Goal: Information Seeking & Learning: Learn about a topic

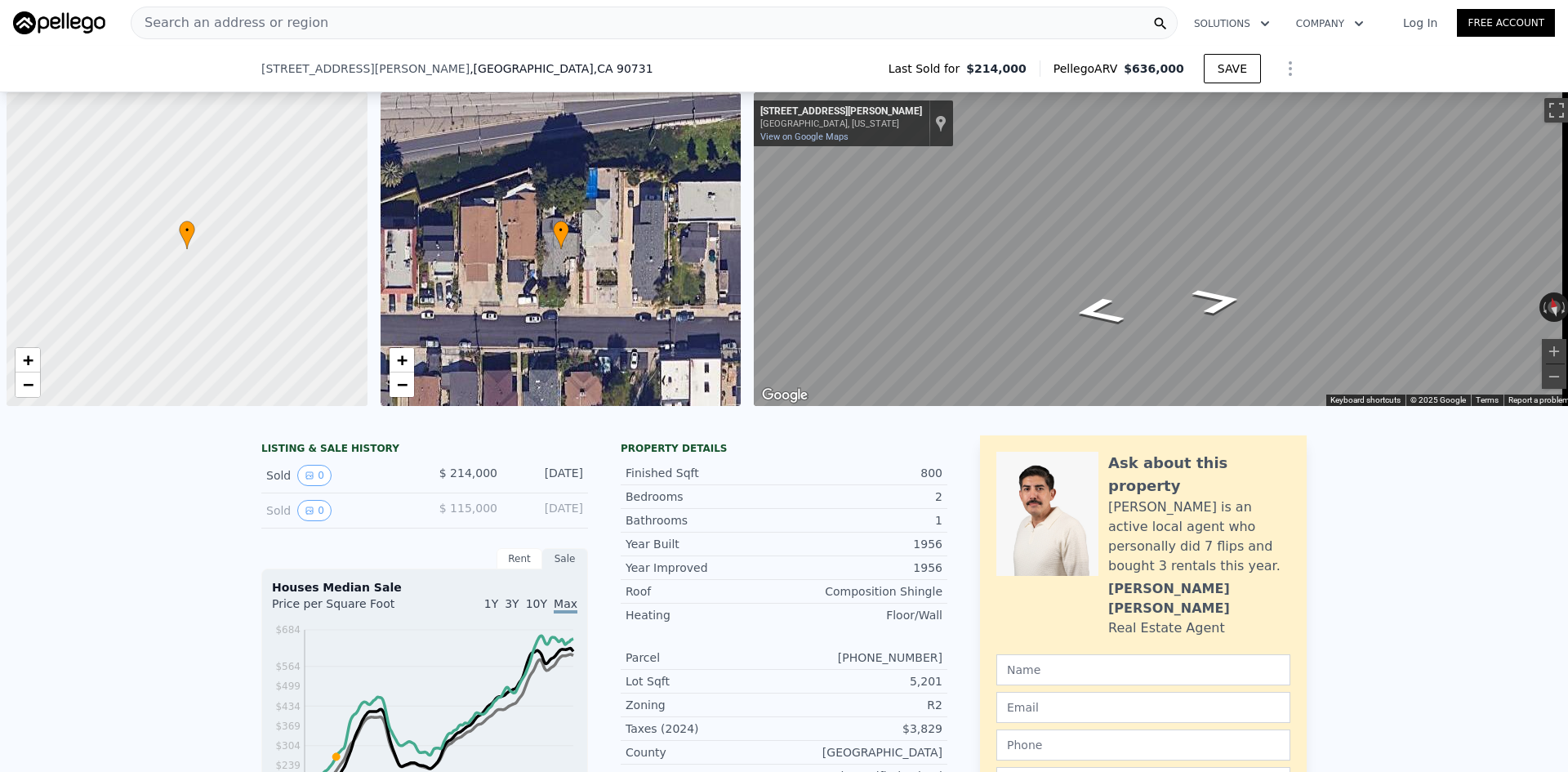
scroll to position [0, 379]
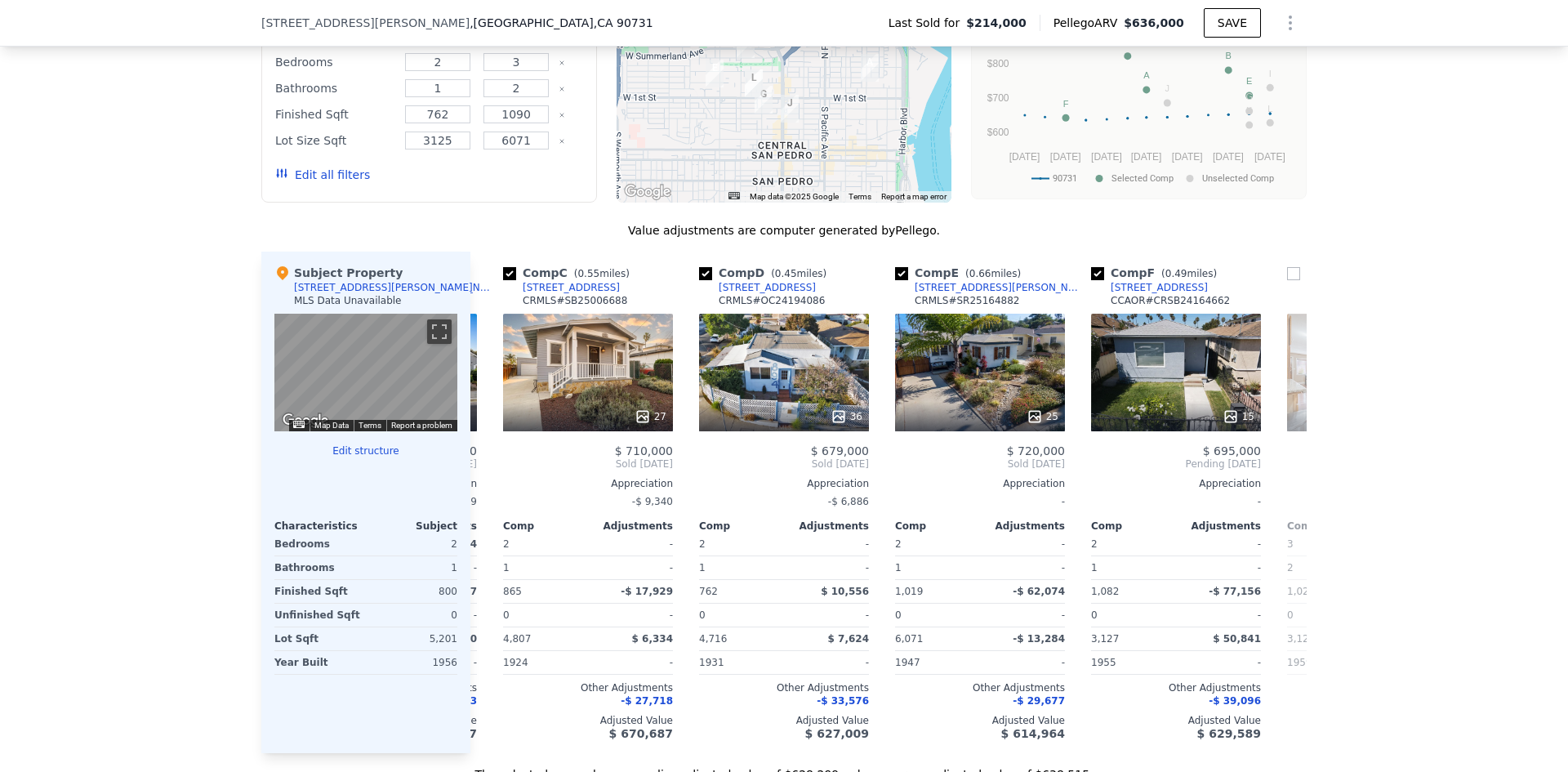
click at [330, 183] on button "Edit all filters" at bounding box center [322, 175] width 94 height 16
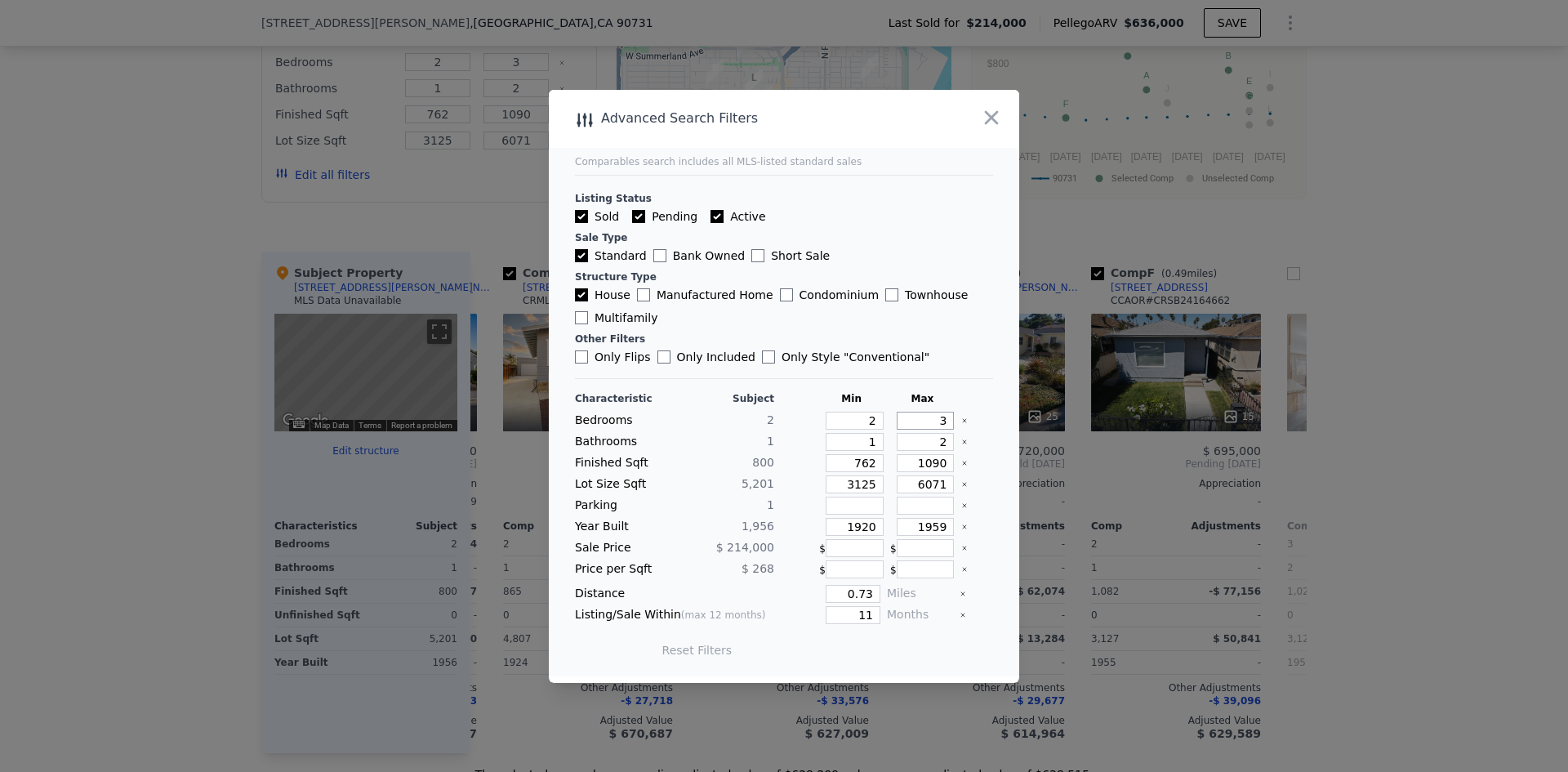
drag, startPoint x: 920, startPoint y: 421, endPoint x: 1034, endPoint y: 414, distance: 114.2
click at [1034, 414] on div "​ Advanced Search Filters Comparables search includes all MLS-listed standard s…" at bounding box center [784, 386] width 1568 height 772
type input "4"
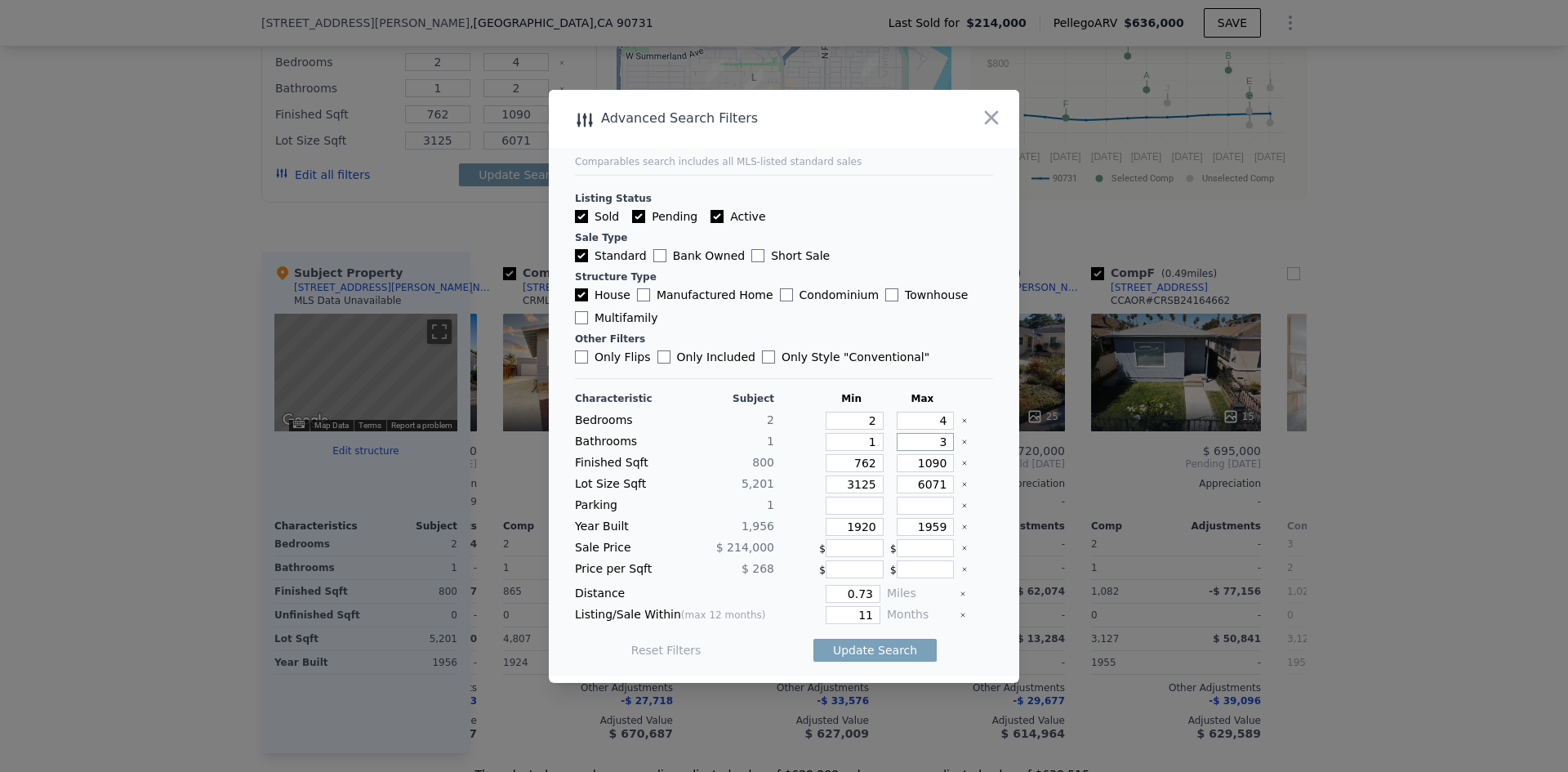
type input "3"
drag, startPoint x: 834, startPoint y: 595, endPoint x: 969, endPoint y: 598, distance: 135.0
click at [964, 601] on div "Distance 0.73 Miles" at bounding box center [784, 594] width 418 height 18
type input "0.5"
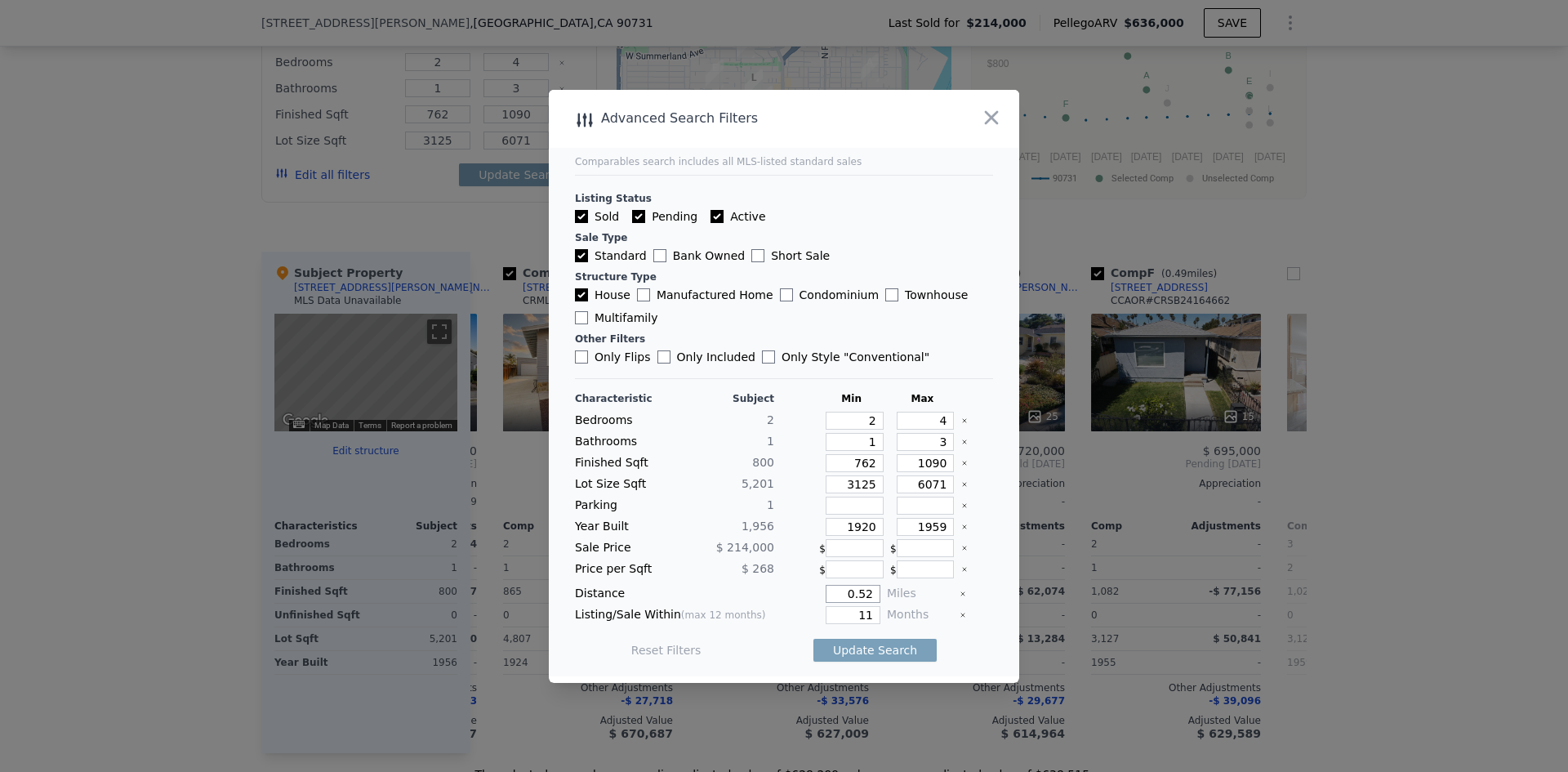
type input "0.52"
type input "7"
click at [895, 647] on button "Update Search" at bounding box center [875, 650] width 124 height 23
checkbox input "false"
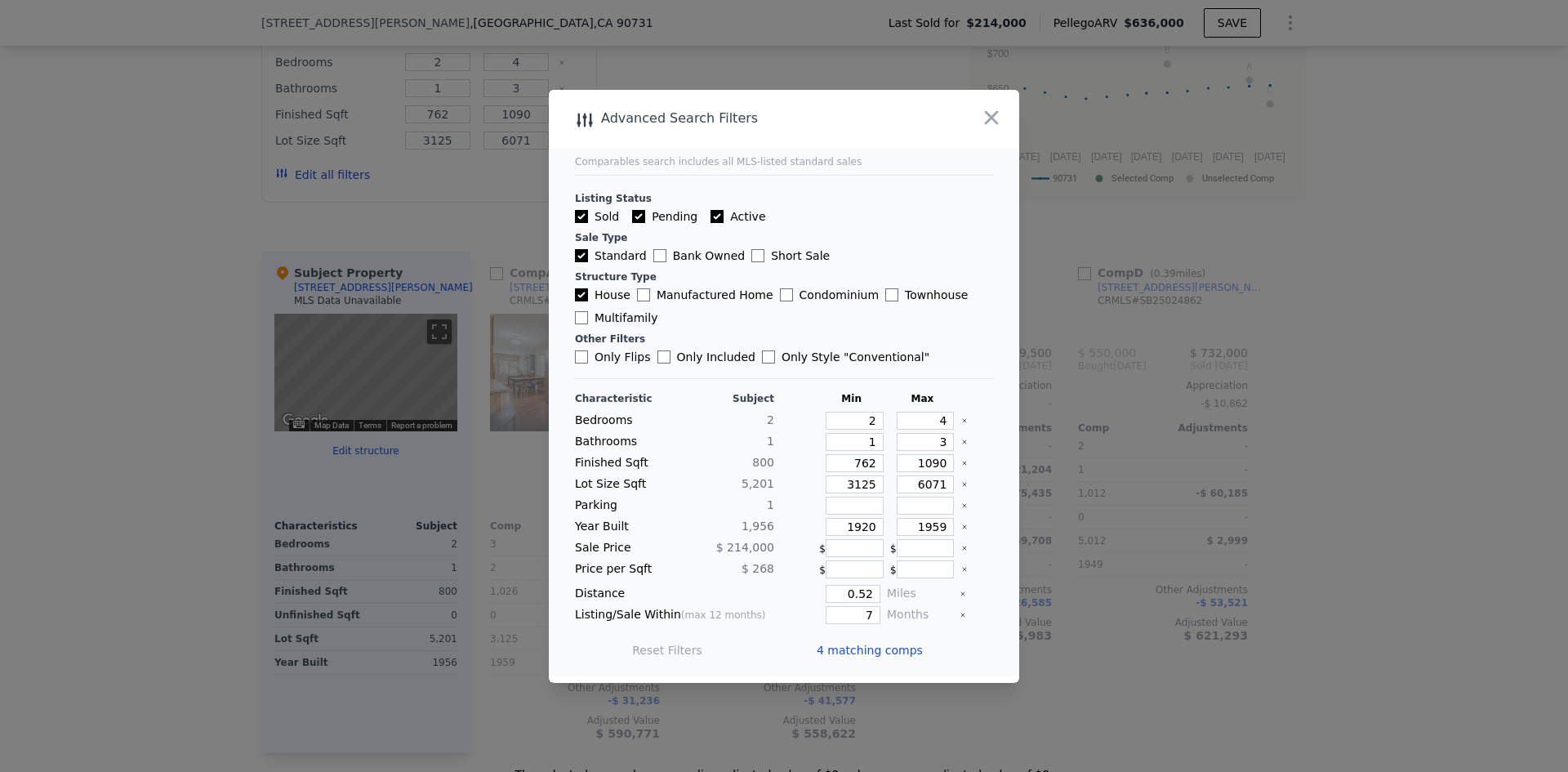
scroll to position [0, 0]
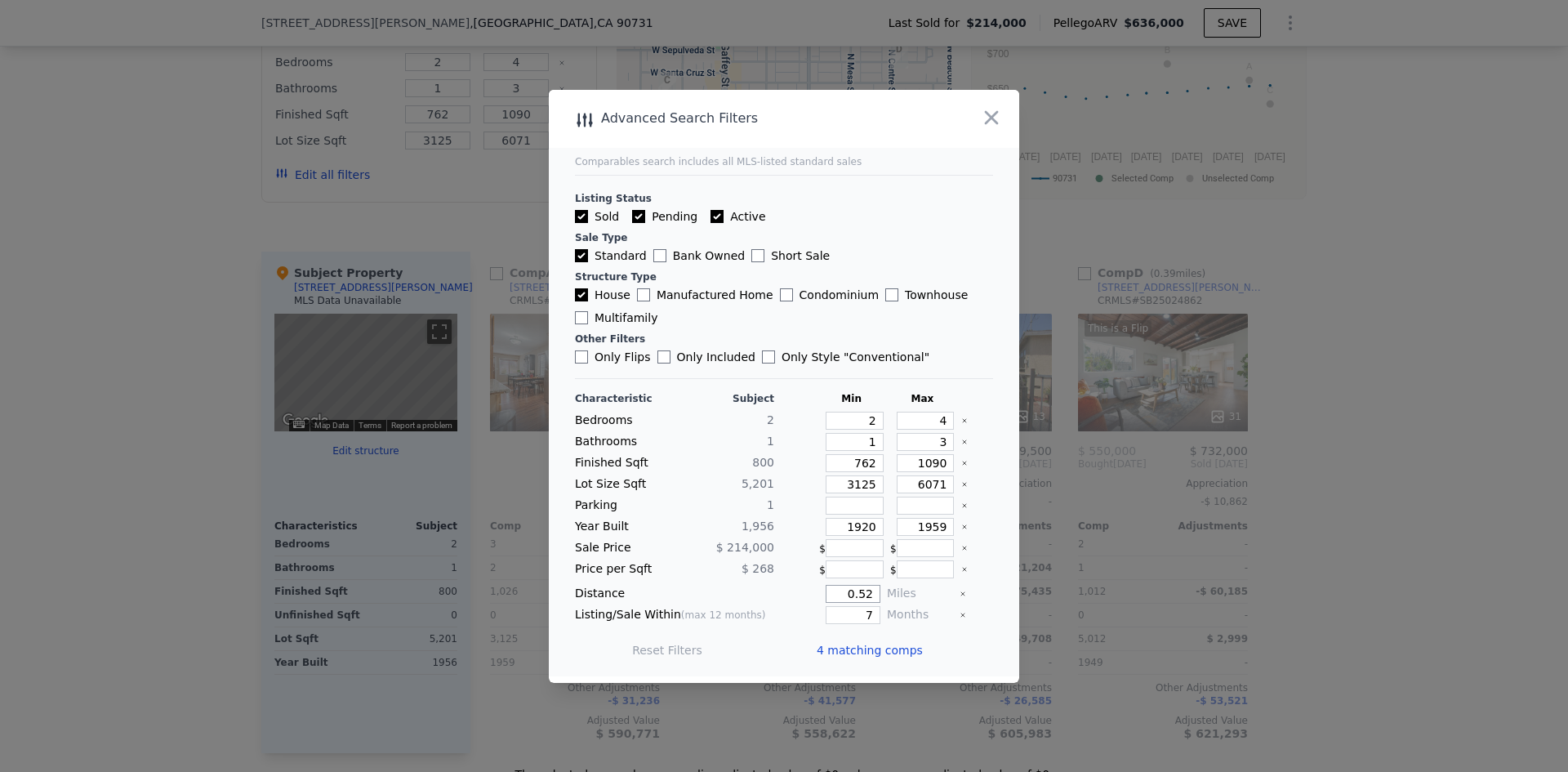
drag, startPoint x: 866, startPoint y: 593, endPoint x: 821, endPoint y: 589, distance: 45.2
click at [826, 589] on input "0.52" at bounding box center [853, 594] width 54 height 18
type input "0.6"
click at [857, 660] on button "Update Search" at bounding box center [875, 650] width 124 height 23
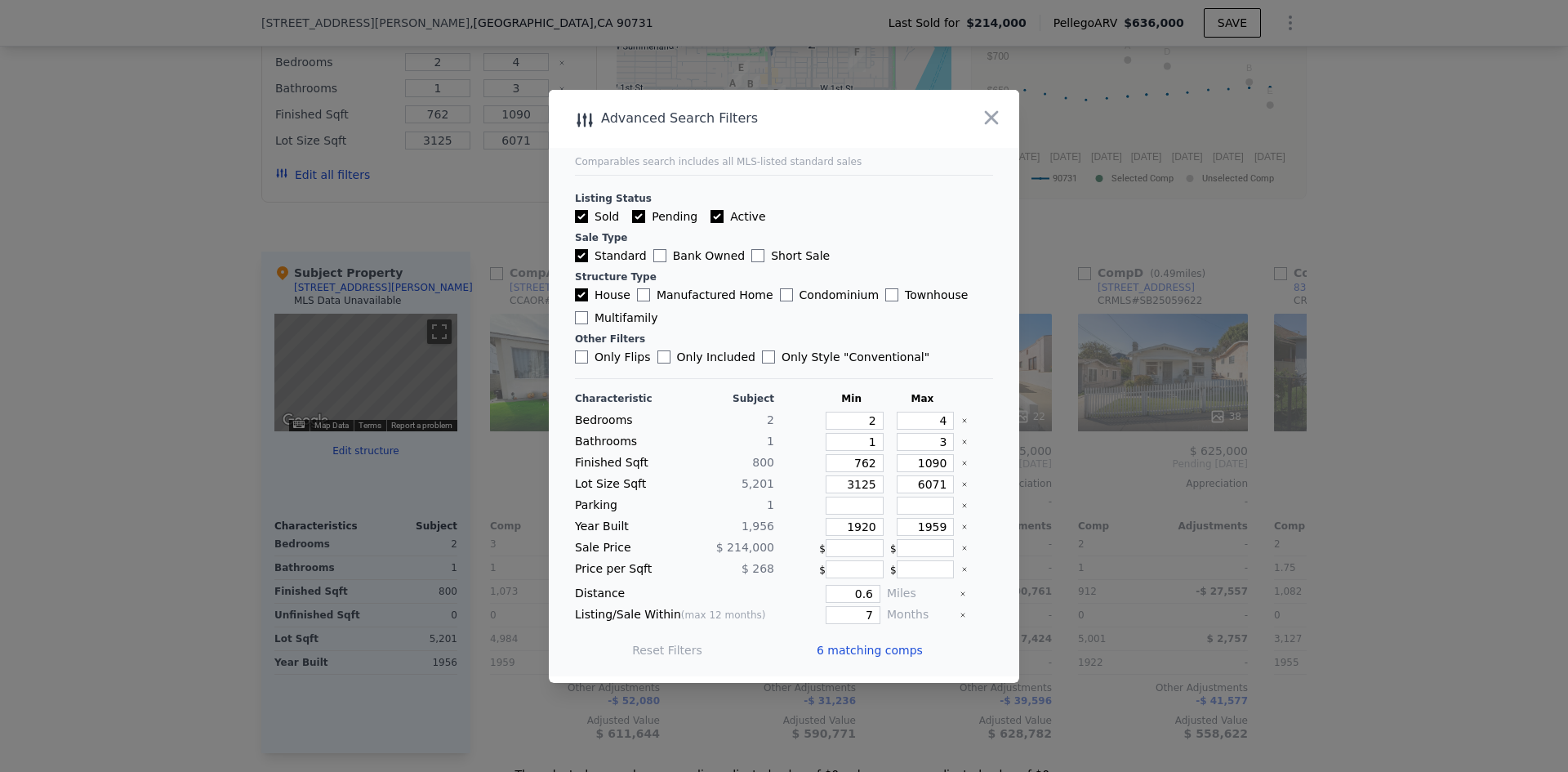
click at [854, 652] on span "6 matching comps" at bounding box center [869, 650] width 106 height 16
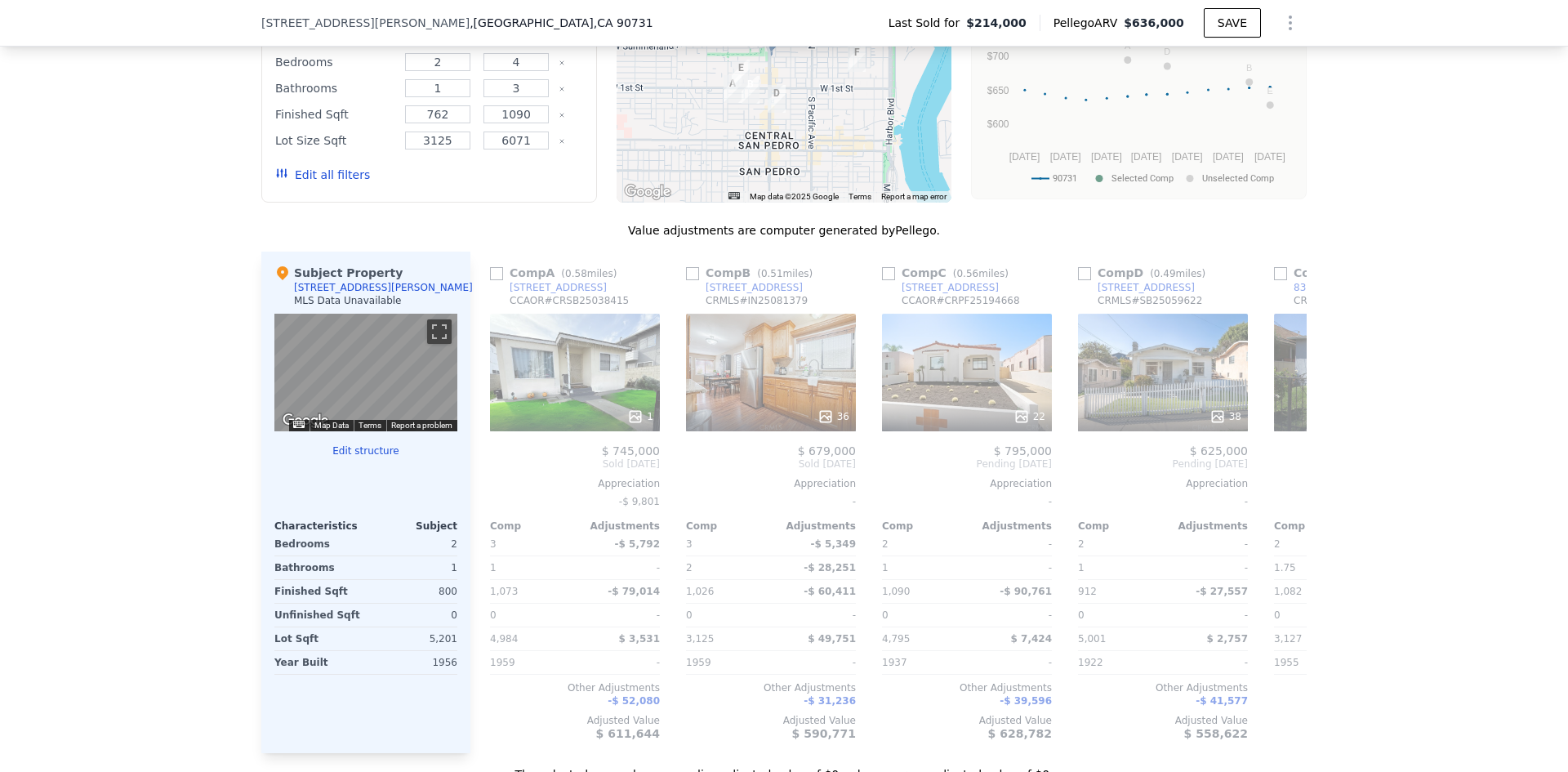
scroll to position [1547, 0]
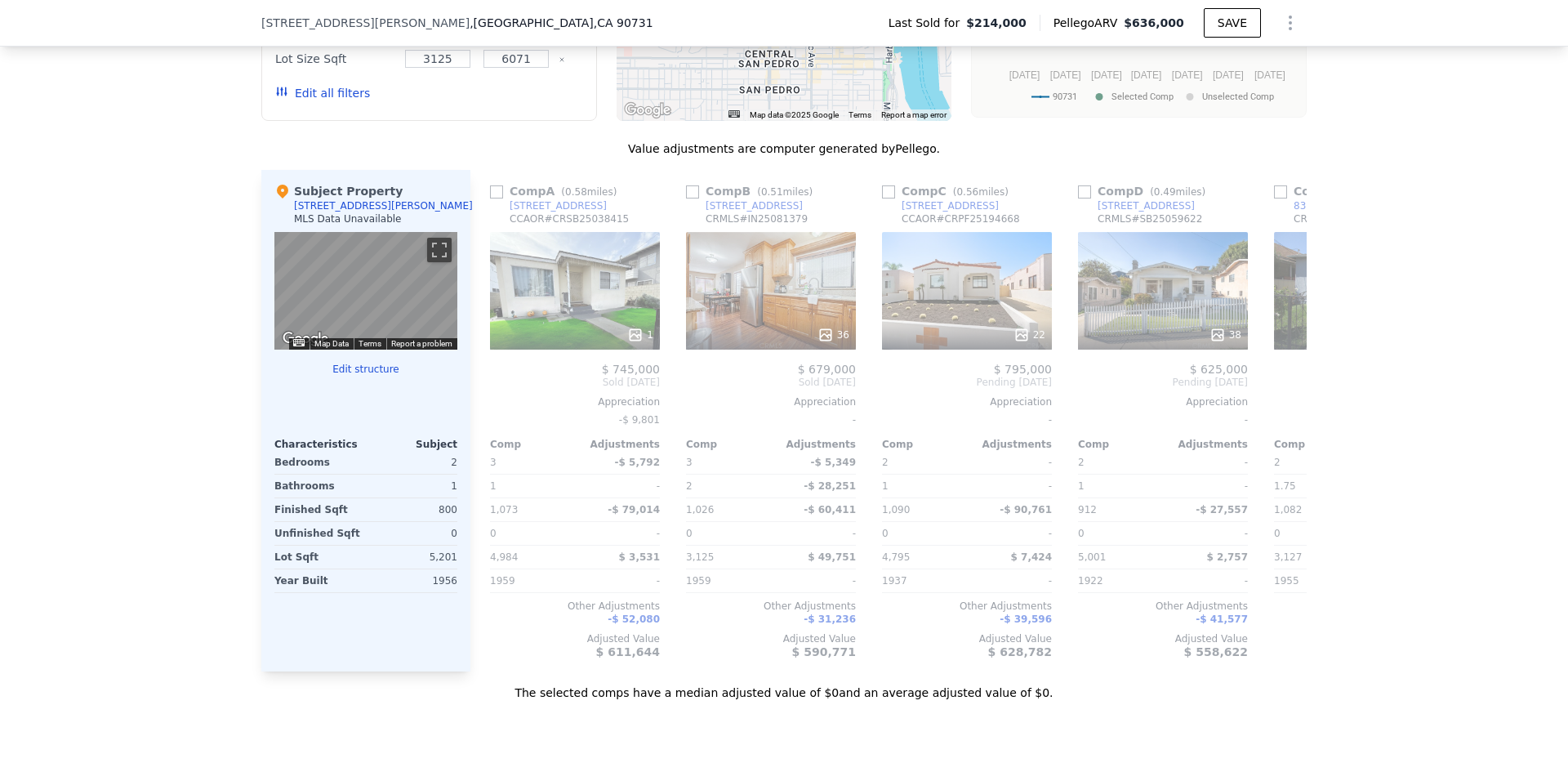
click at [977, 292] on div "22" at bounding box center [966, 291] width 170 height 118
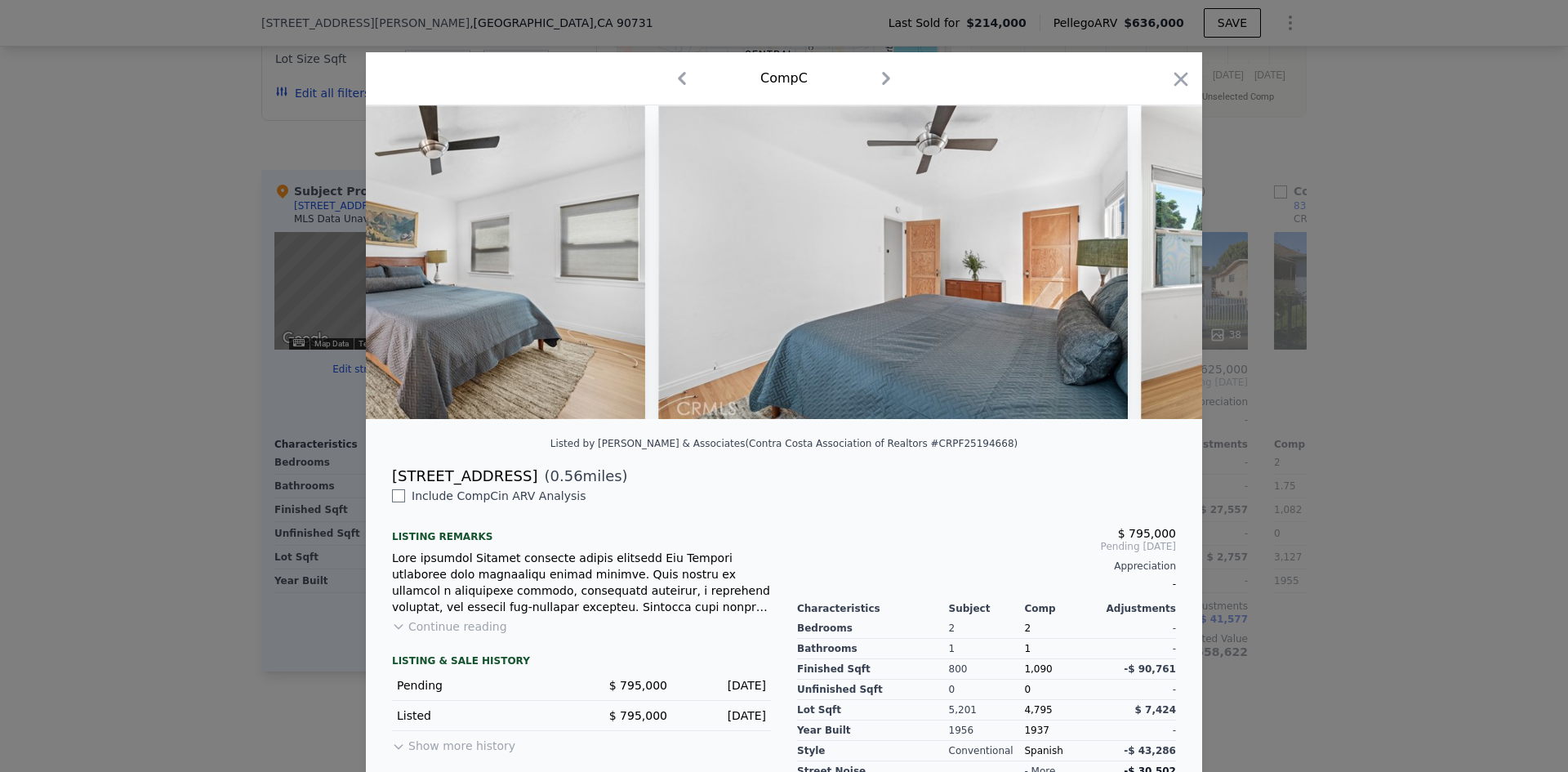
scroll to position [0, 6480]
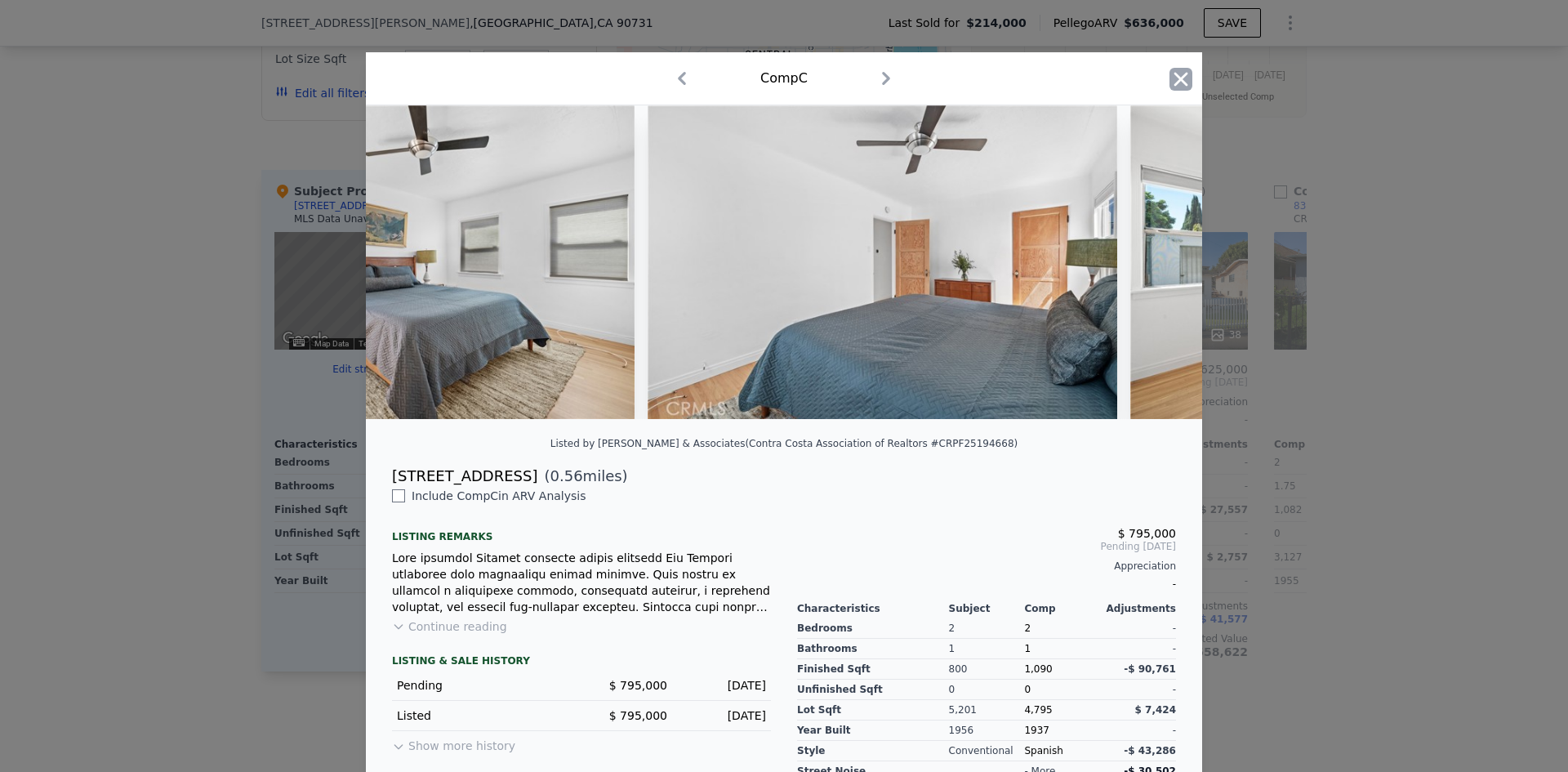
click at [1178, 69] on icon "button" at bounding box center [1181, 79] width 23 height 23
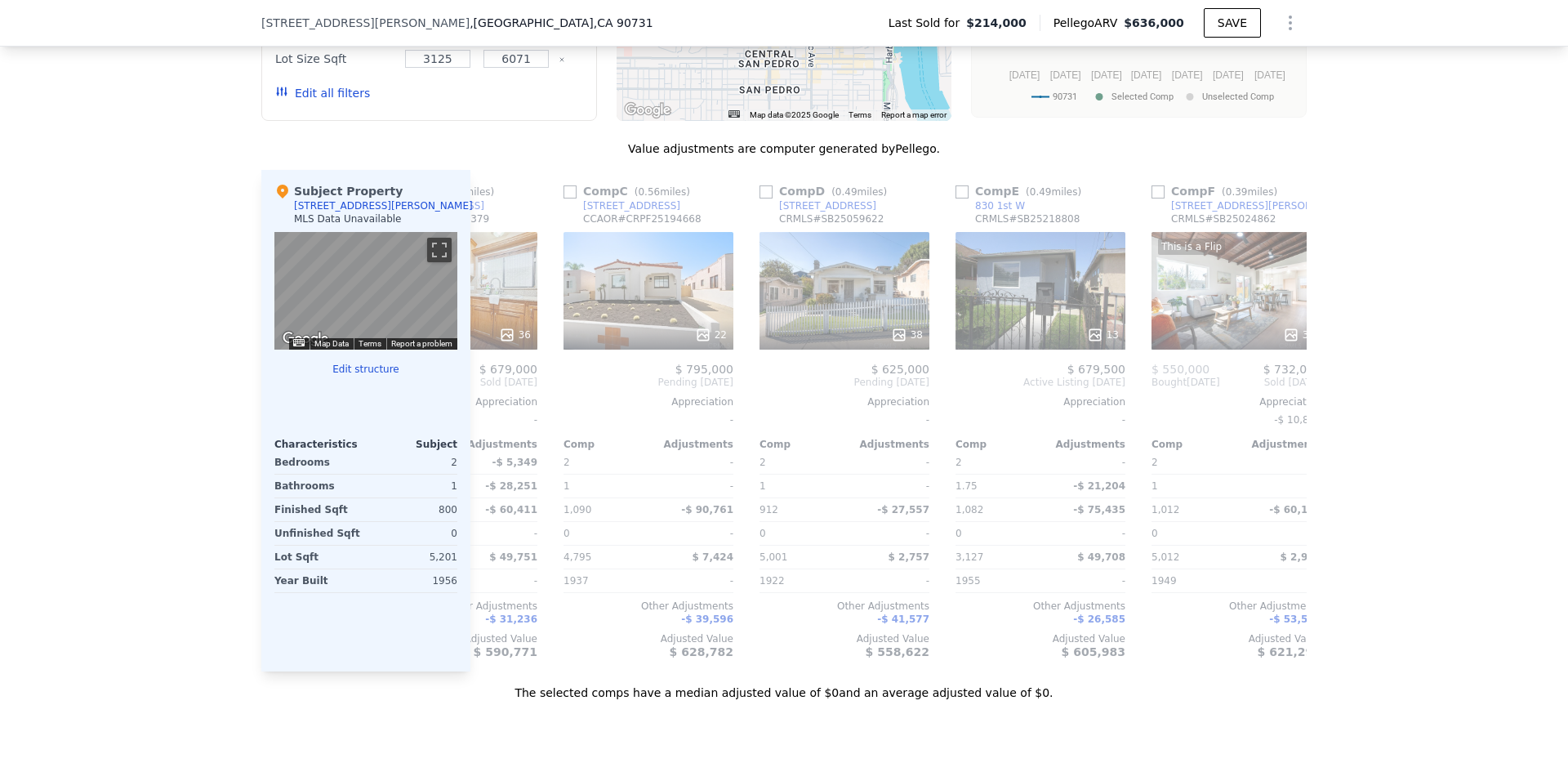
scroll to position [0, 379]
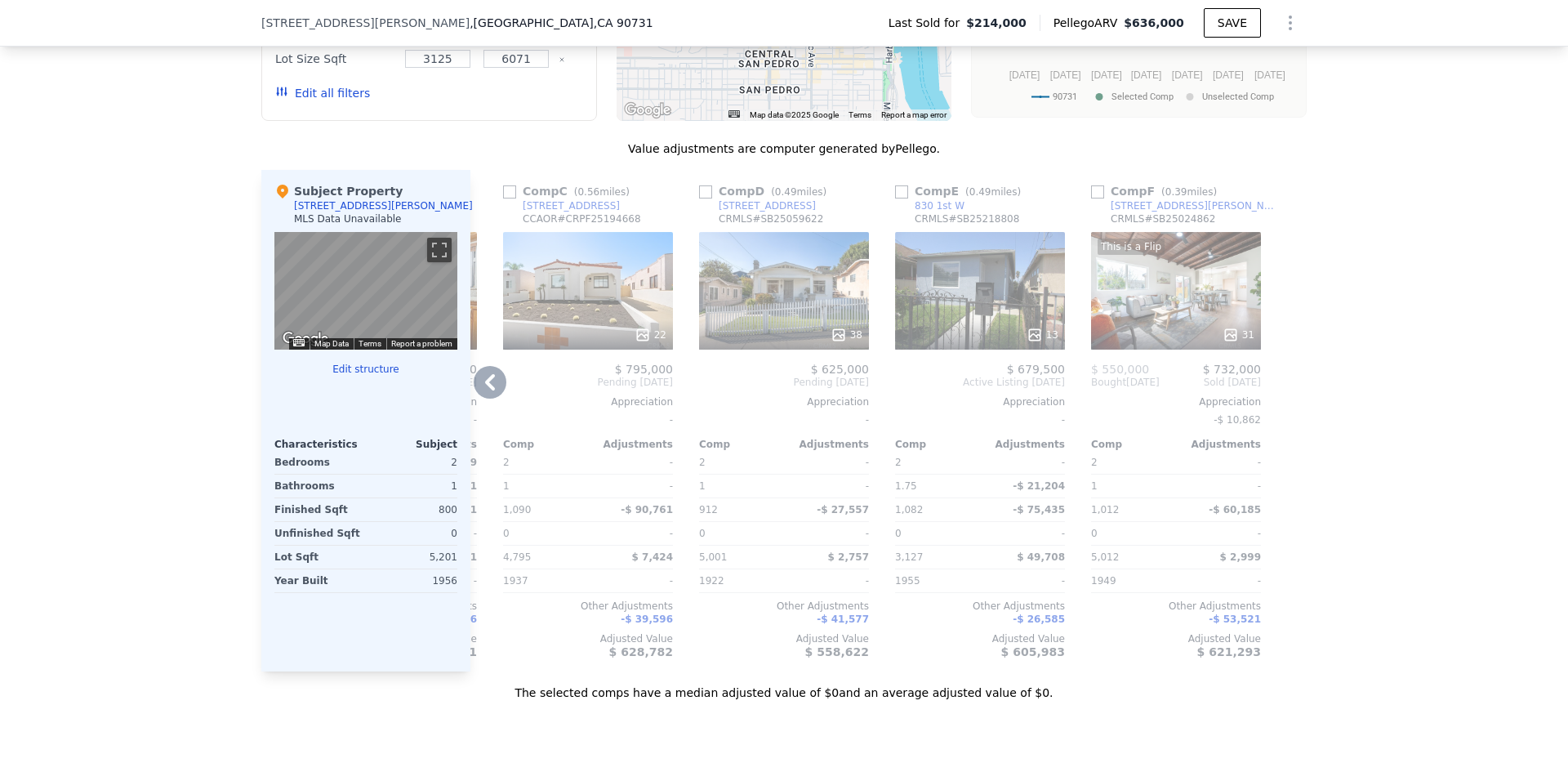
click at [985, 301] on div "13" at bounding box center [980, 291] width 170 height 118
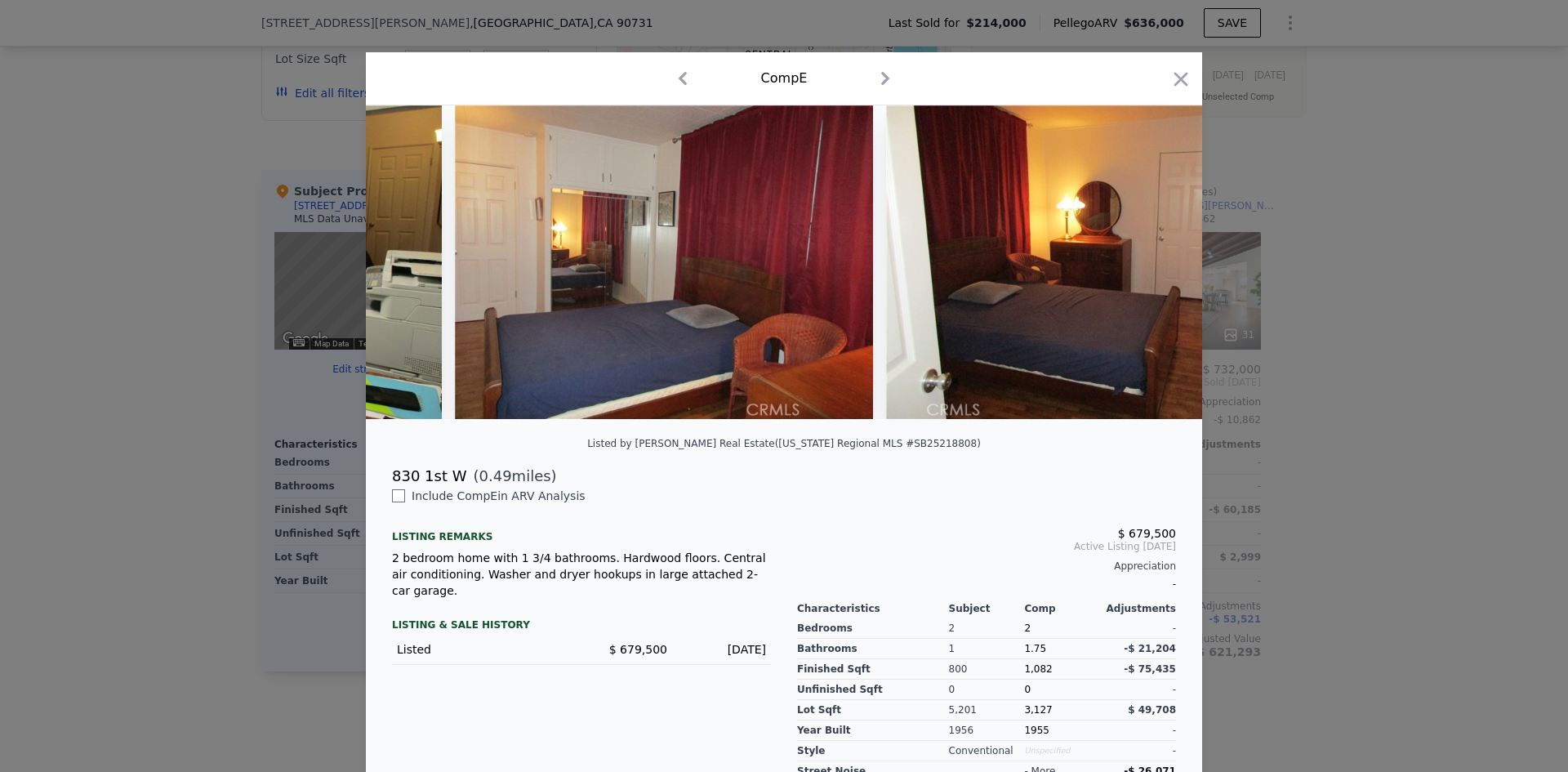
scroll to position [0, 4756]
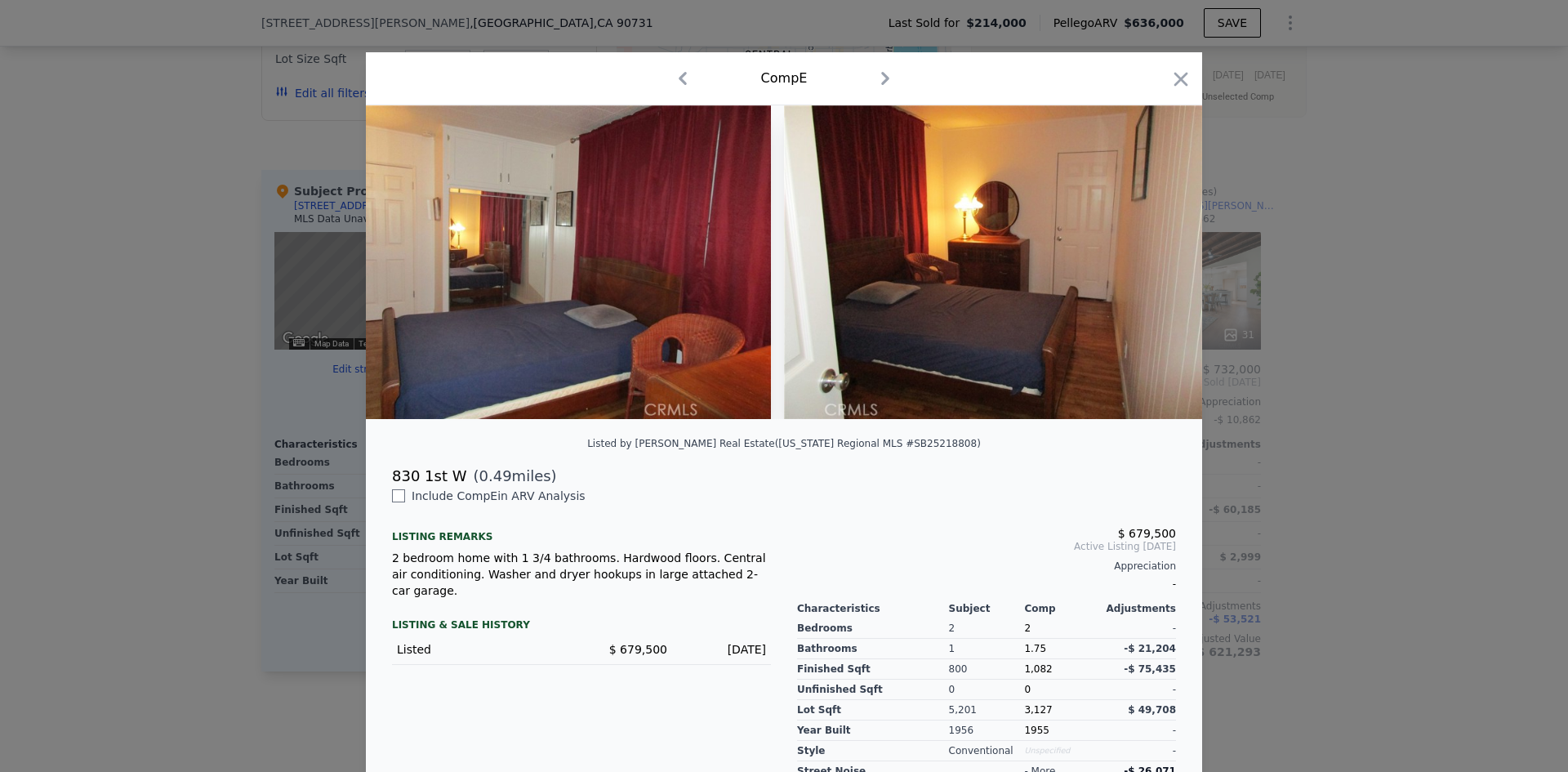
click at [1174, 77] on icon "button" at bounding box center [1181, 79] width 14 height 14
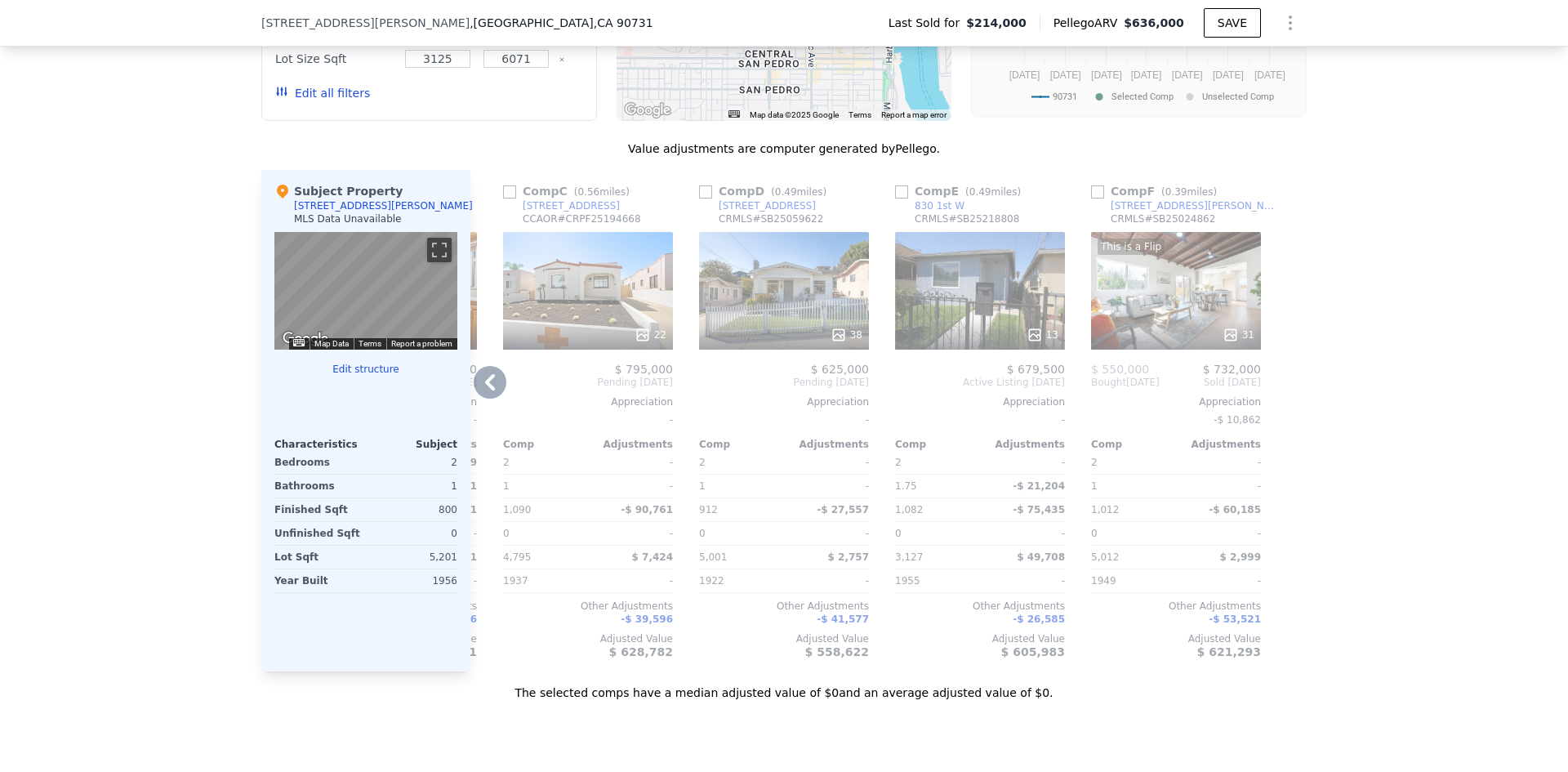
click at [1159, 307] on div "This is a Flip 31" at bounding box center [1176, 291] width 170 height 118
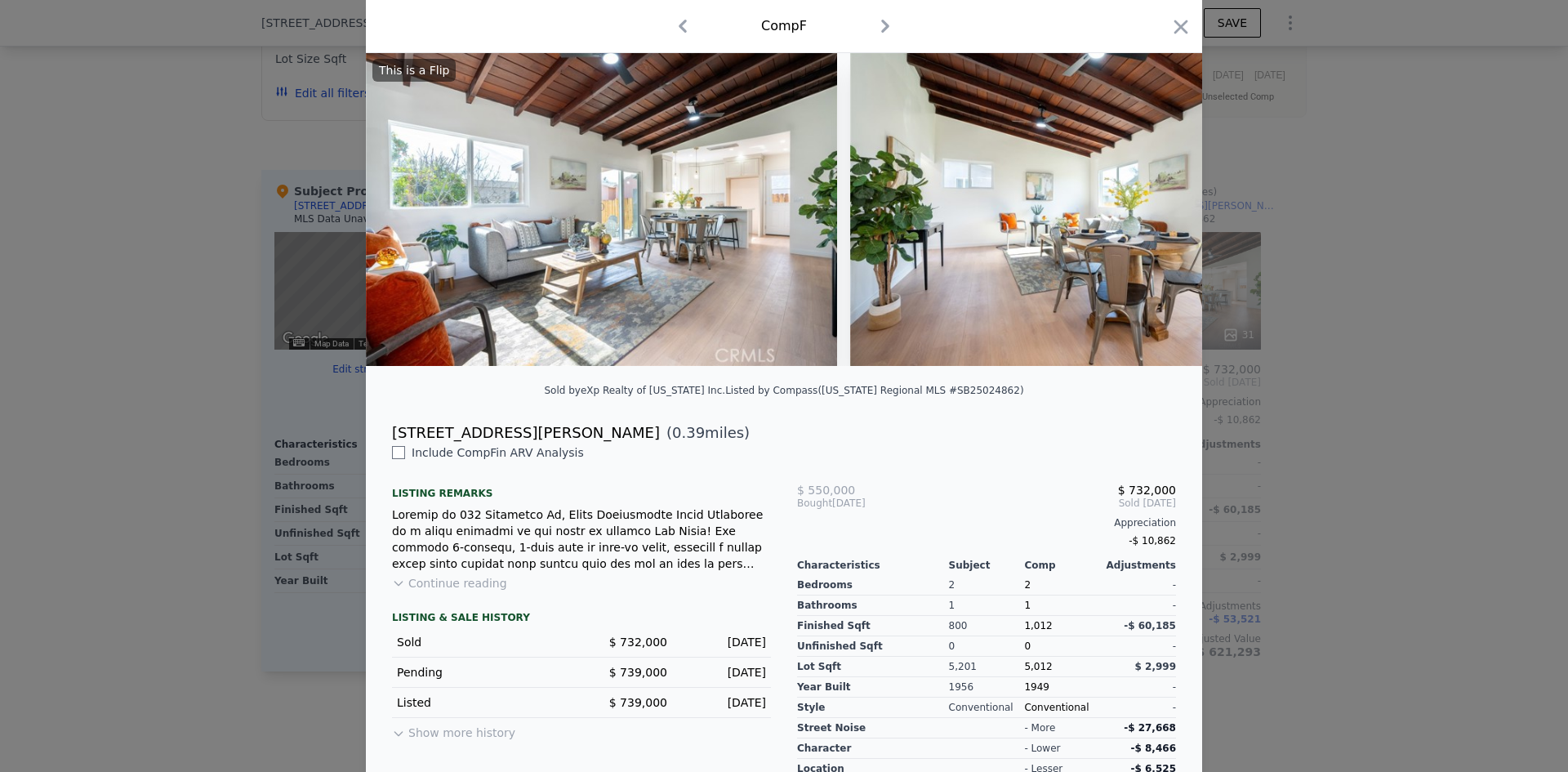
scroll to position [82, 0]
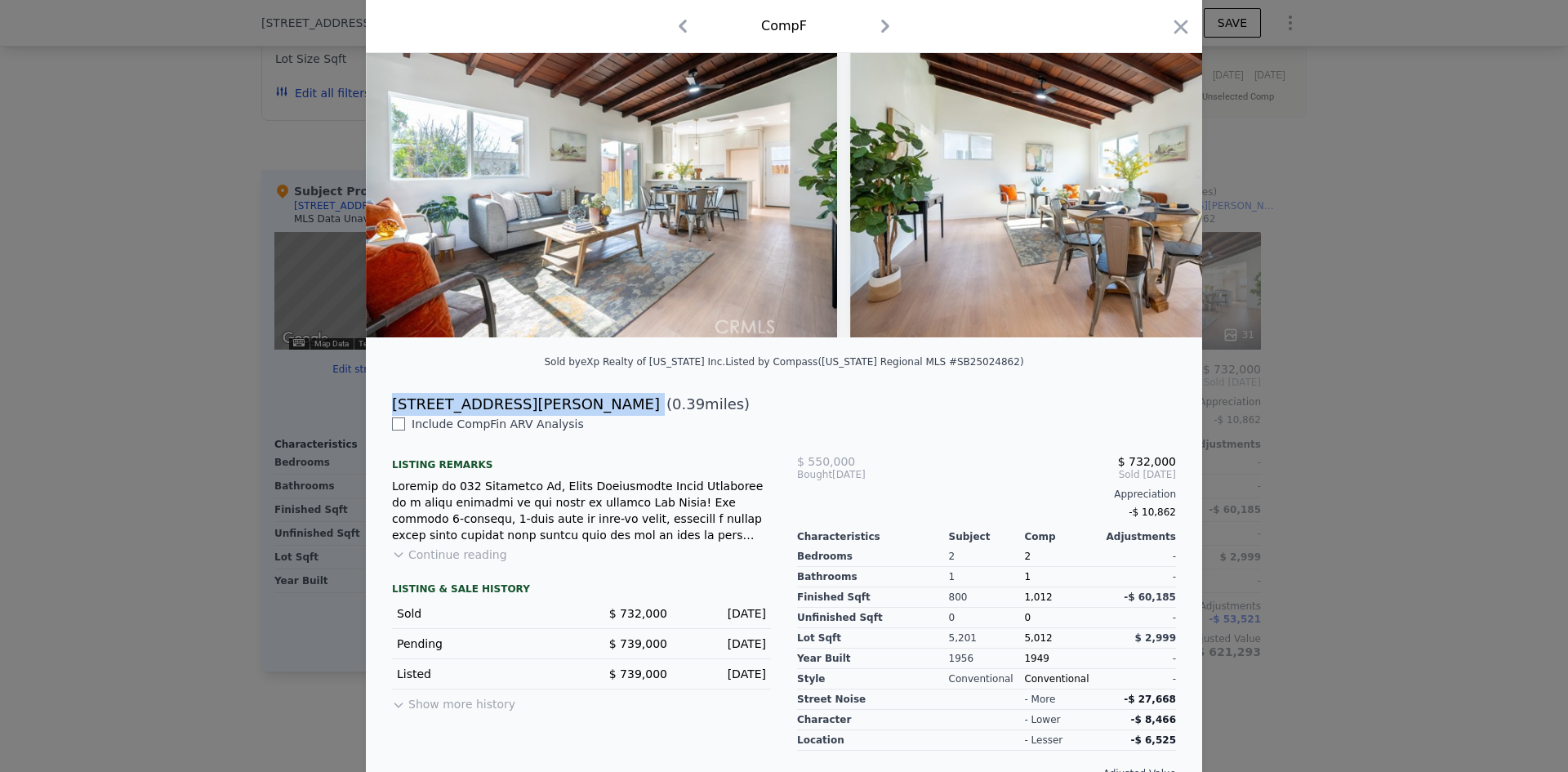
drag, startPoint x: 517, startPoint y: 413, endPoint x: 385, endPoint y: 417, distance: 132.1
click at [385, 416] on div "[STREET_ADDRESS][PERSON_NAME] ( 0.39 miles)" at bounding box center [784, 404] width 810 height 23
type input "3"
type input "2"
checkbox input "true"
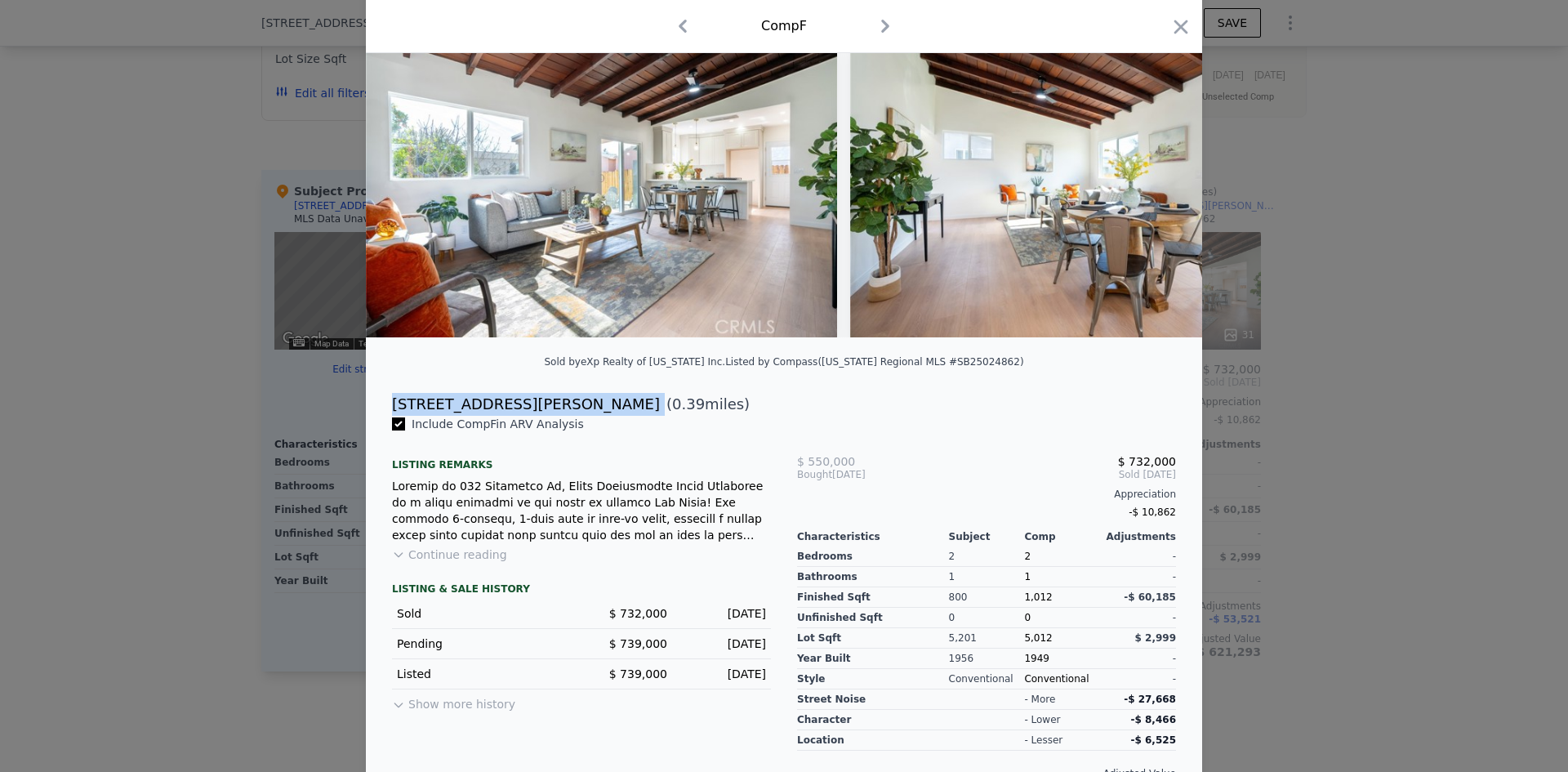
checkbox input "true"
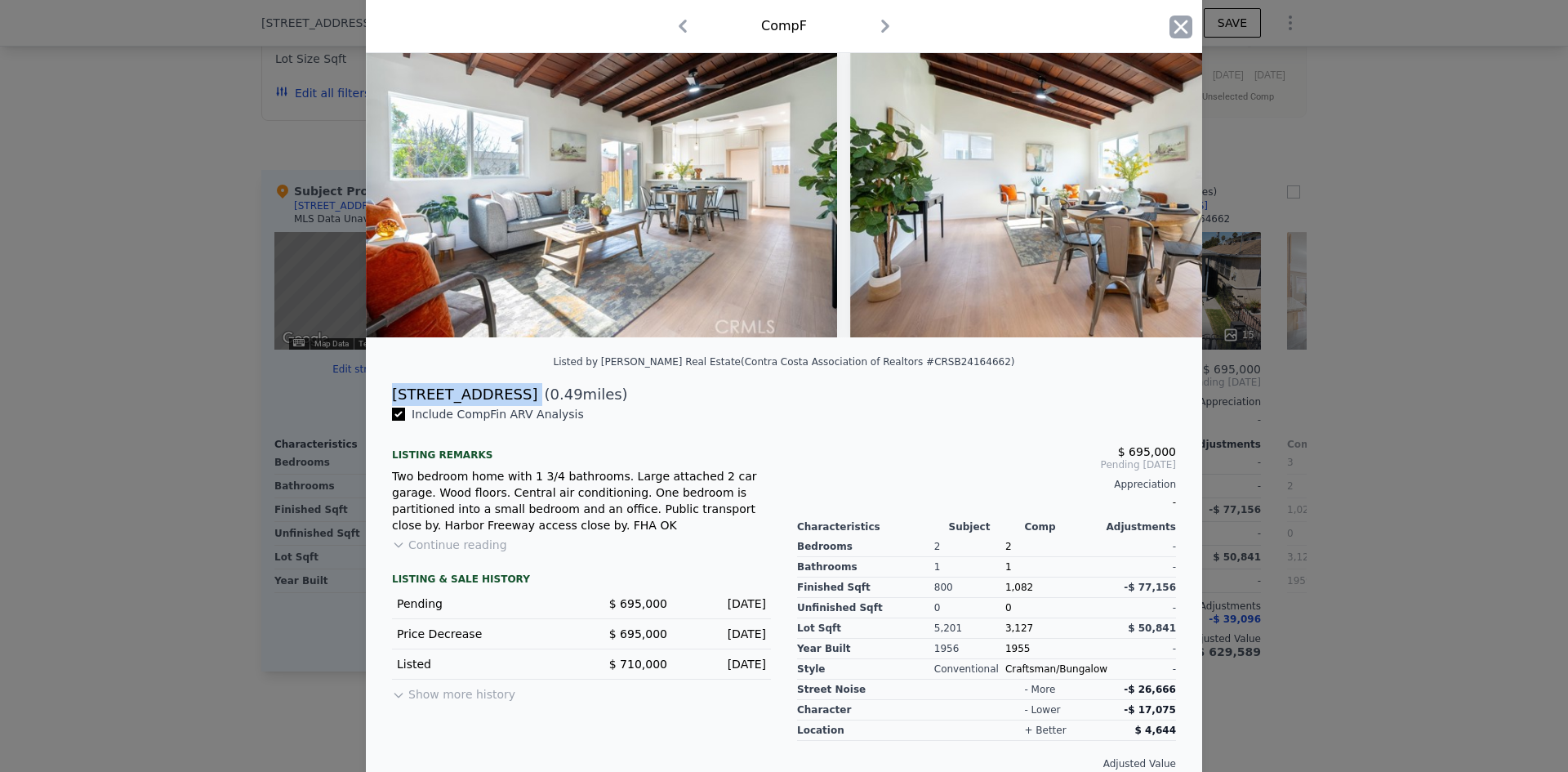
click at [1182, 31] on icon "button" at bounding box center [1181, 27] width 23 height 23
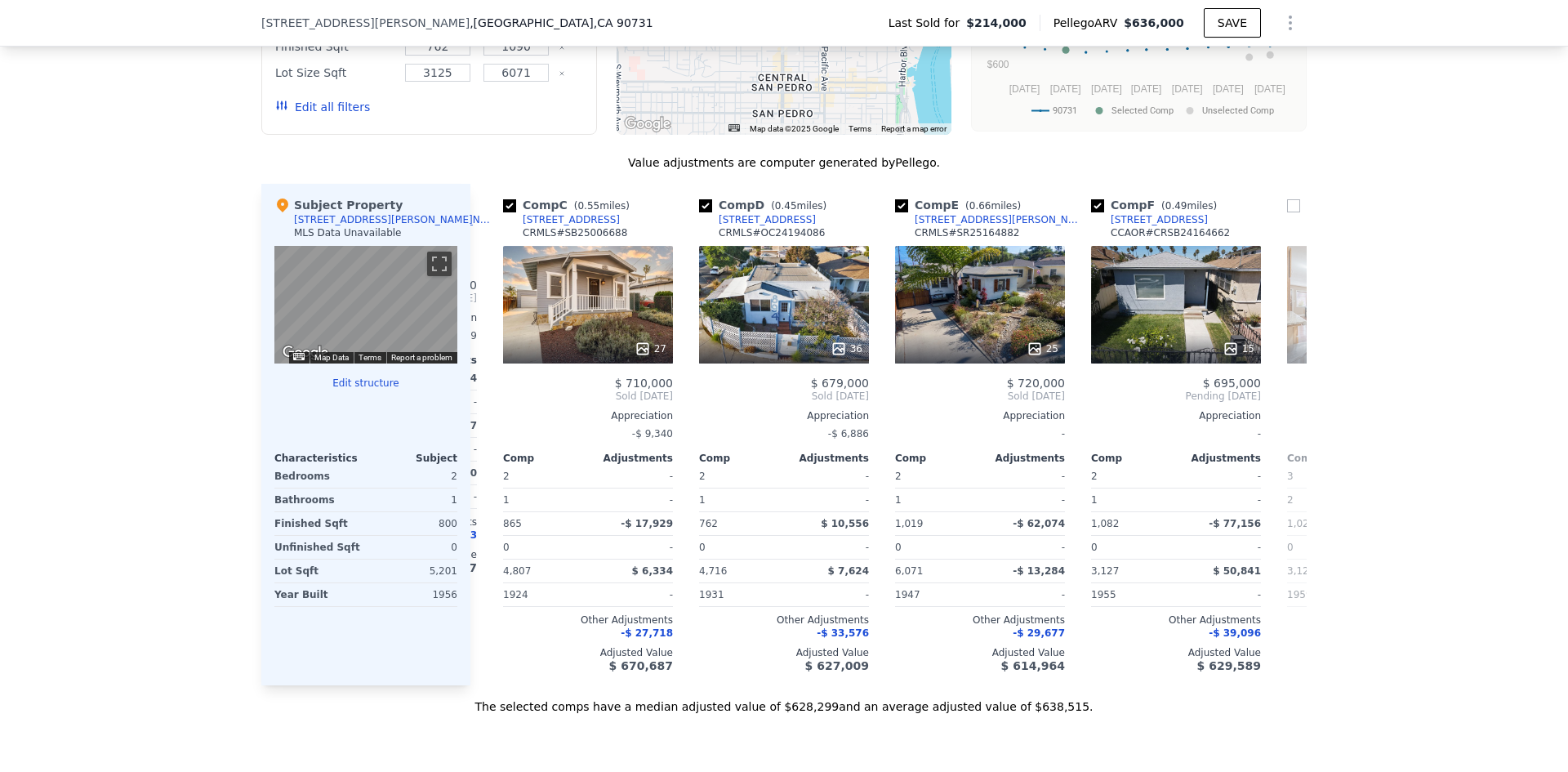
scroll to position [1302, 0]
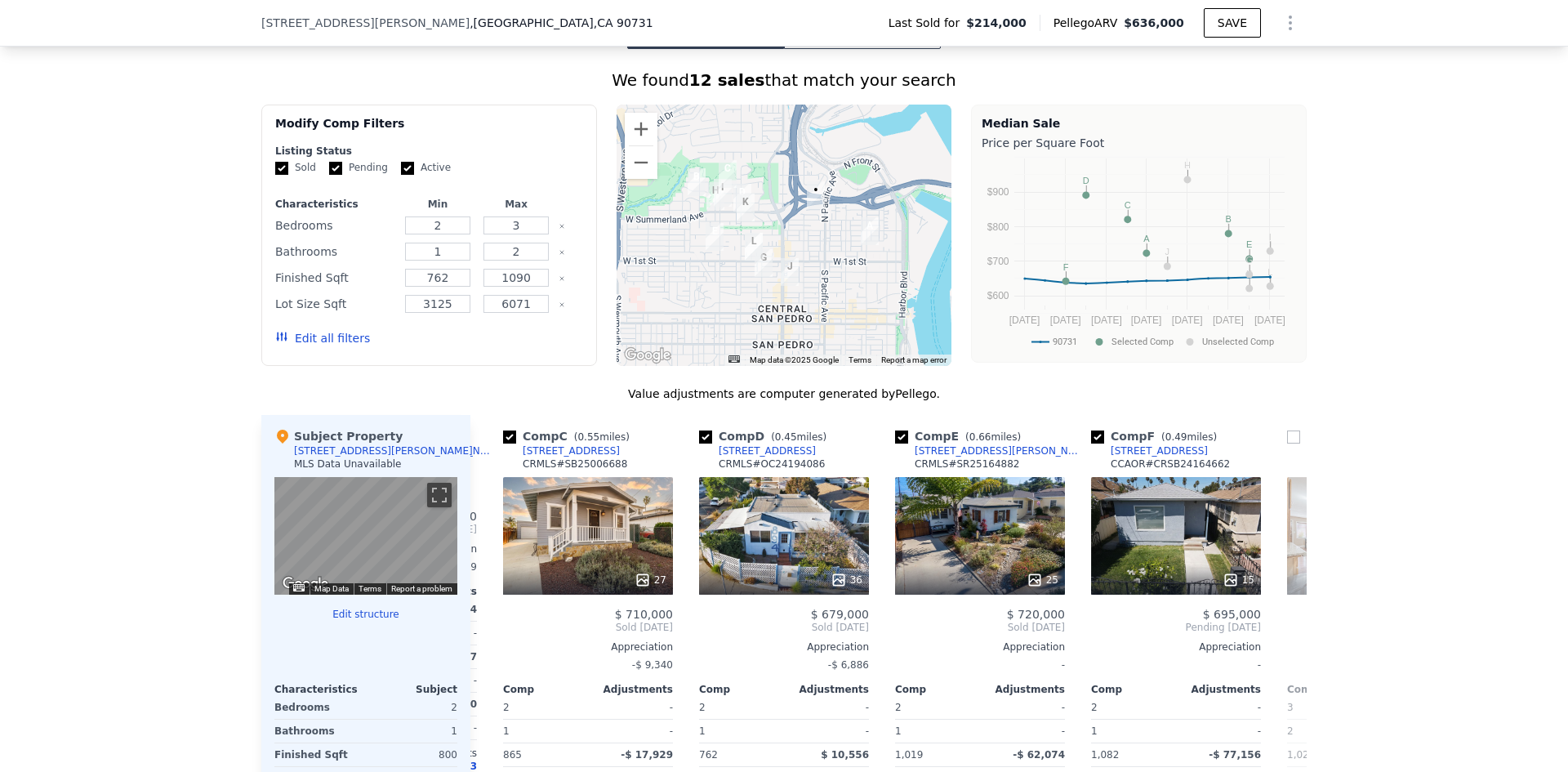
click at [283, 346] on button "Edit all filters" at bounding box center [322, 338] width 94 height 16
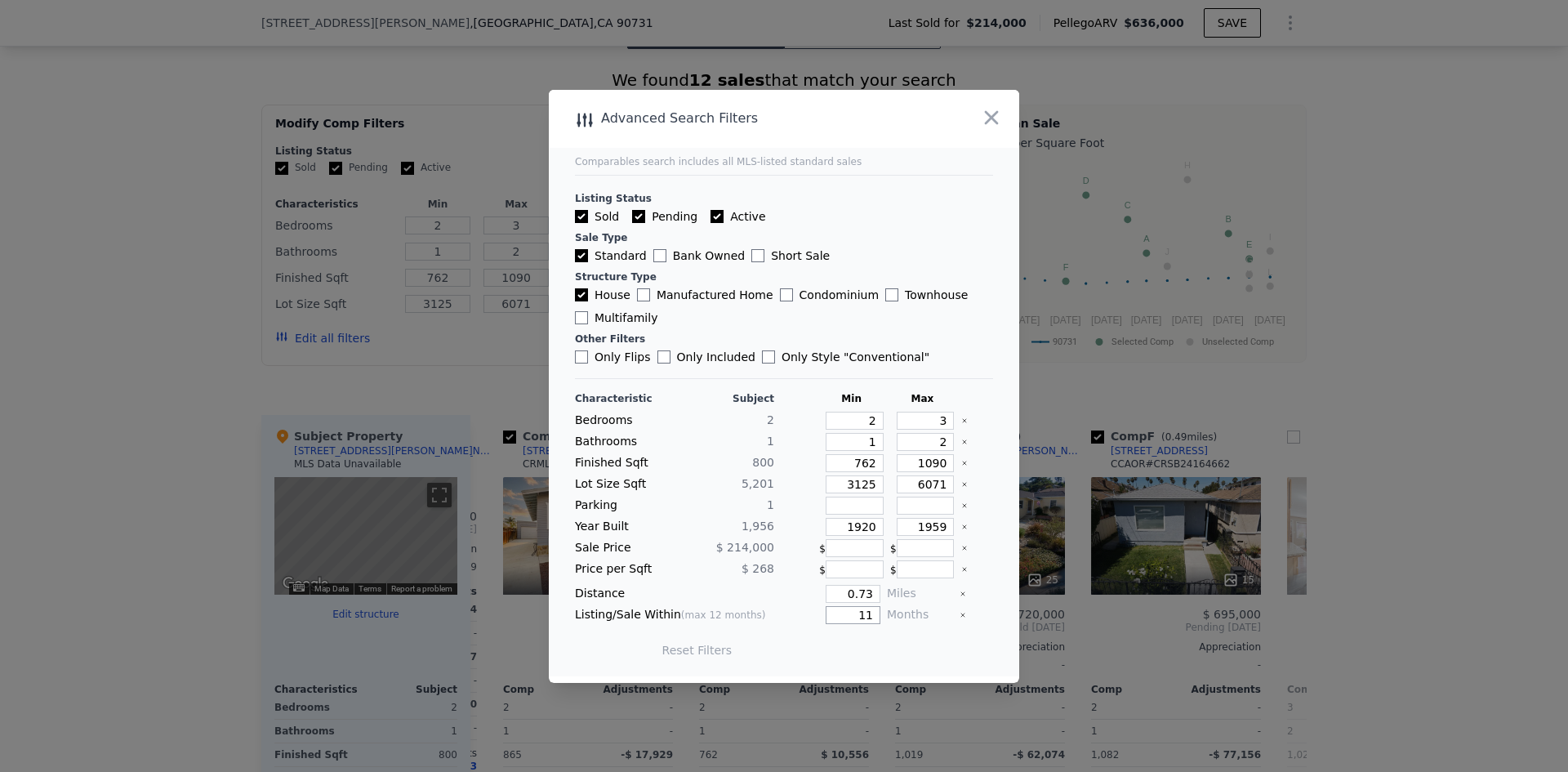
drag, startPoint x: 837, startPoint y: 614, endPoint x: 1218, endPoint y: 569, distance: 383.6
click at [1219, 585] on div "​ Advanced Search Filters Comparables search includes all MLS-listed standard s…" at bounding box center [784, 386] width 1568 height 772
type input "6"
click at [904, 662] on div "Update Search" at bounding box center [875, 650] width 124 height 45
click at [895, 650] on button "Update Search" at bounding box center [875, 650] width 124 height 23
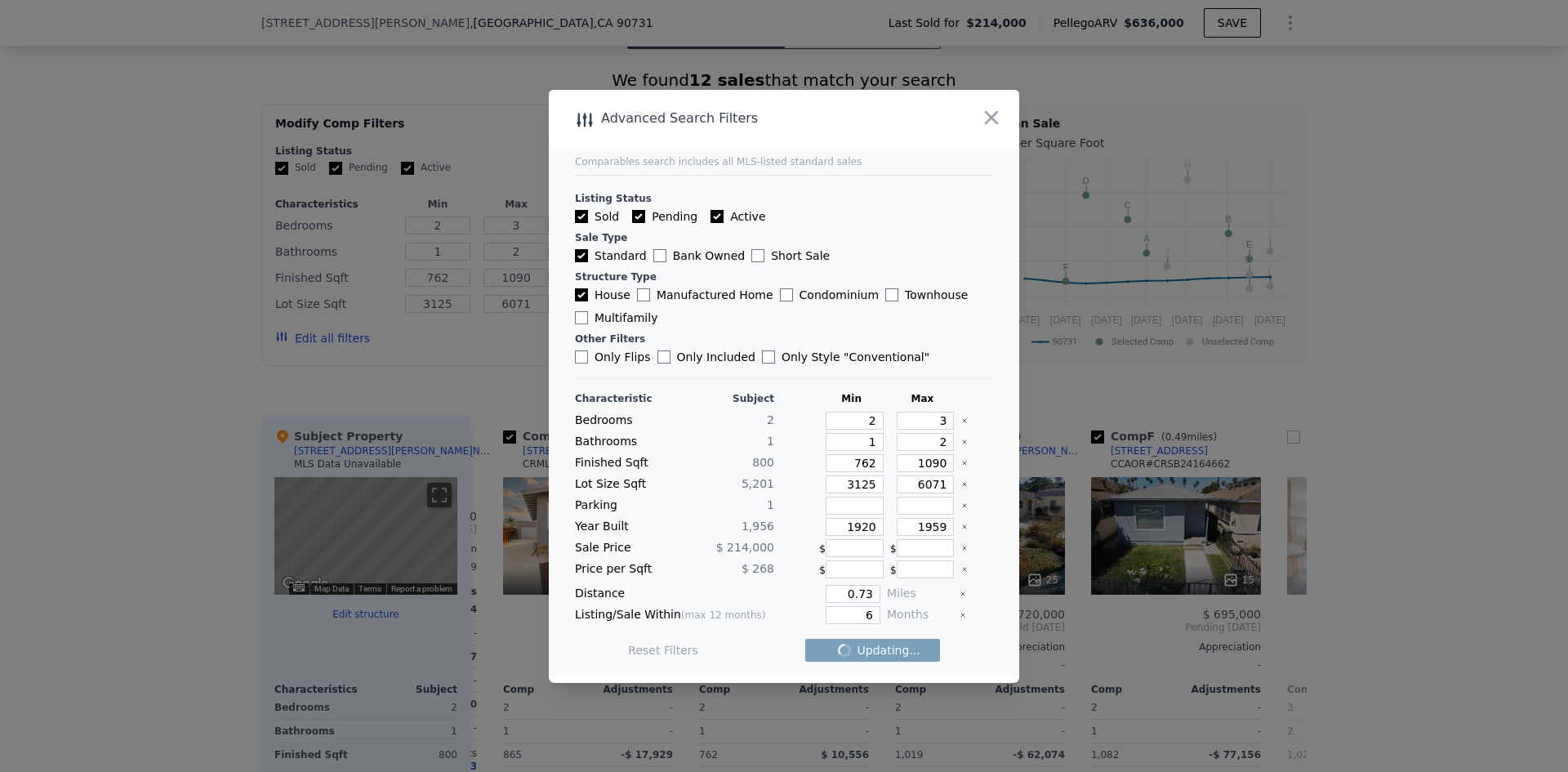
checkbox input "false"
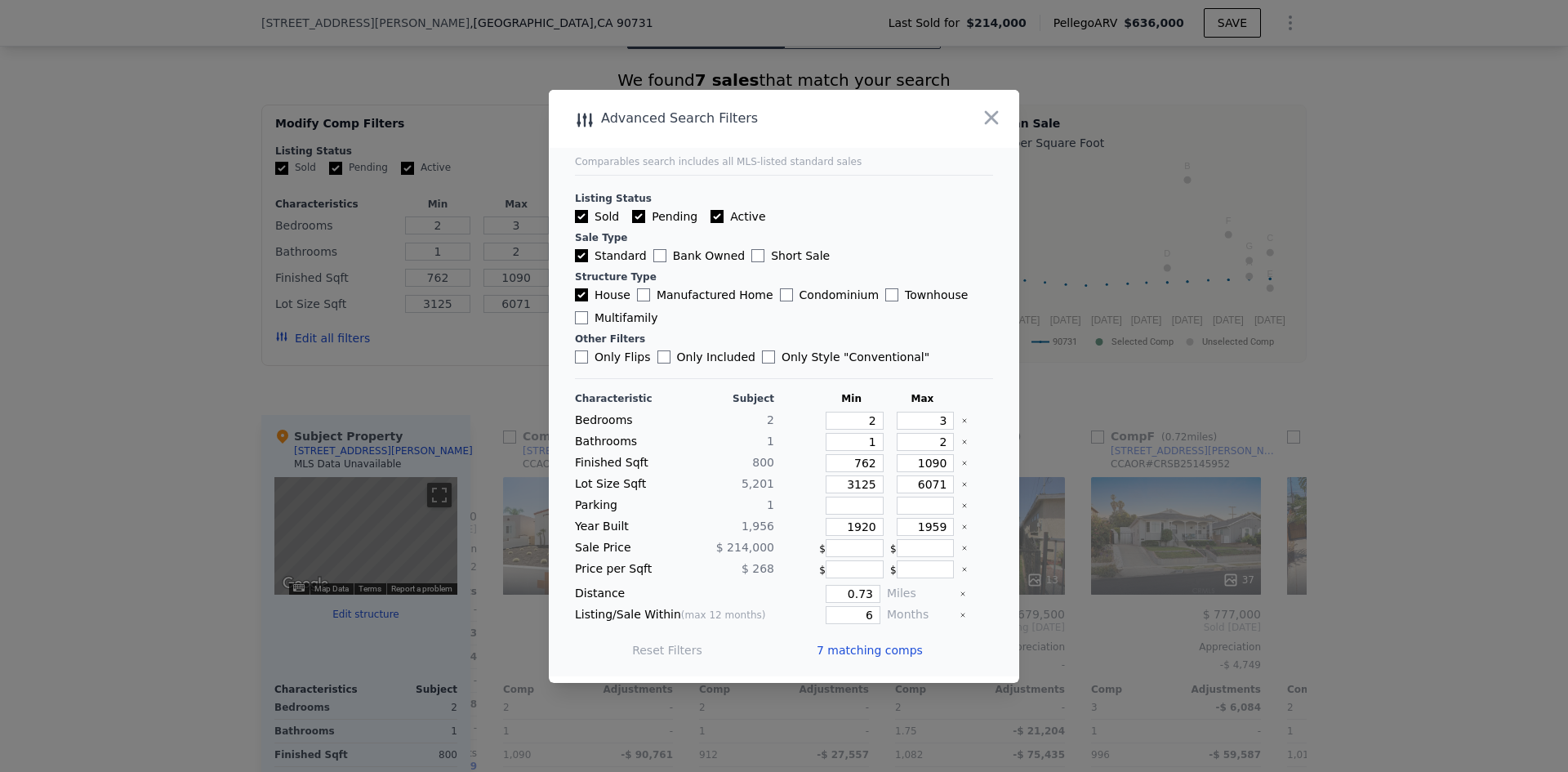
click at [898, 651] on span "7 matching comps" at bounding box center [869, 650] width 106 height 16
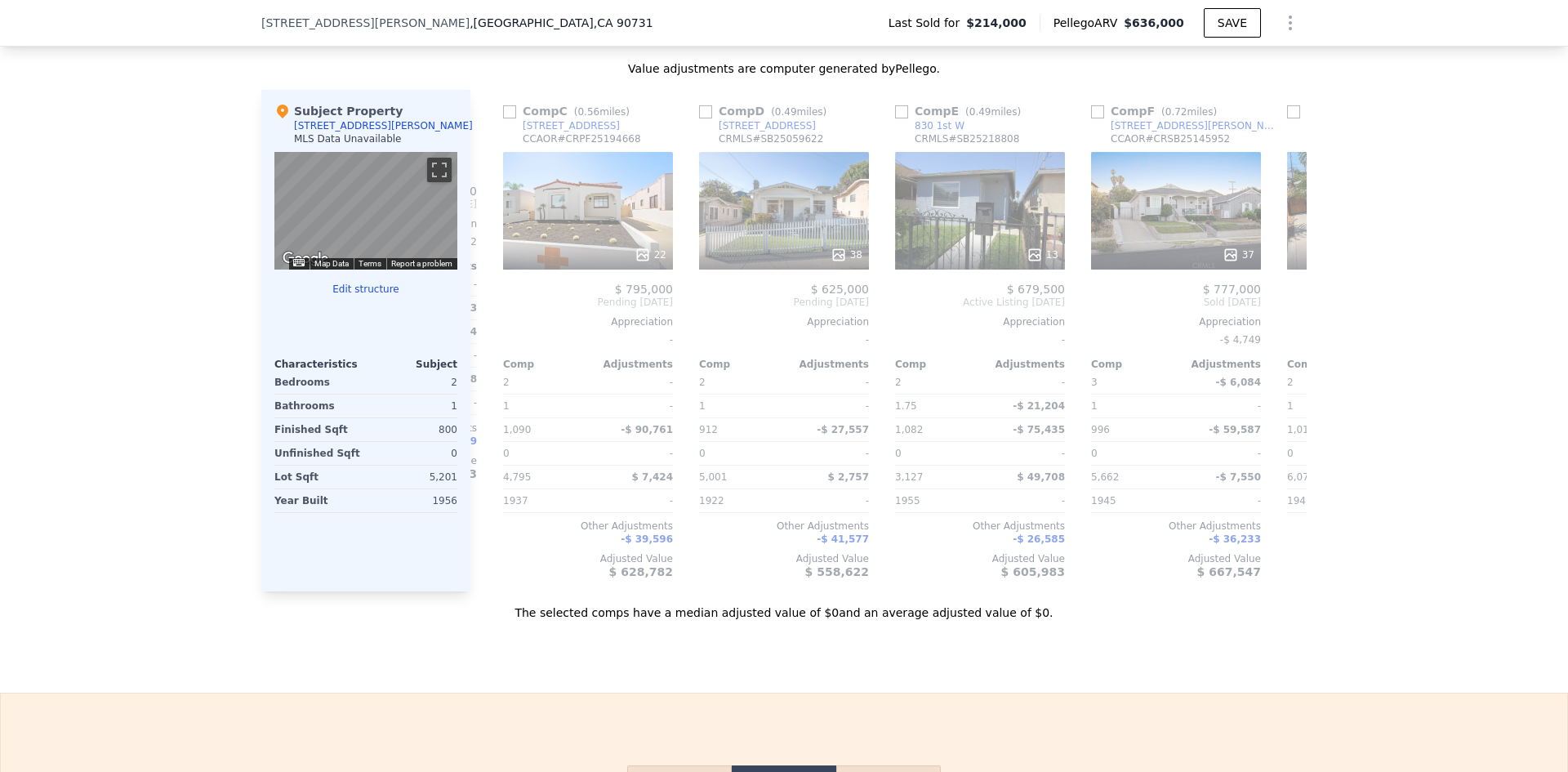
scroll to position [1629, 0]
click at [489, 309] on icon at bounding box center [489, 300] width 33 height 33
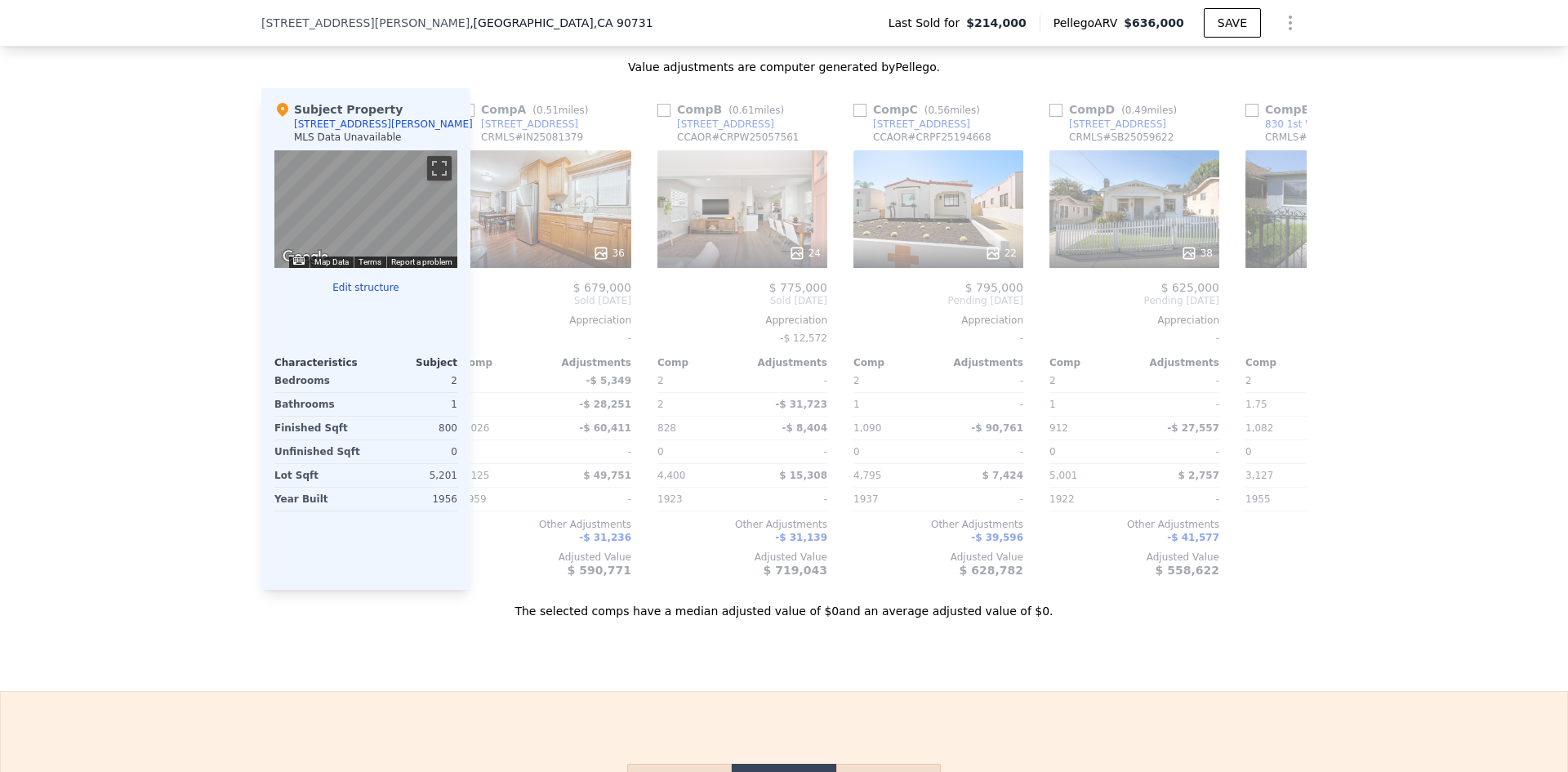
scroll to position [0, 0]
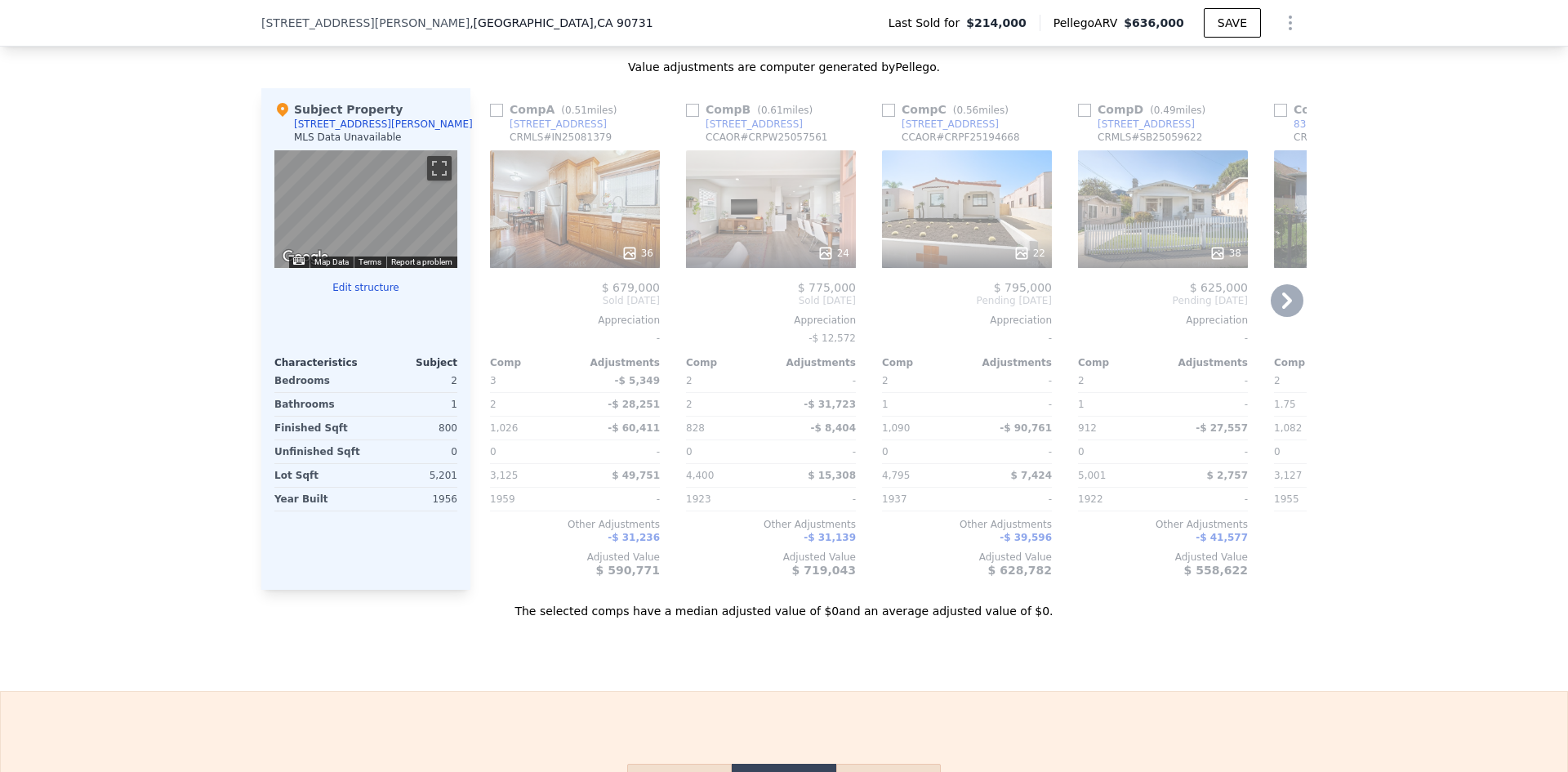
click at [771, 210] on div "24" at bounding box center [771, 209] width 170 height 118
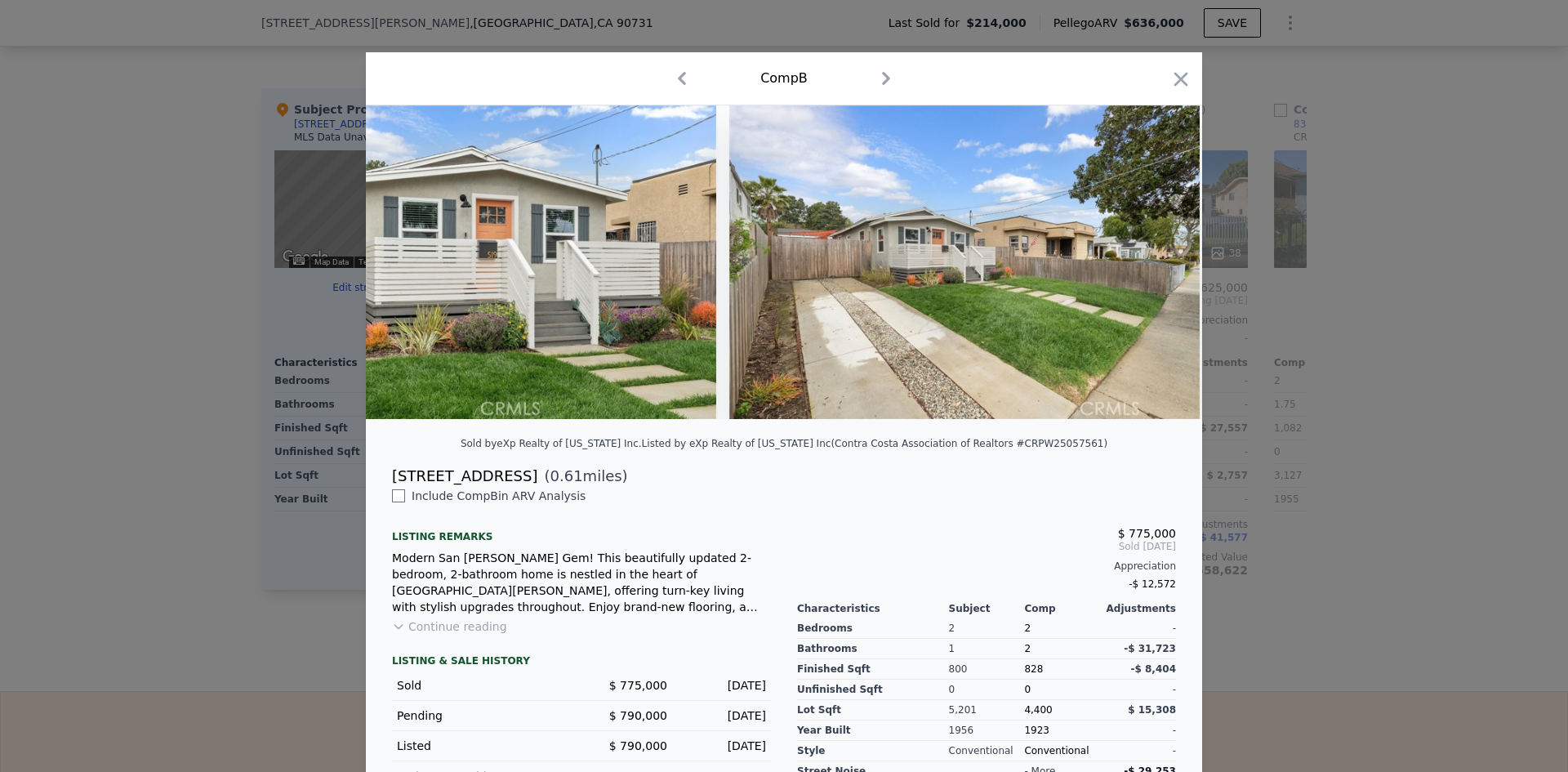
scroll to position [0, 10274]
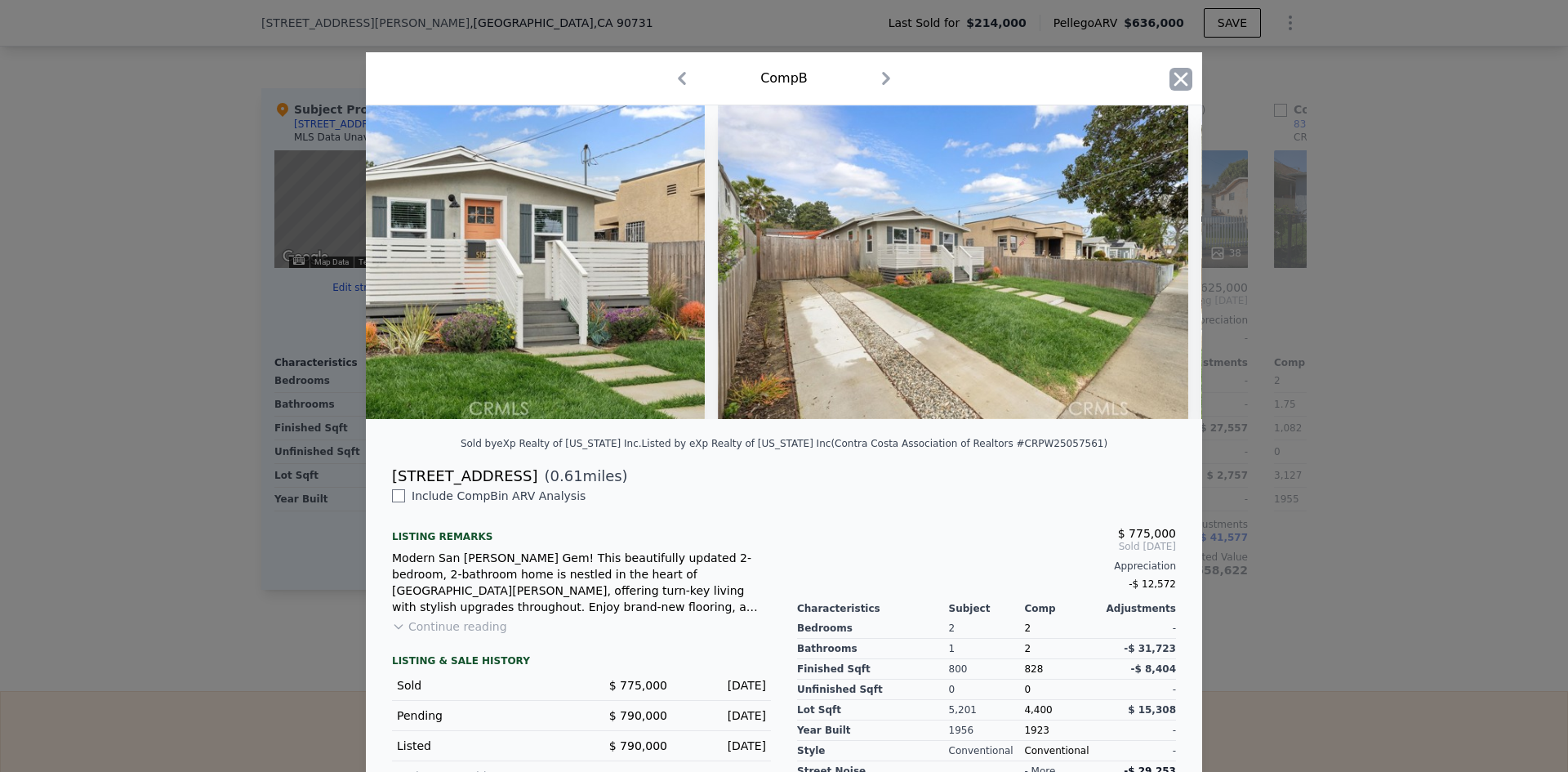
click at [1182, 75] on icon "button" at bounding box center [1181, 79] width 23 height 23
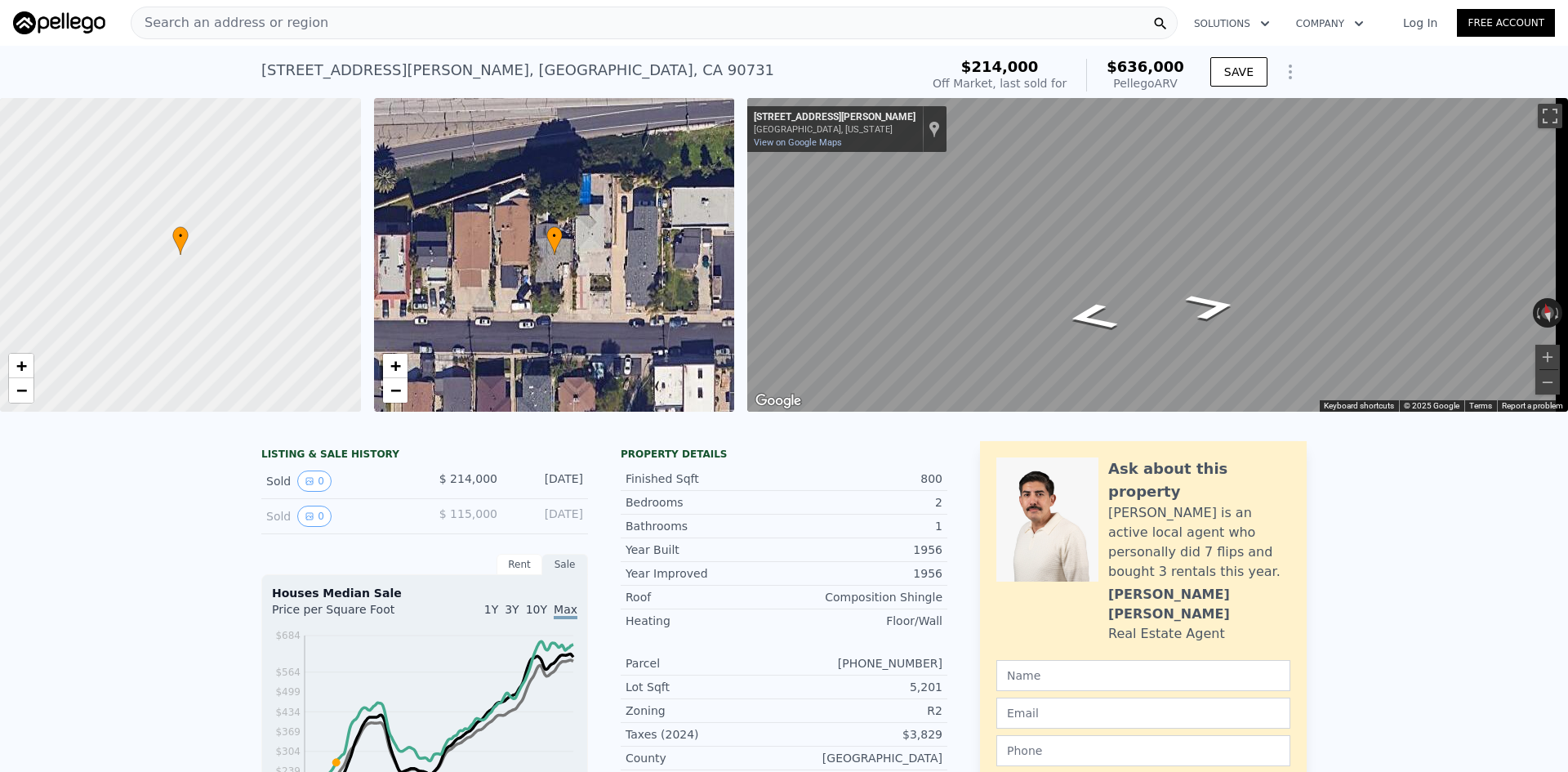
click at [181, 22] on span "Search an address or region" at bounding box center [230, 23] width 197 height 20
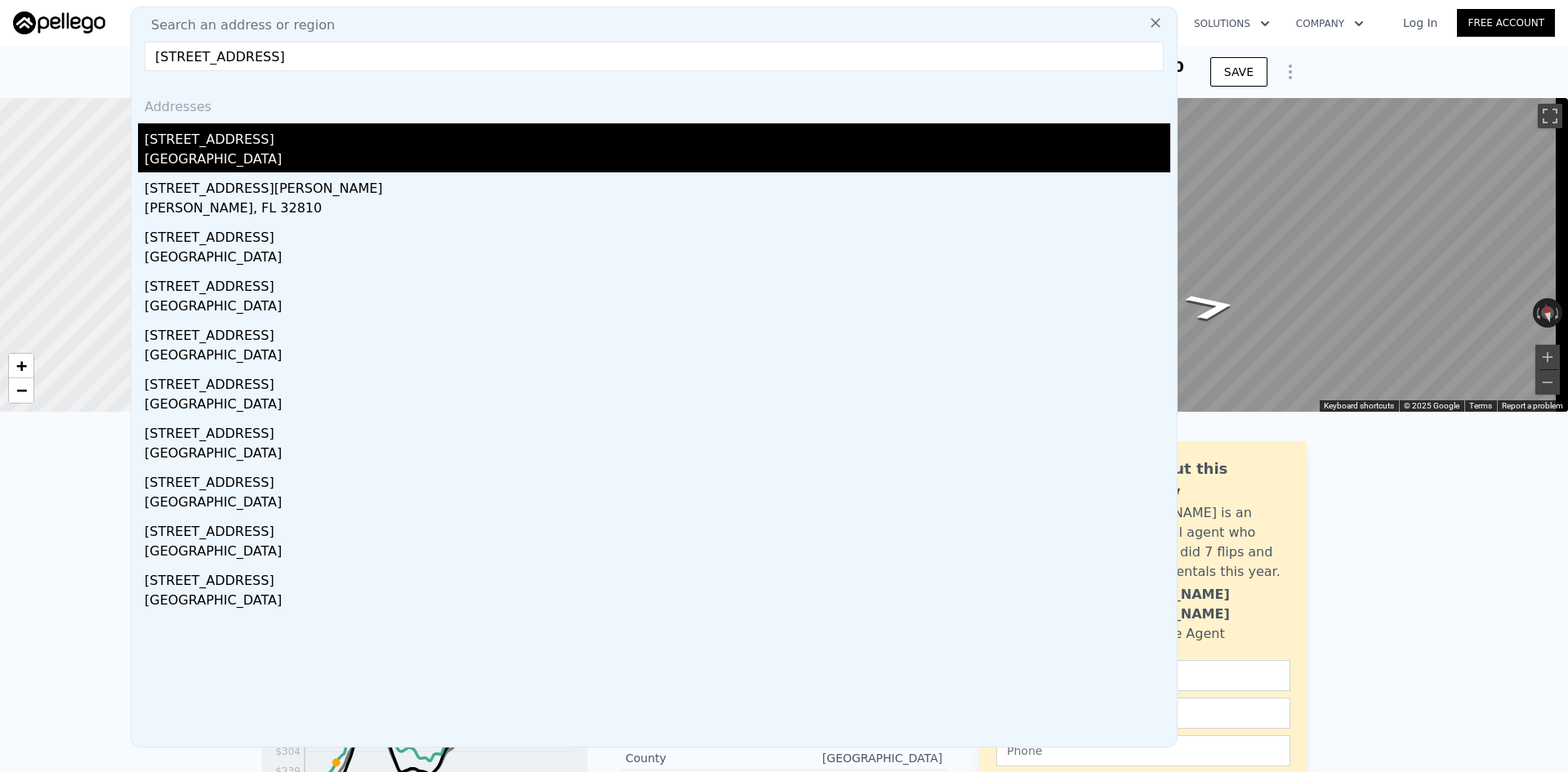
type input "[STREET_ADDRESS]"
click at [240, 143] on div "[STREET_ADDRESS]" at bounding box center [657, 136] width 1025 height 26
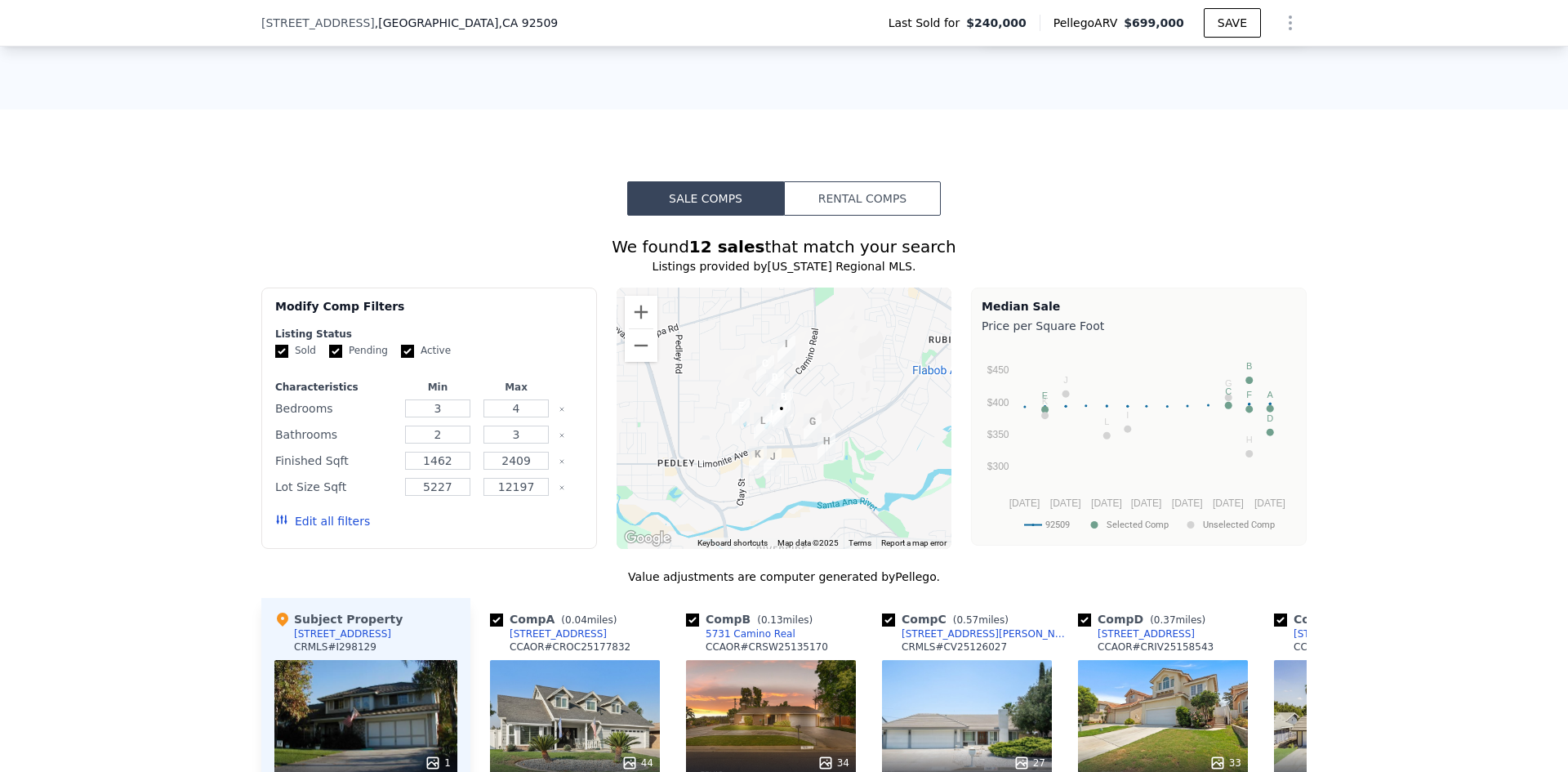
scroll to position [1465, 0]
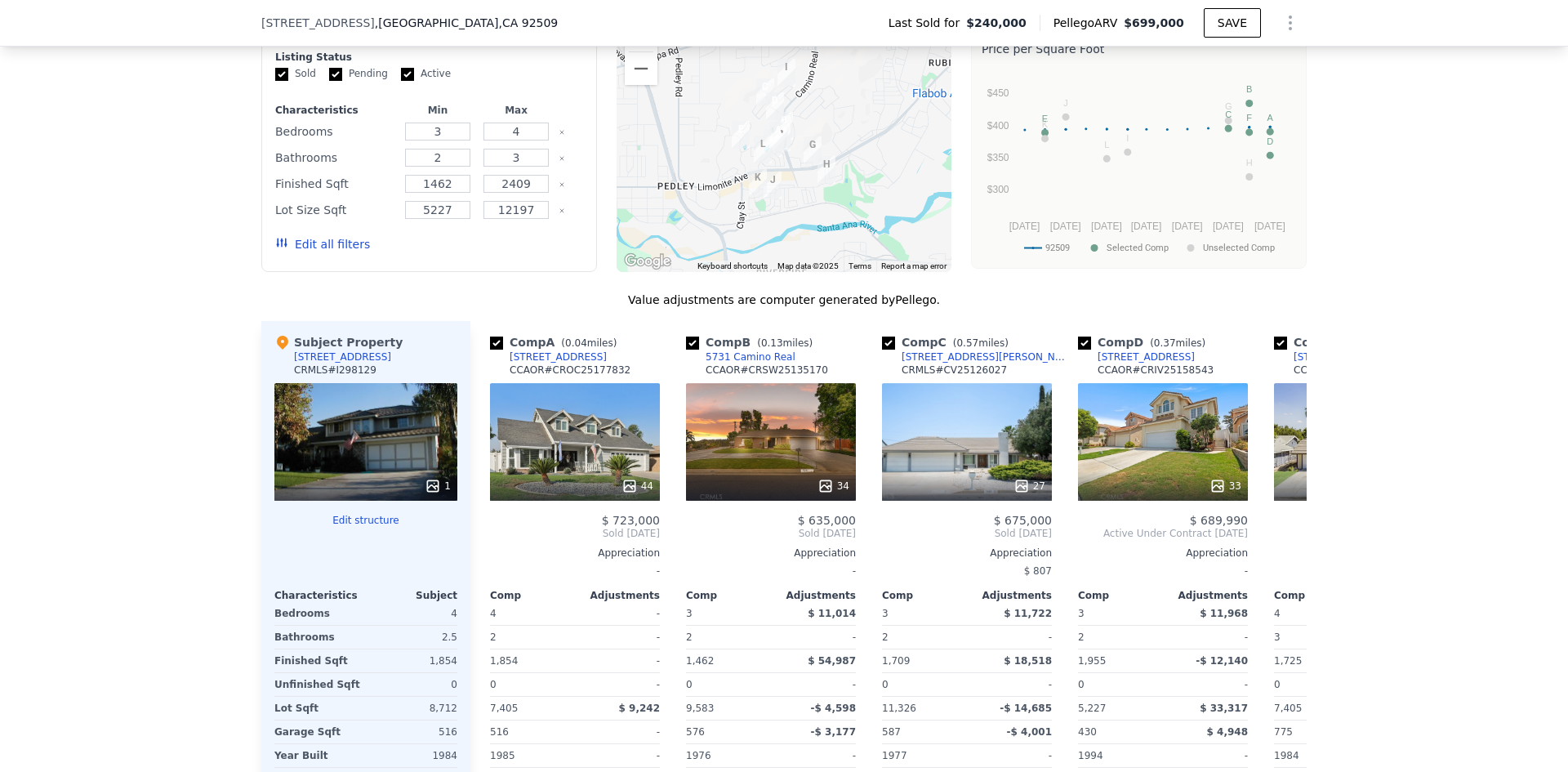
click at [299, 253] on button "Edit all filters" at bounding box center [322, 244] width 94 height 16
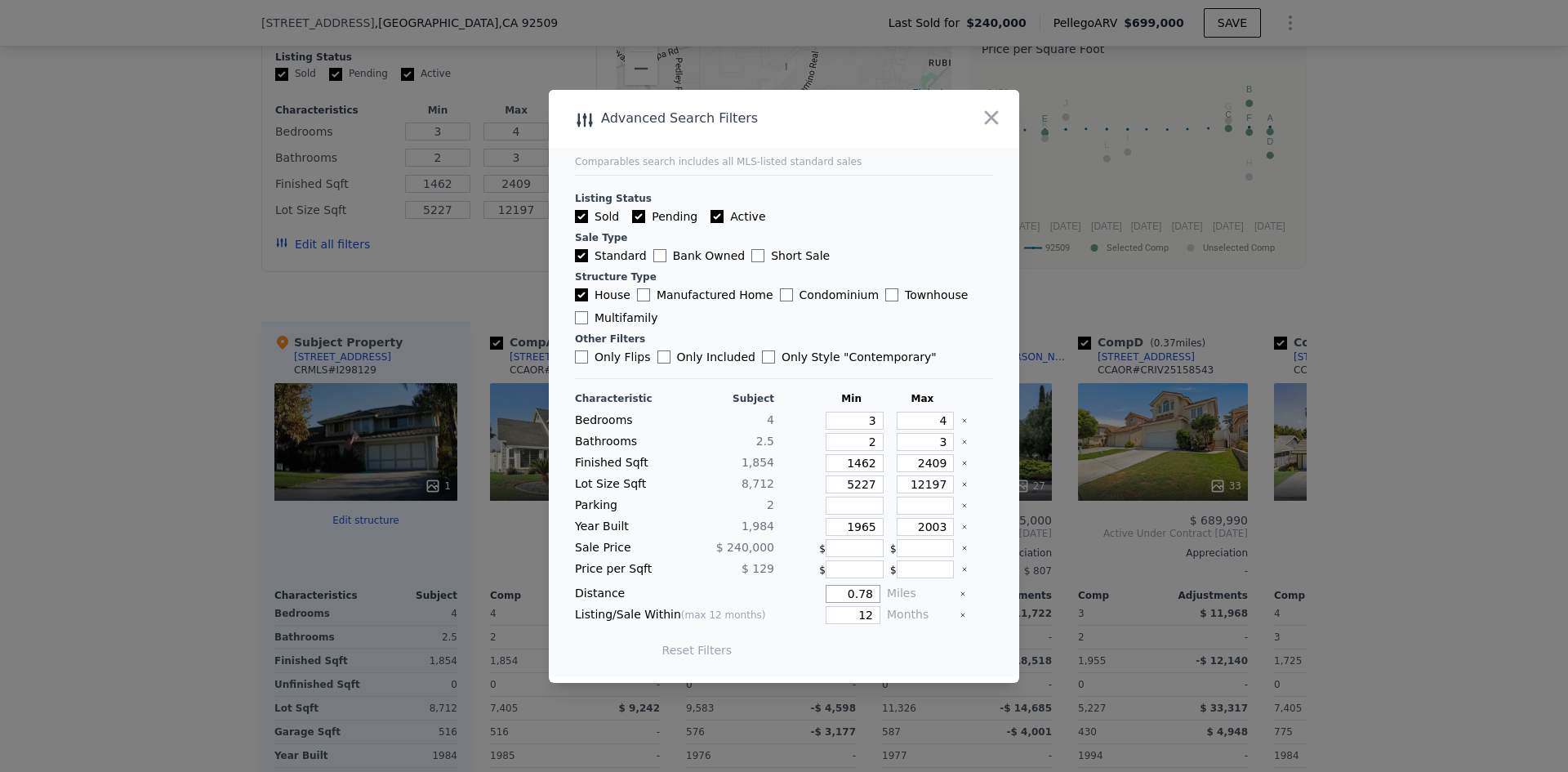
drag, startPoint x: 829, startPoint y: 589, endPoint x: 979, endPoint y: 609, distance: 151.3
click at [979, 609] on div "Characteristic Subject Min Max Bedrooms 4 3 4 Bathrooms 2.5 2 3 Finished Sqft 1…" at bounding box center [784, 532] width 418 height 281
type input "0.55"
click at [901, 609] on div "Listing/Sale Within (max 12 months) 12 Months" at bounding box center [784, 615] width 418 height 18
type input "6"
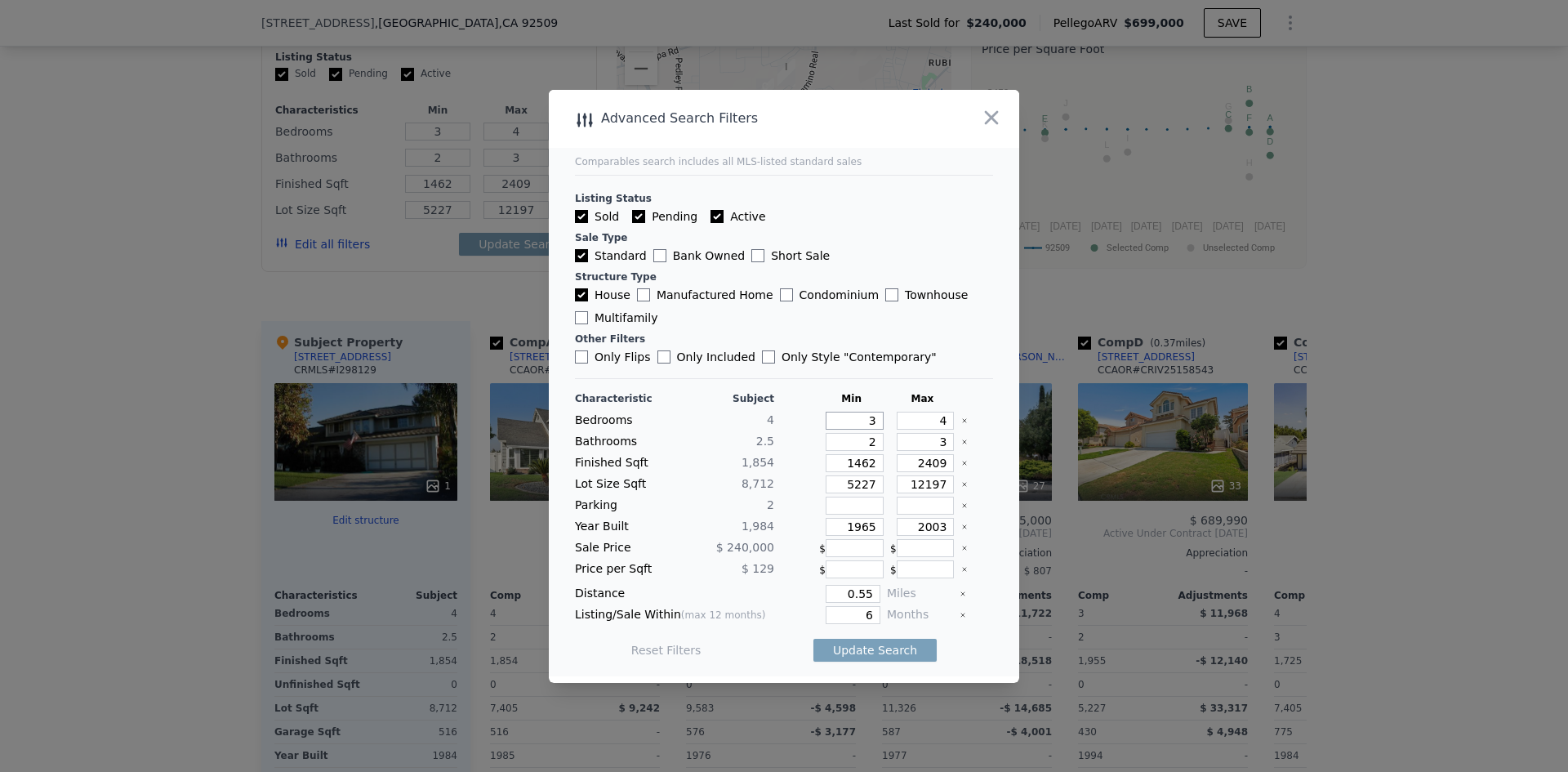
drag, startPoint x: 845, startPoint y: 424, endPoint x: 909, endPoint y: 419, distance: 64.2
click at [909, 419] on div "Bedrooms 4 3 4" at bounding box center [784, 420] width 418 height 18
drag, startPoint x: 904, startPoint y: 530, endPoint x: 1136, endPoint y: 517, distance: 232.4
click at [1135, 542] on div "​ Advanced Search Filters Comparables search includes all MLS-listed standard s…" at bounding box center [784, 386] width 1568 height 772
type input "2025"
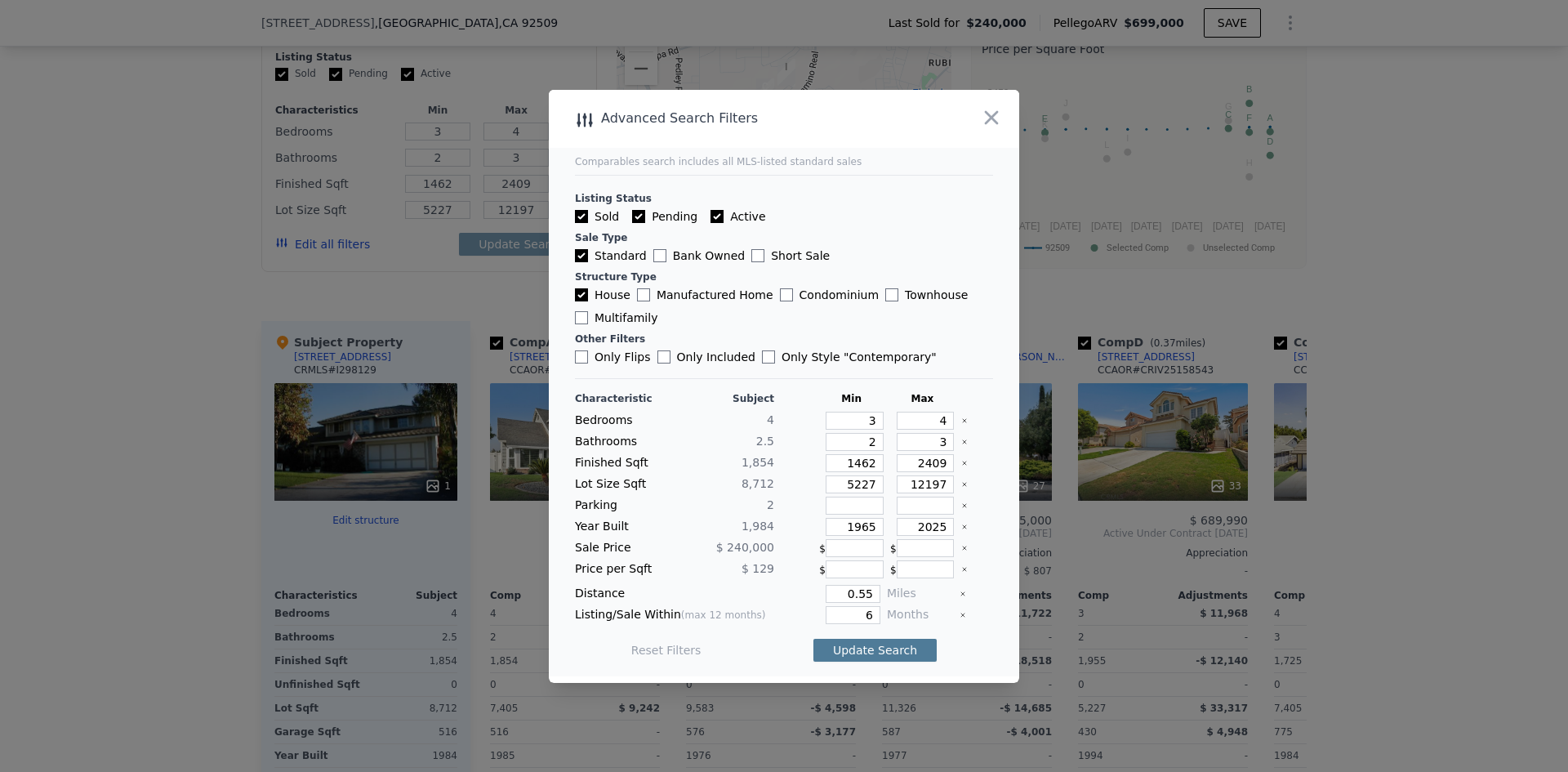
click at [848, 643] on button "Update Search" at bounding box center [875, 650] width 124 height 23
checkbox input "false"
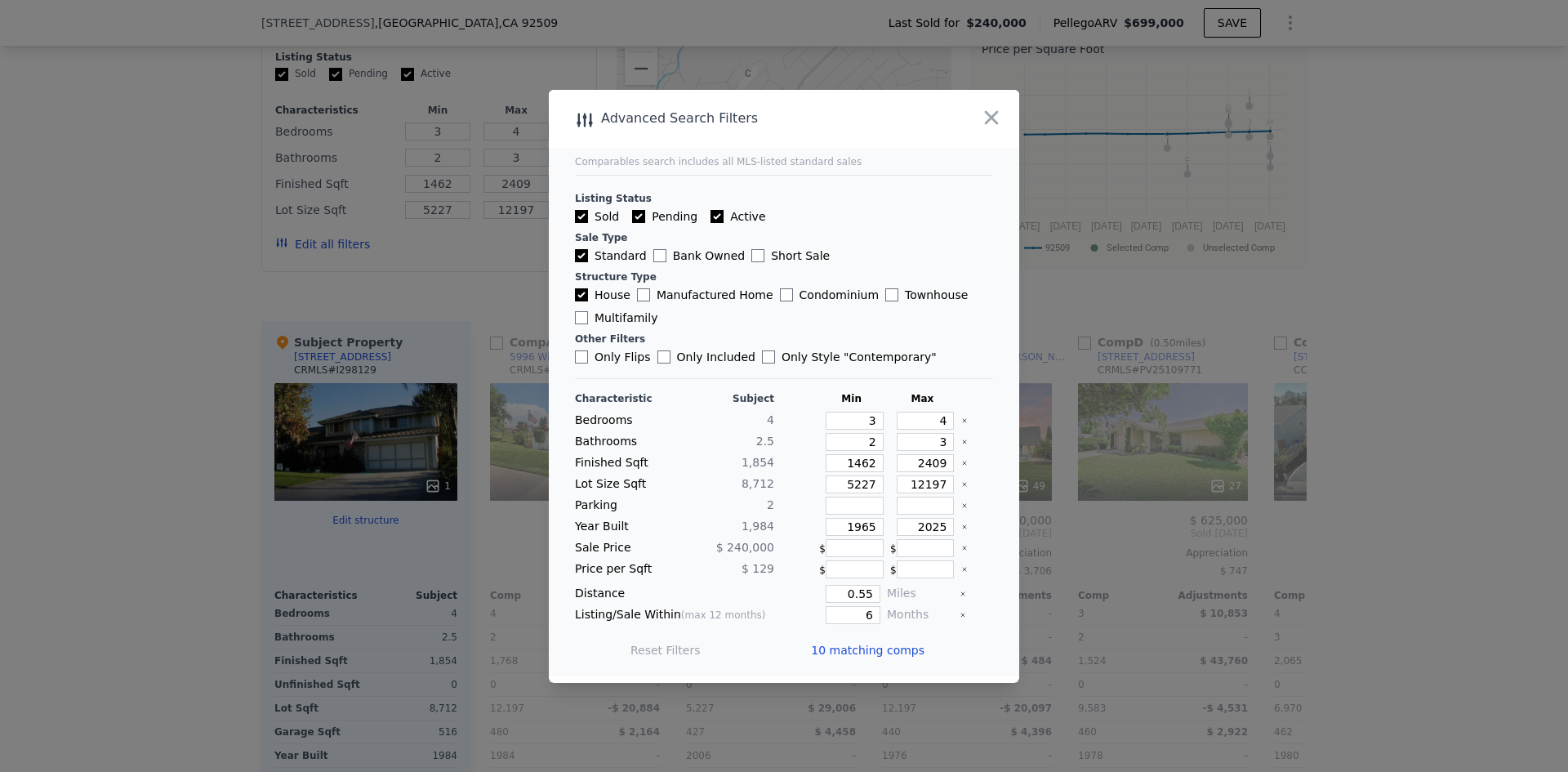
click at [858, 646] on span "10 matching comps" at bounding box center [868, 650] width 114 height 16
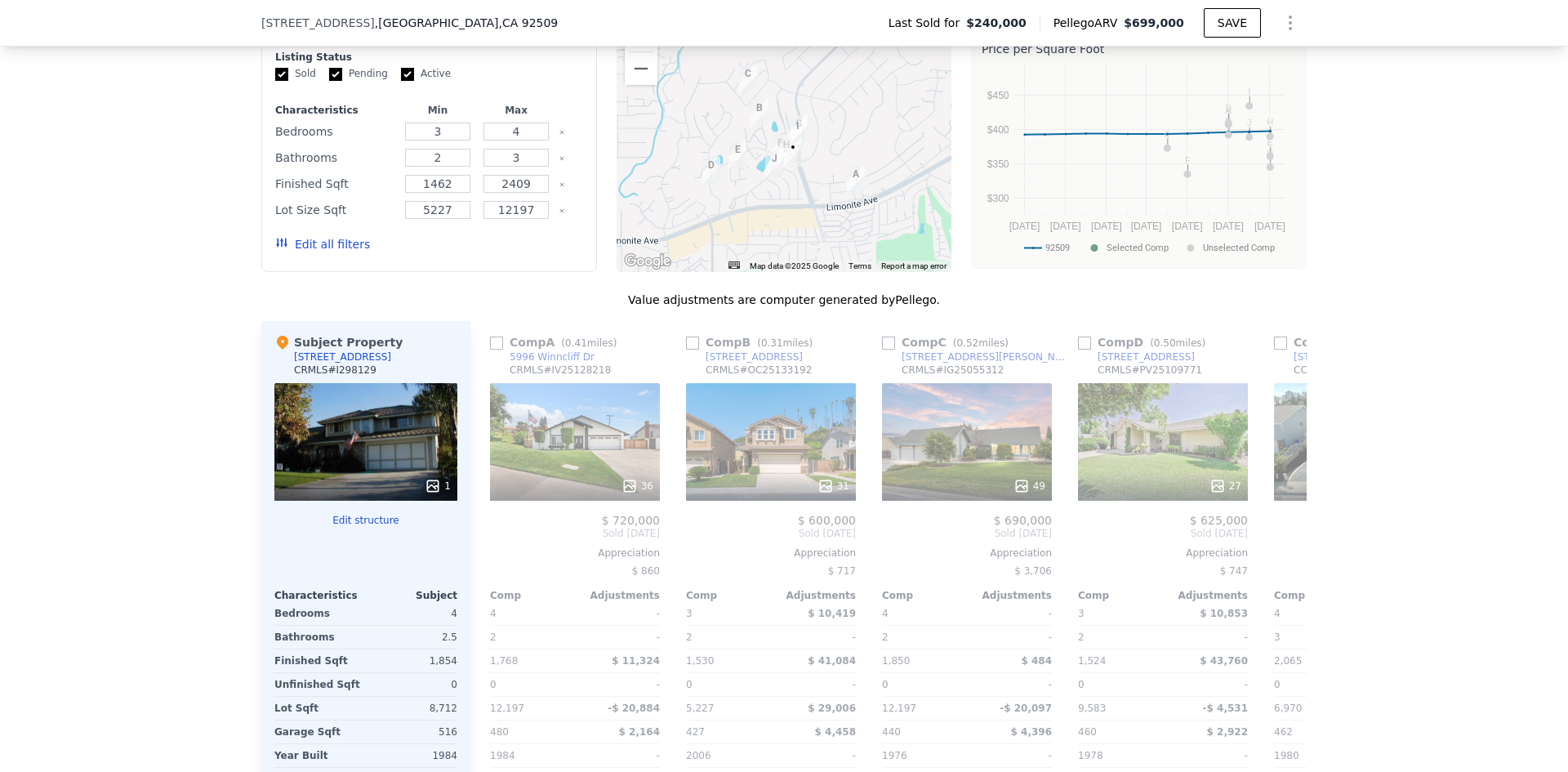
click at [638, 52] on button "Zoom in" at bounding box center [641, 35] width 33 height 33
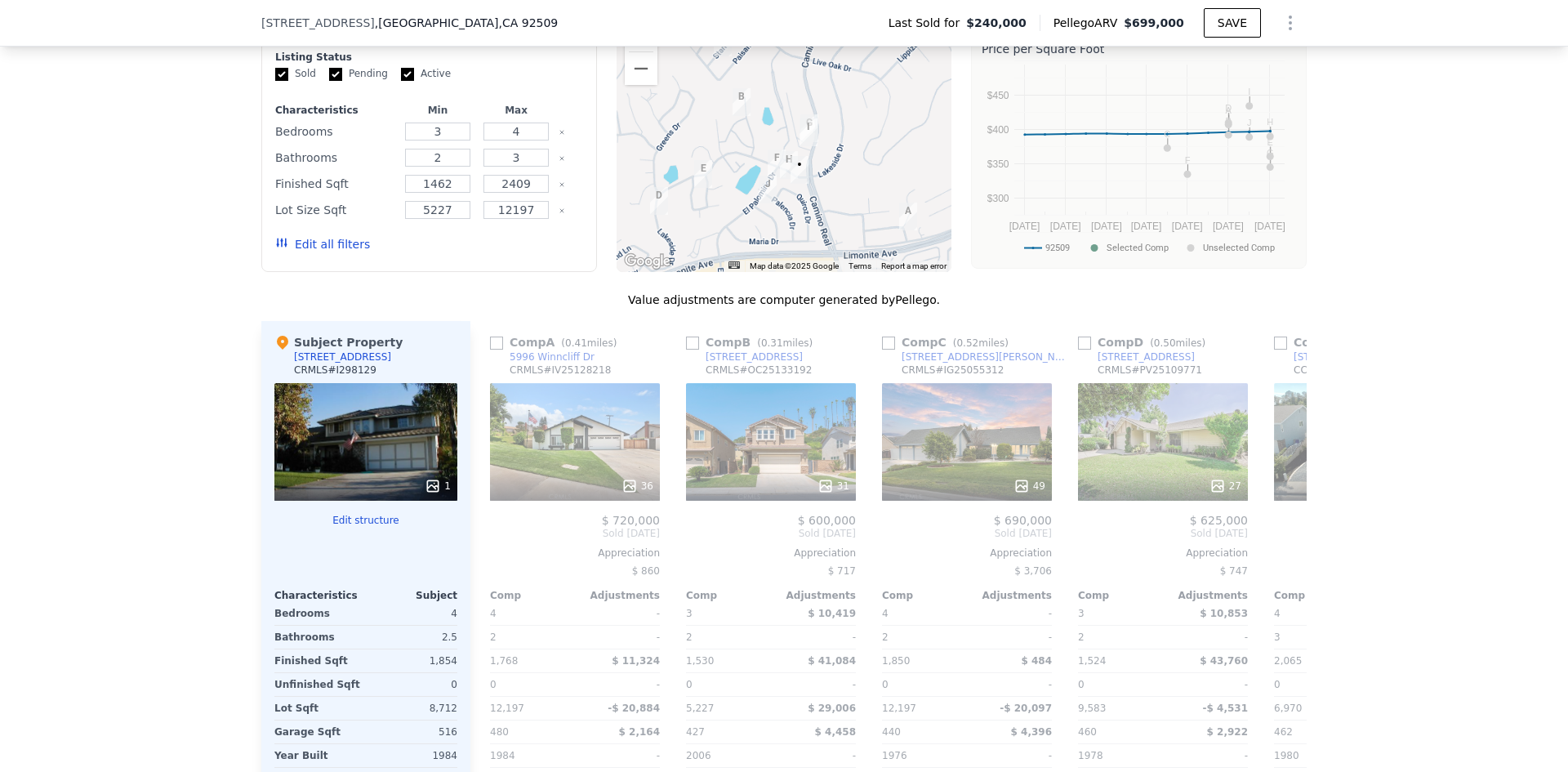
click at [638, 52] on button "Zoom in" at bounding box center [641, 35] width 33 height 33
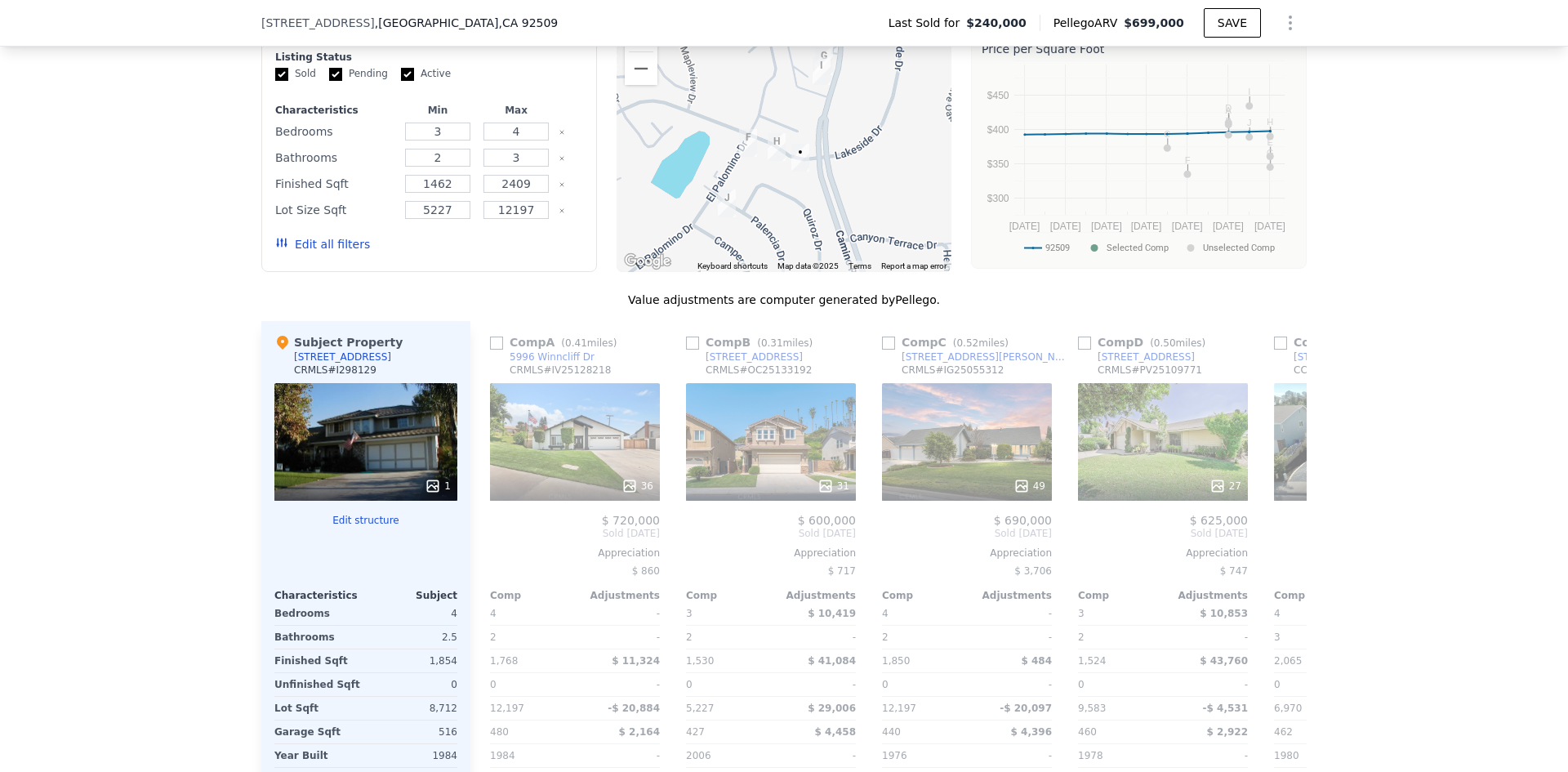
drag, startPoint x: 855, startPoint y: 145, endPoint x: 834, endPoint y: 91, distance: 57.9
click at [834, 93] on div at bounding box center [784, 142] width 335 height 262
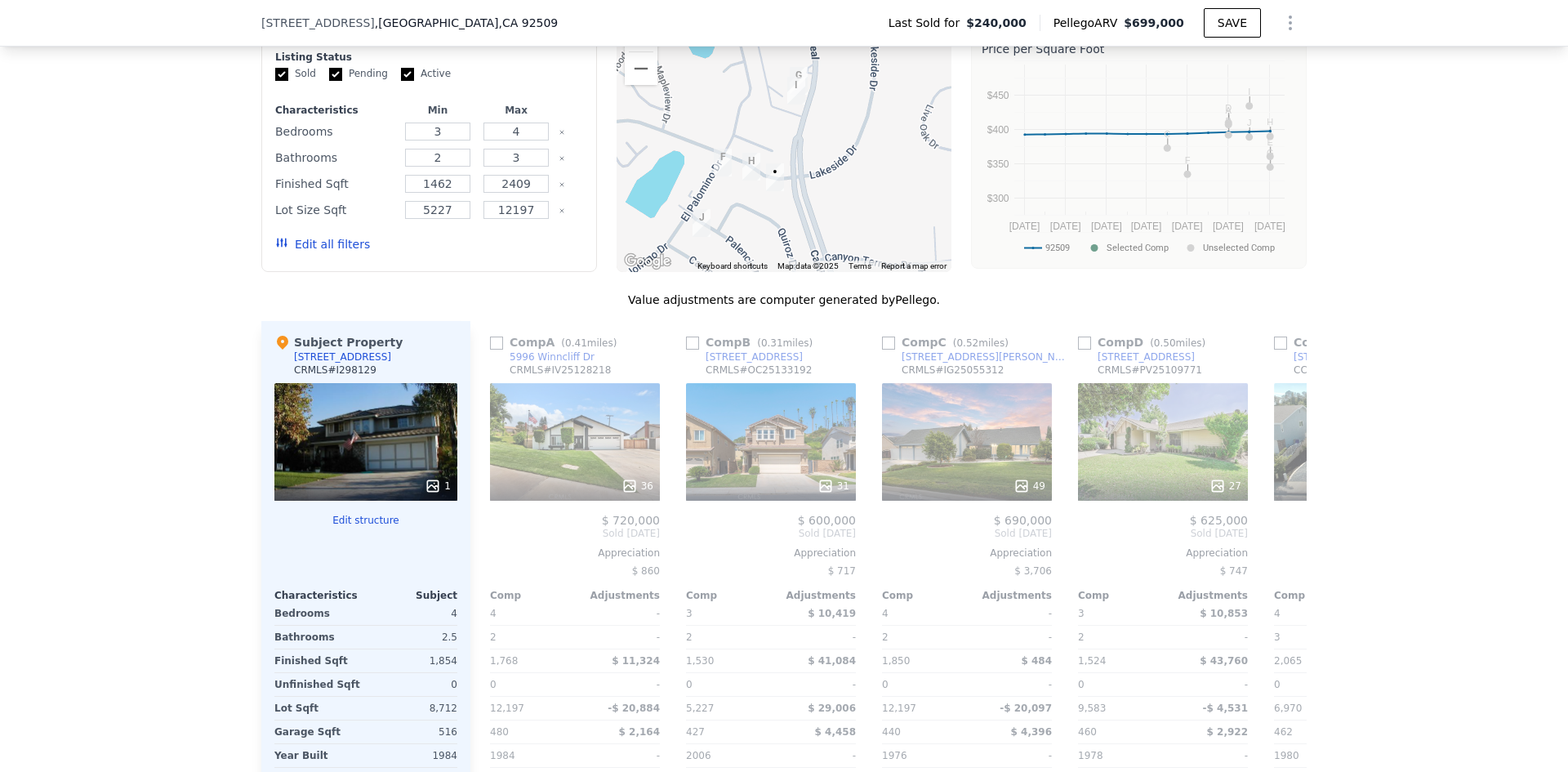
drag, startPoint x: 874, startPoint y: 223, endPoint x: 856, endPoint y: 232, distance: 20.1
click at [856, 232] on div at bounding box center [784, 142] width 335 height 262
click at [1291, 538] on icon at bounding box center [1287, 533] width 33 height 33
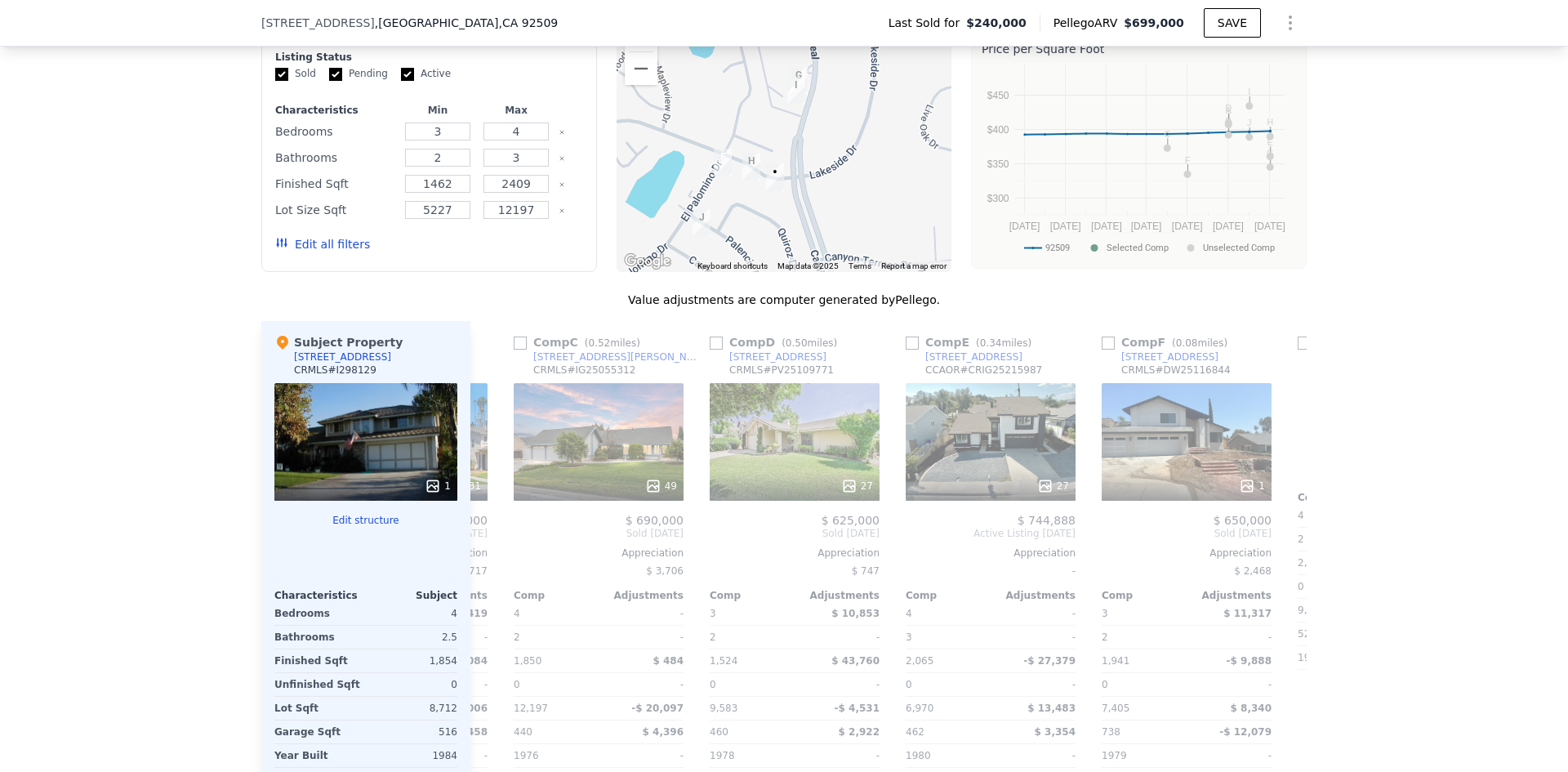
scroll to position [0, 392]
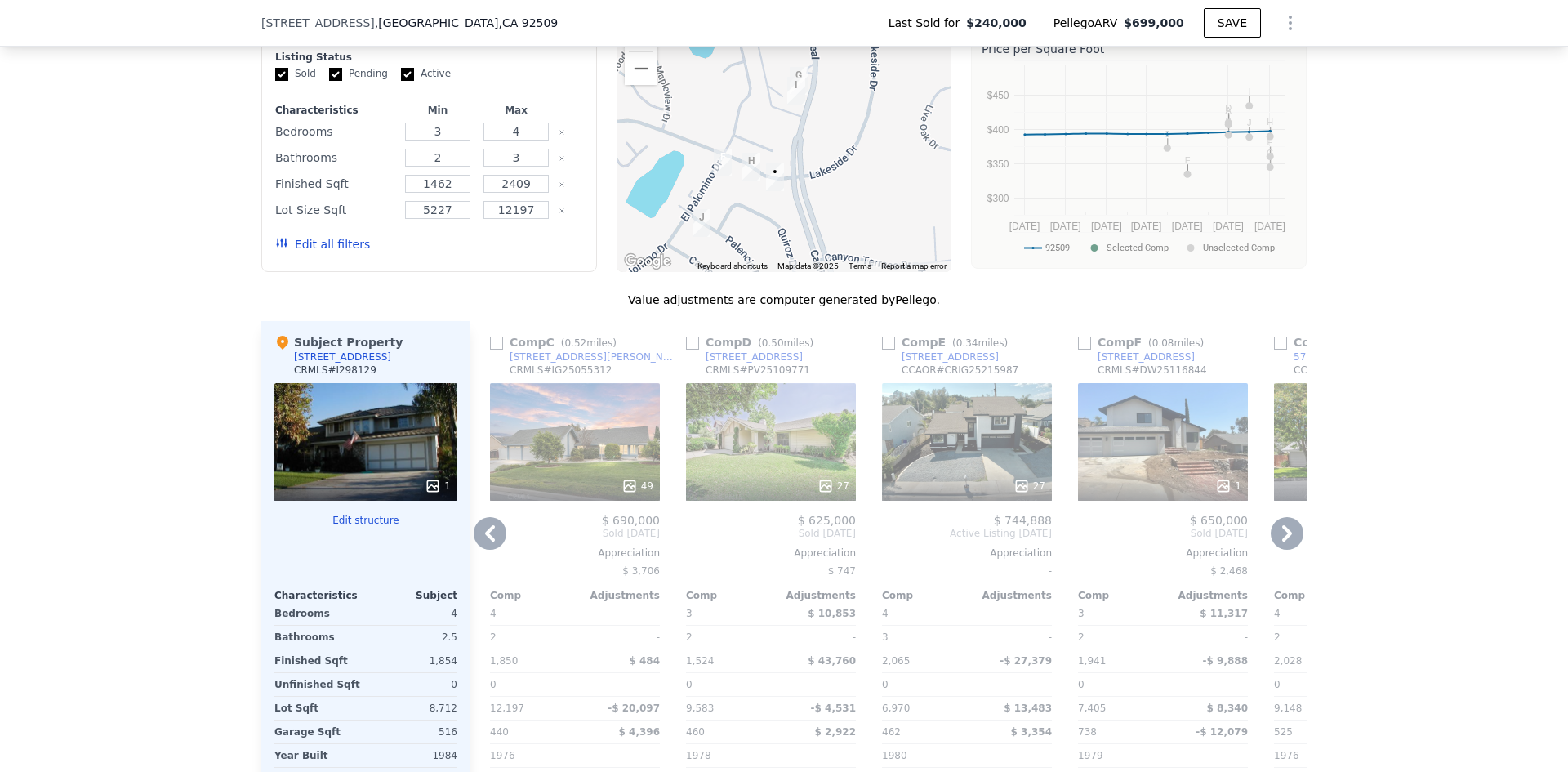
click at [1079, 350] on input "checkbox" at bounding box center [1084, 343] width 13 height 13
checkbox input "true"
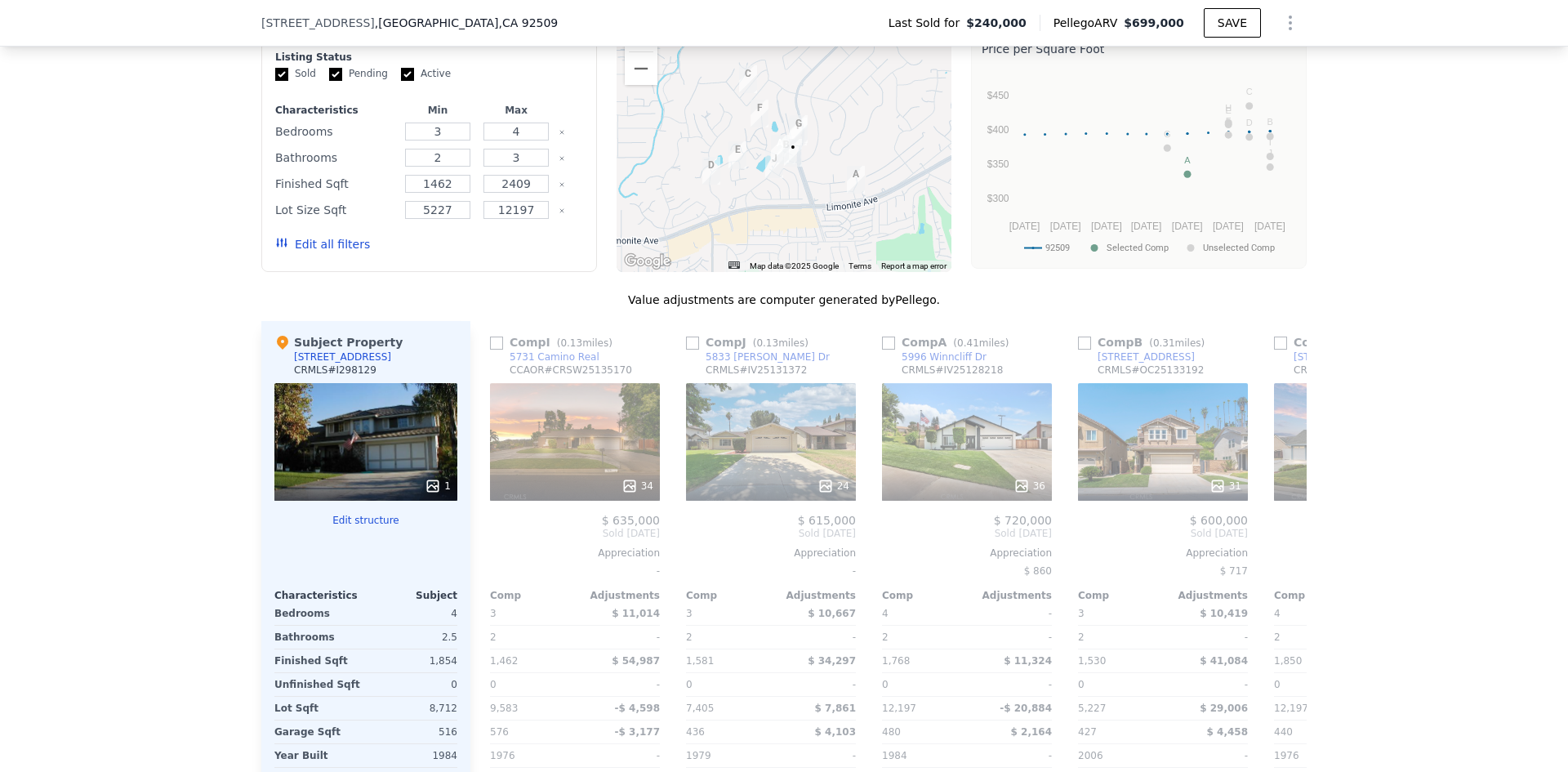
click at [625, 50] on button "Zoom in" at bounding box center [641, 35] width 33 height 33
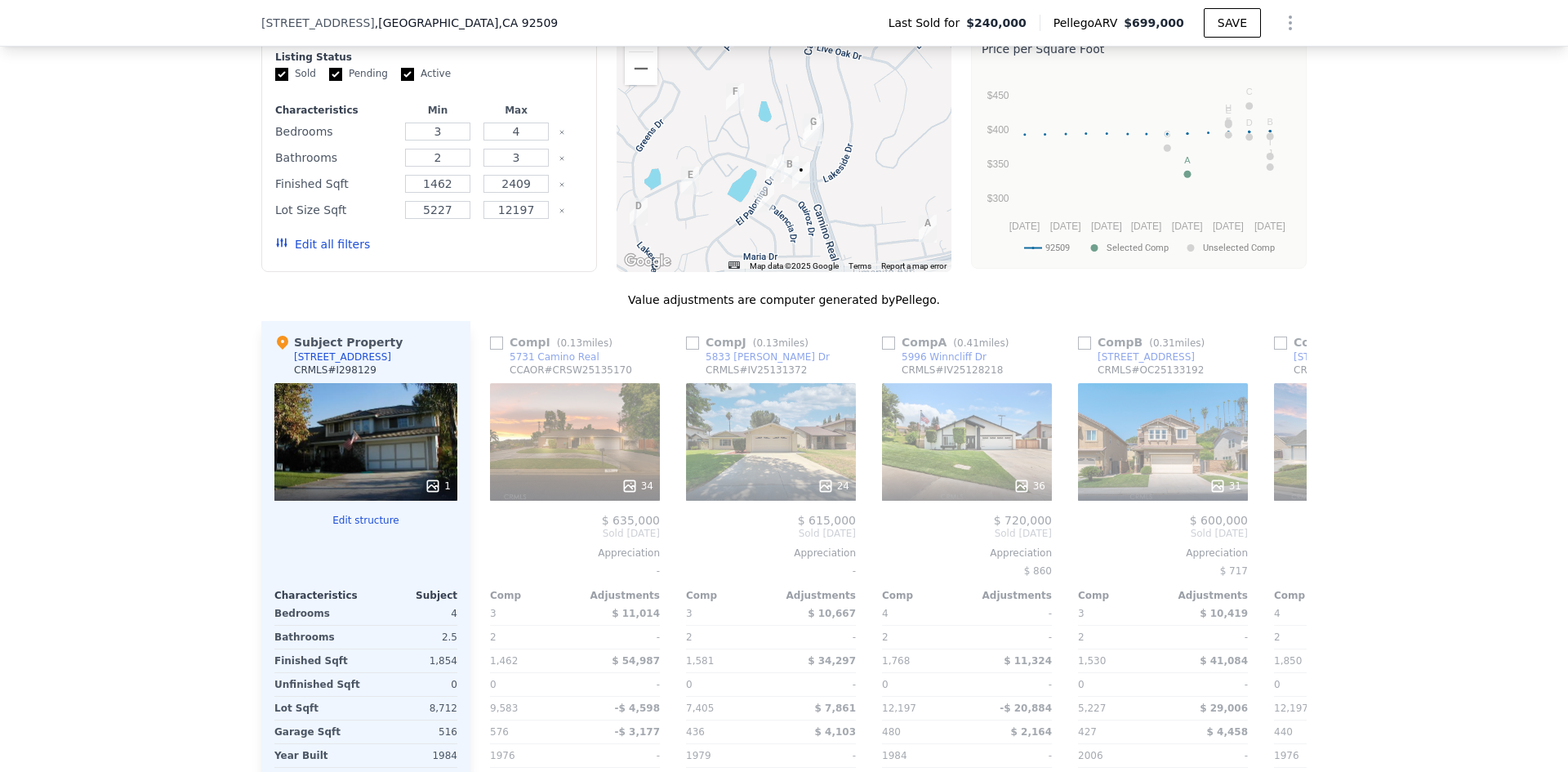
click at [626, 51] on button "Zoom in" at bounding box center [641, 35] width 33 height 33
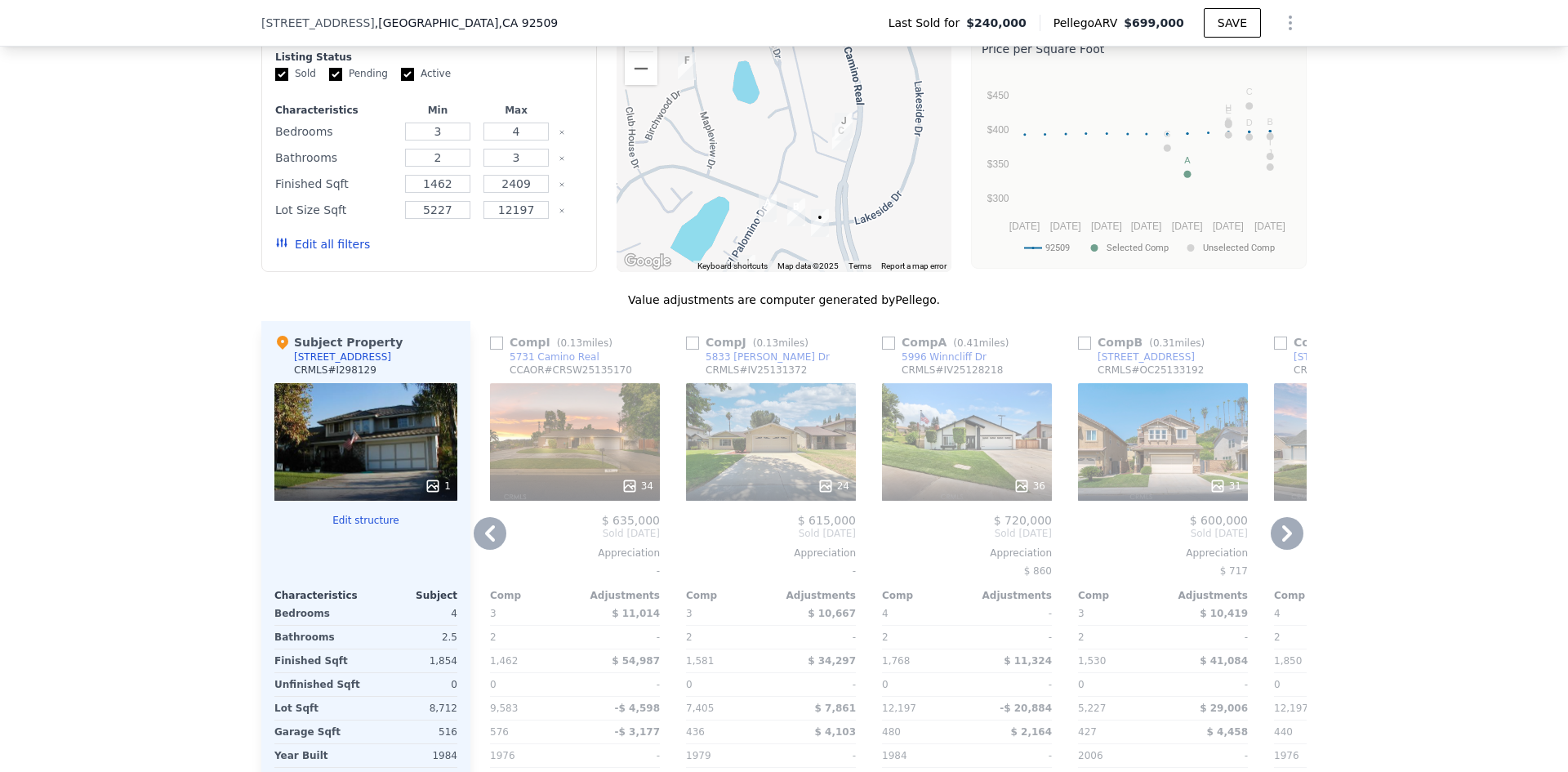
click at [1079, 350] on input "checkbox" at bounding box center [1084, 343] width 13 height 13
checkbox input "true"
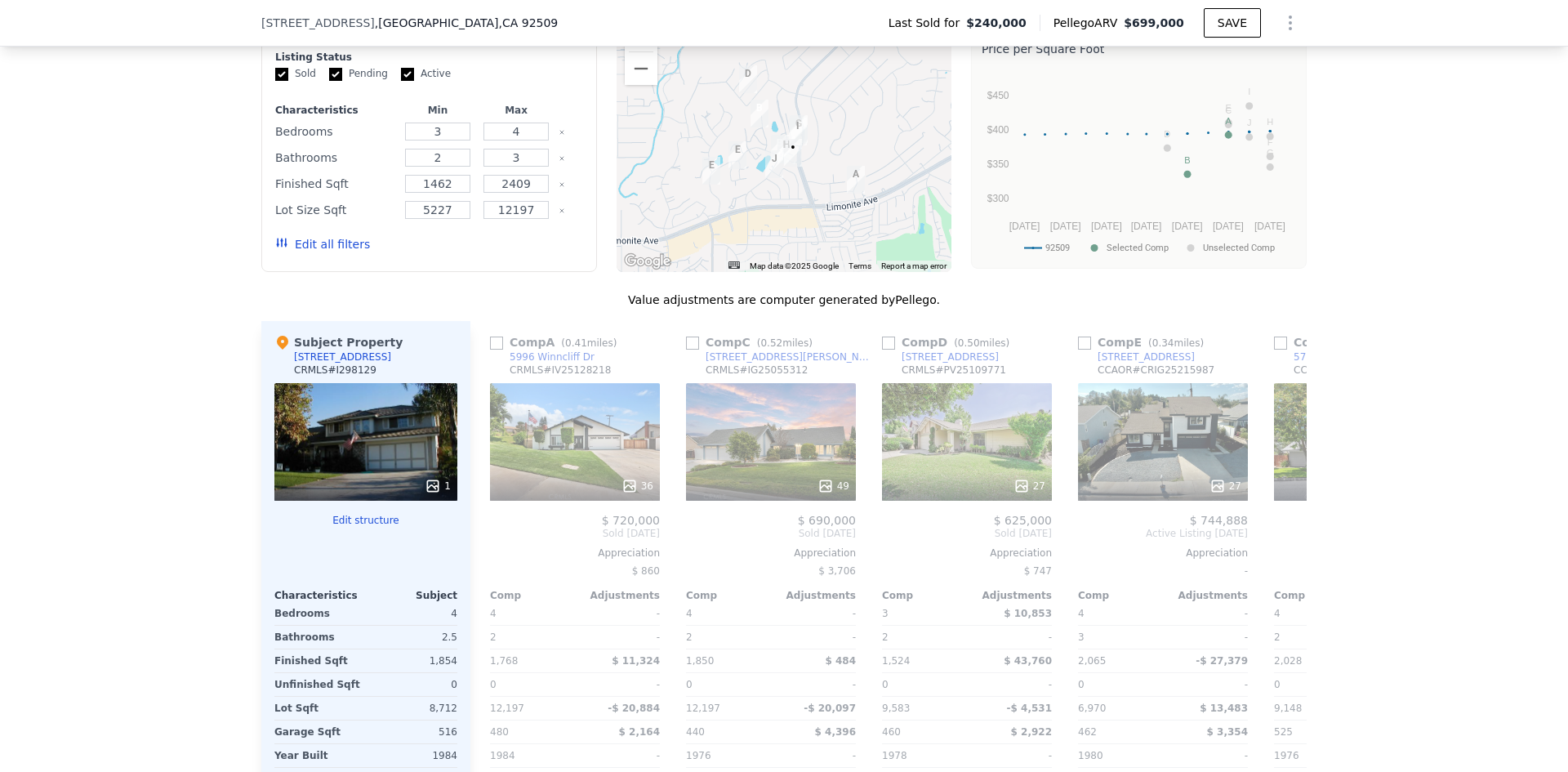
click at [632, 52] on button "Zoom in" at bounding box center [641, 35] width 33 height 33
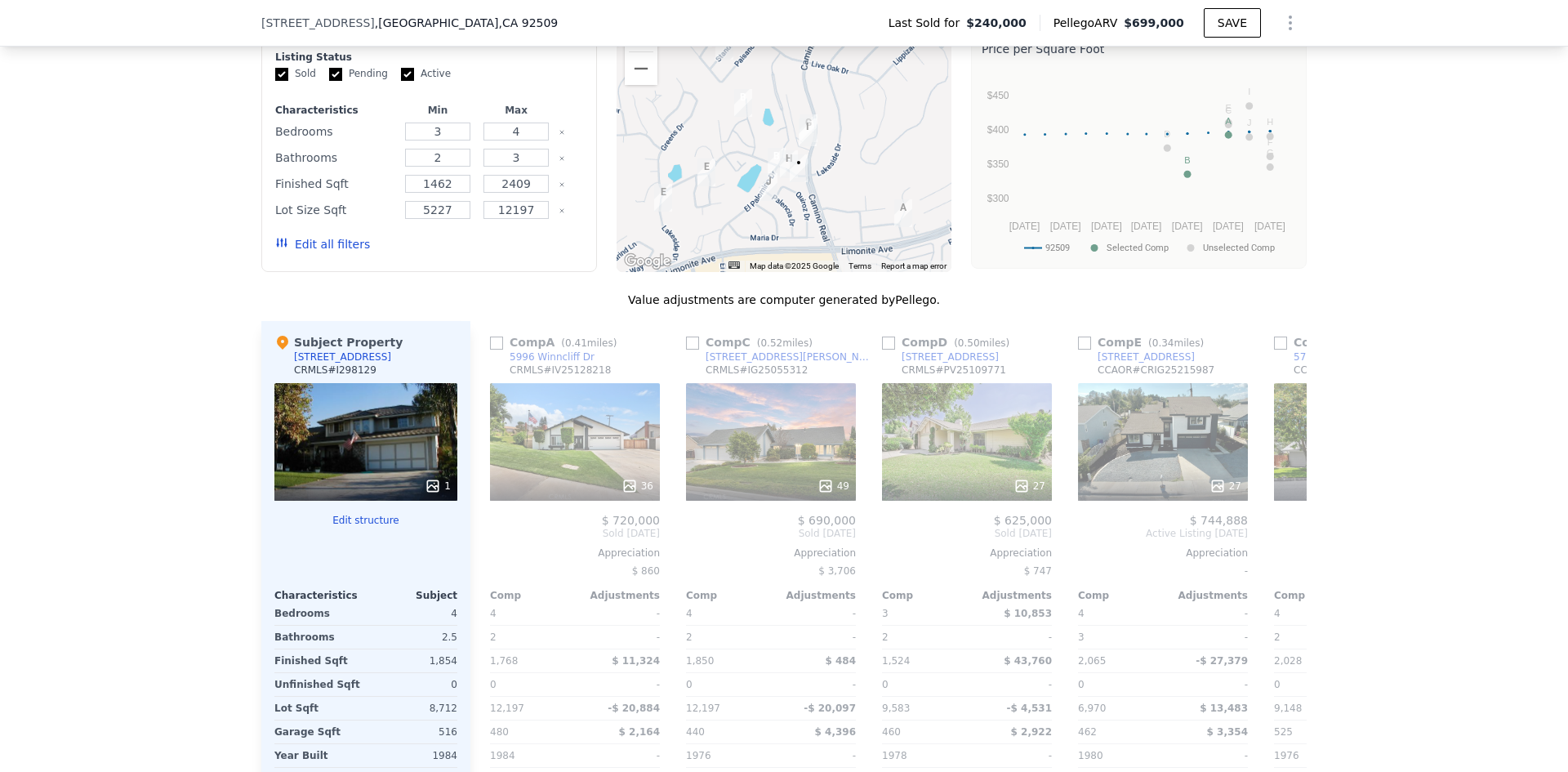
click at [632, 52] on button "Zoom in" at bounding box center [641, 35] width 33 height 33
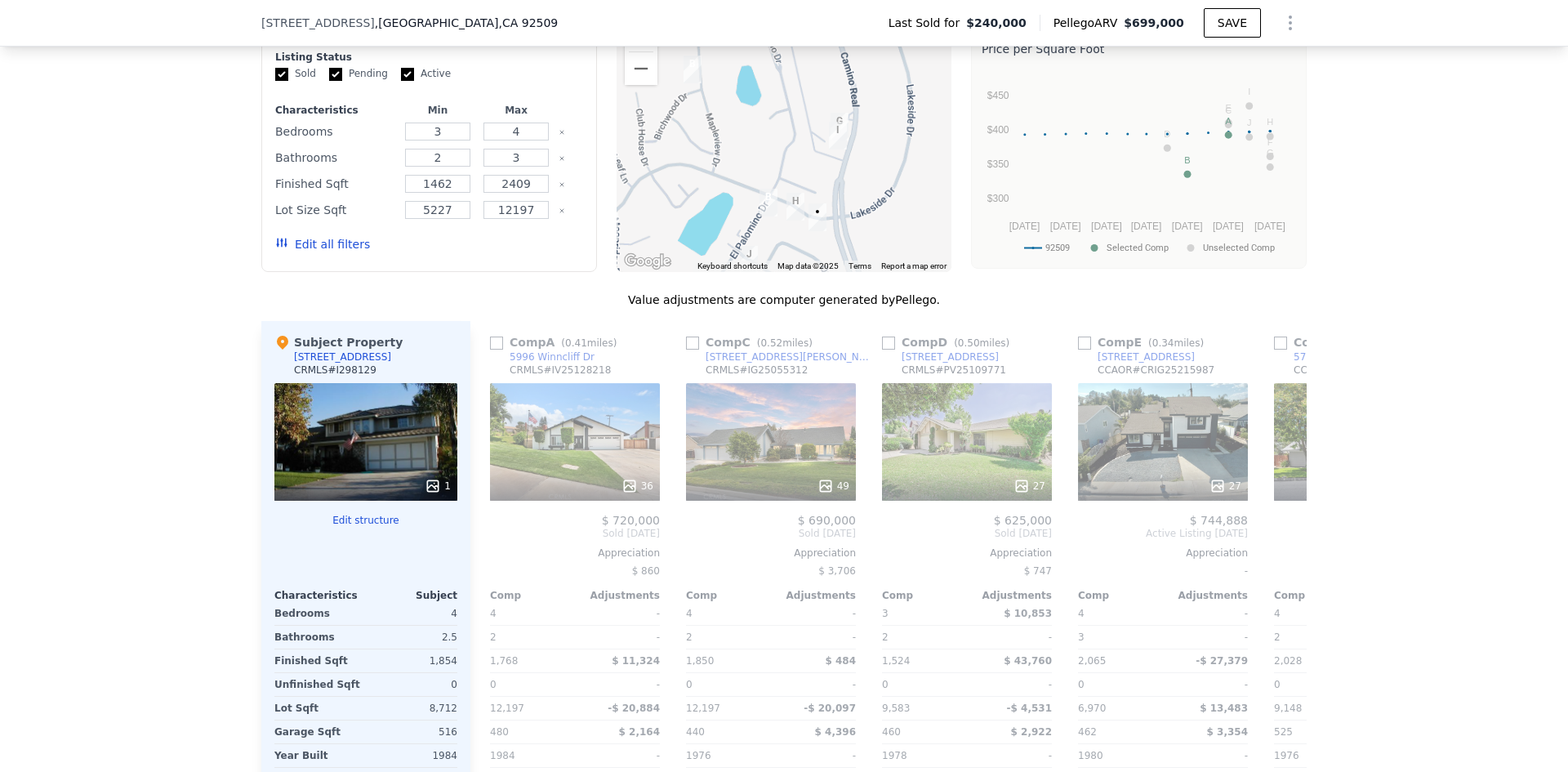
click at [632, 52] on button "Zoom in" at bounding box center [641, 35] width 33 height 33
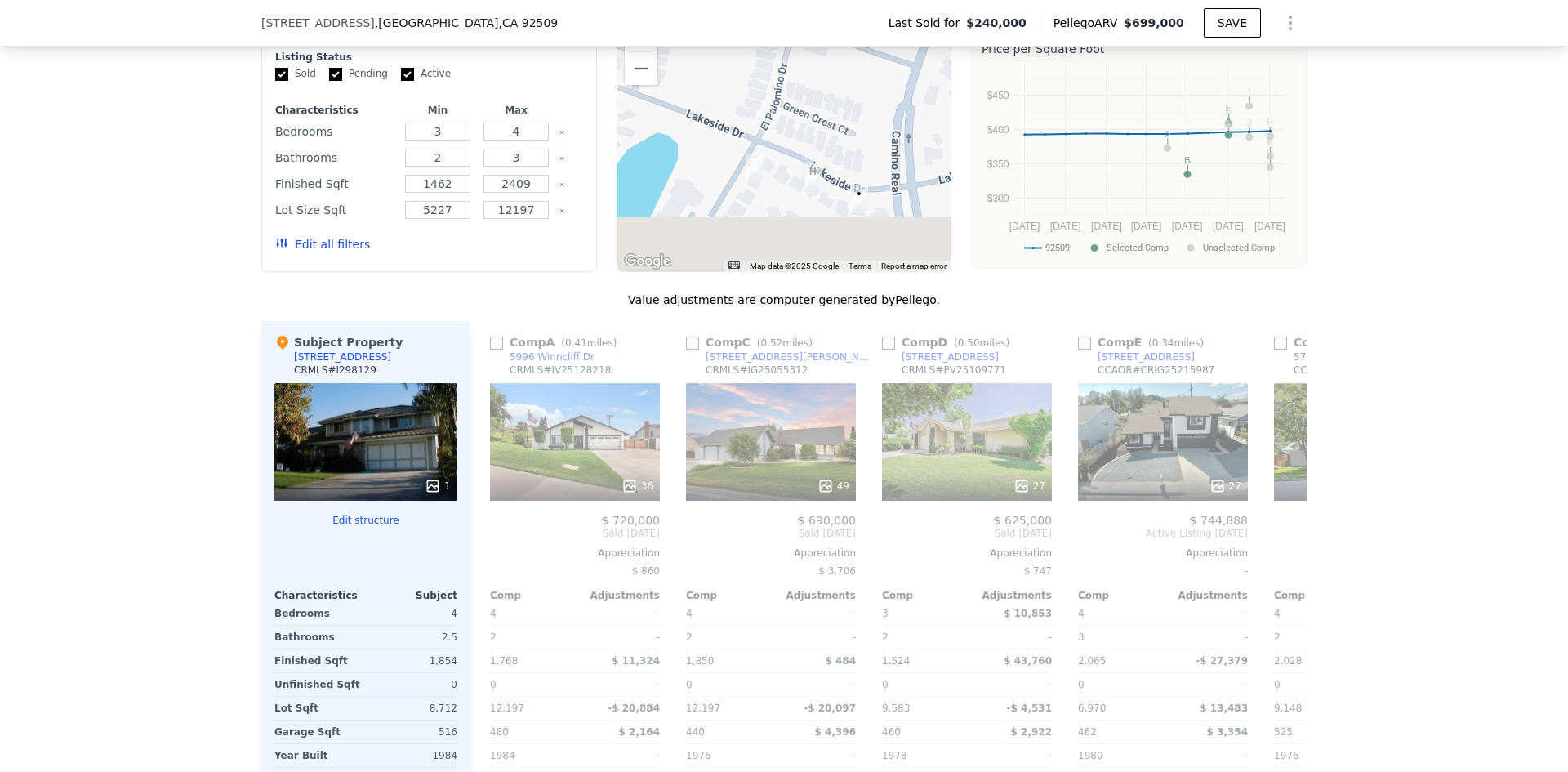
drag, startPoint x: 788, startPoint y: 179, endPoint x: 786, endPoint y: 93, distance: 86.0
click at [787, 93] on div at bounding box center [784, 142] width 335 height 262
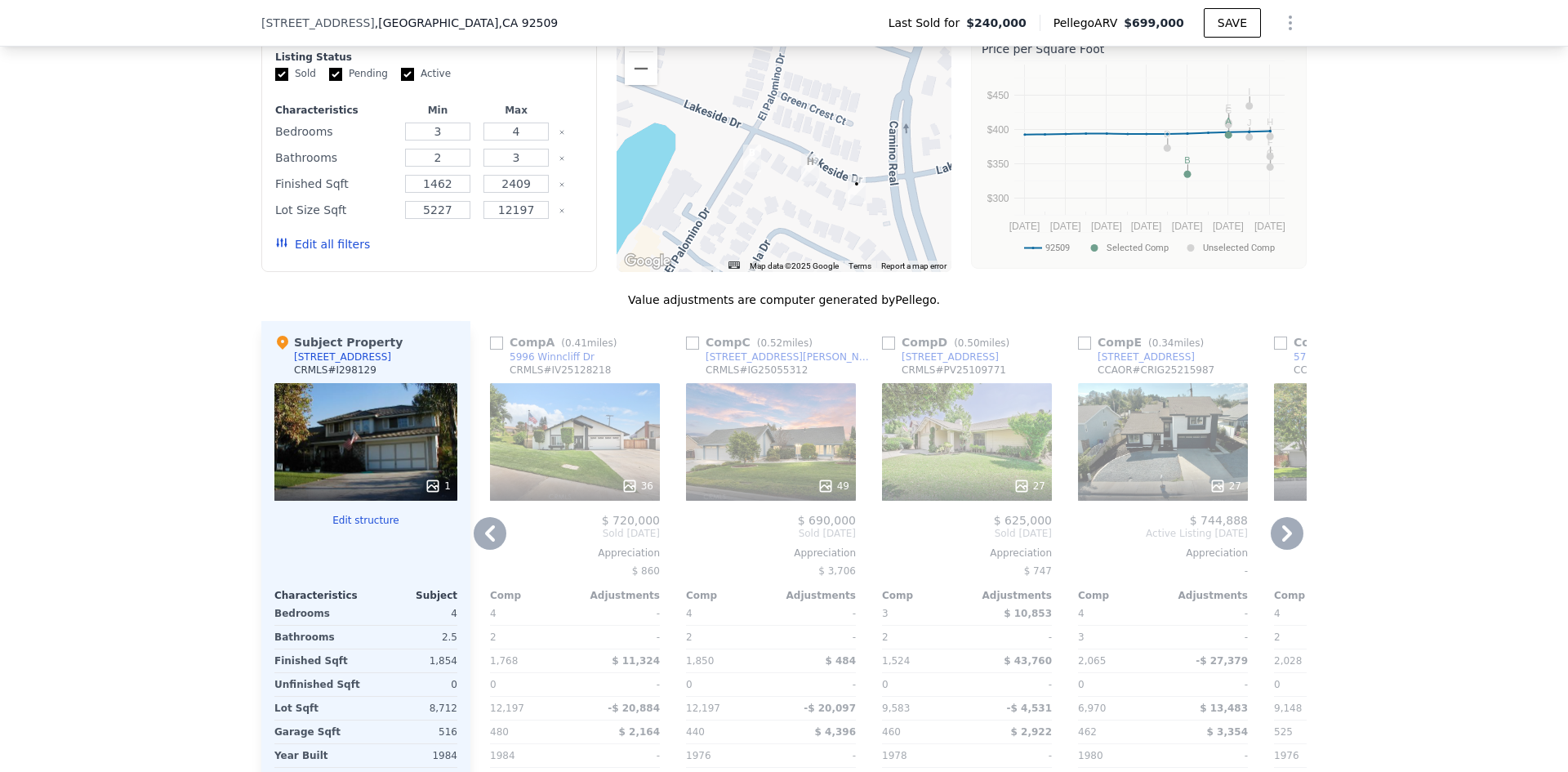
click at [1283, 541] on icon at bounding box center [1286, 533] width 10 height 16
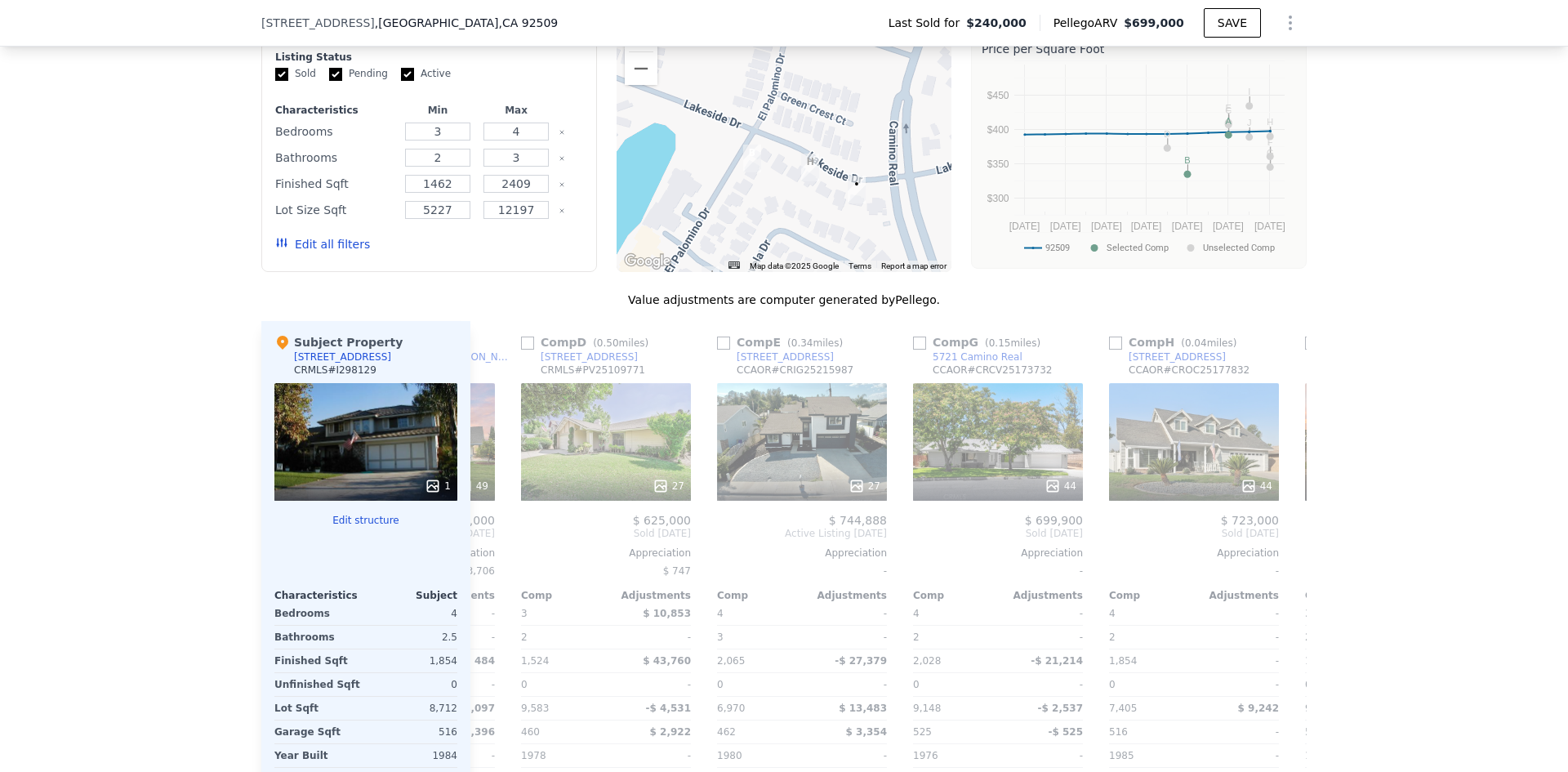
scroll to position [0, 784]
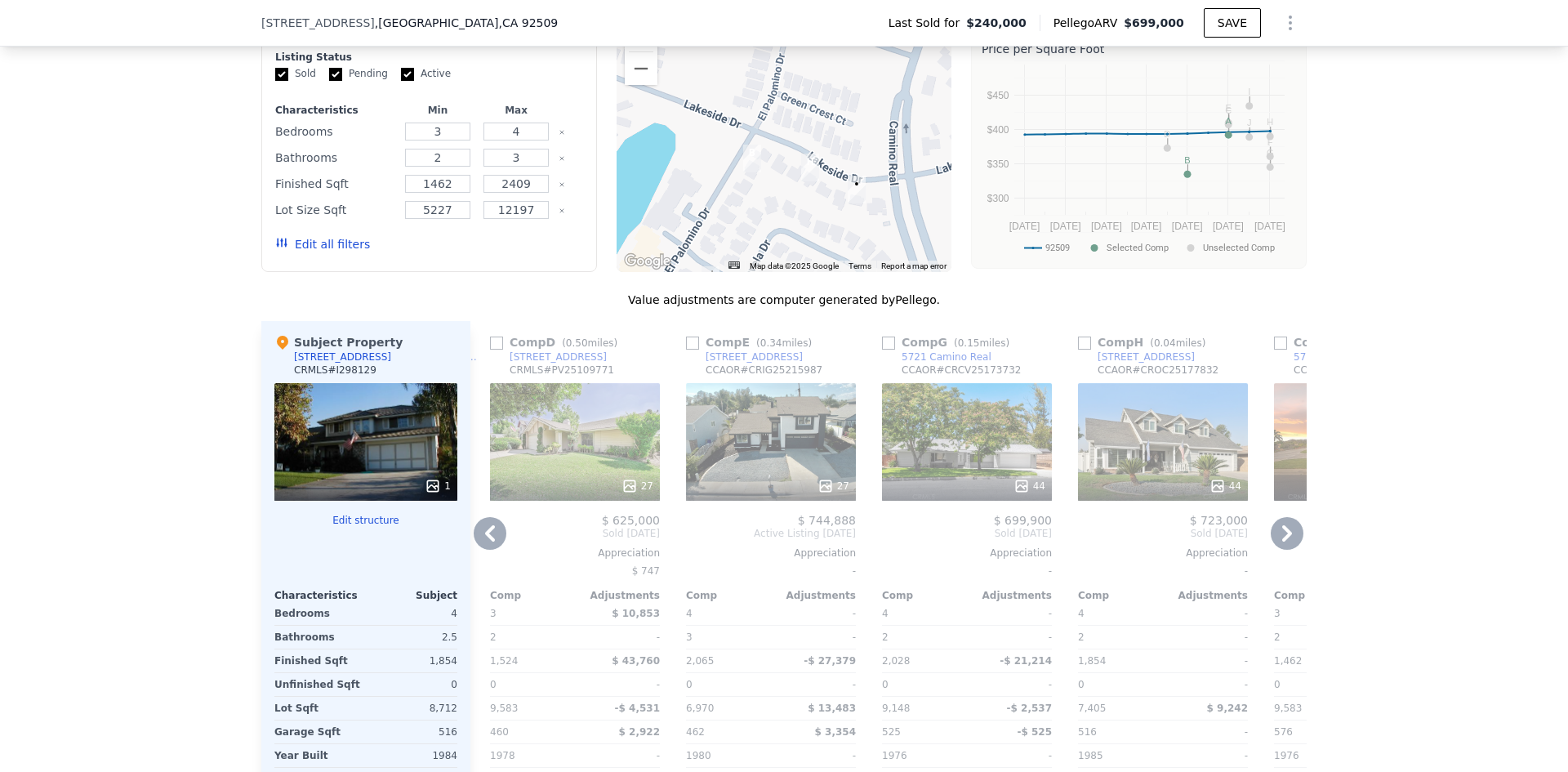
click at [1079, 350] on input "checkbox" at bounding box center [1084, 343] width 13 height 13
checkbox input "true"
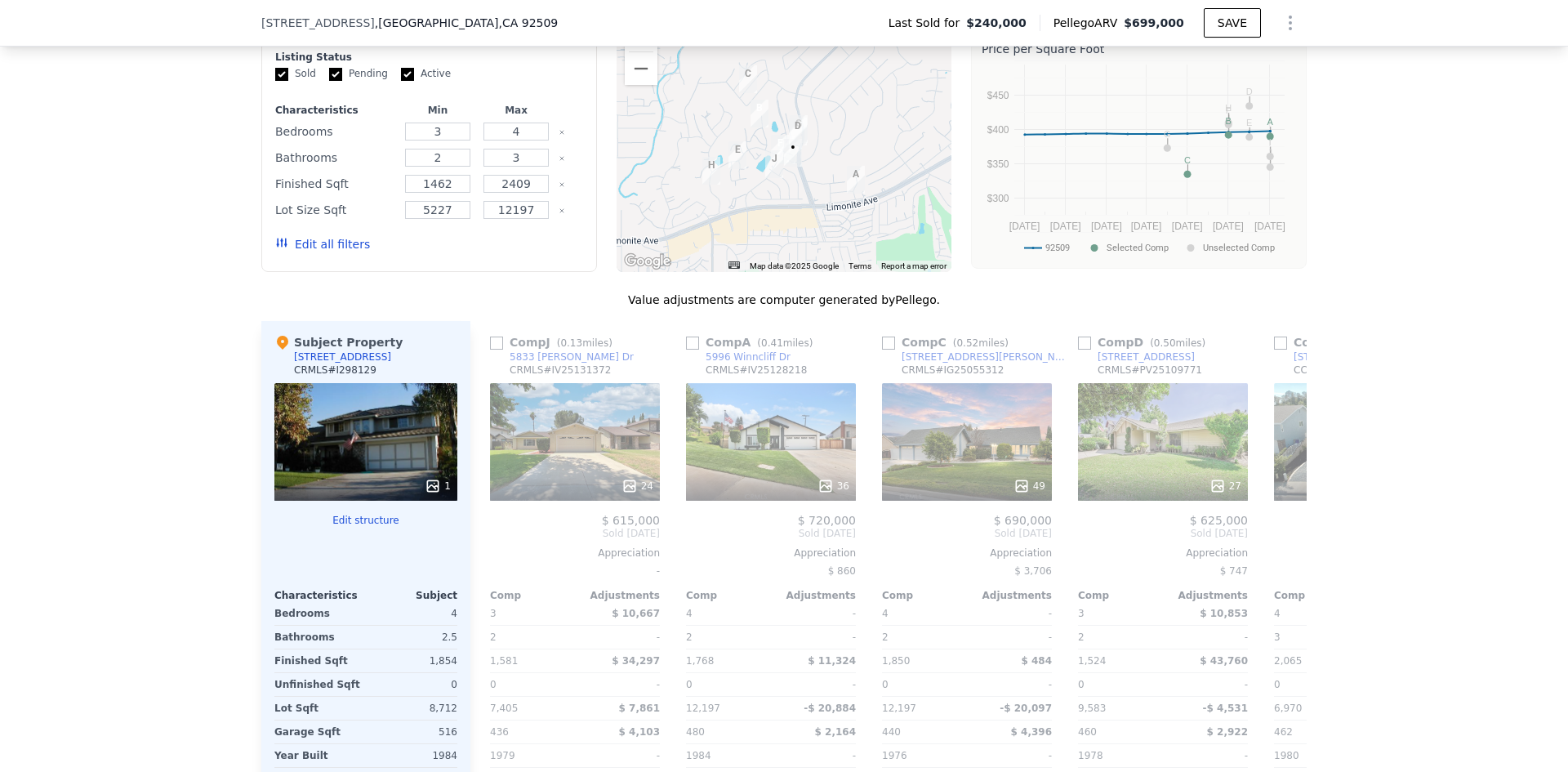
click at [634, 47] on button "Zoom in" at bounding box center [641, 35] width 33 height 33
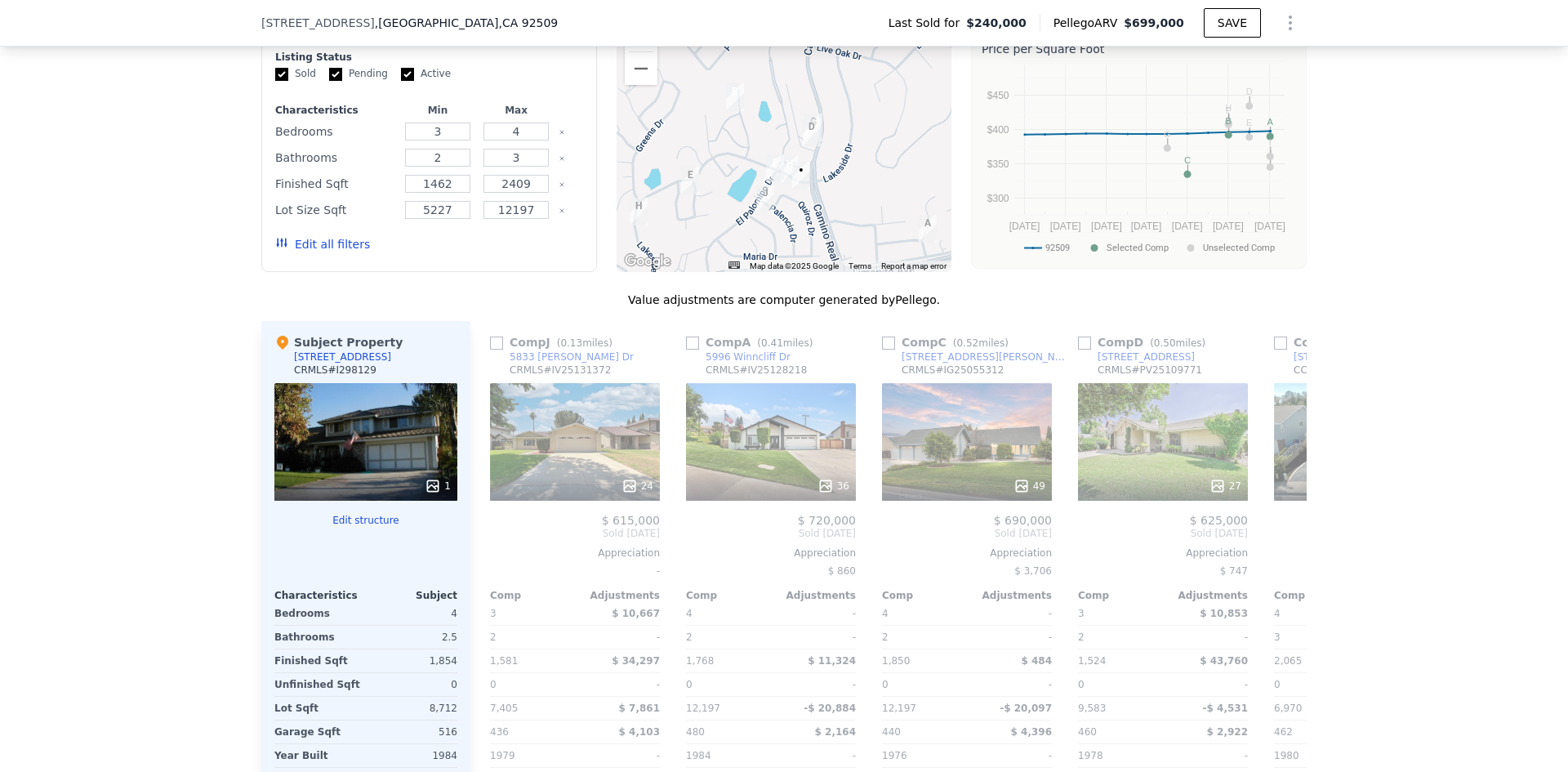
click at [634, 47] on button "Zoom in" at bounding box center [641, 35] width 33 height 33
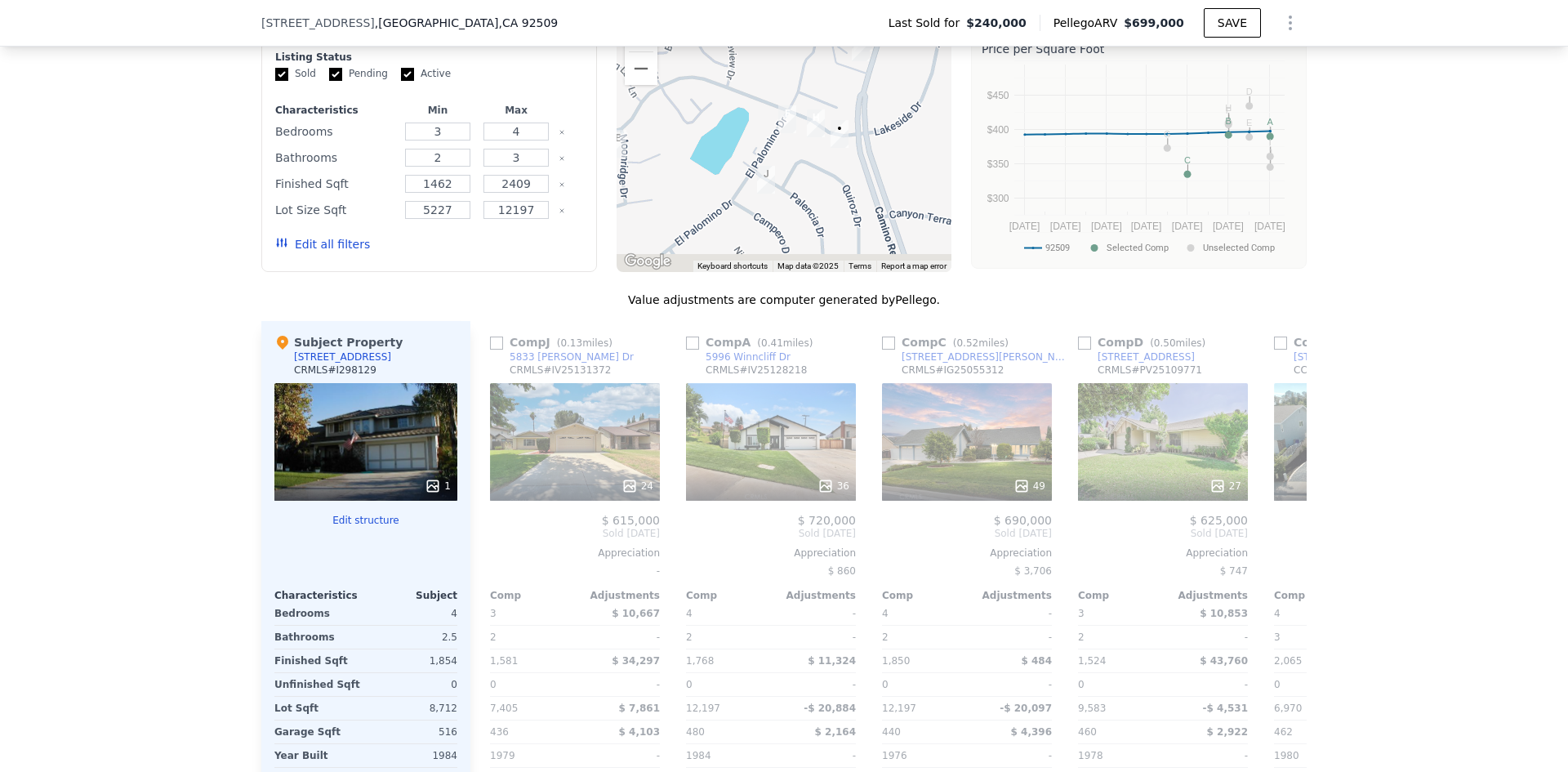
drag, startPoint x: 871, startPoint y: 208, endPoint x: 892, endPoint y: 112, distance: 98.3
click at [892, 112] on div at bounding box center [784, 142] width 335 height 262
click at [489, 350] on input "checkbox" at bounding box center [496, 343] width 13 height 13
checkbox input "true"
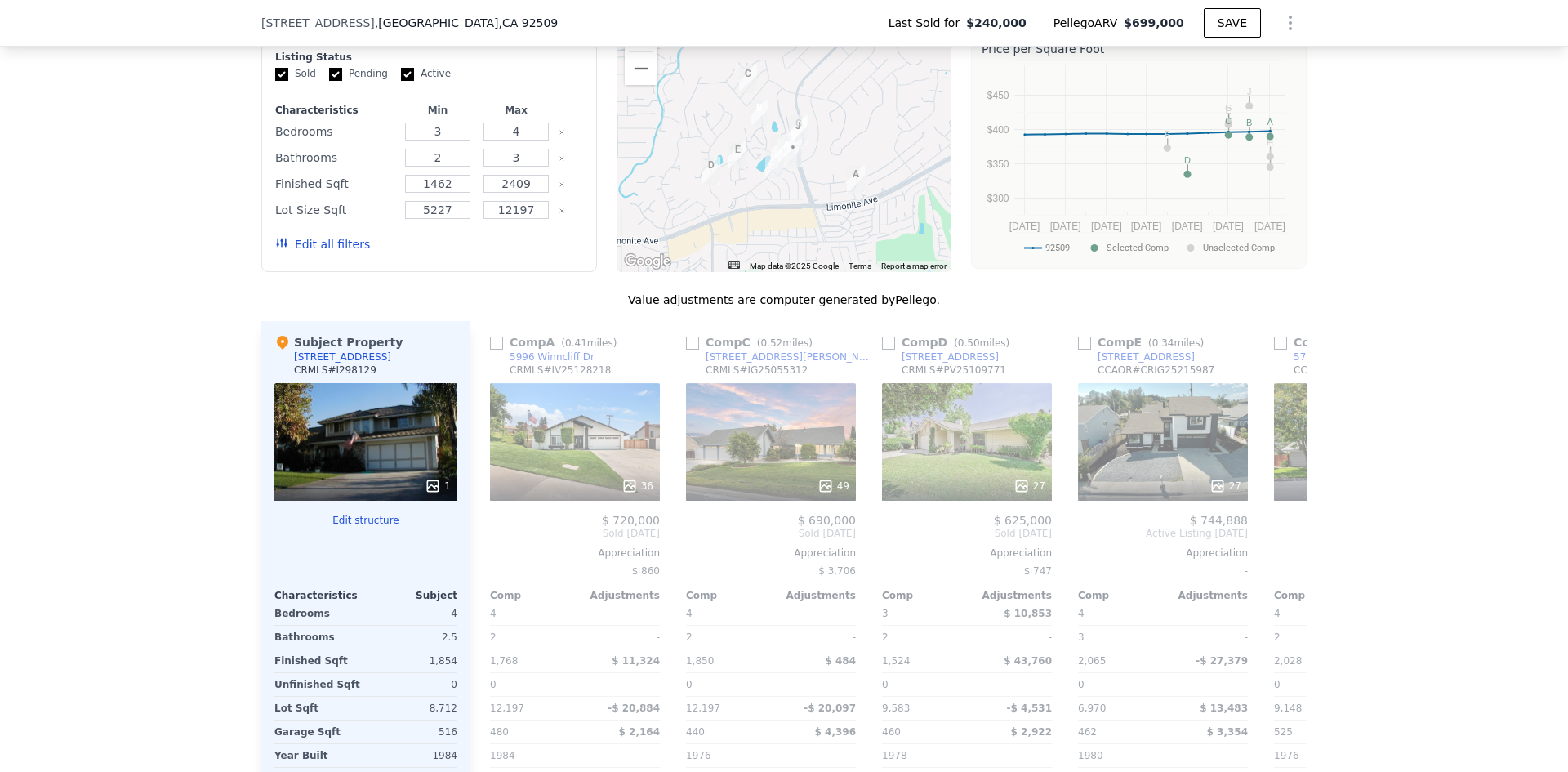
click at [629, 52] on button "Zoom in" at bounding box center [641, 35] width 33 height 33
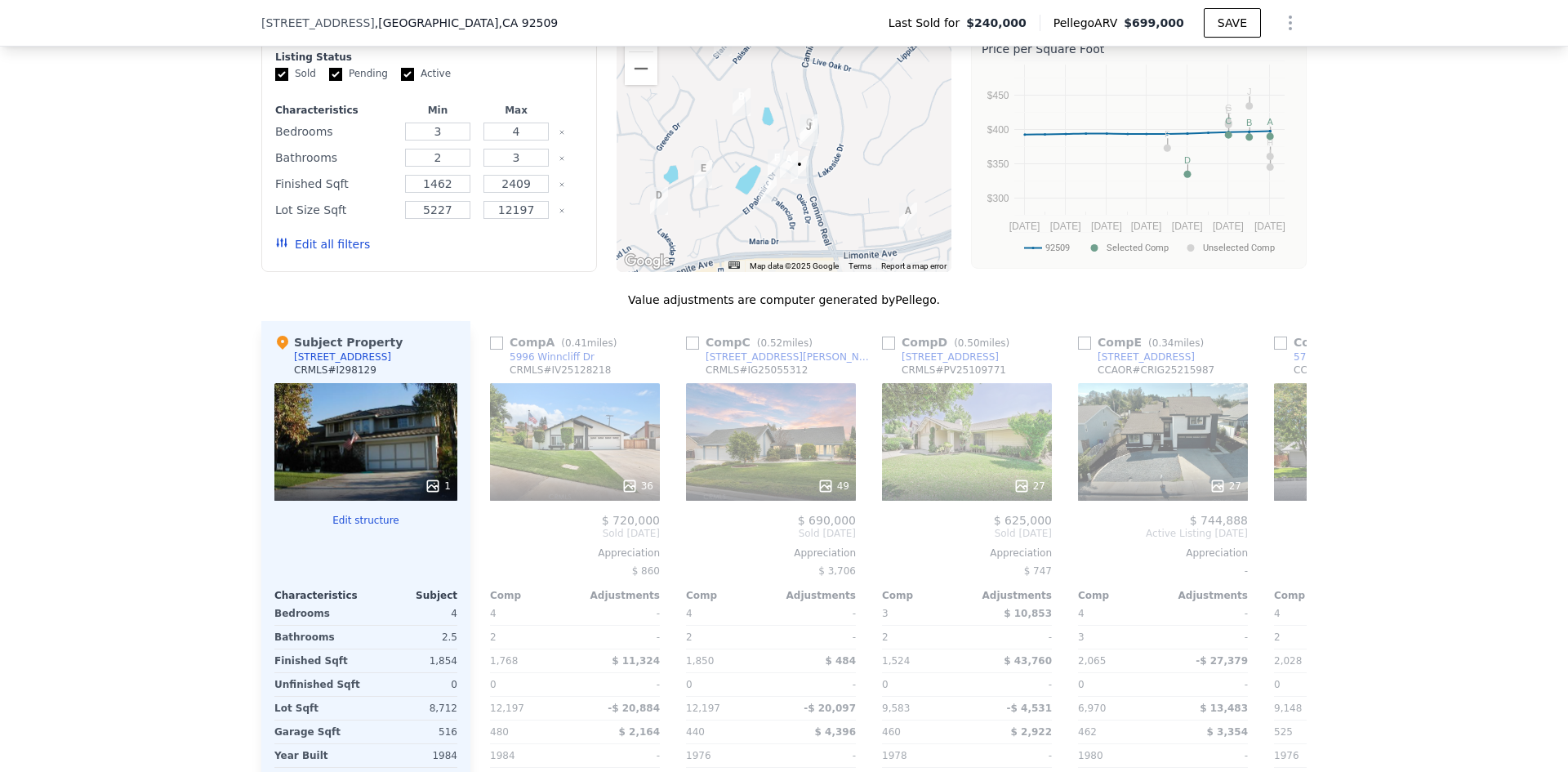
click at [629, 52] on button "Zoom in" at bounding box center [641, 35] width 33 height 33
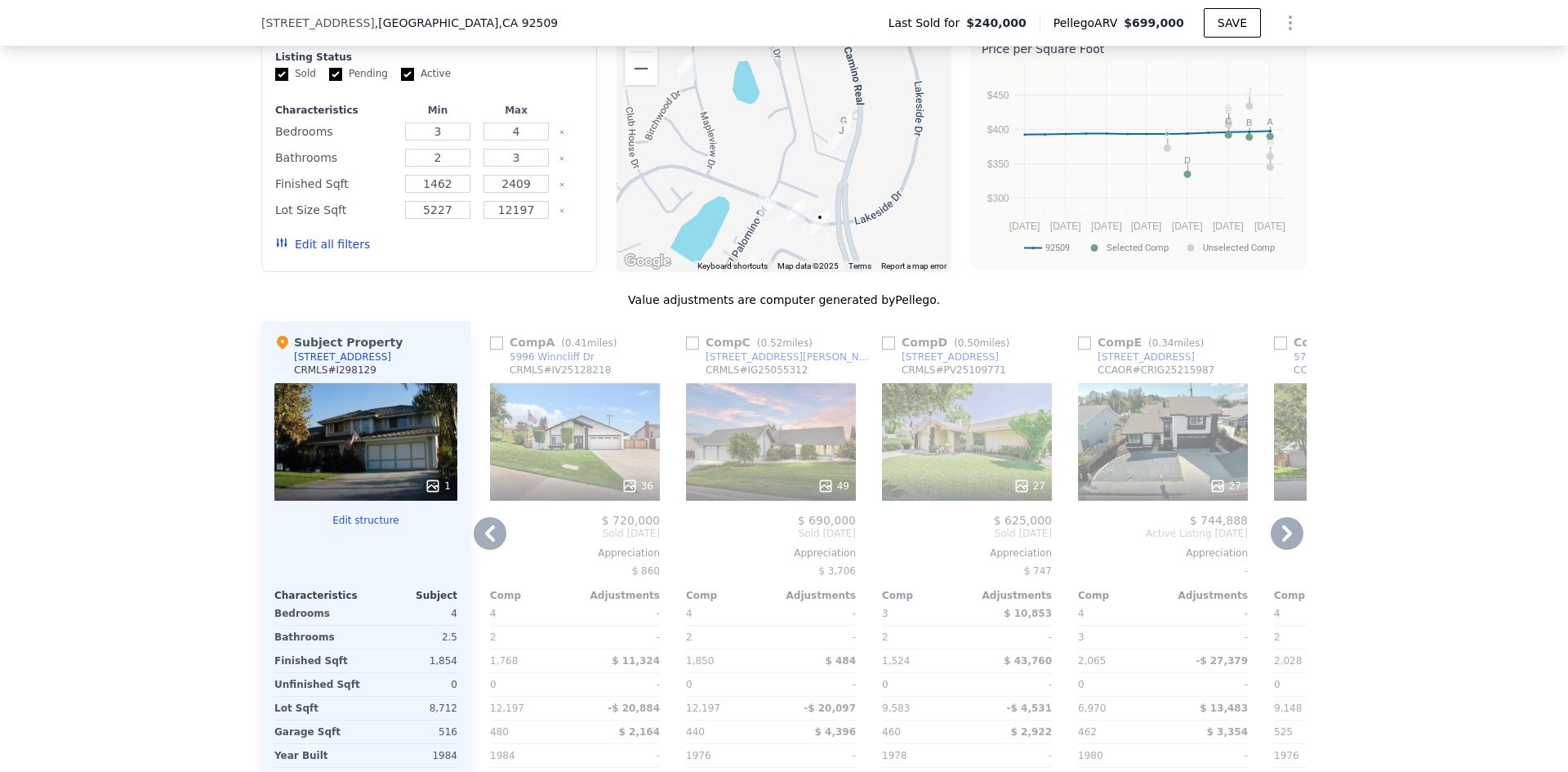
click at [1277, 549] on icon at bounding box center [1287, 533] width 33 height 33
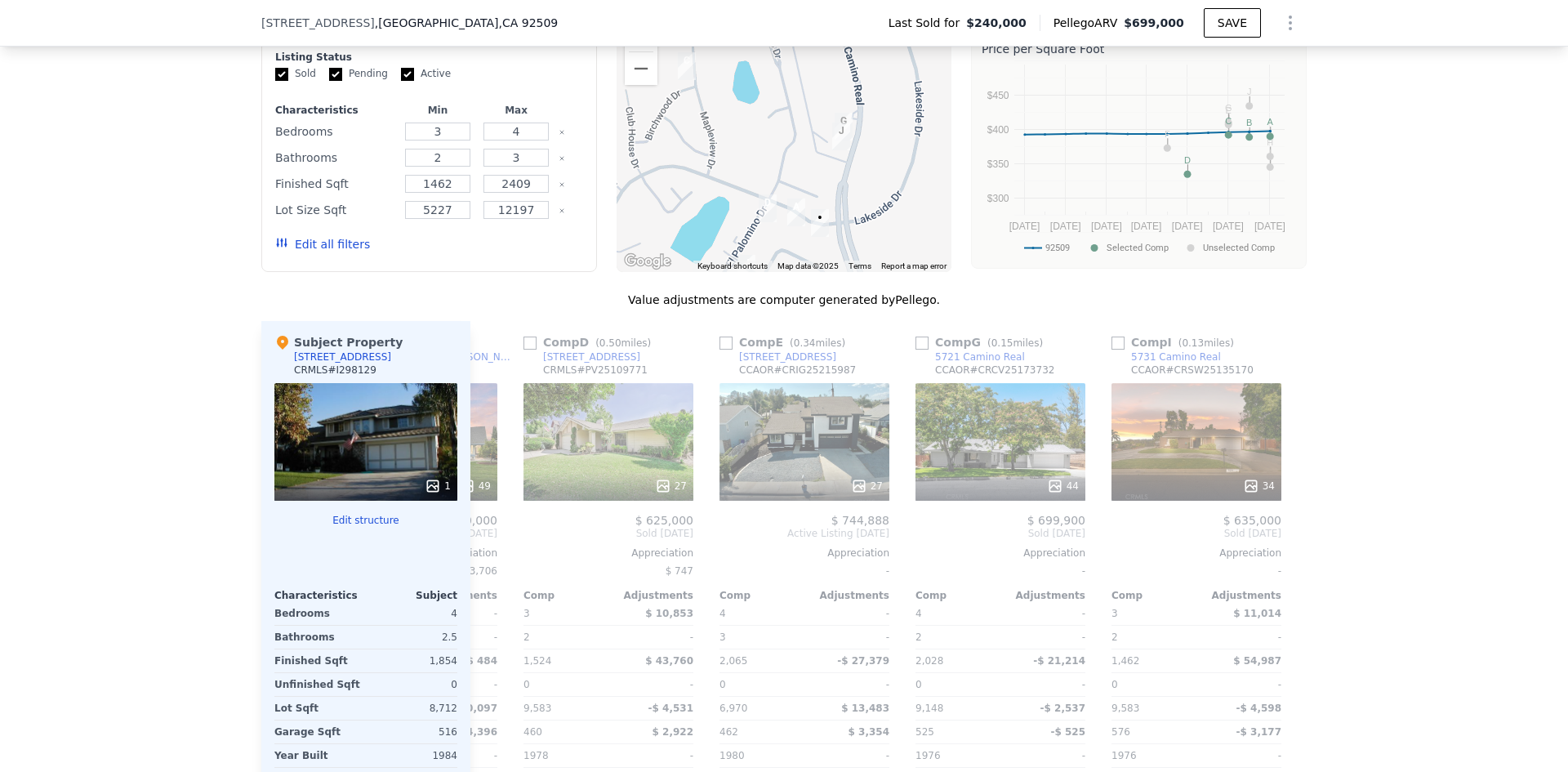
scroll to position [0, 1163]
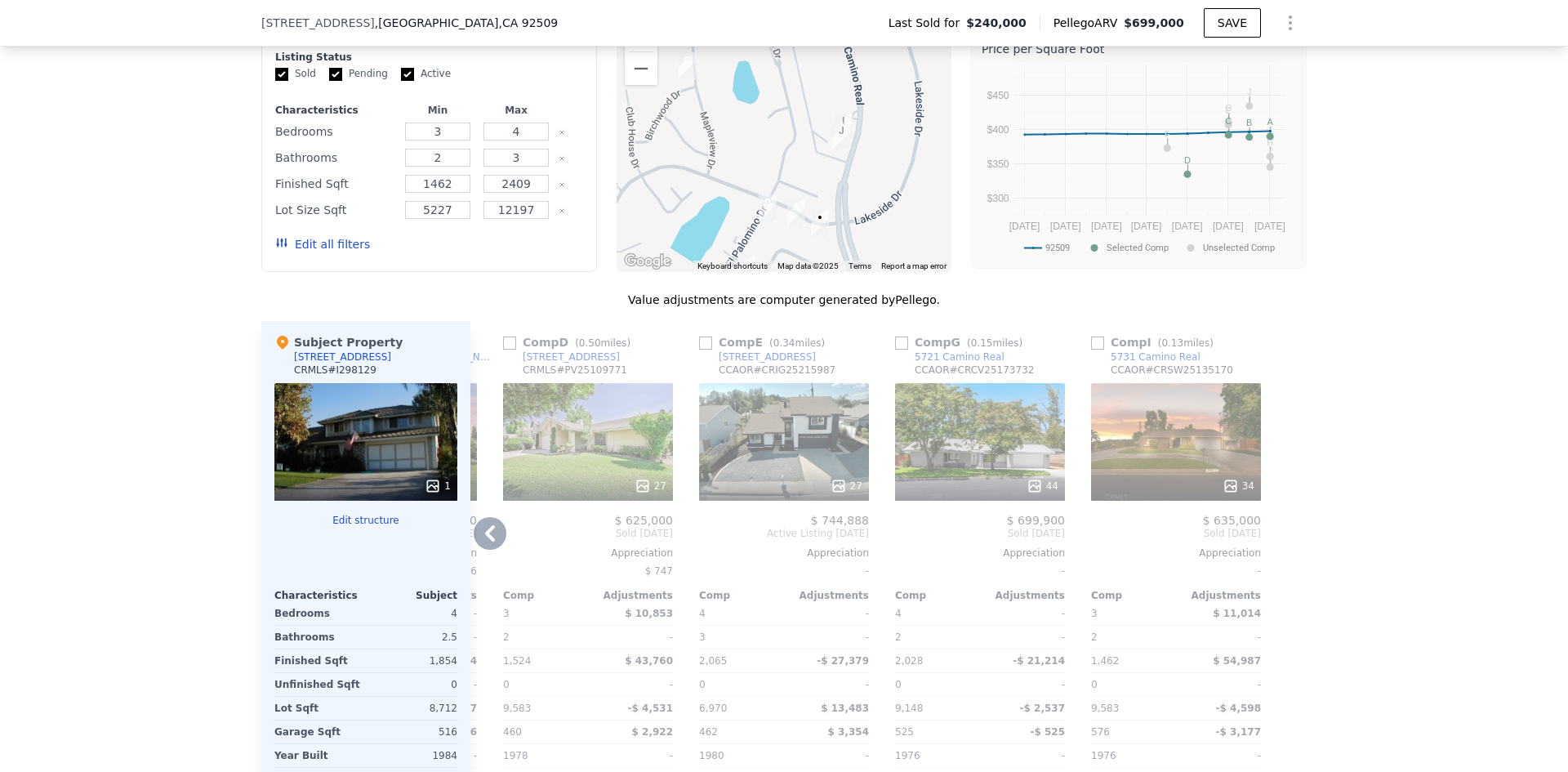
click at [895, 350] on input "checkbox" at bounding box center [901, 343] width 13 height 13
checkbox input "true"
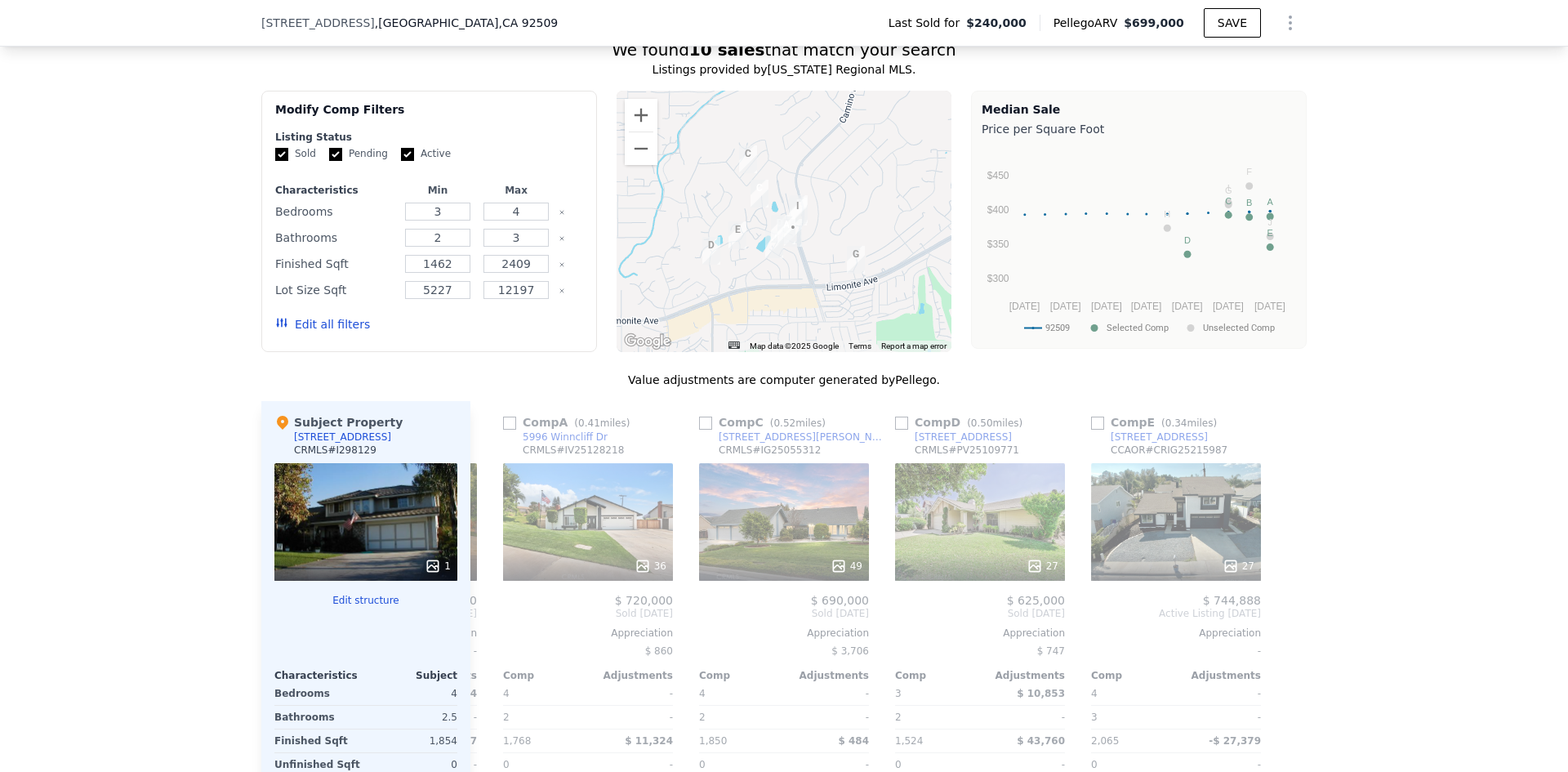
scroll to position [1383, 0]
click at [632, 126] on button "Zoom in" at bounding box center [641, 117] width 33 height 33
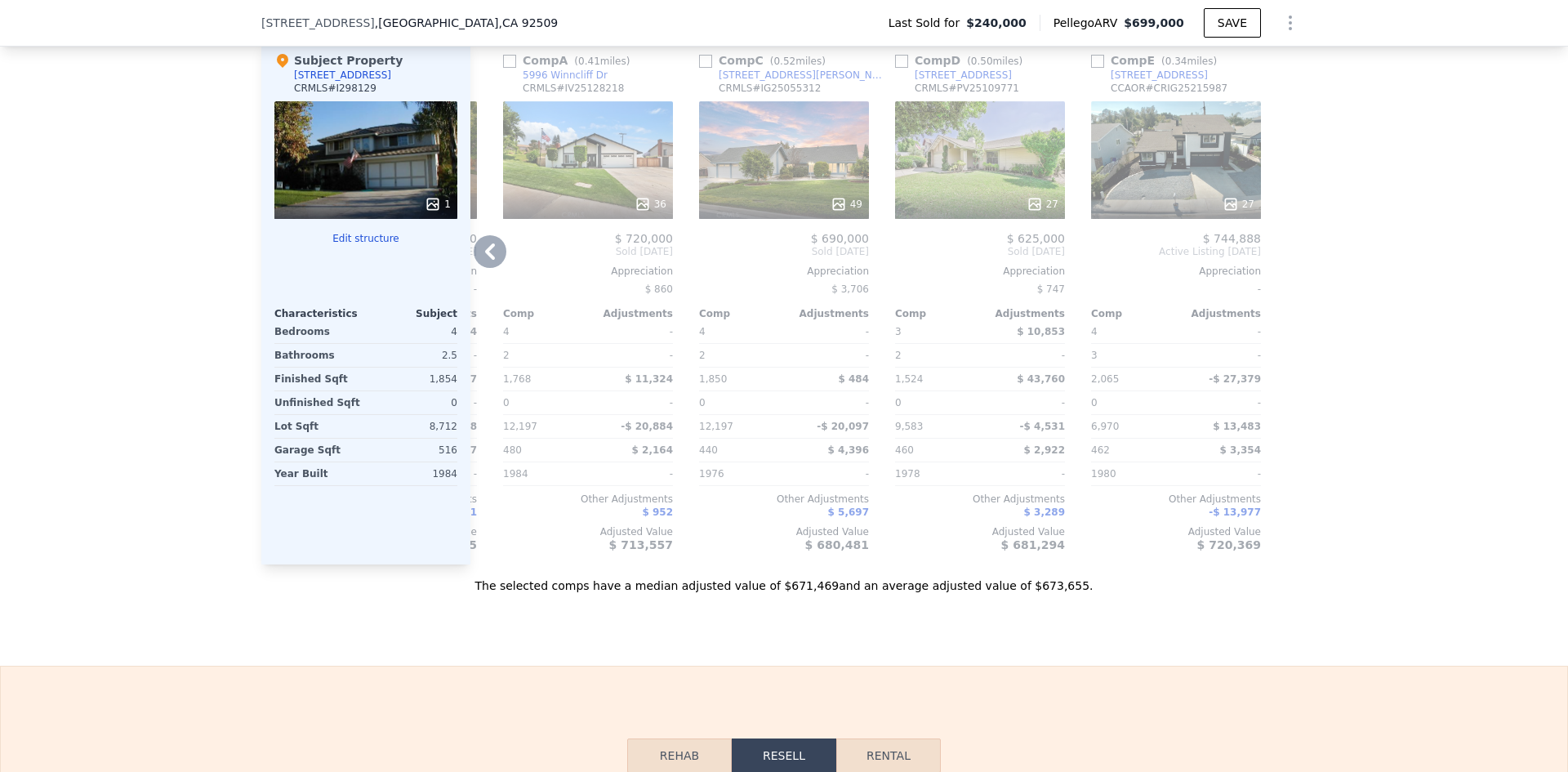
scroll to position [1792, 0]
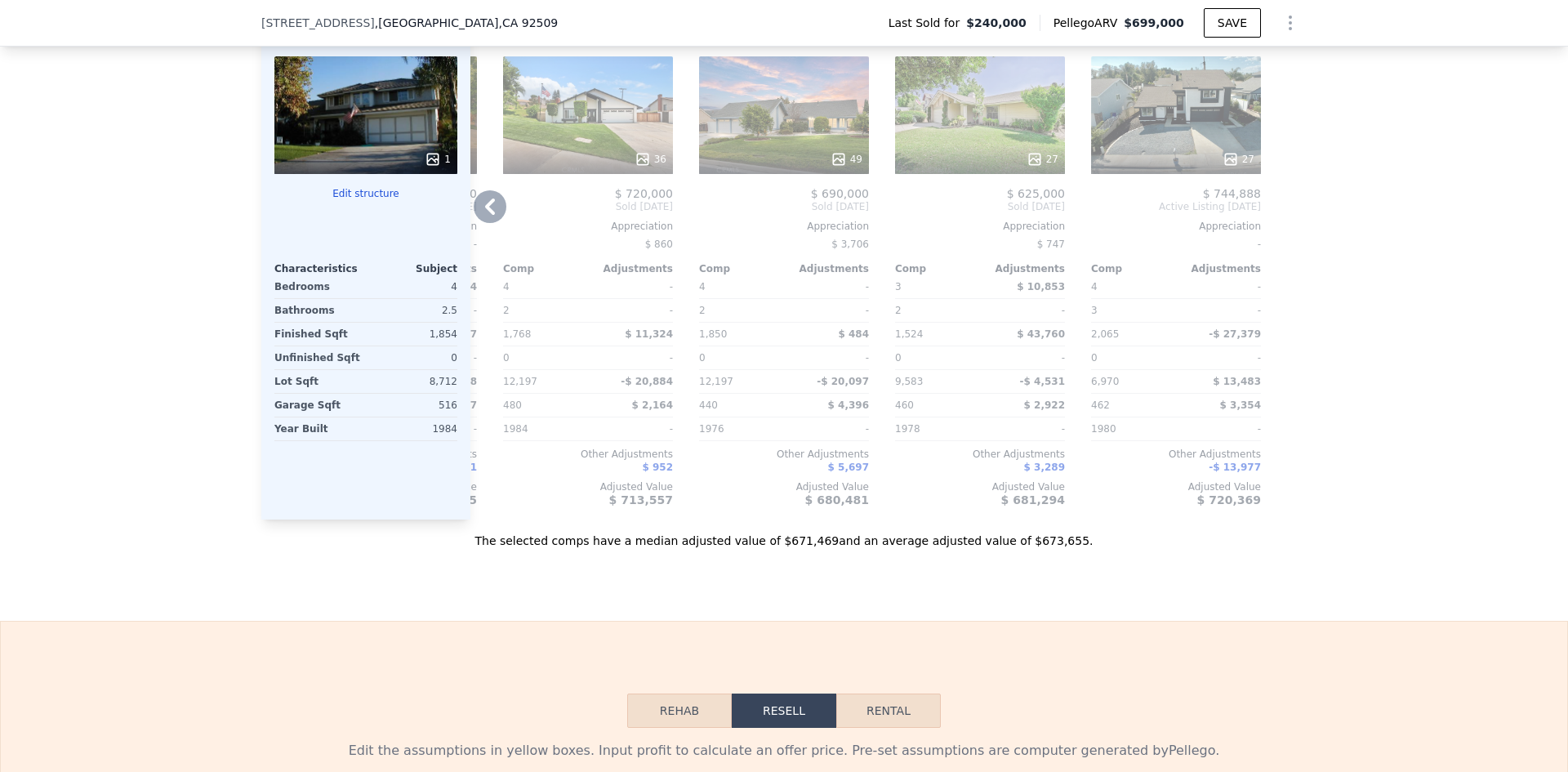
click at [493, 215] on icon at bounding box center [489, 207] width 33 height 33
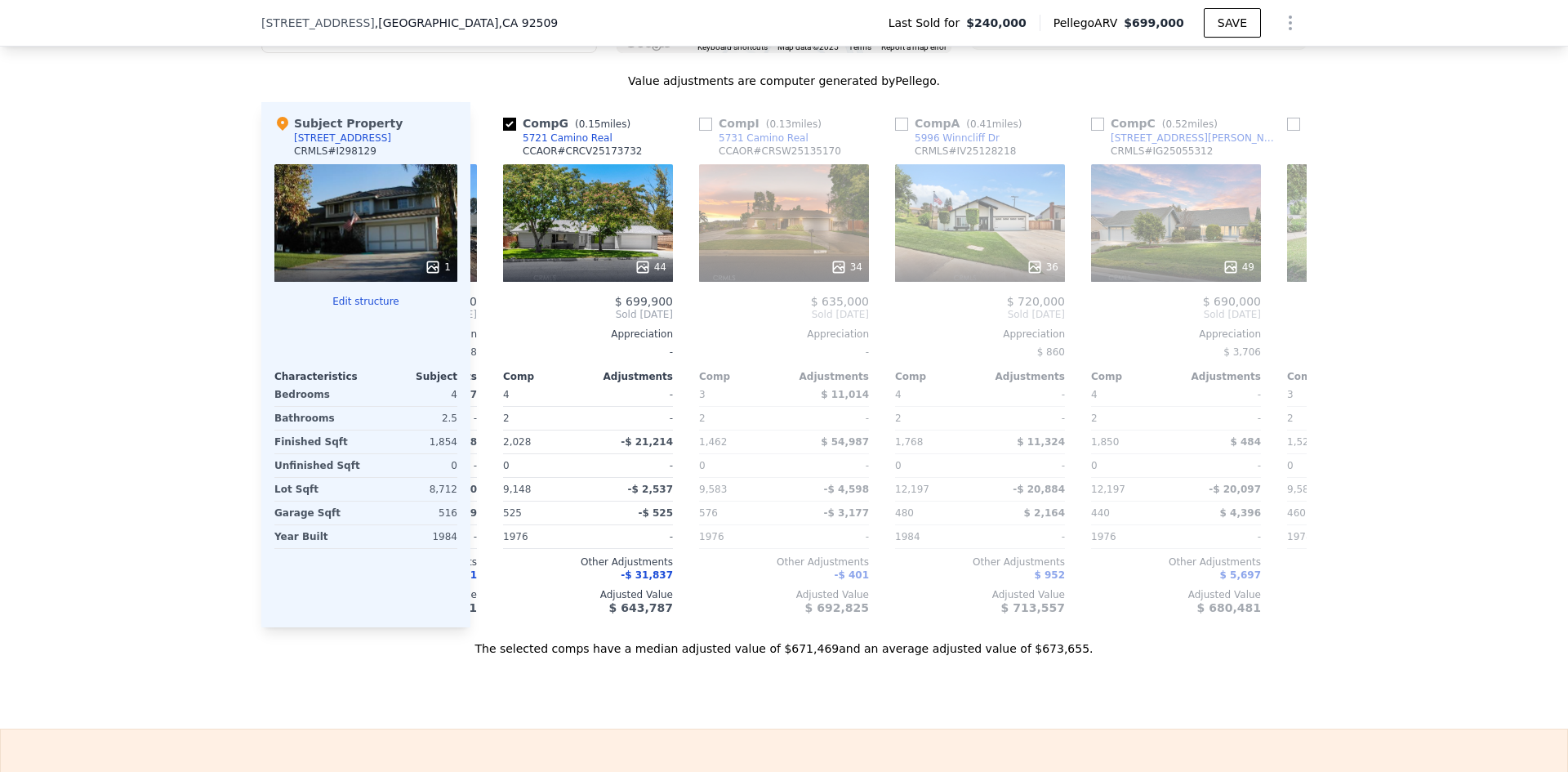
scroll to position [1465, 0]
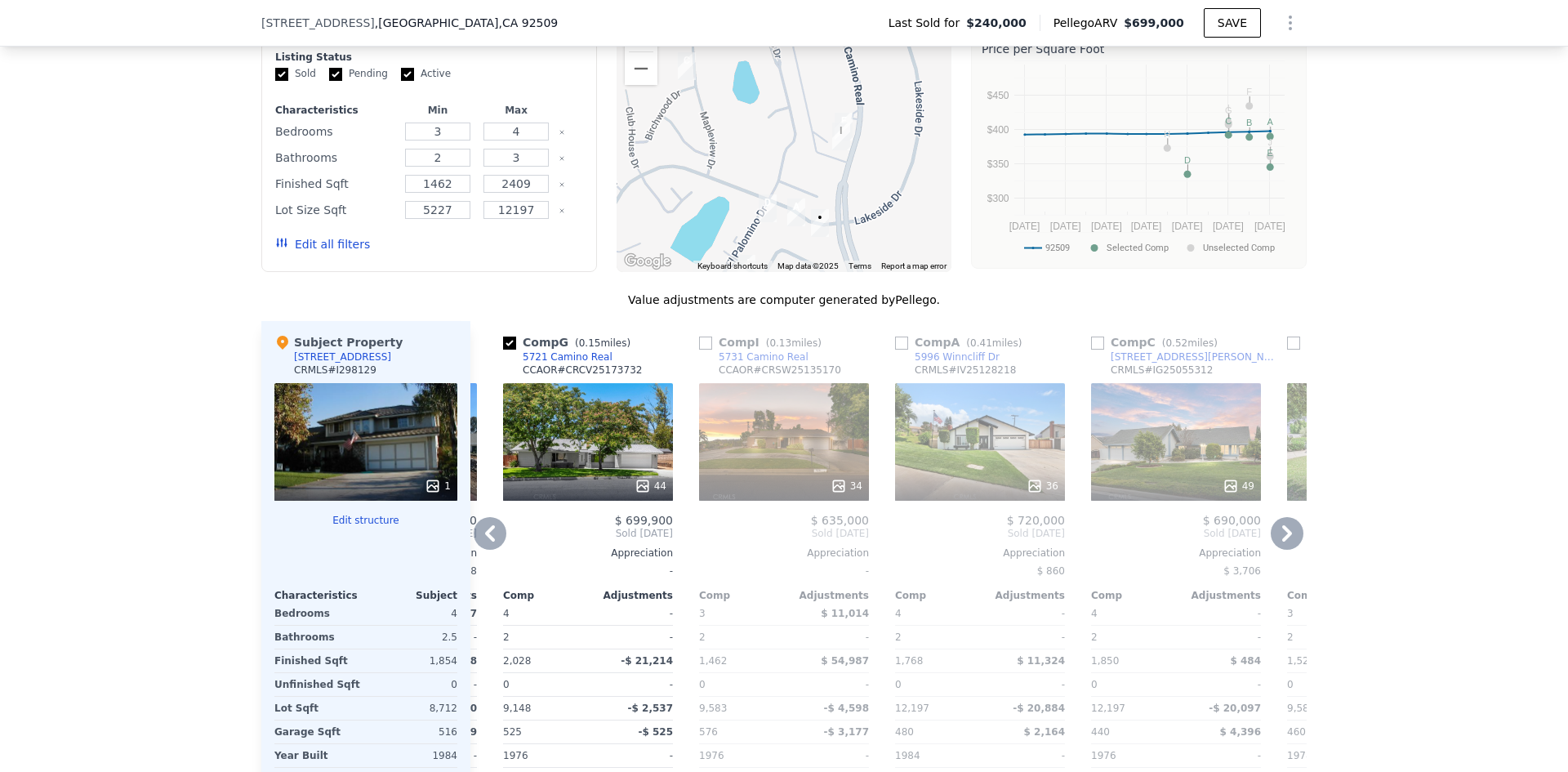
click at [702, 350] on input "checkbox" at bounding box center [705, 343] width 13 height 13
checkbox input "true"
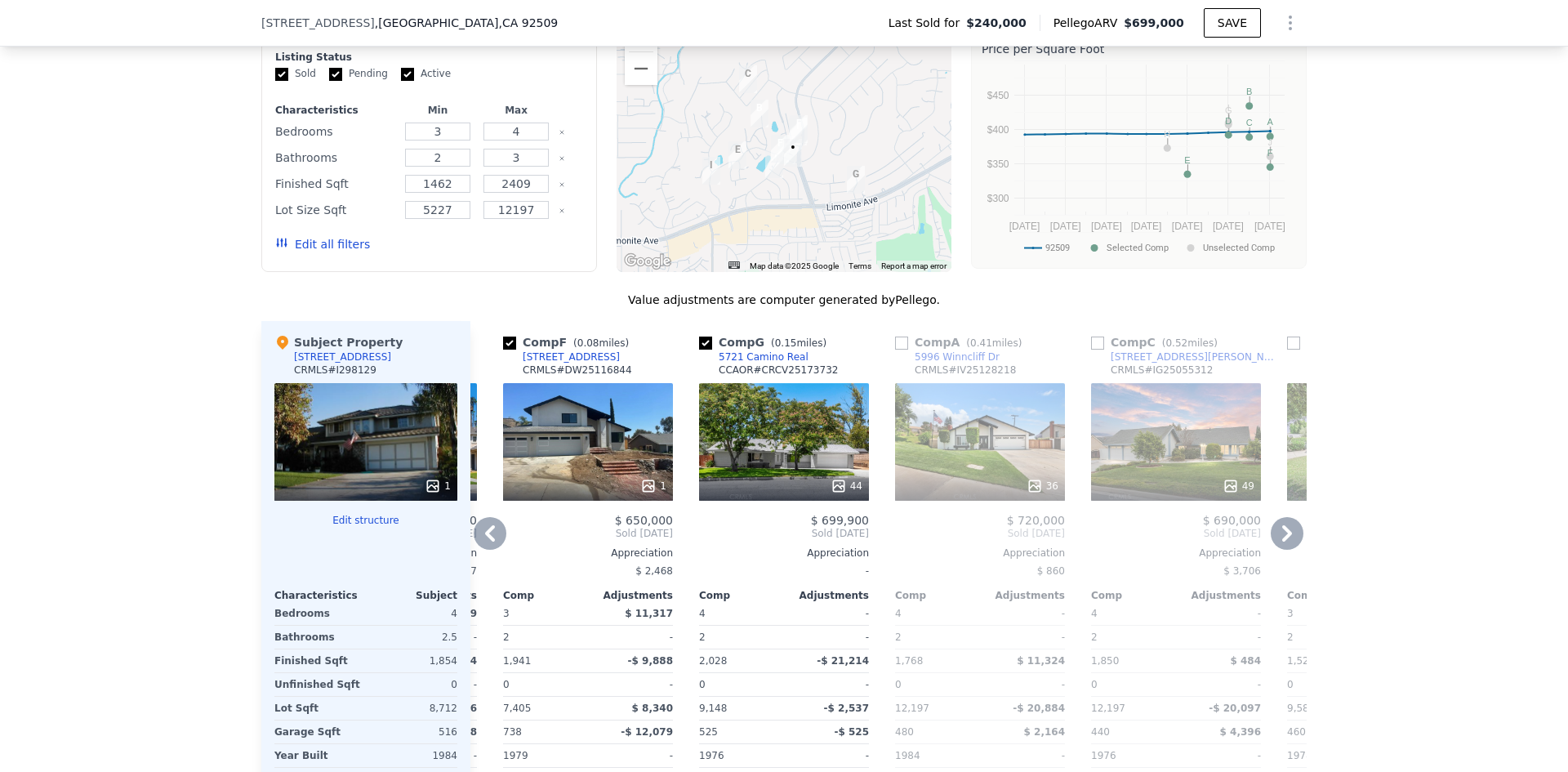
click at [473, 549] on icon at bounding box center [489, 533] width 33 height 33
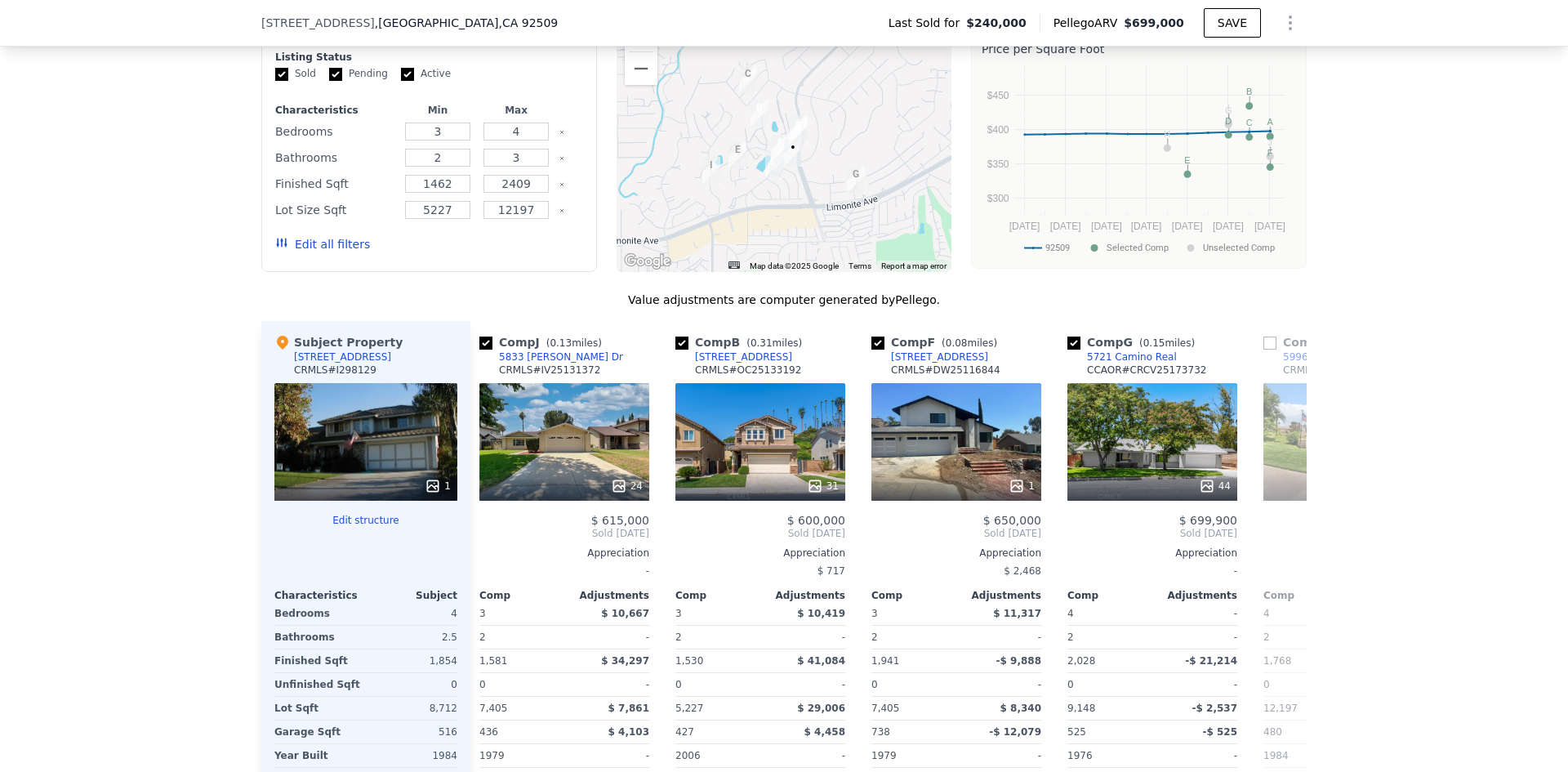
scroll to position [0, 379]
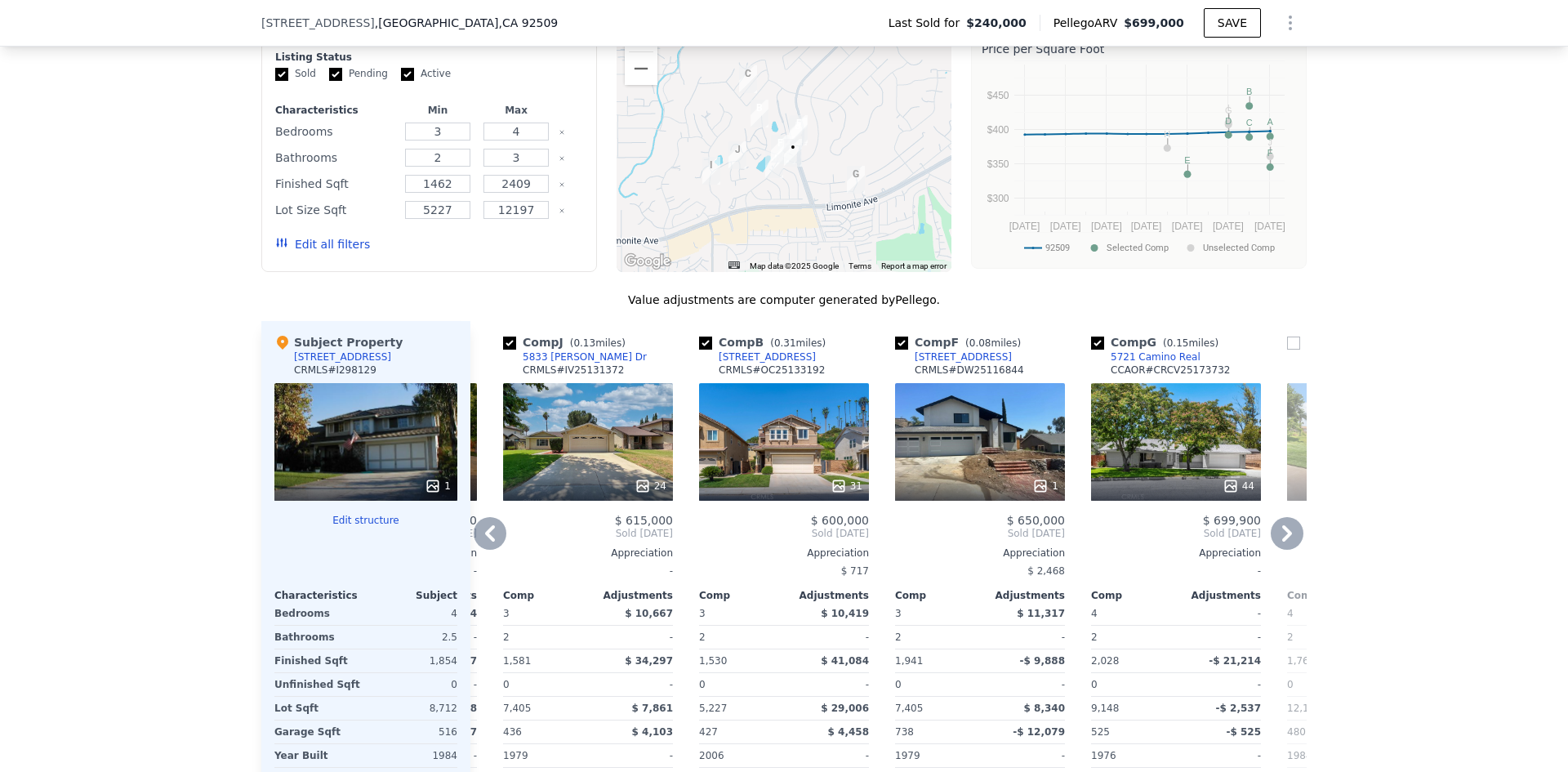
click at [483, 540] on icon at bounding box center [489, 533] width 33 height 33
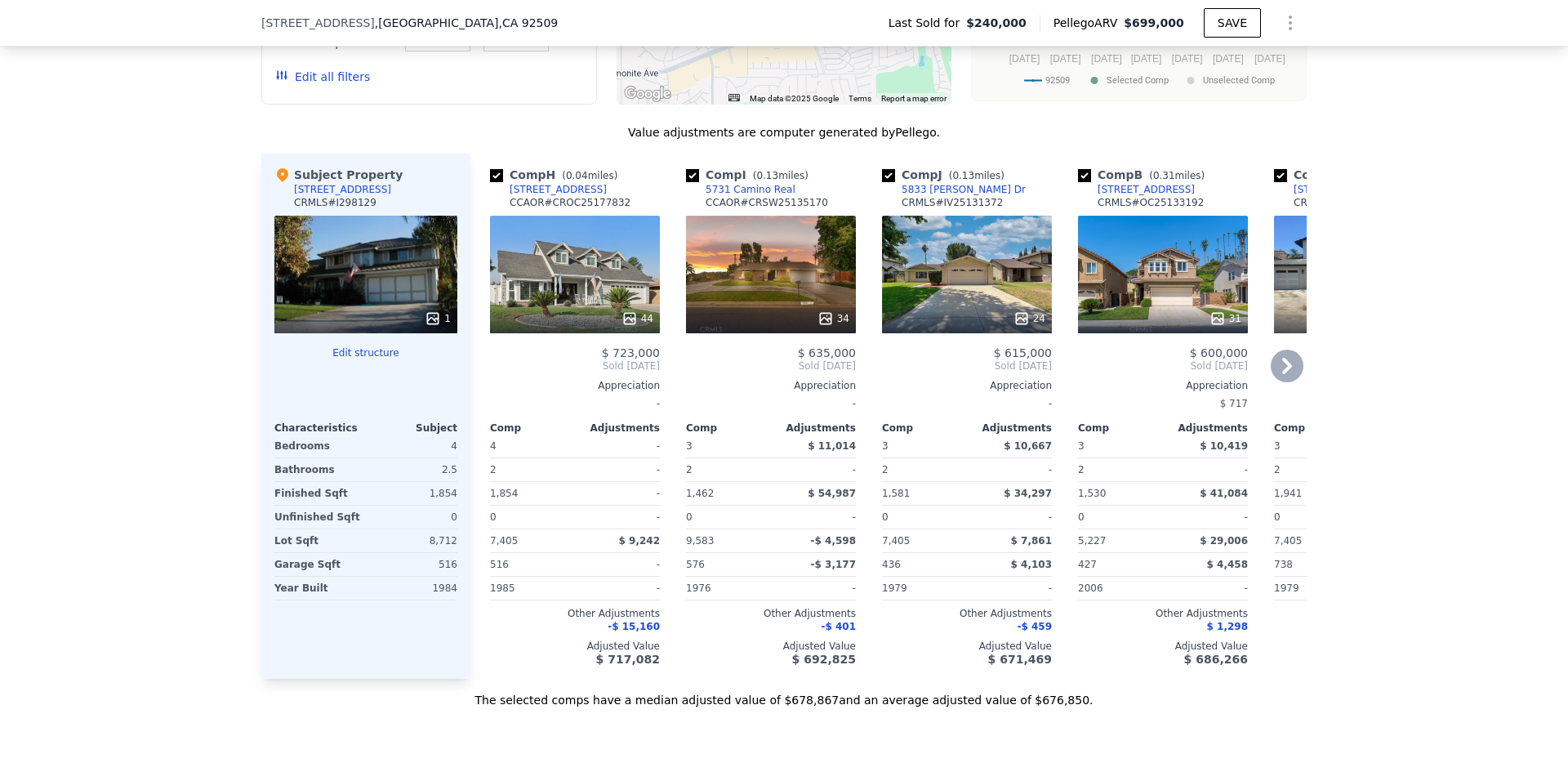
scroll to position [1634, 0]
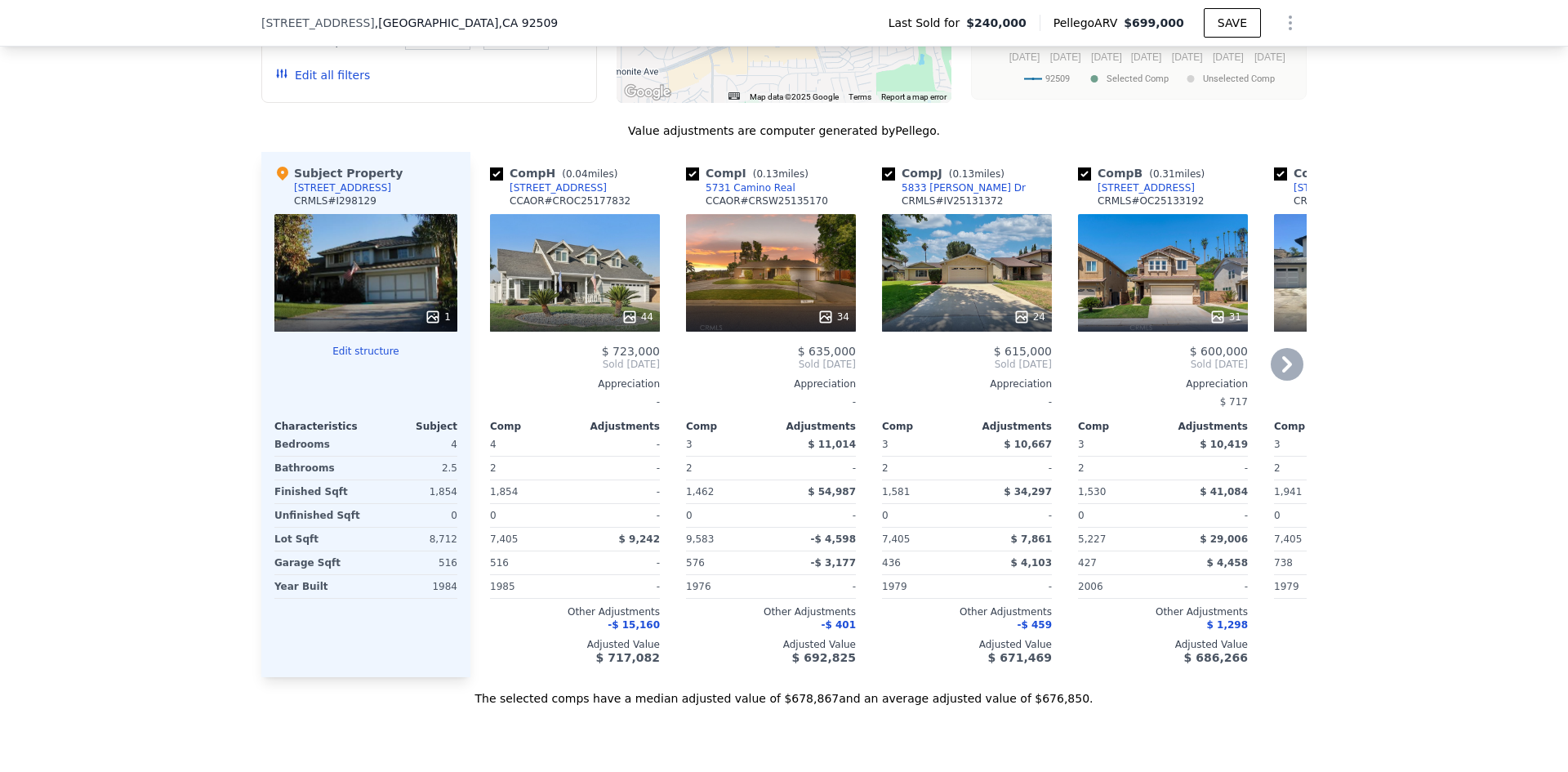
click at [376, 276] on div "1" at bounding box center [366, 272] width 183 height 118
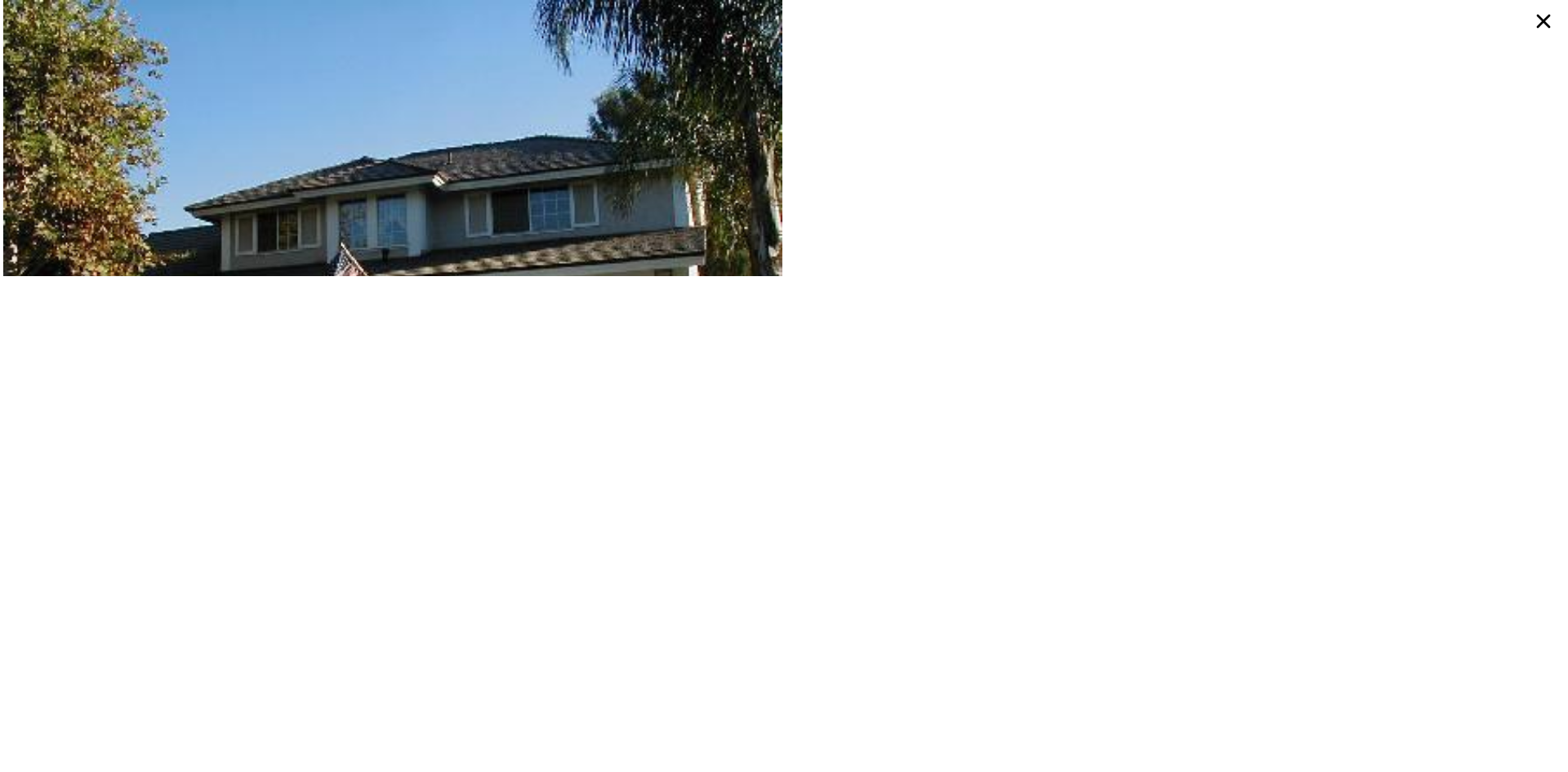
click at [87, 155] on img at bounding box center [392, 293] width 779 height 586
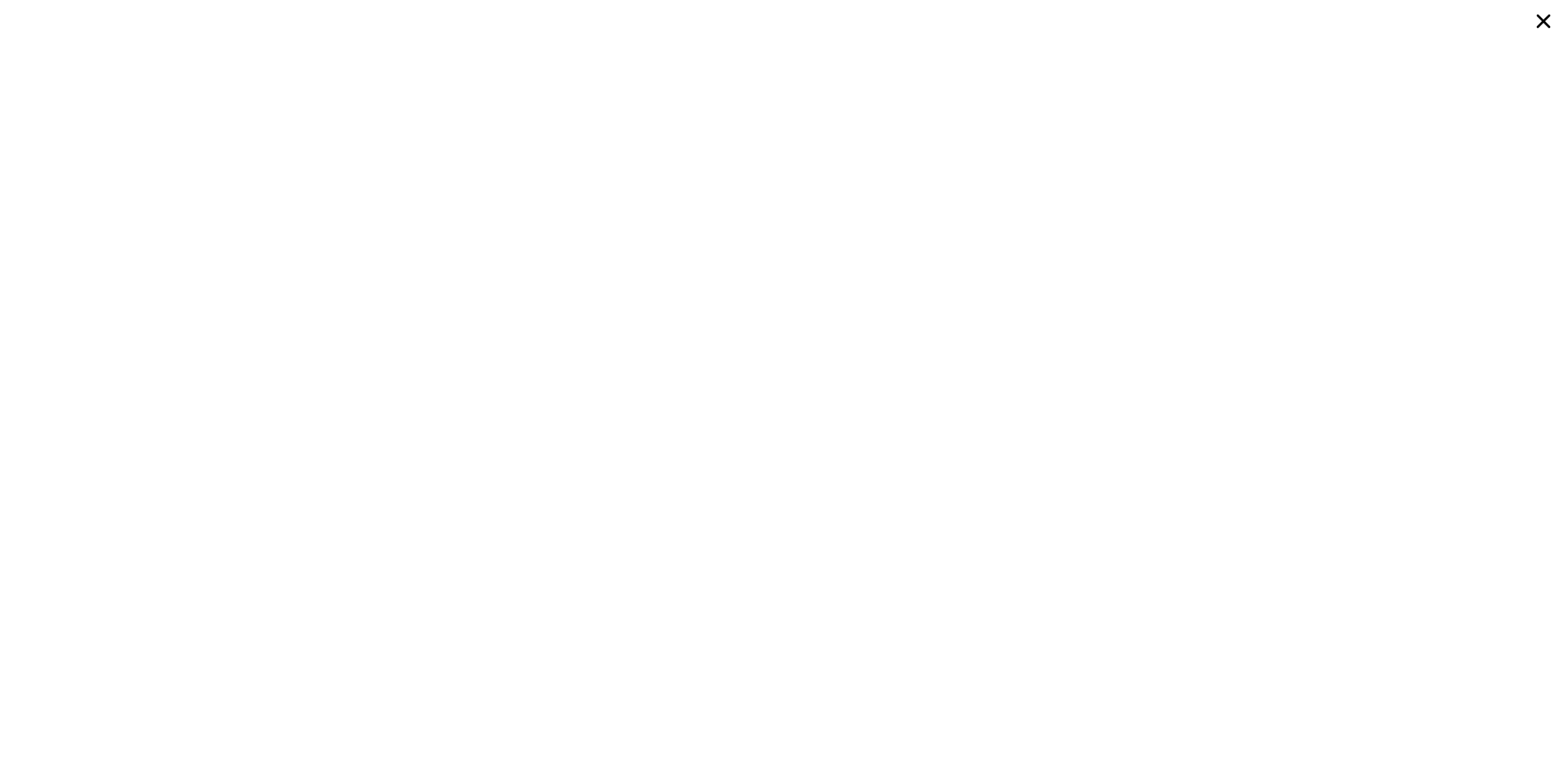
type input "2"
type input "3"
type input "1"
type input "2"
type input "762"
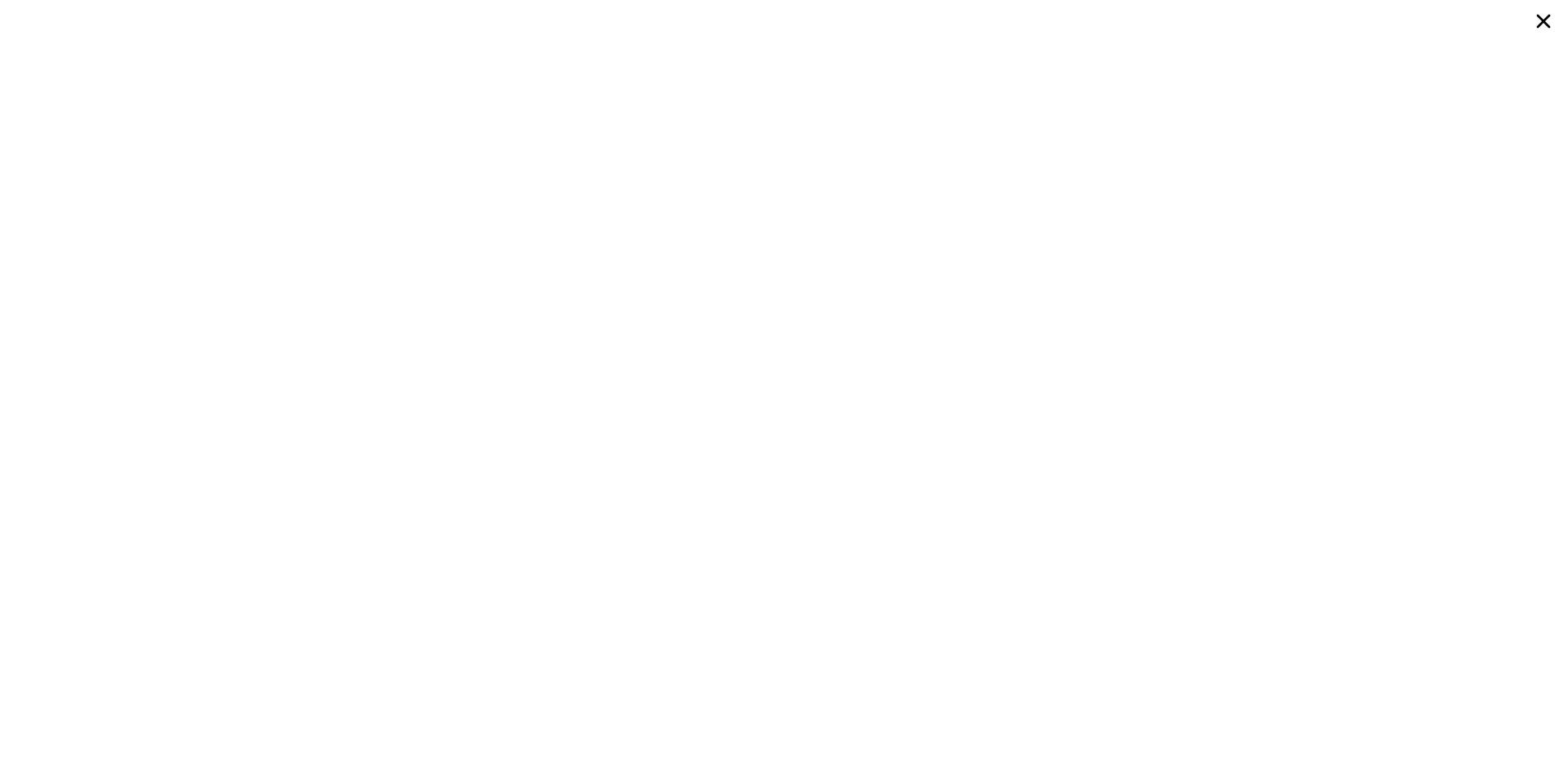
type input "1090"
type input "3125"
type input "6071"
type input "$ 636,000"
type input "$ 368,263"
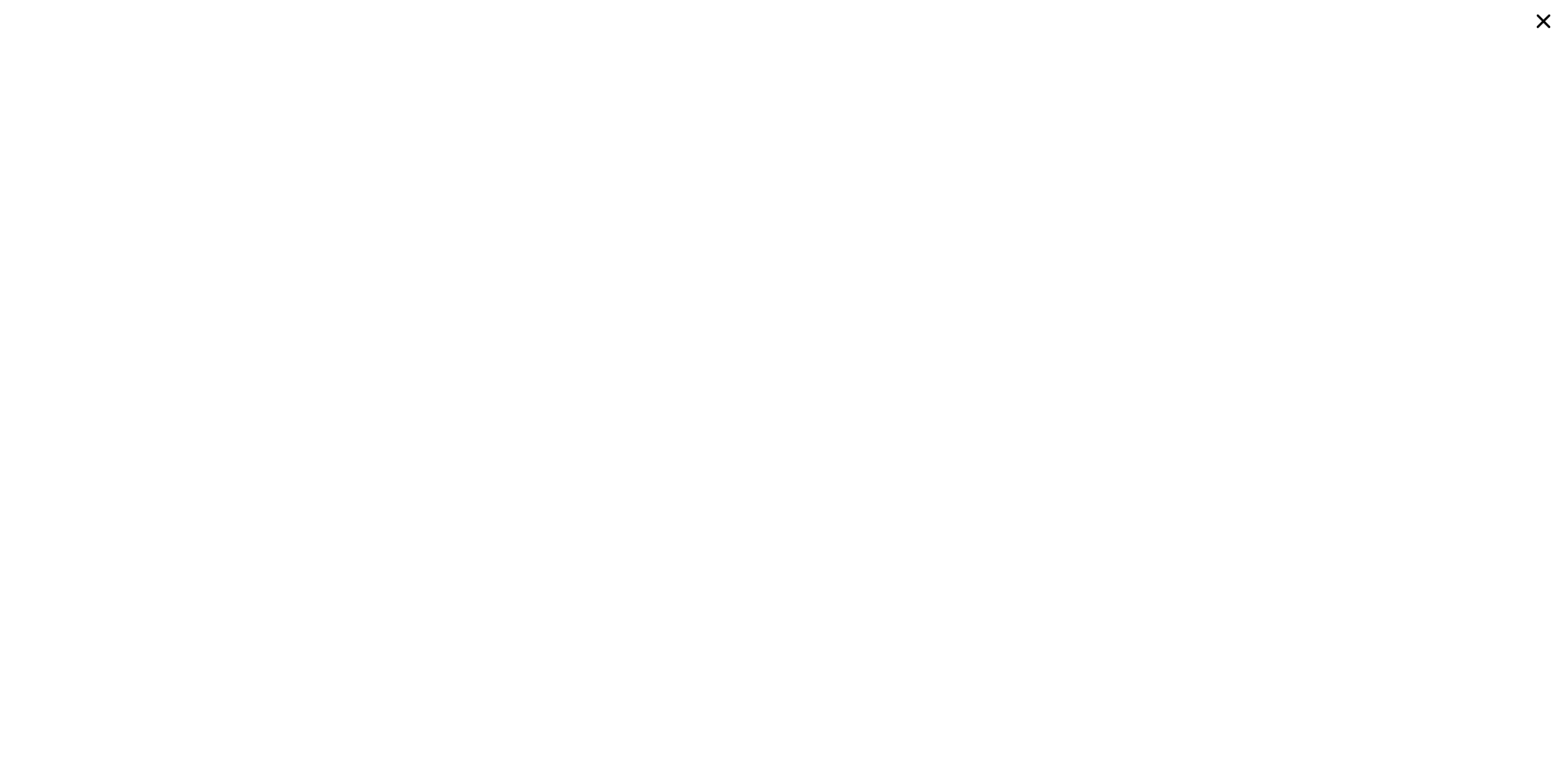
scroll to position [1564, 0]
click at [1545, 28] on icon at bounding box center [1543, 20] width 29 height 29
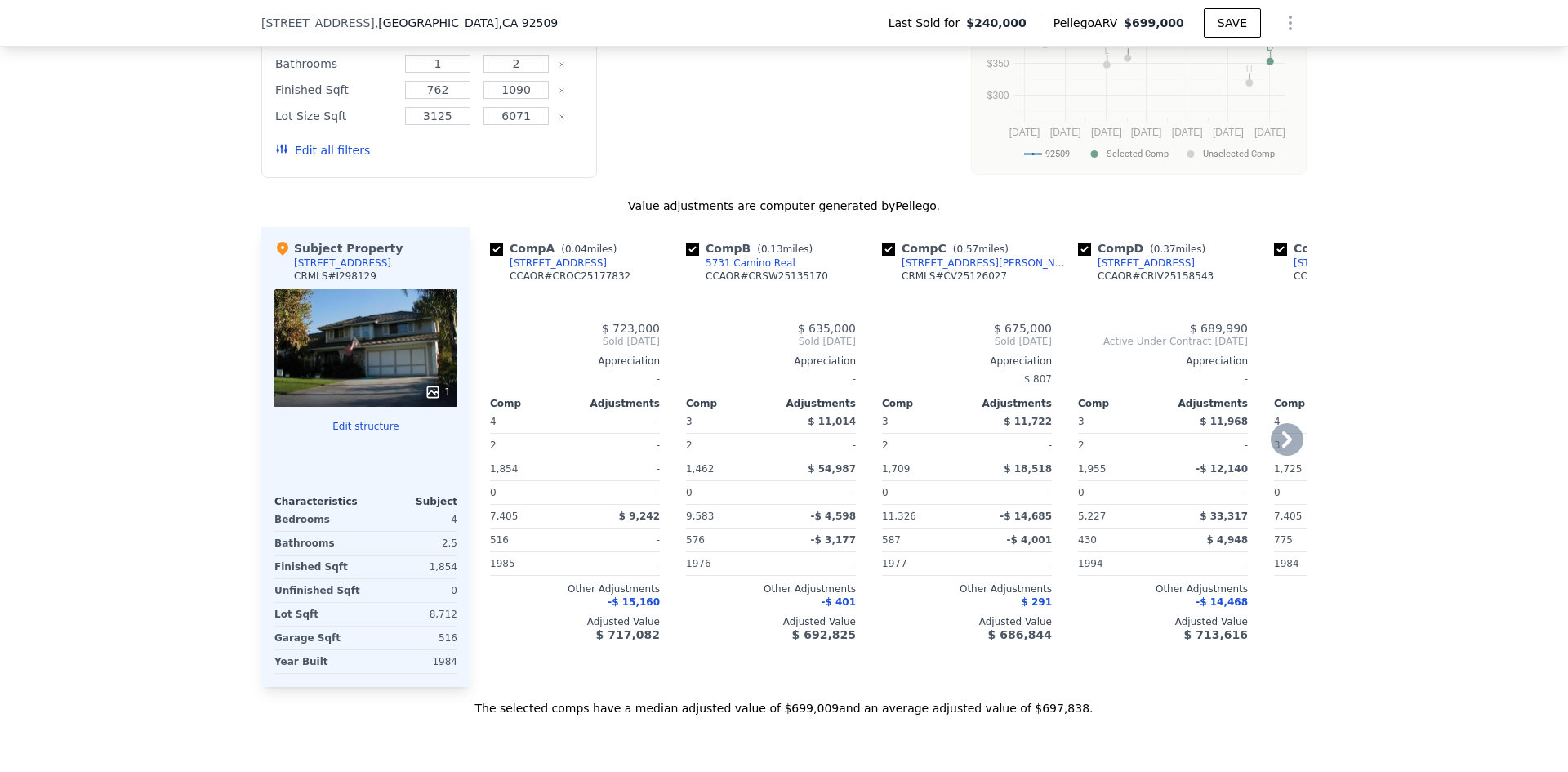
type input "3"
type input "4"
type input "2"
type input "3"
type input "1462"
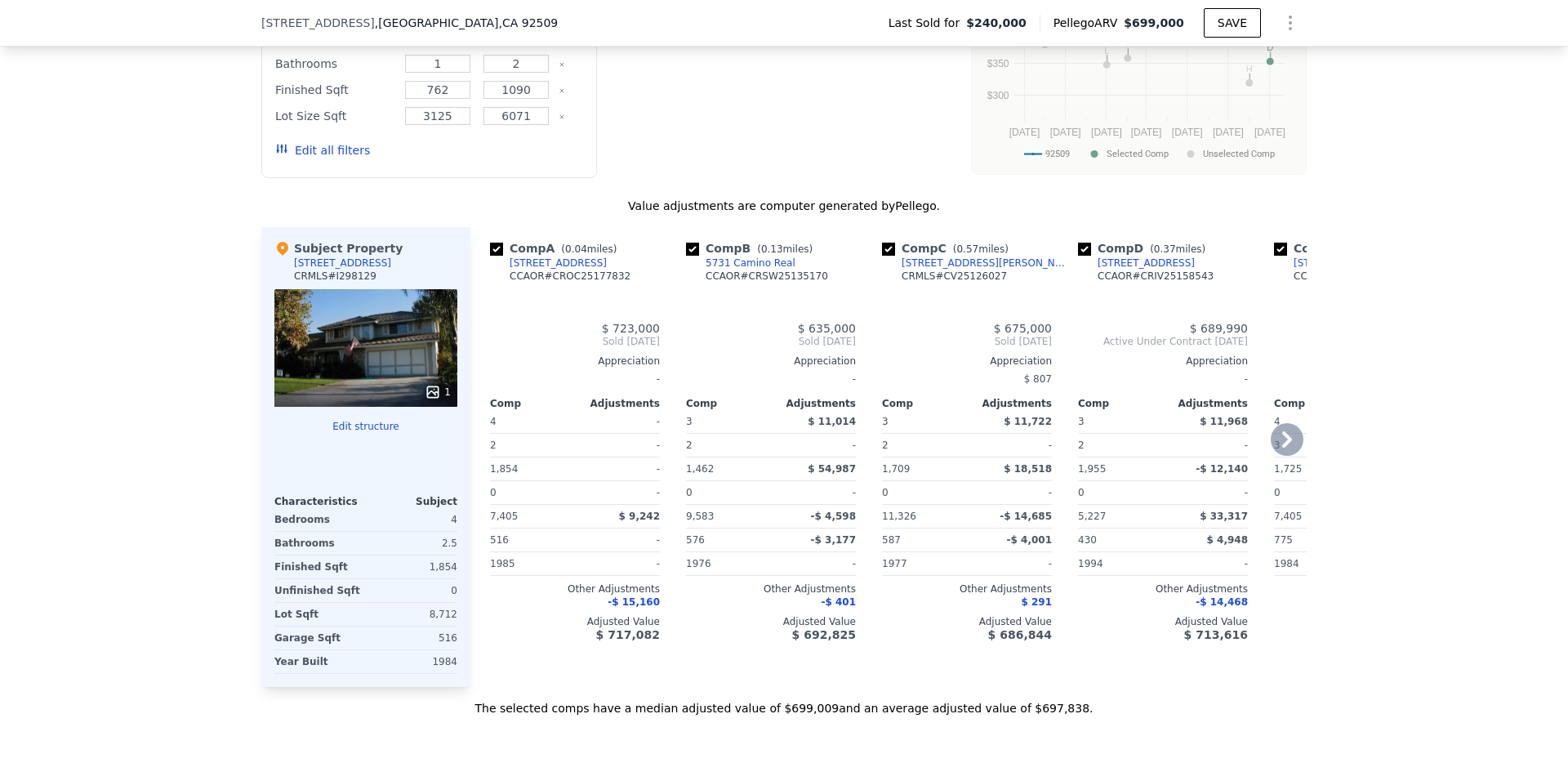
type input "2409"
type input "5227"
type input "12197"
type input "$ 699,000"
type input "$ 403,775"
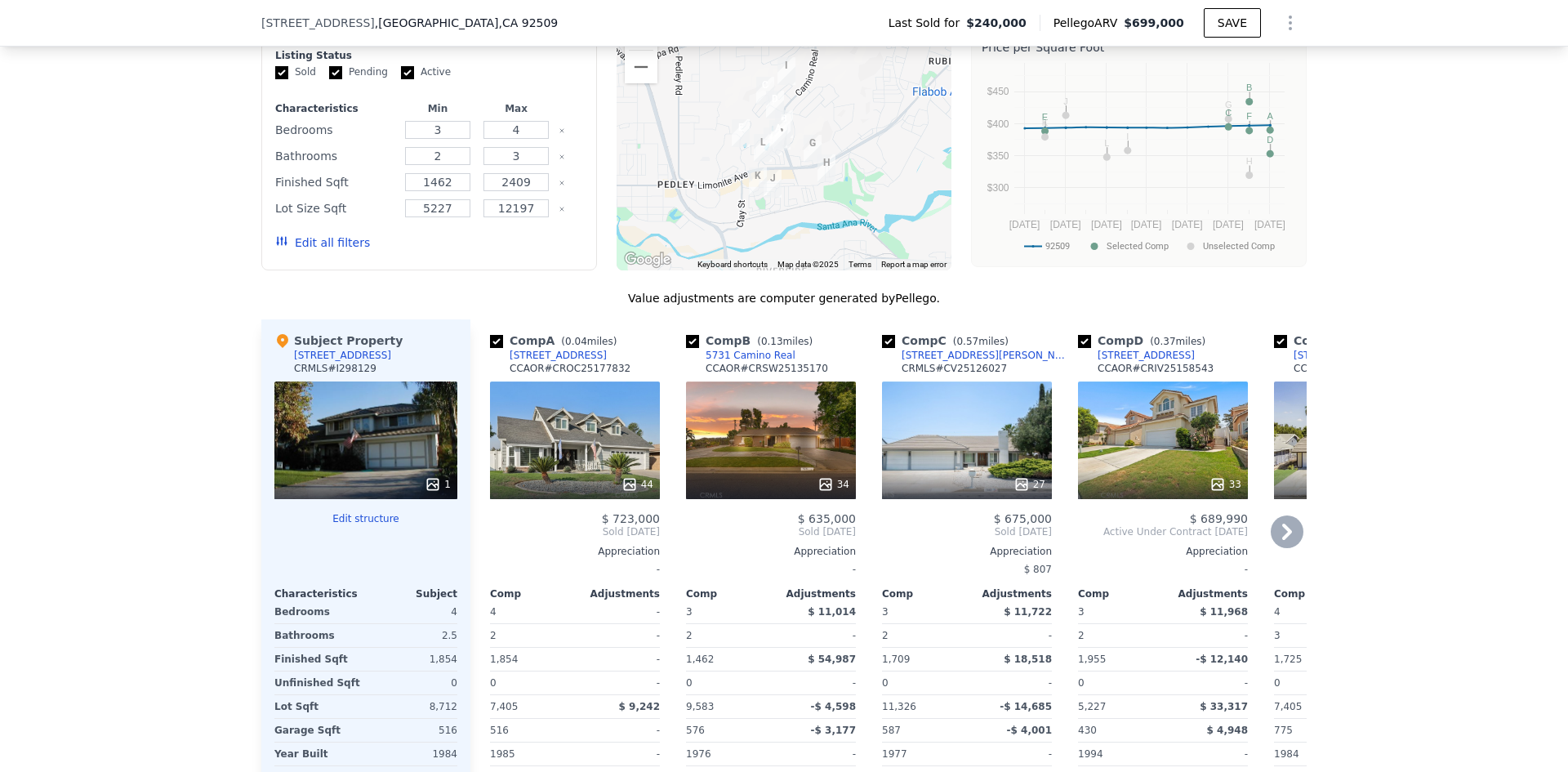
scroll to position [1475, 0]
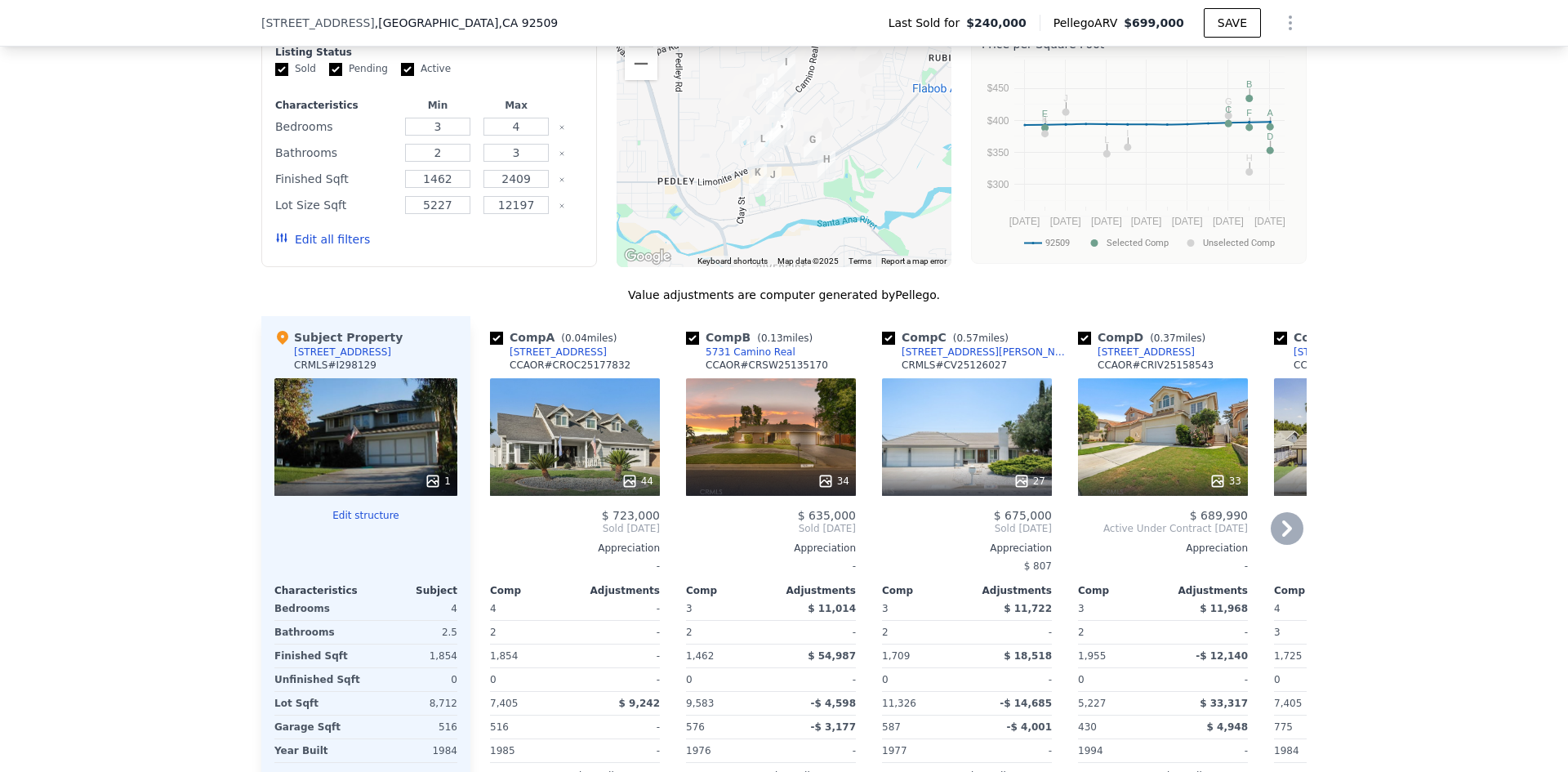
click at [307, 248] on button "Edit all filters" at bounding box center [322, 240] width 94 height 16
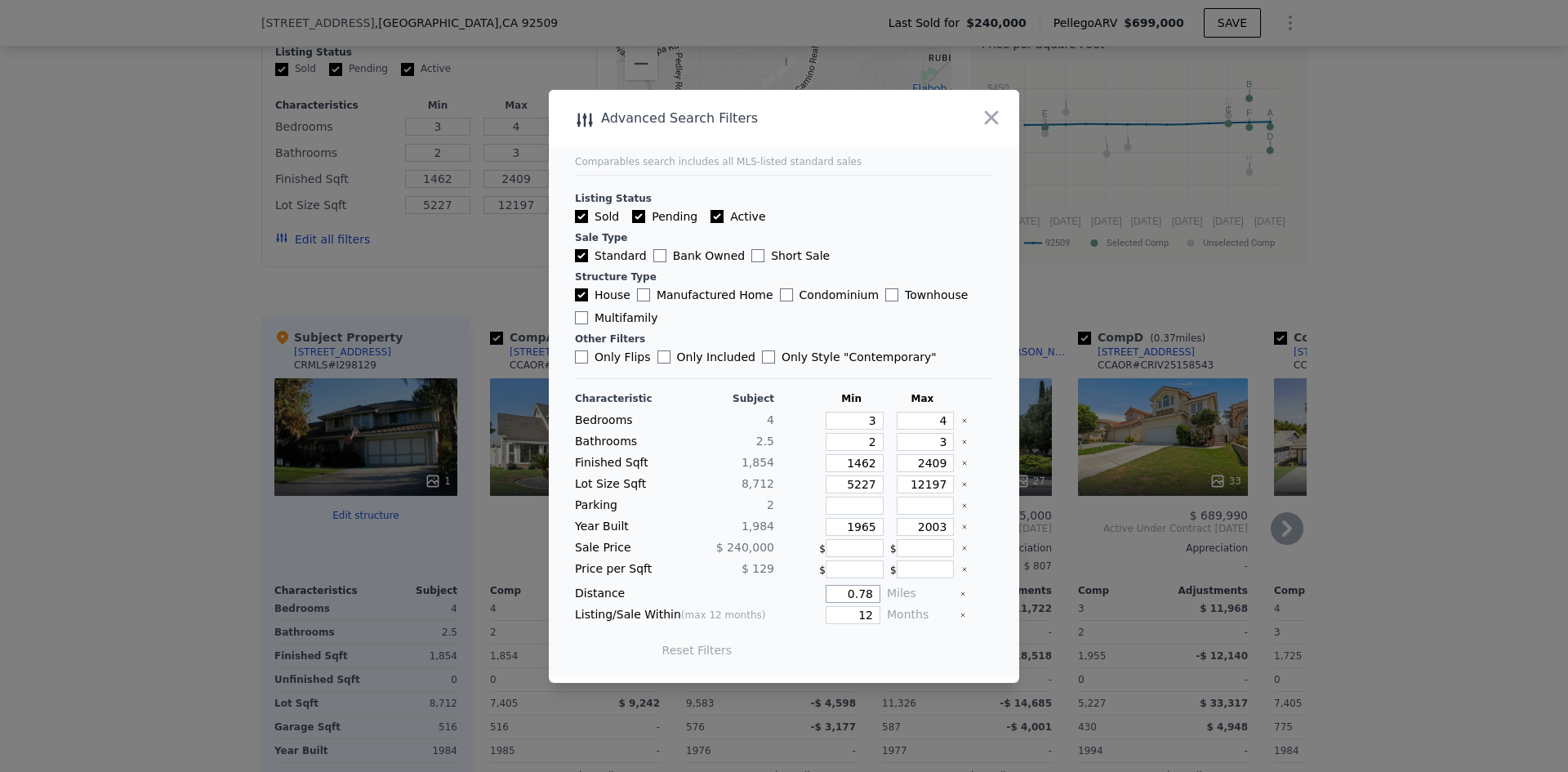
drag, startPoint x: 837, startPoint y: 593, endPoint x: 968, endPoint y: 557, distance: 135.9
click at [960, 597] on div "Distance 0.78 Miles" at bounding box center [784, 594] width 418 height 18
type input "0"
drag, startPoint x: 848, startPoint y: 589, endPoint x: 1020, endPoint y: 538, distance: 179.4
click at [974, 580] on div "Characteristic Subject Min Max Bedrooms 4 3 4 Bathrooms 2.5 2 3 Finished Sqft 1…" at bounding box center [784, 532] width 418 height 281
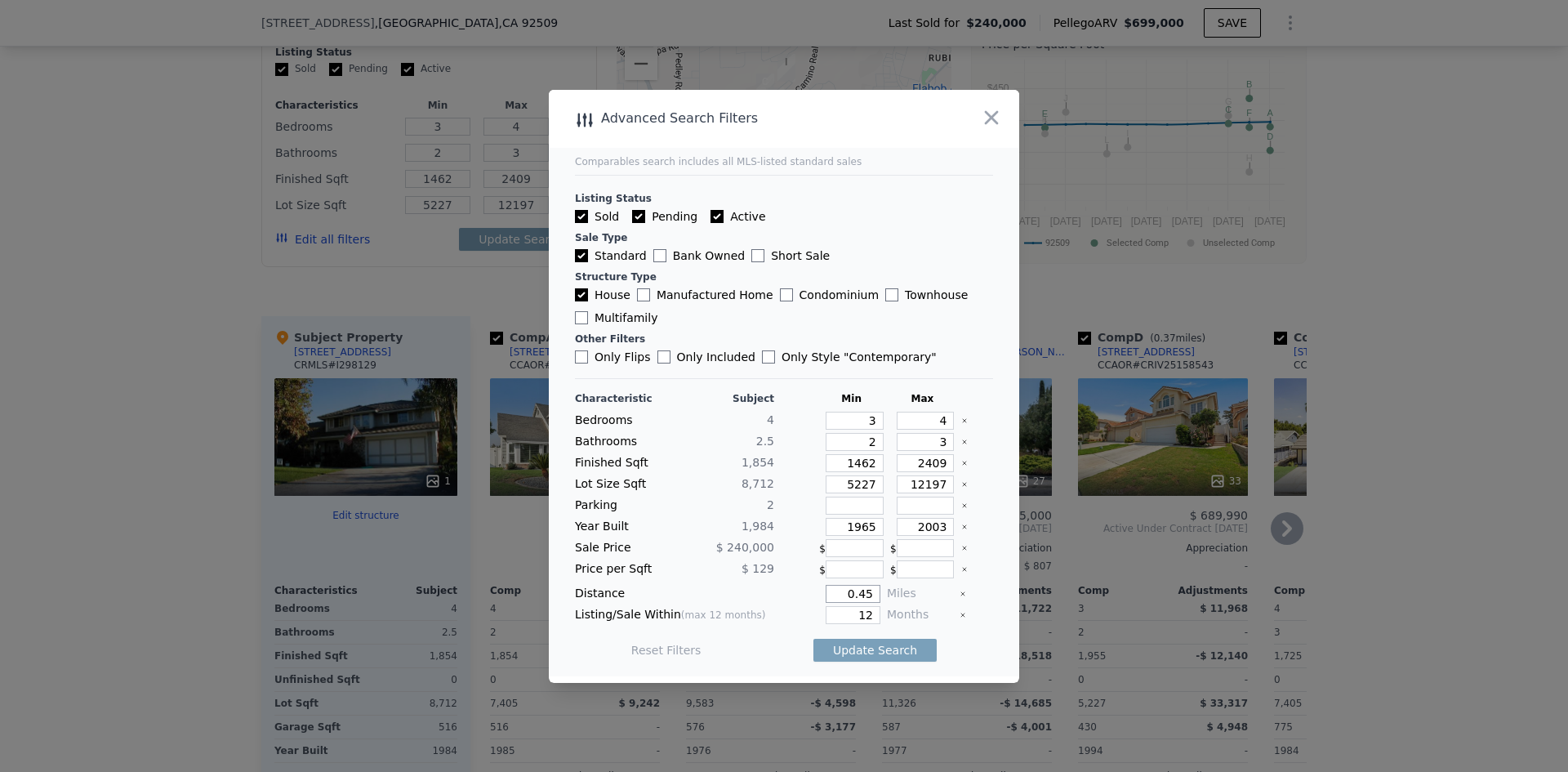
type input "0.45"
type input "7"
click at [869, 654] on button "Update Search" at bounding box center [875, 650] width 124 height 23
checkbox input "false"
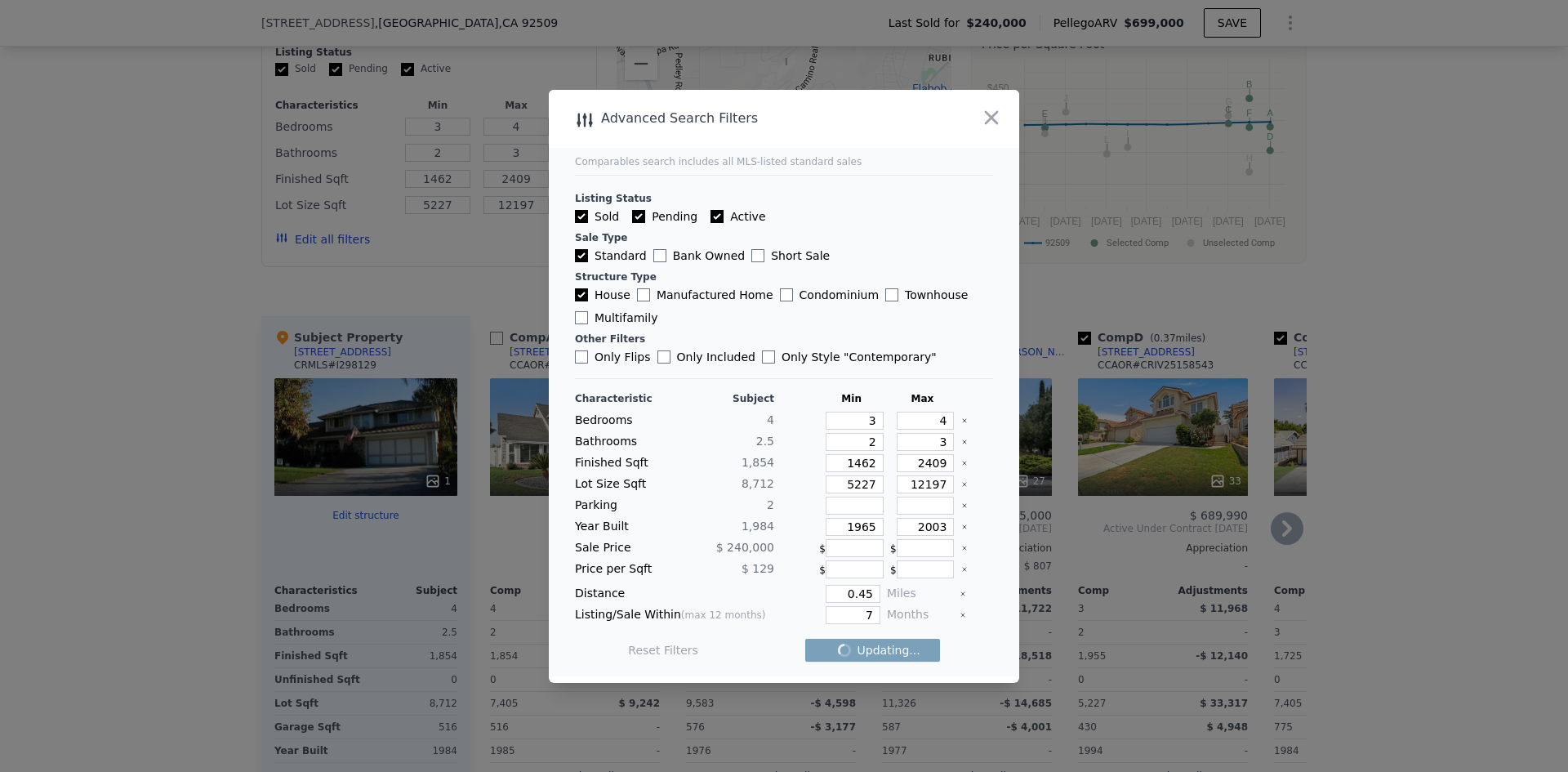
checkbox input "false"
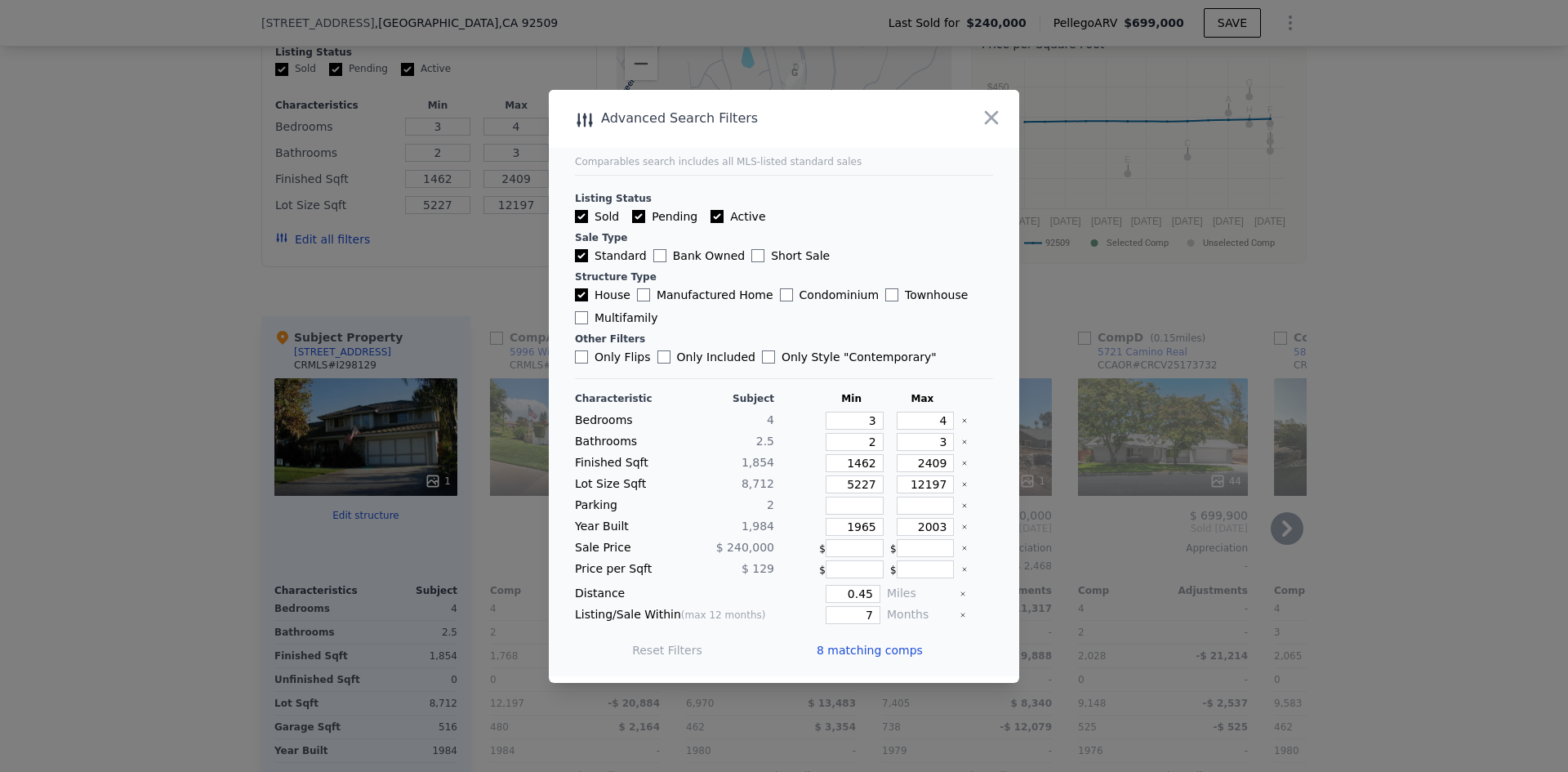
click at [875, 652] on span "8 matching comps" at bounding box center [869, 650] width 106 height 16
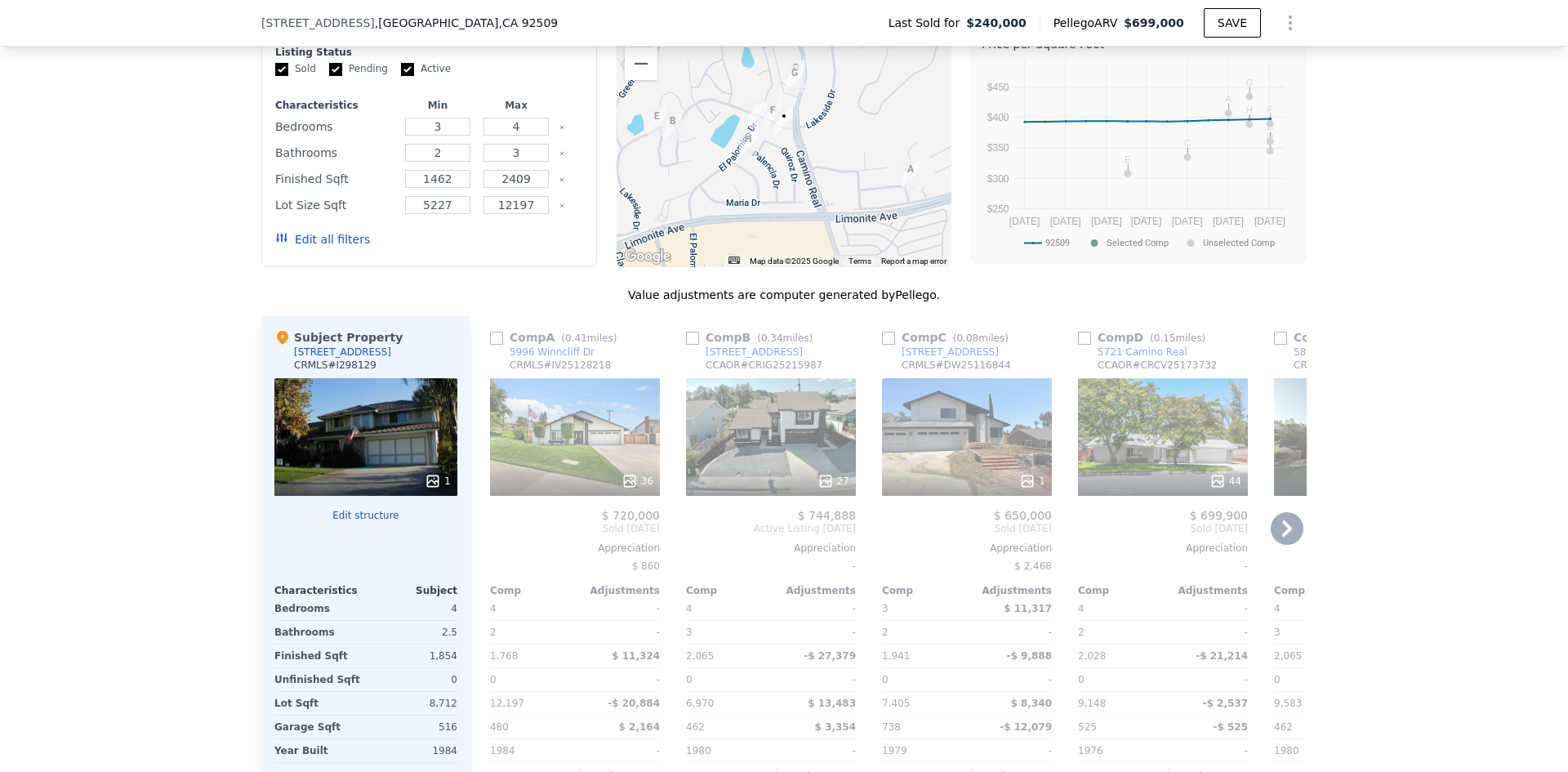
click at [882, 345] on input "checkbox" at bounding box center [888, 338] width 13 height 13
checkbox input "true"
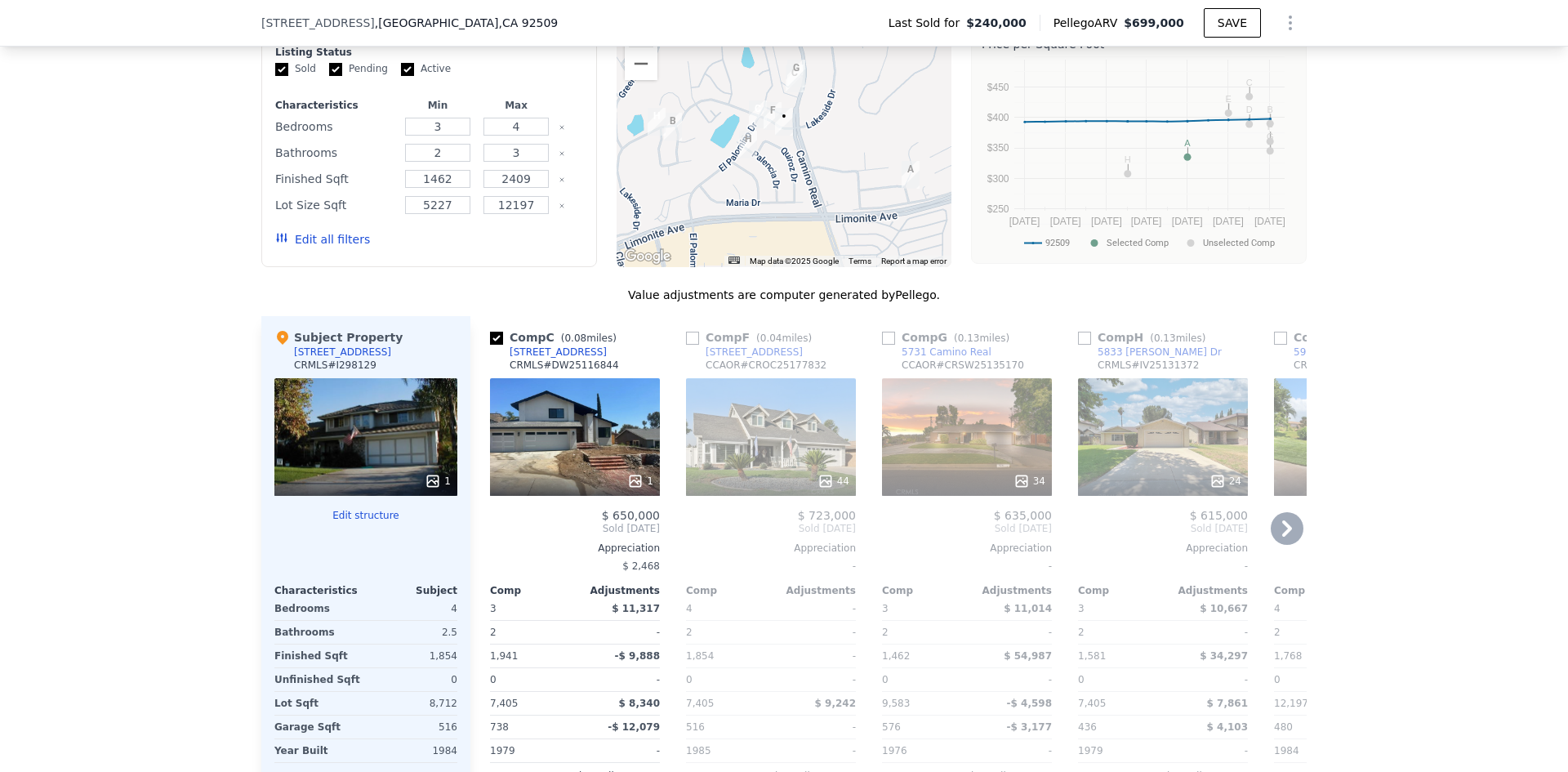
click at [1079, 345] on input "checkbox" at bounding box center [1084, 338] width 13 height 13
checkbox input "true"
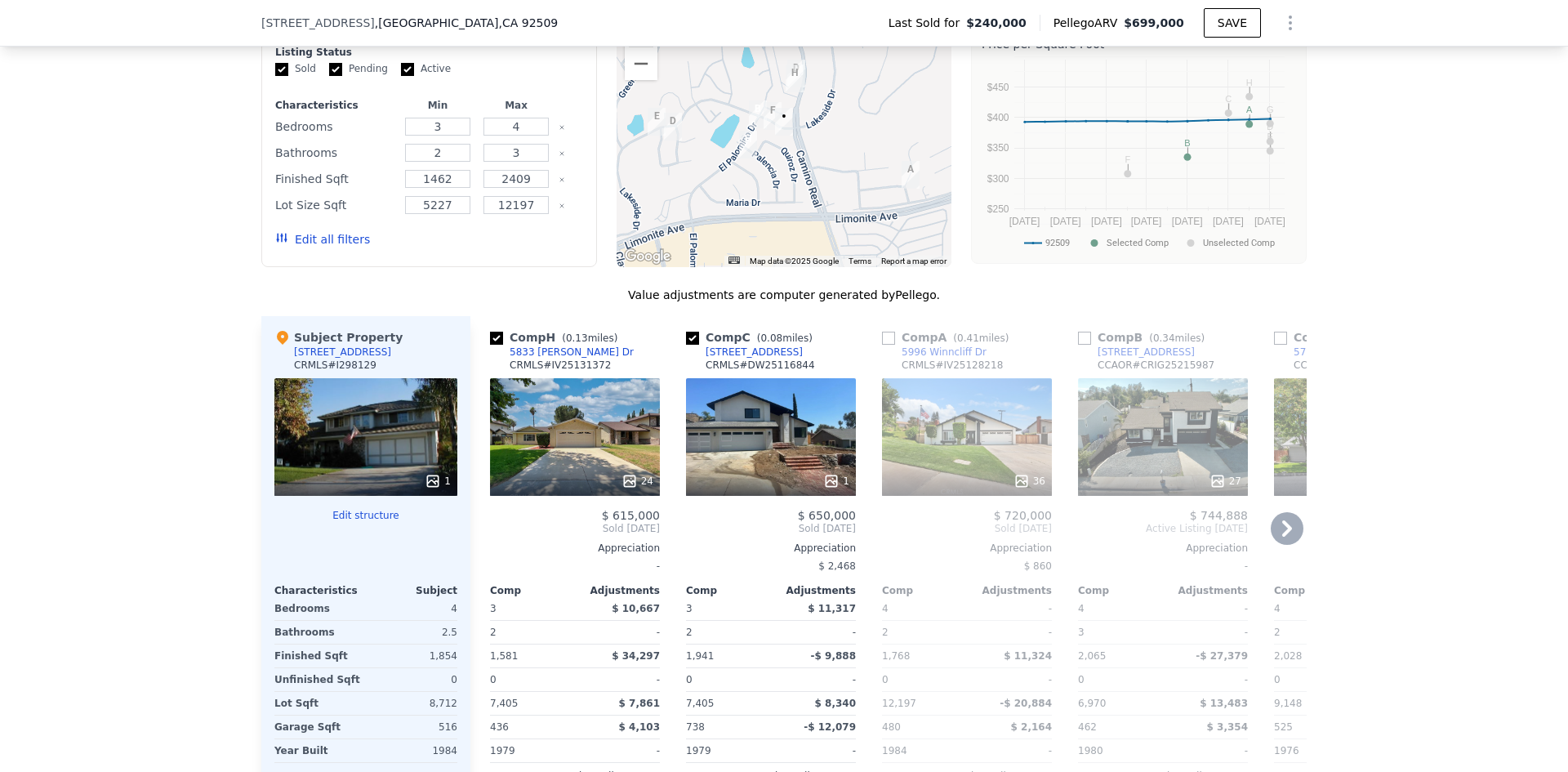
click at [1282, 530] on icon at bounding box center [1287, 528] width 33 height 33
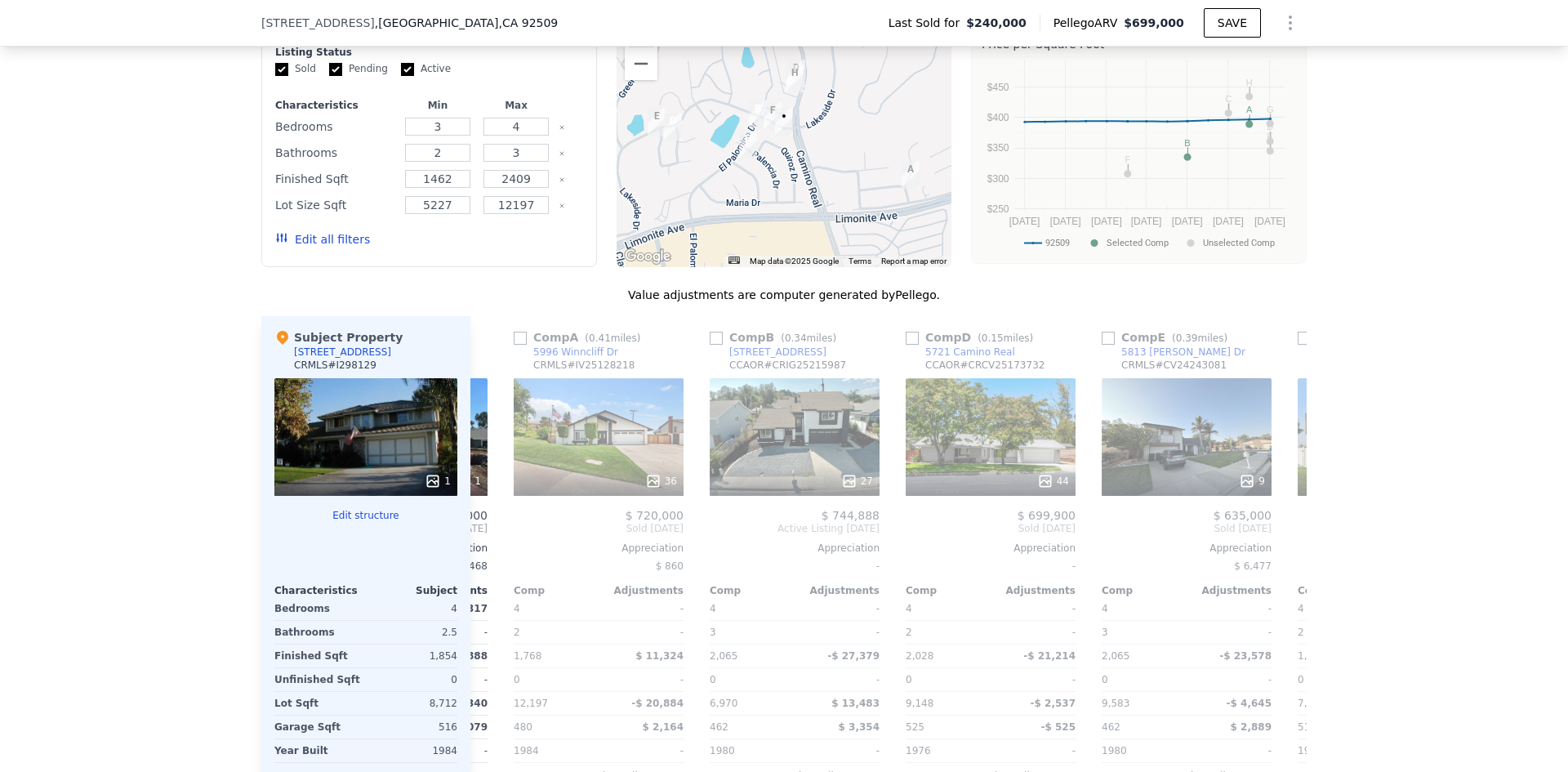
scroll to position [0, 392]
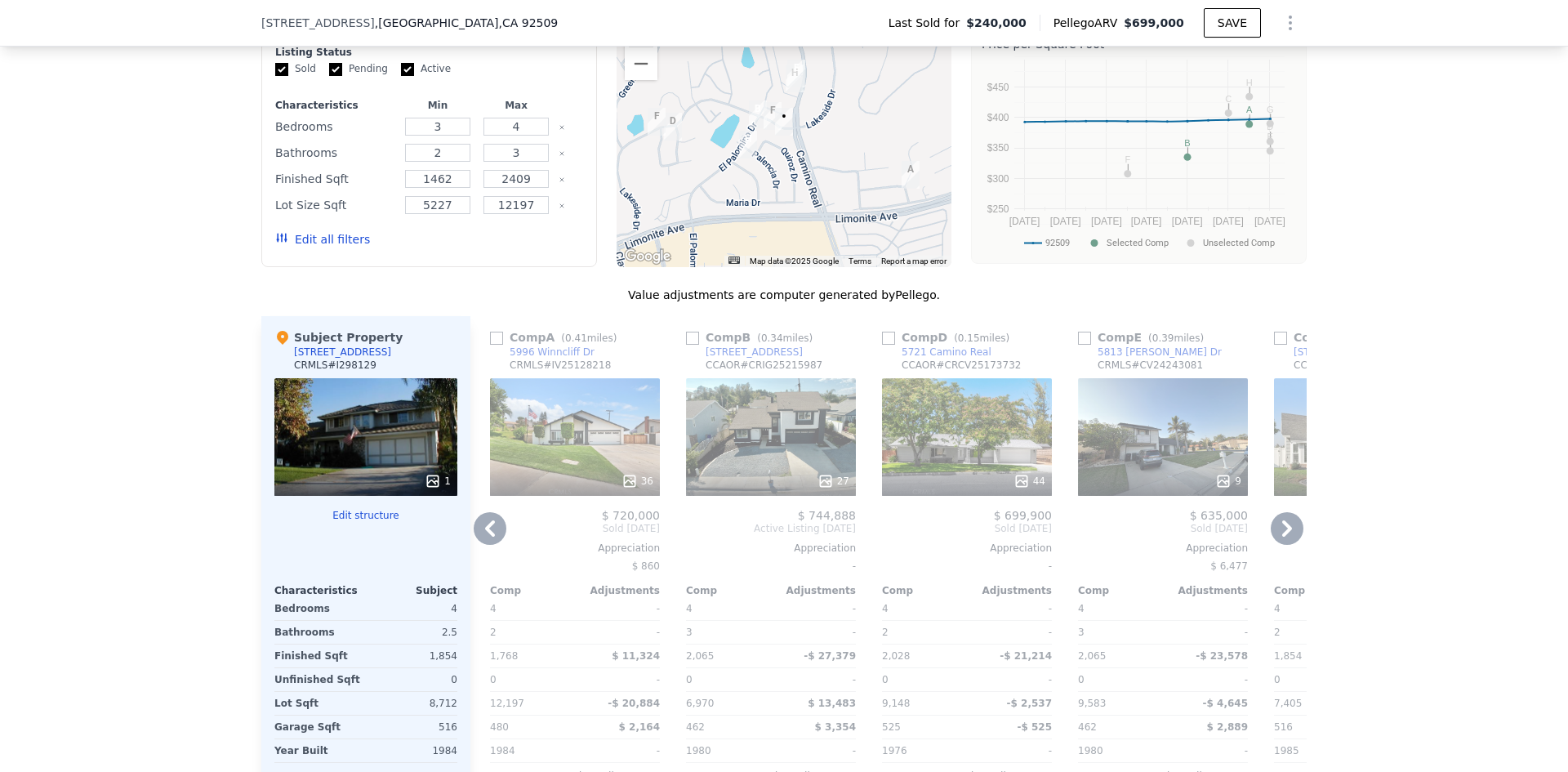
click at [1078, 345] on input "checkbox" at bounding box center [1084, 338] width 13 height 13
checkbox input "true"
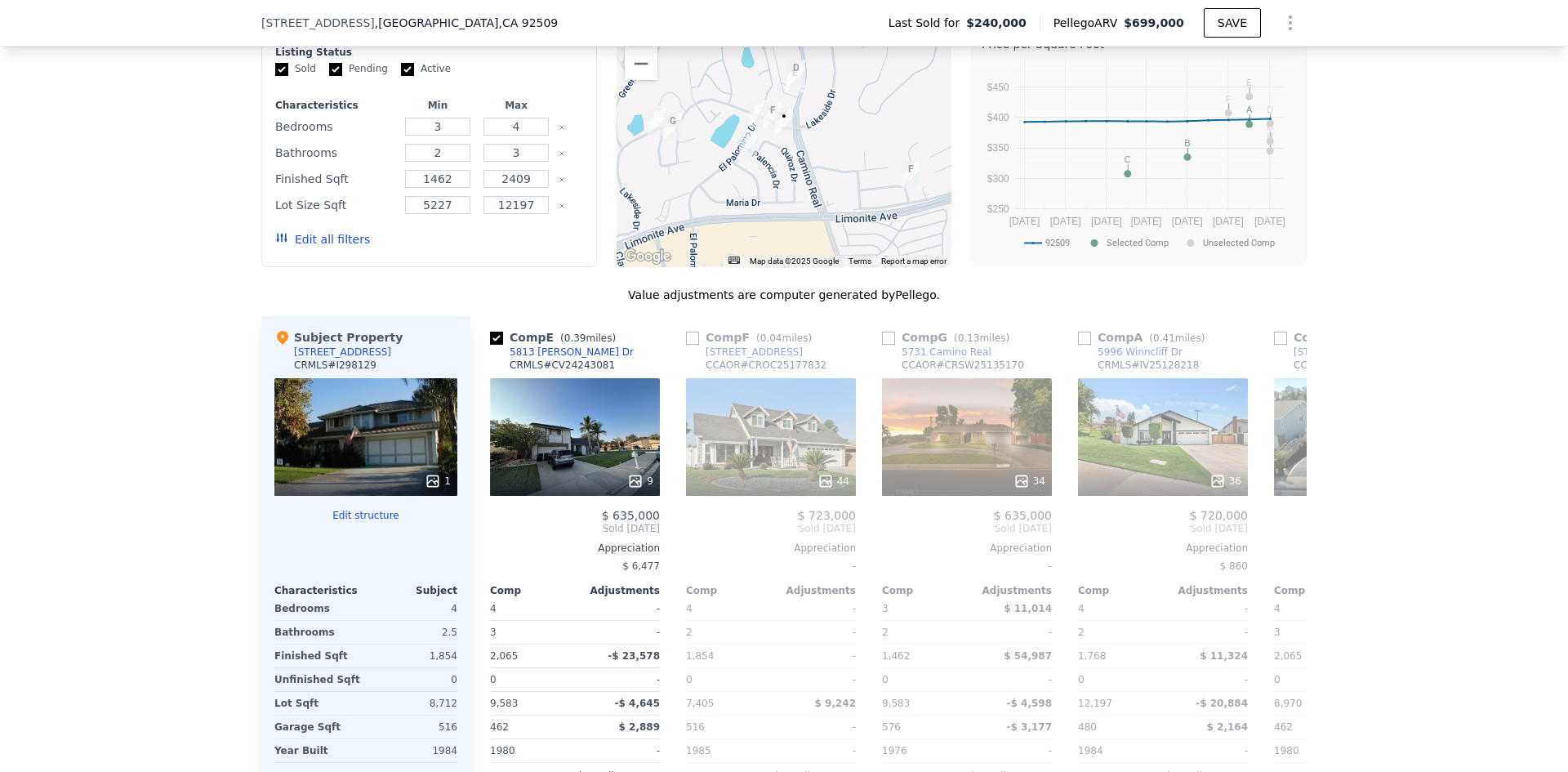
click at [311, 247] on button "Edit all filters" at bounding box center [322, 240] width 94 height 16
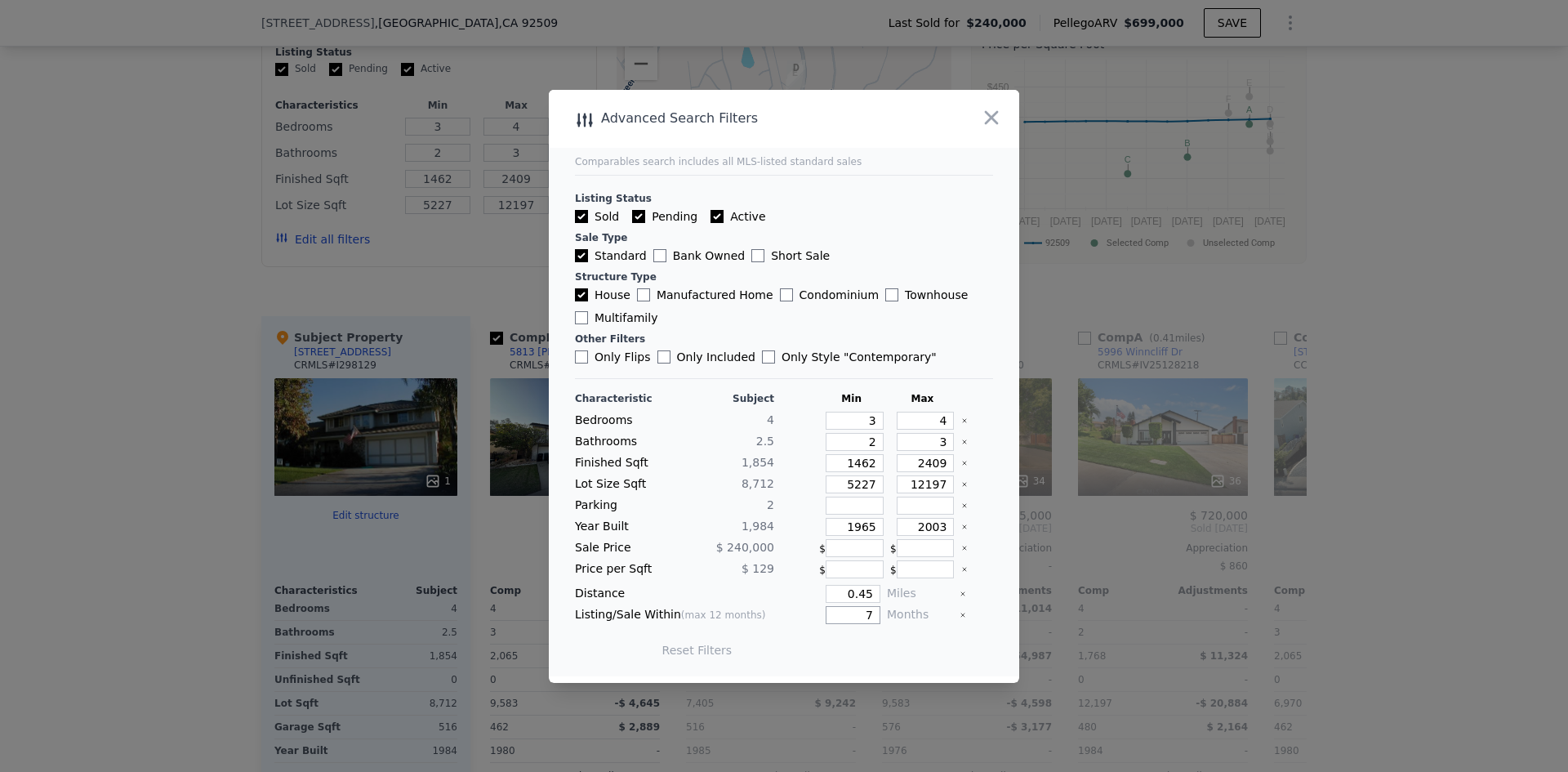
drag, startPoint x: 842, startPoint y: 610, endPoint x: 978, endPoint y: 584, distance: 138.5
click at [972, 595] on div "Characteristic Subject Min Max Bedrooms 4 3 4 Bathrooms 2.5 2 3 Finished Sqft 1…" at bounding box center [784, 532] width 418 height 281
type input "6"
click at [879, 650] on button "Update Search" at bounding box center [875, 650] width 124 height 23
checkbox input "false"
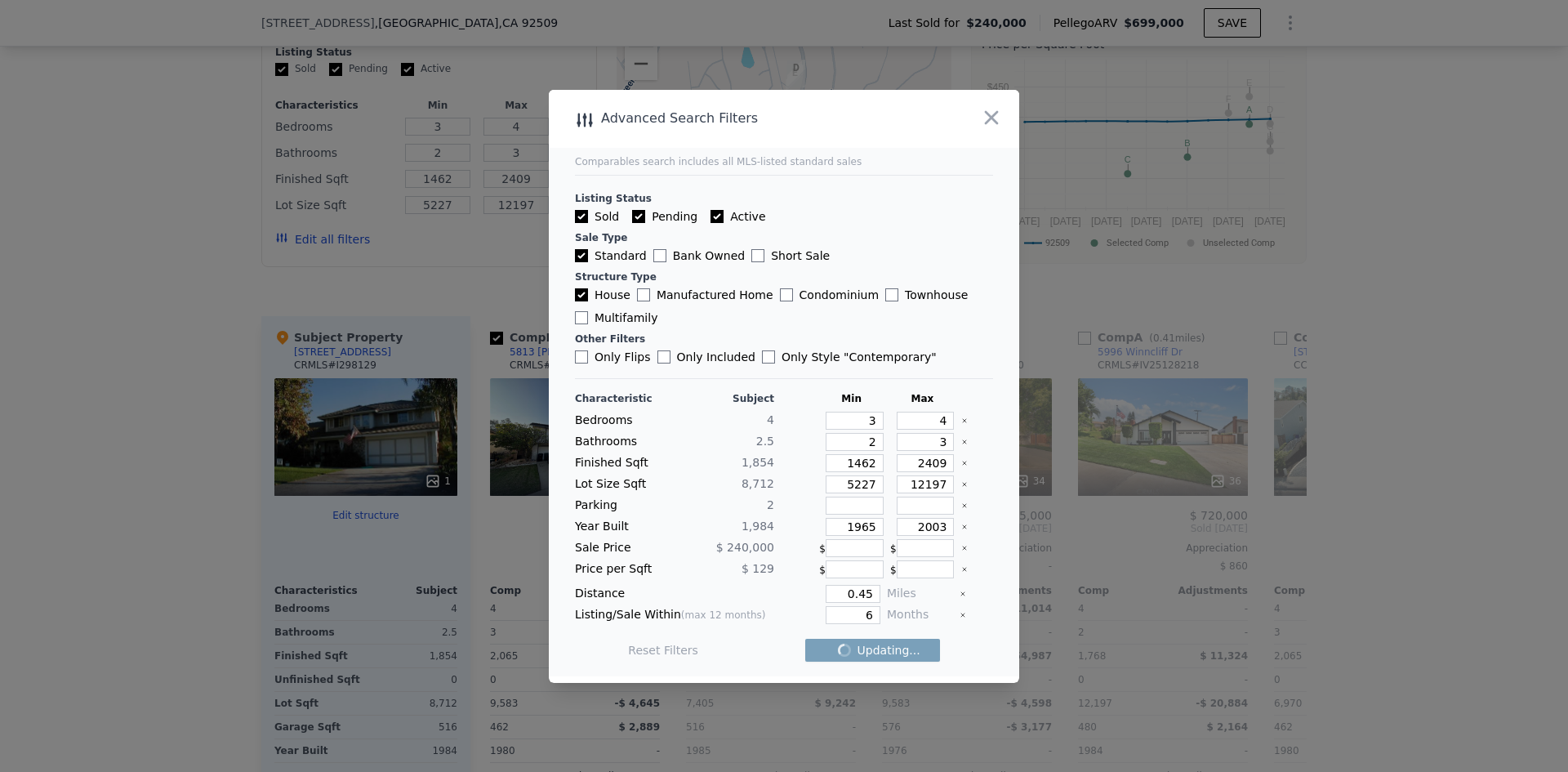
checkbox input "false"
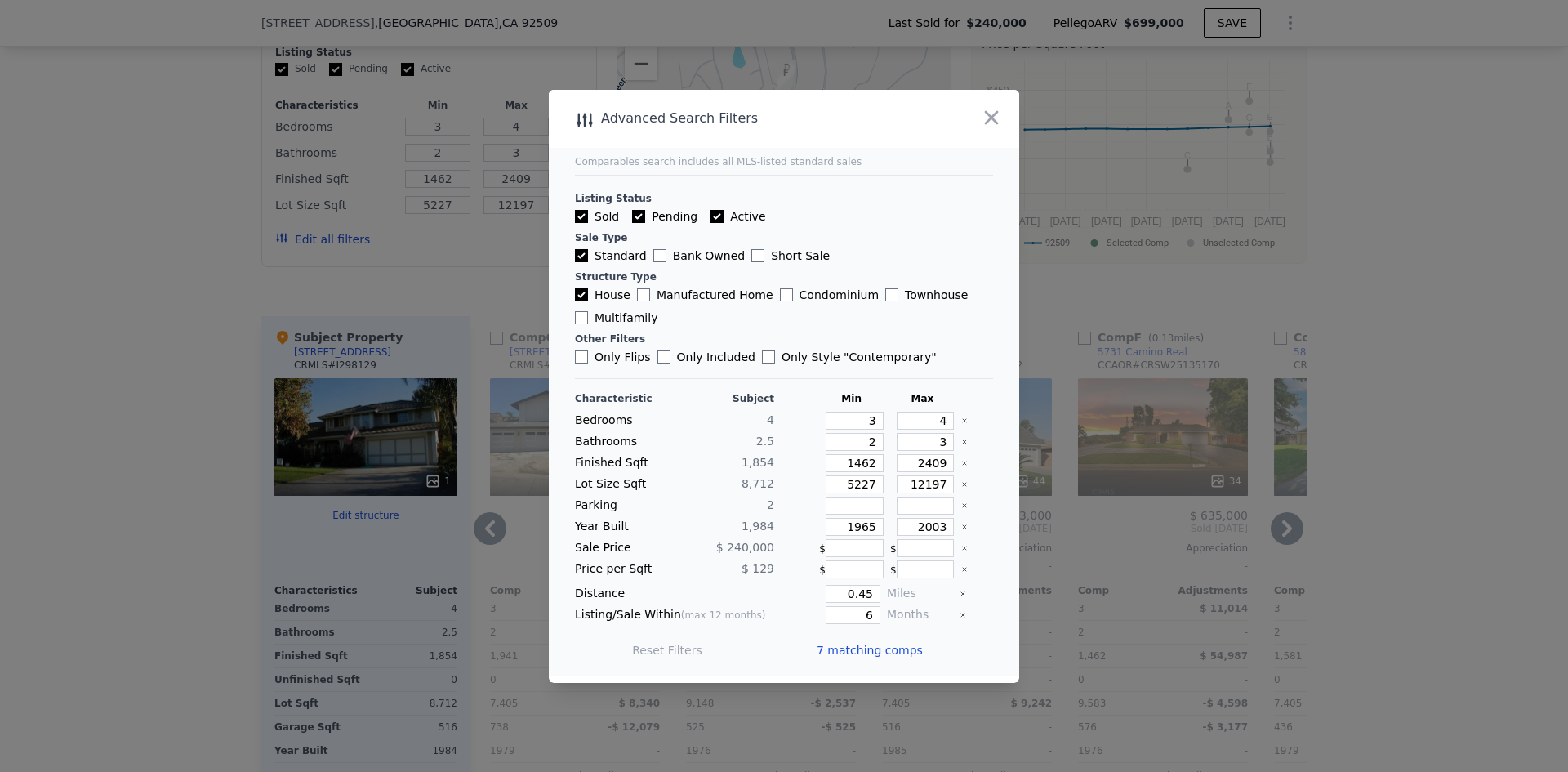
click at [864, 648] on span "7 matching comps" at bounding box center [869, 650] width 106 height 16
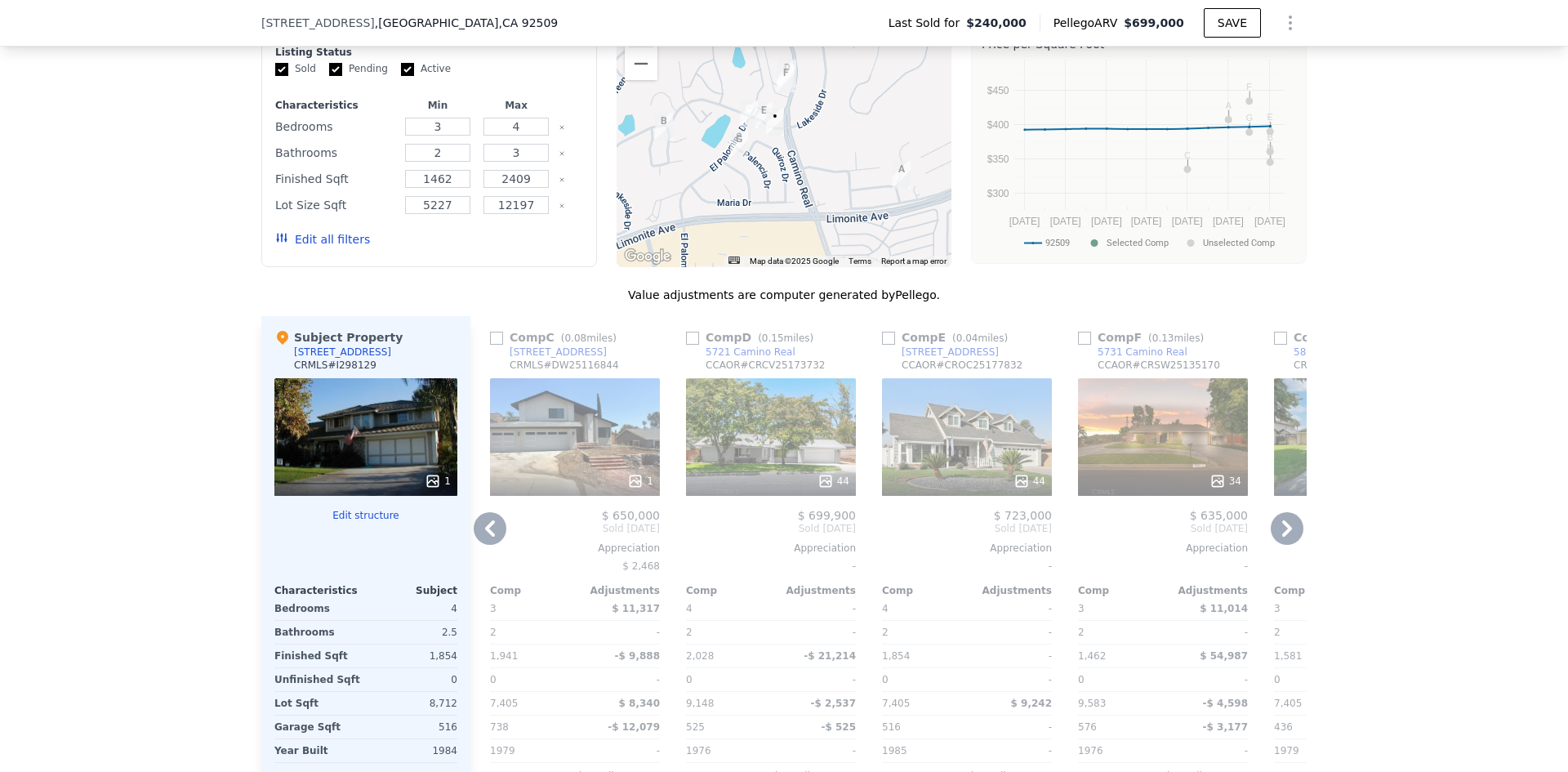
click at [493, 345] on input "checkbox" at bounding box center [496, 338] width 13 height 13
checkbox input "true"
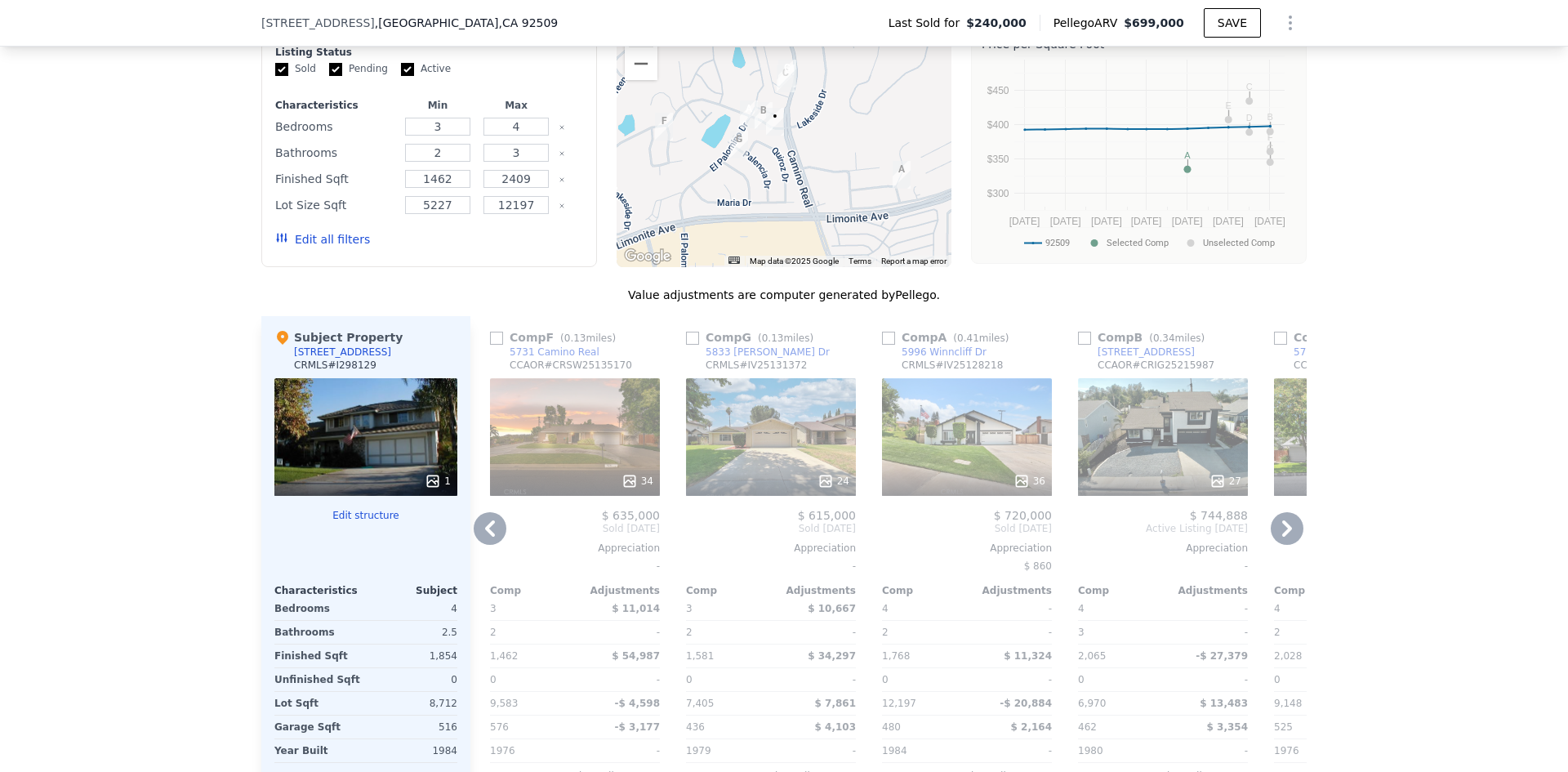
click at [686, 345] on input "checkbox" at bounding box center [692, 338] width 13 height 13
checkbox input "true"
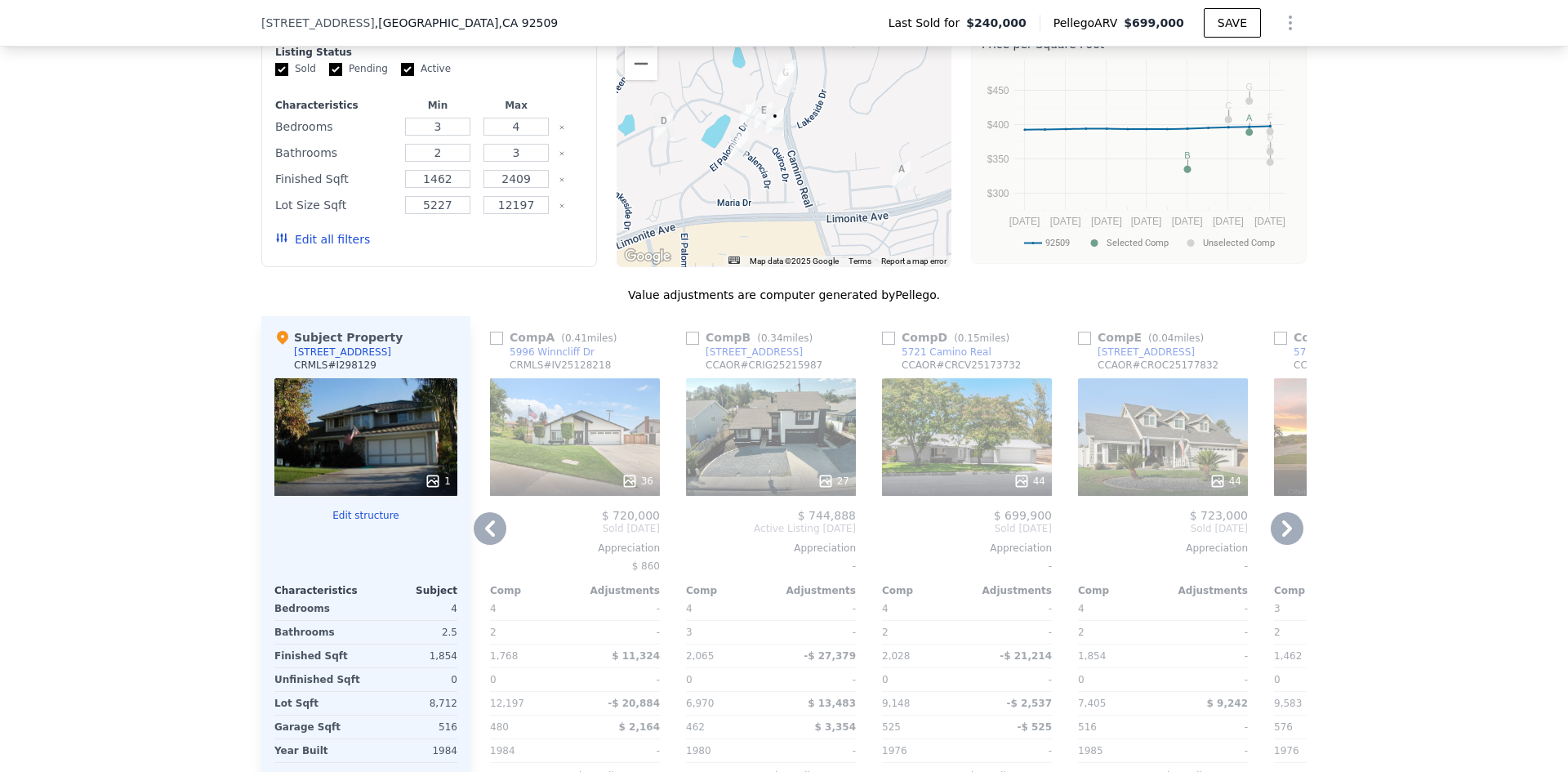
click at [1079, 345] on input "checkbox" at bounding box center [1084, 338] width 13 height 13
checkbox input "true"
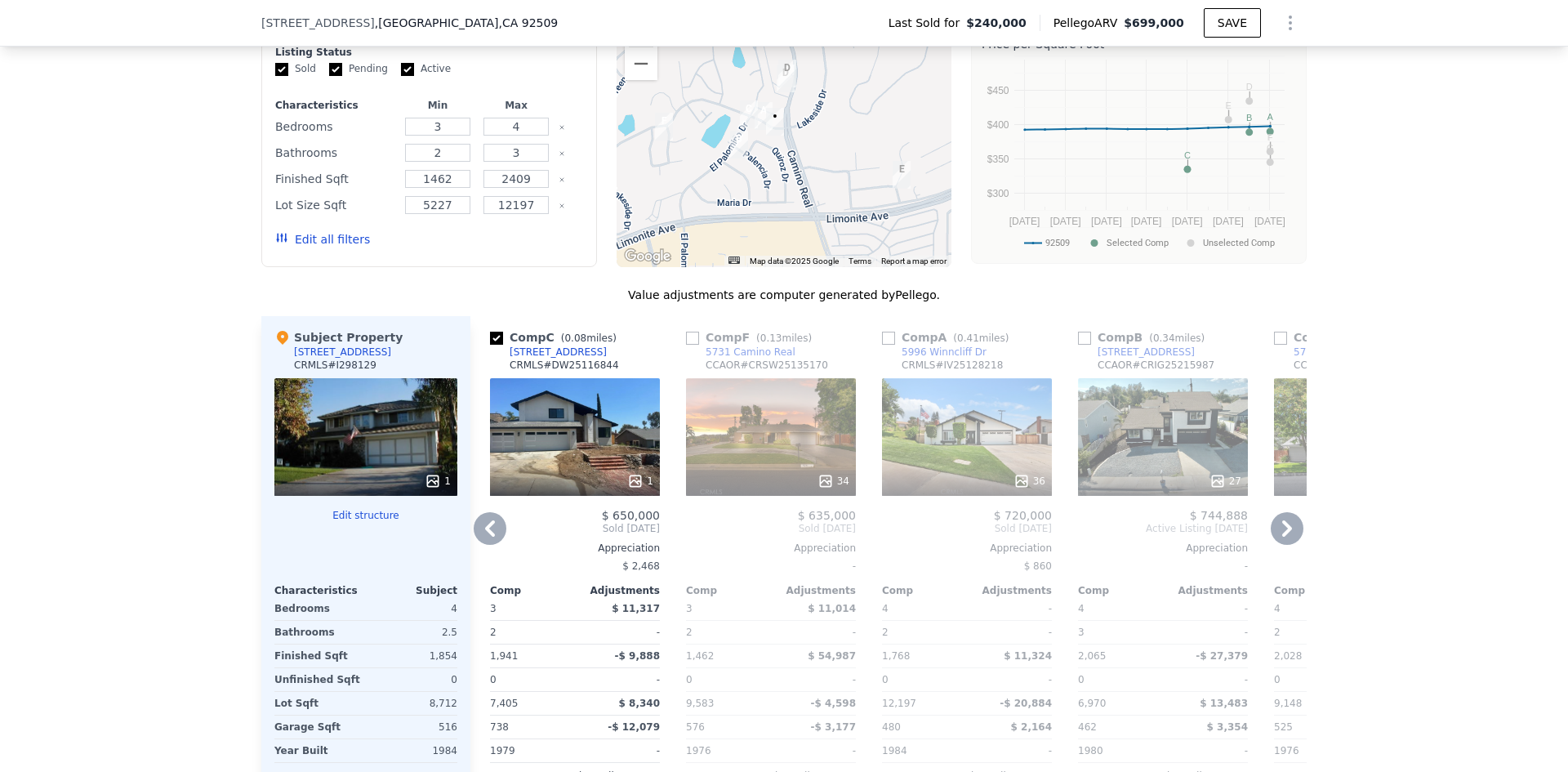
click at [687, 345] on input "checkbox" at bounding box center [692, 338] width 13 height 13
checkbox input "true"
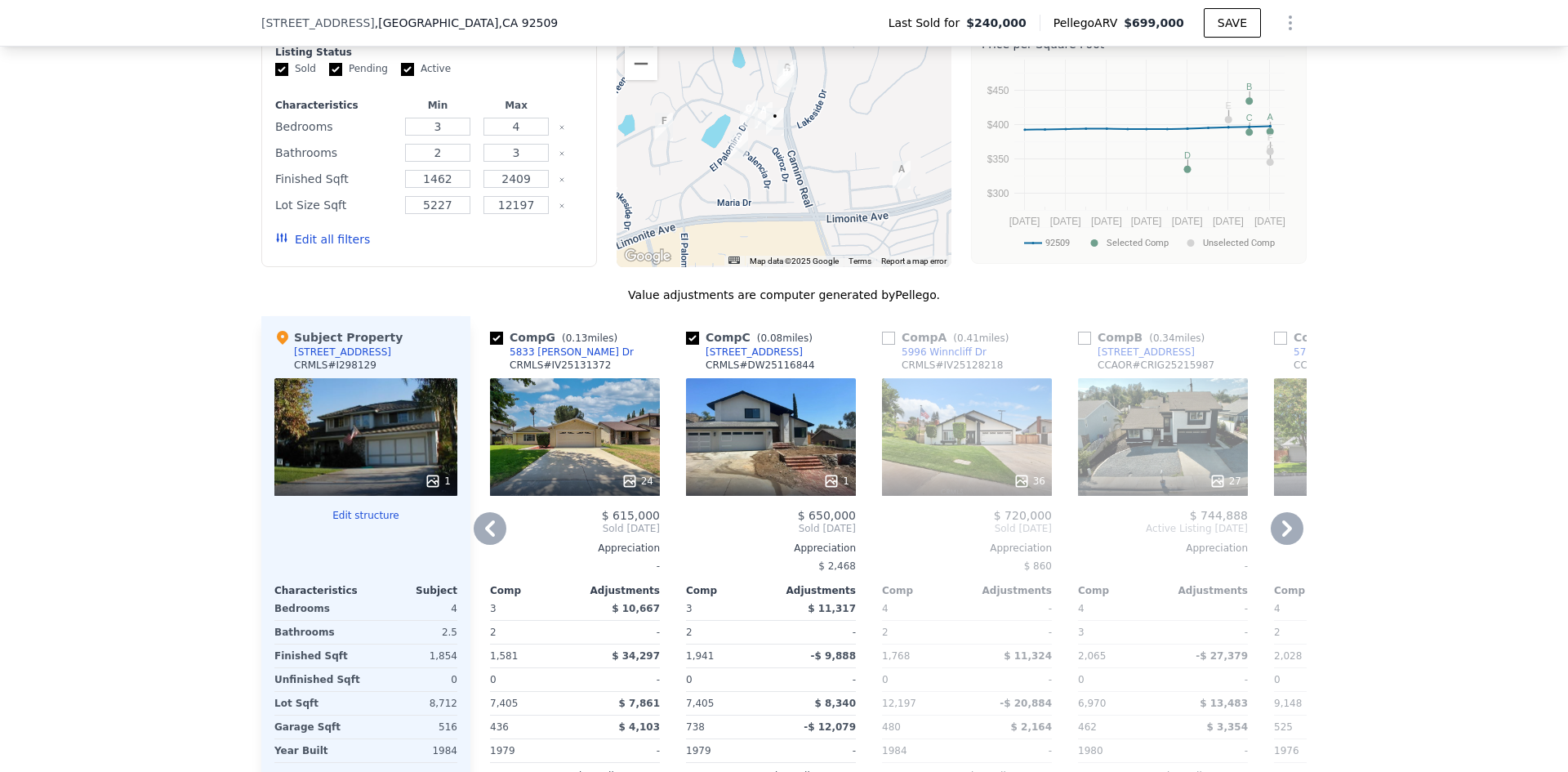
click at [1078, 345] on input "checkbox" at bounding box center [1084, 338] width 13 height 13
checkbox input "true"
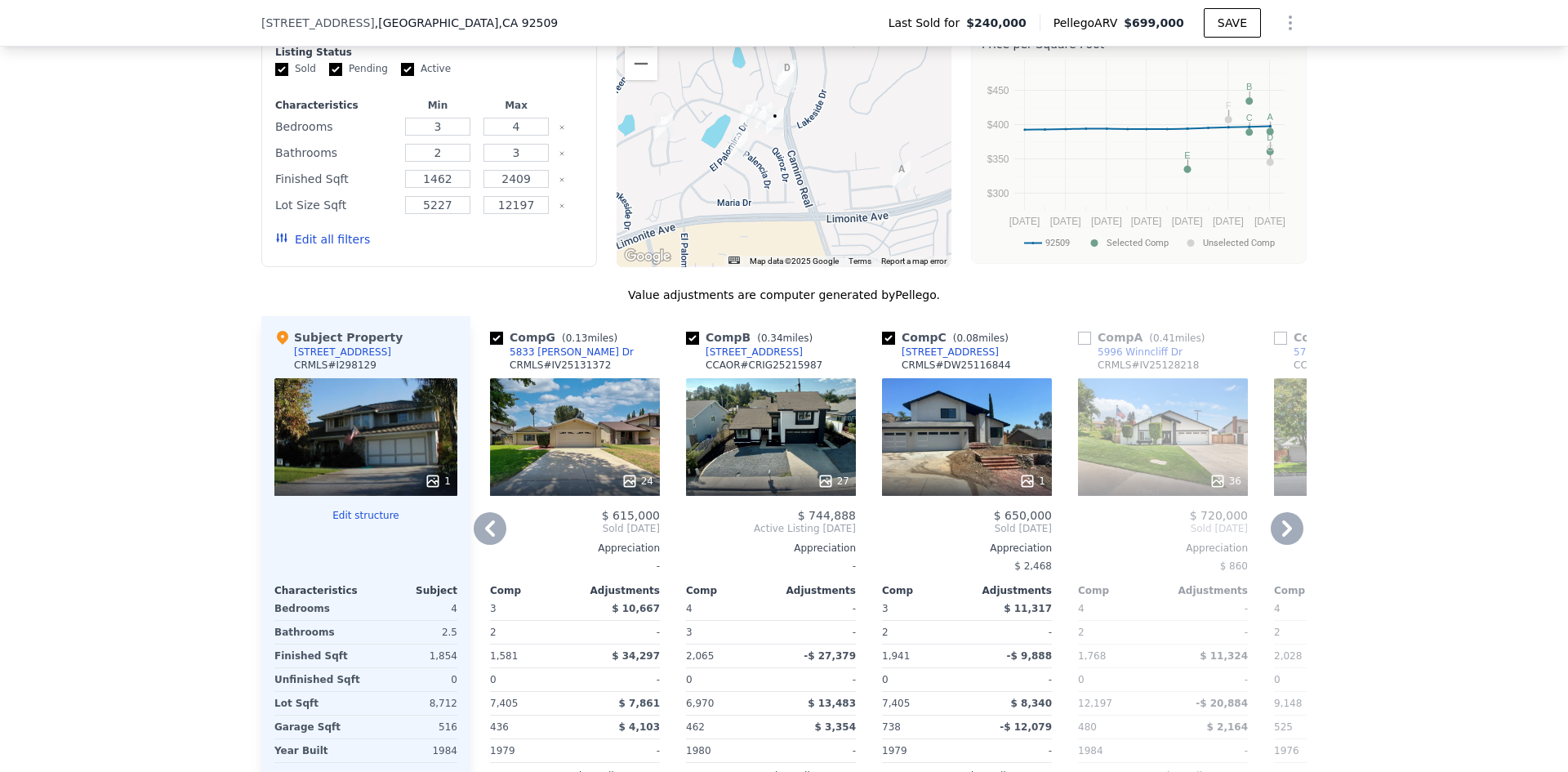
click at [1281, 537] on icon at bounding box center [1286, 528] width 10 height 16
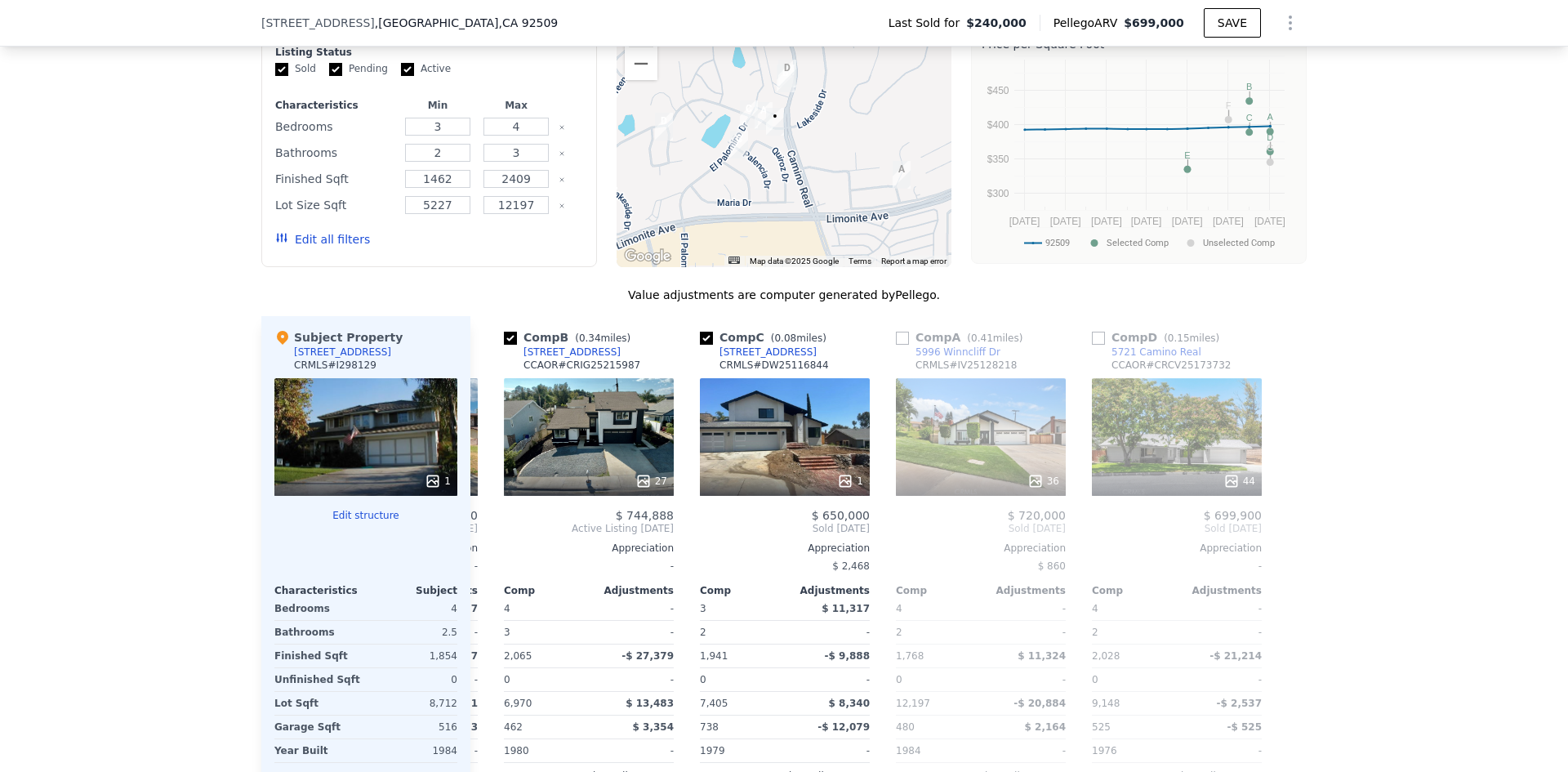
scroll to position [0, 575]
click at [1091, 345] on input "checkbox" at bounding box center [1097, 338] width 13 height 13
checkbox input "true"
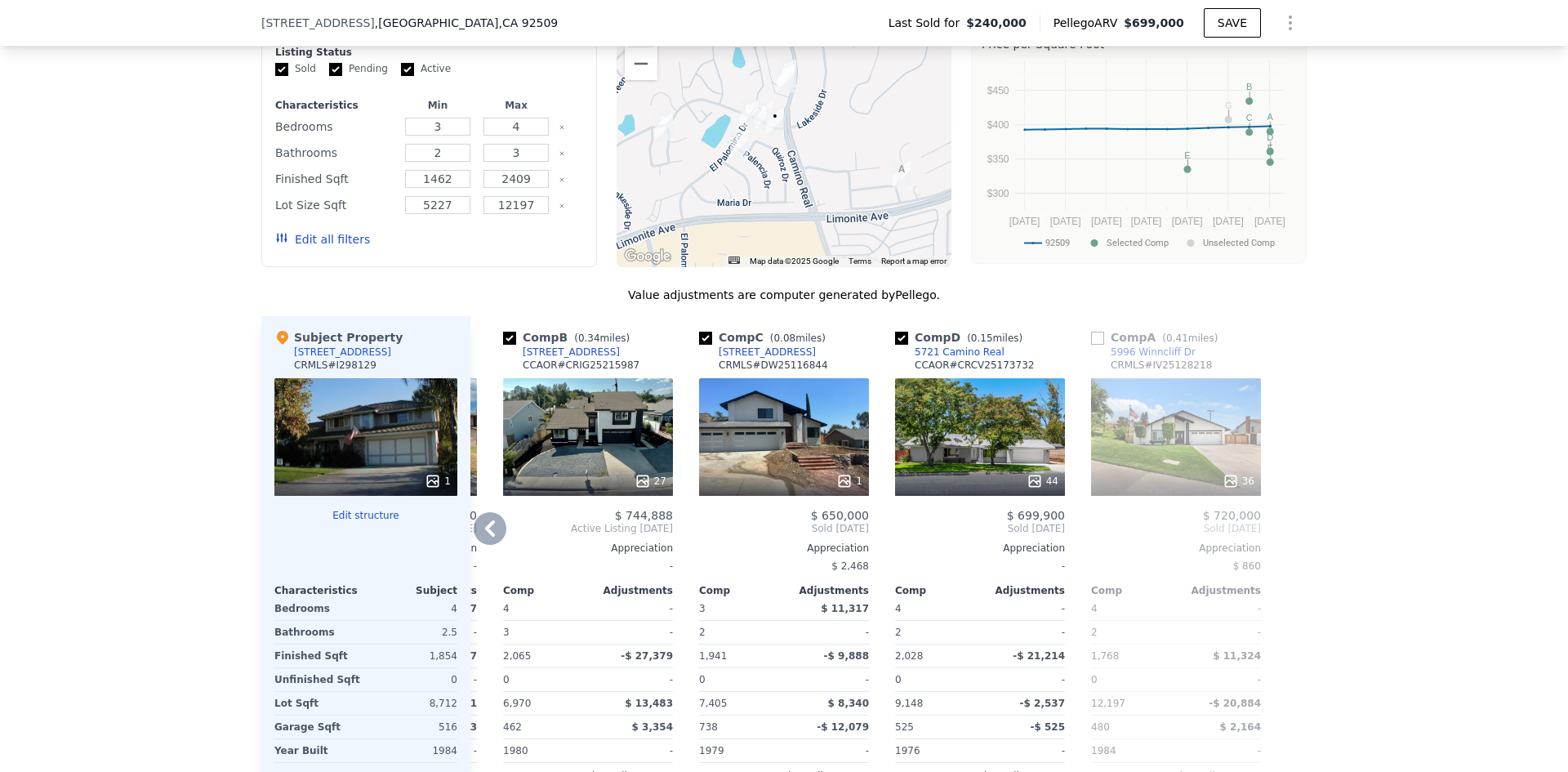
click at [480, 532] on icon at bounding box center [489, 528] width 33 height 33
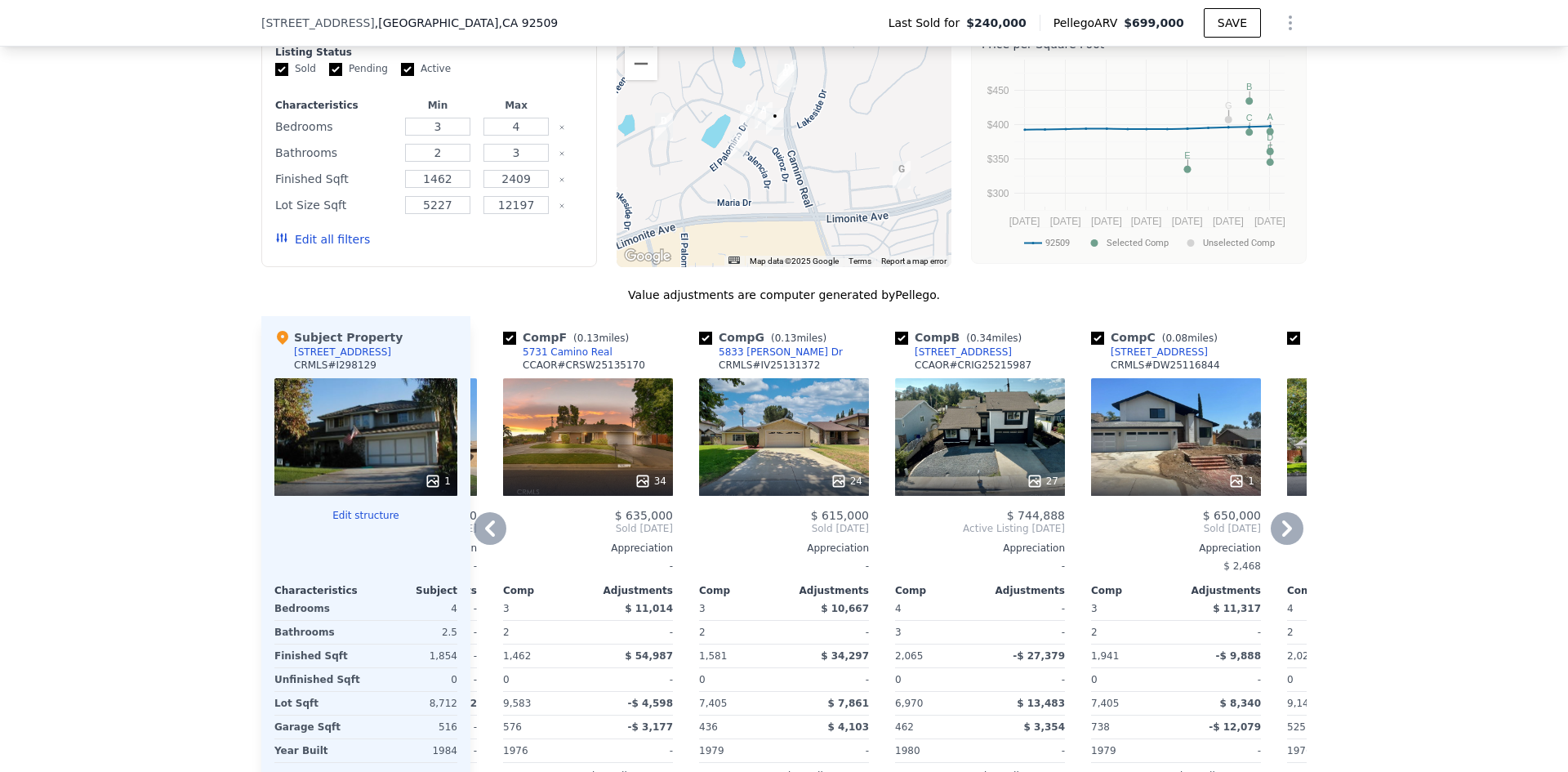
click at [480, 532] on icon at bounding box center [489, 528] width 33 height 33
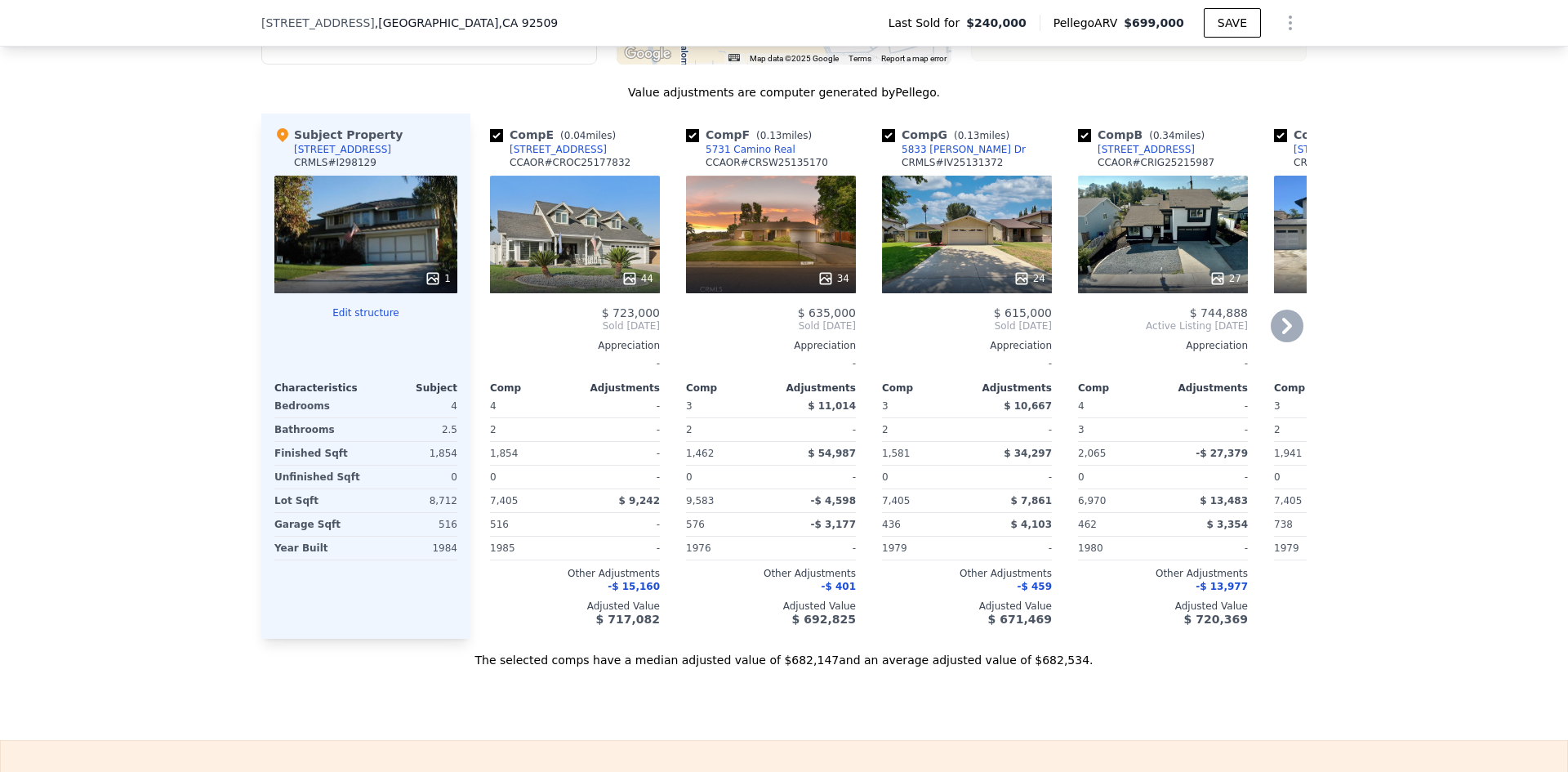
scroll to position [1720, 0]
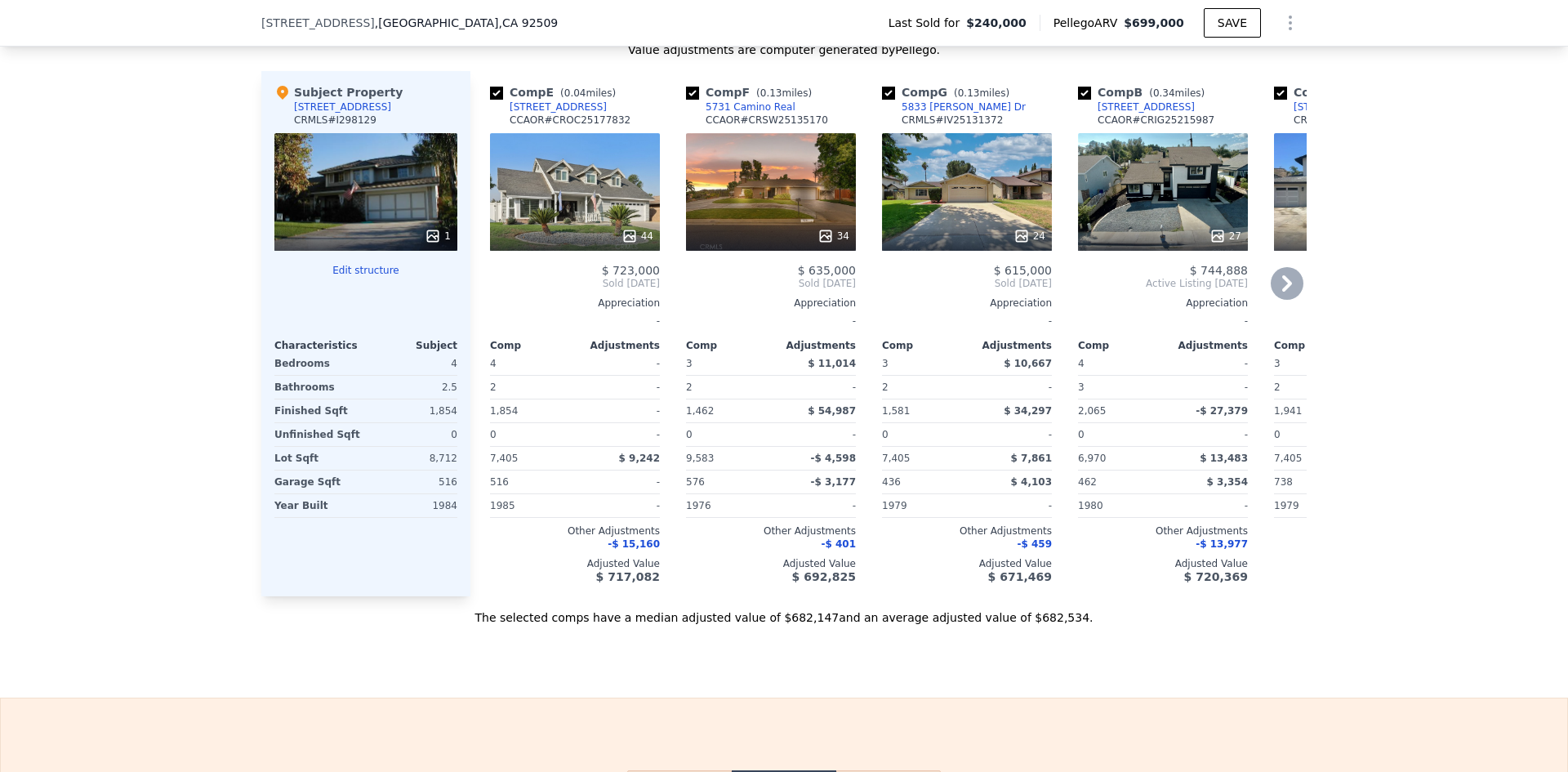
click at [567, 225] on div "44" at bounding box center [574, 192] width 170 height 118
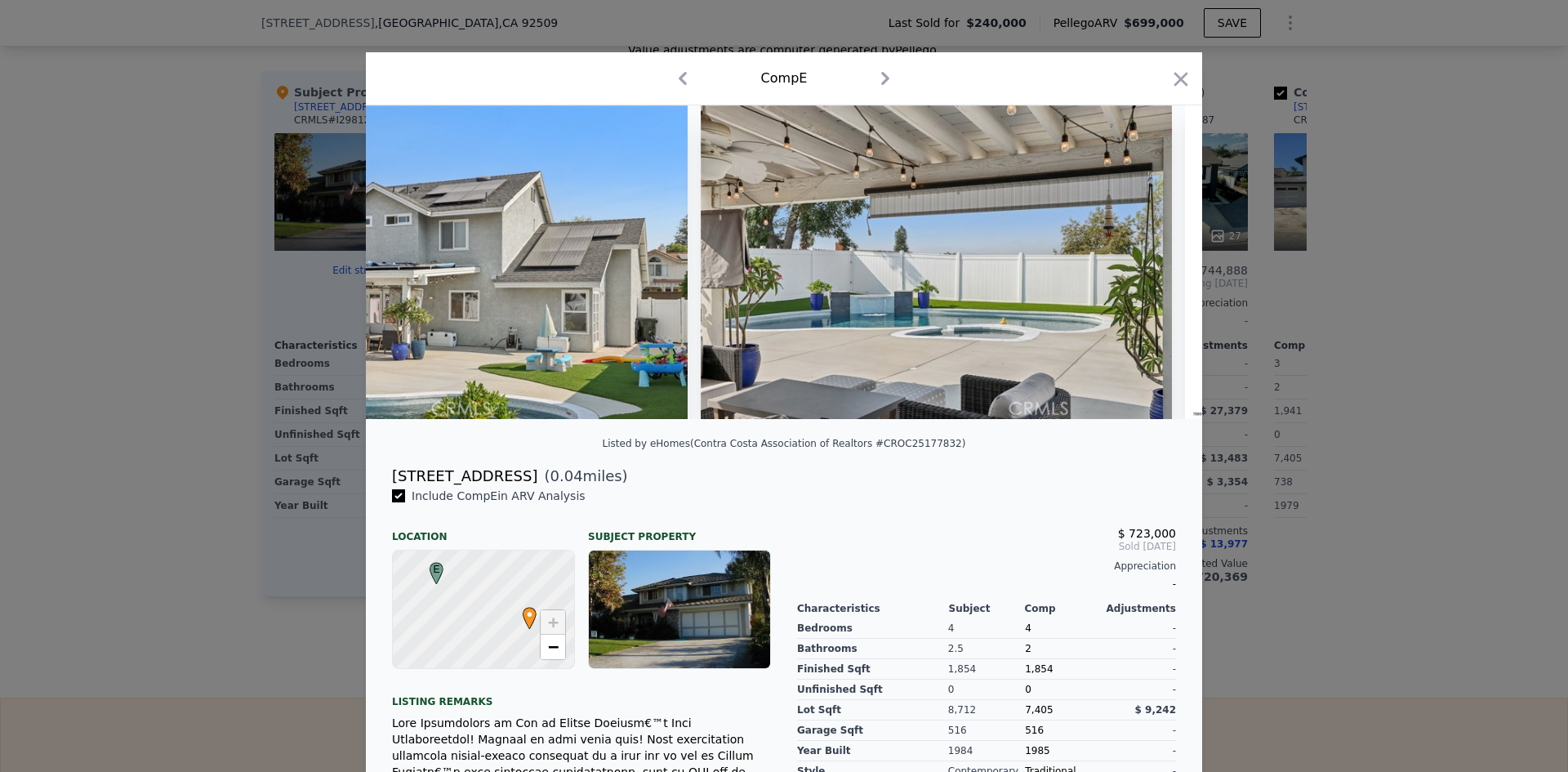
scroll to position [0, 20449]
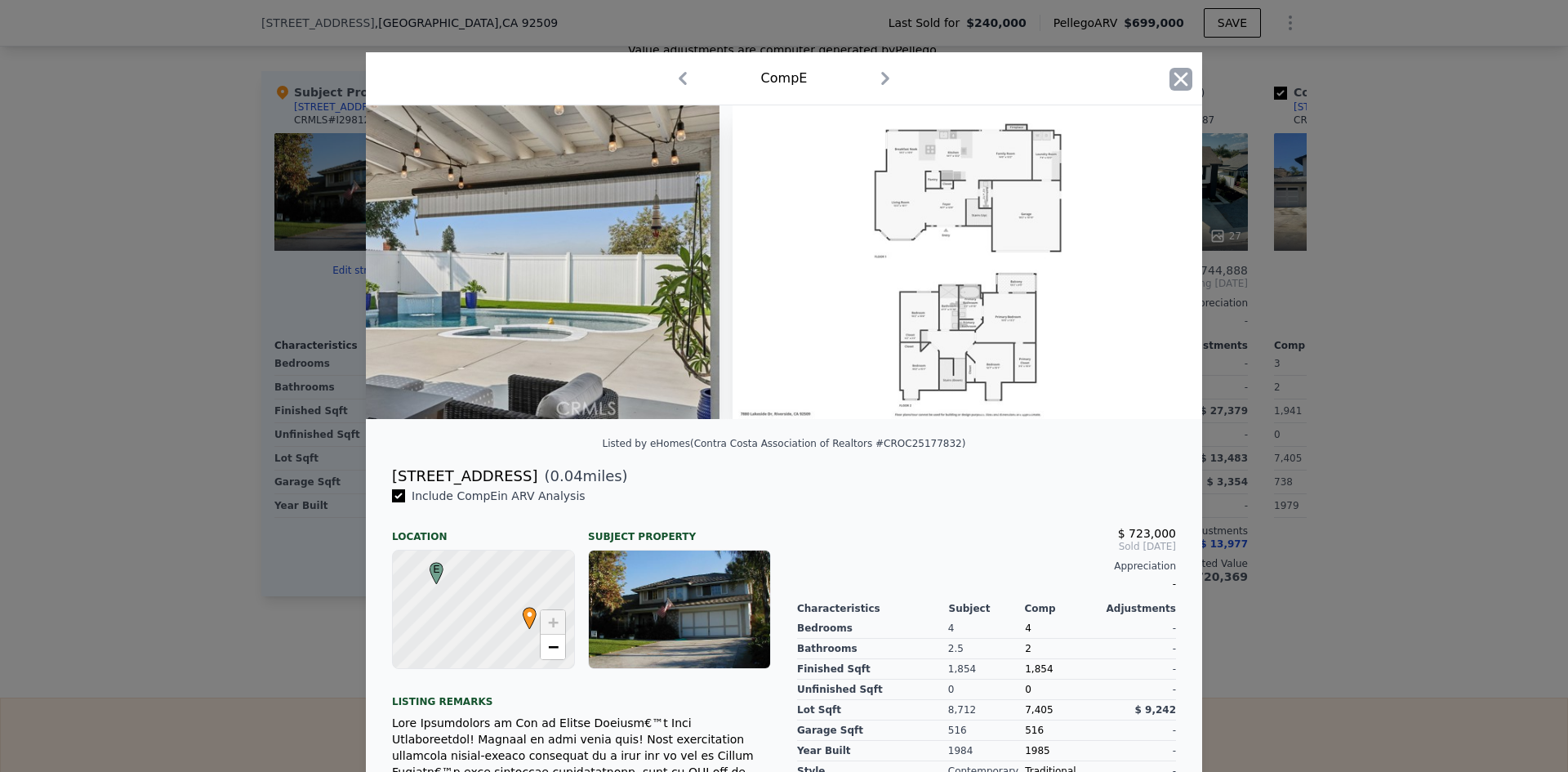
click at [1181, 77] on icon "button" at bounding box center [1181, 79] width 23 height 23
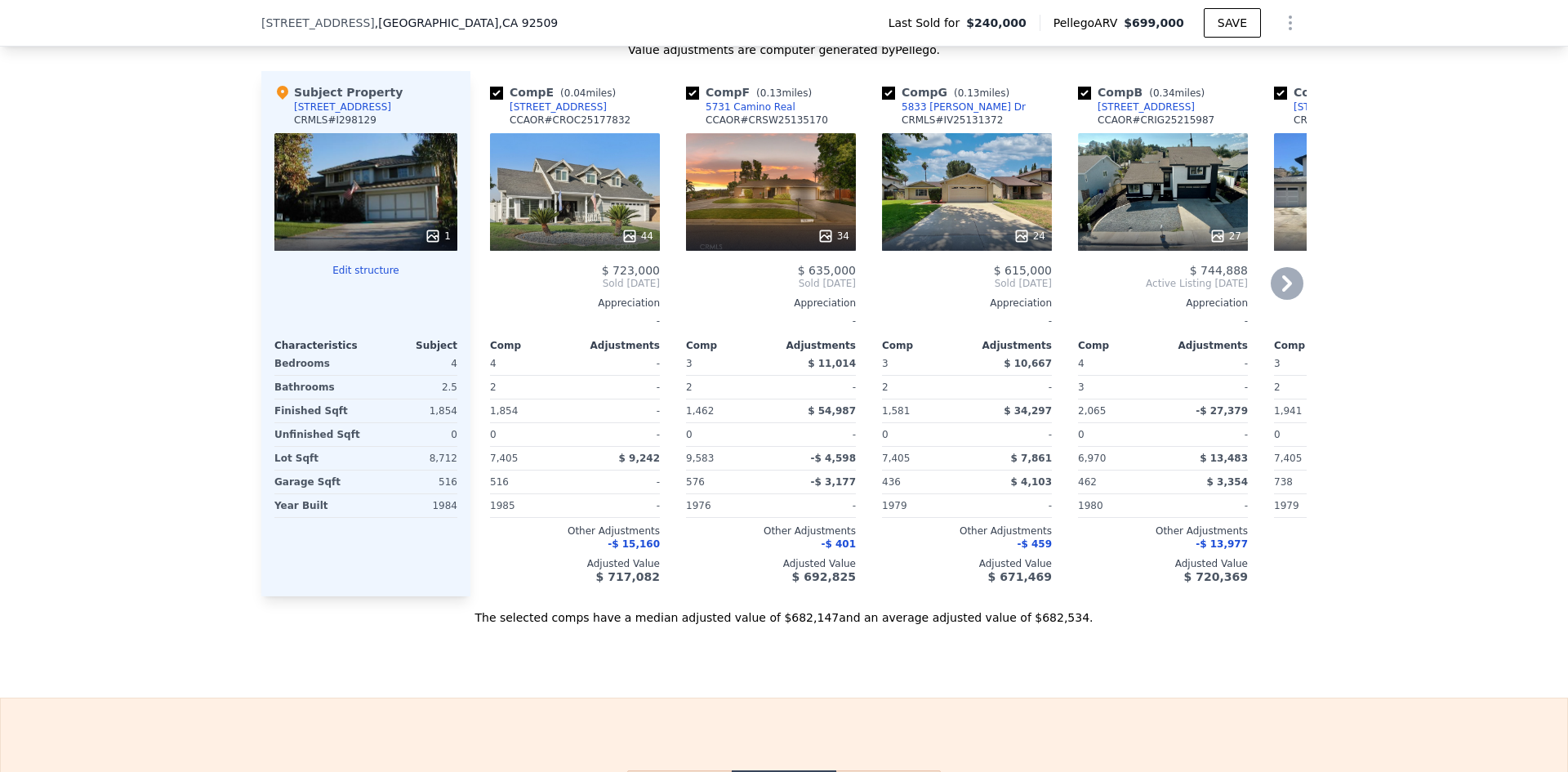
click at [756, 203] on div "34" at bounding box center [771, 192] width 170 height 118
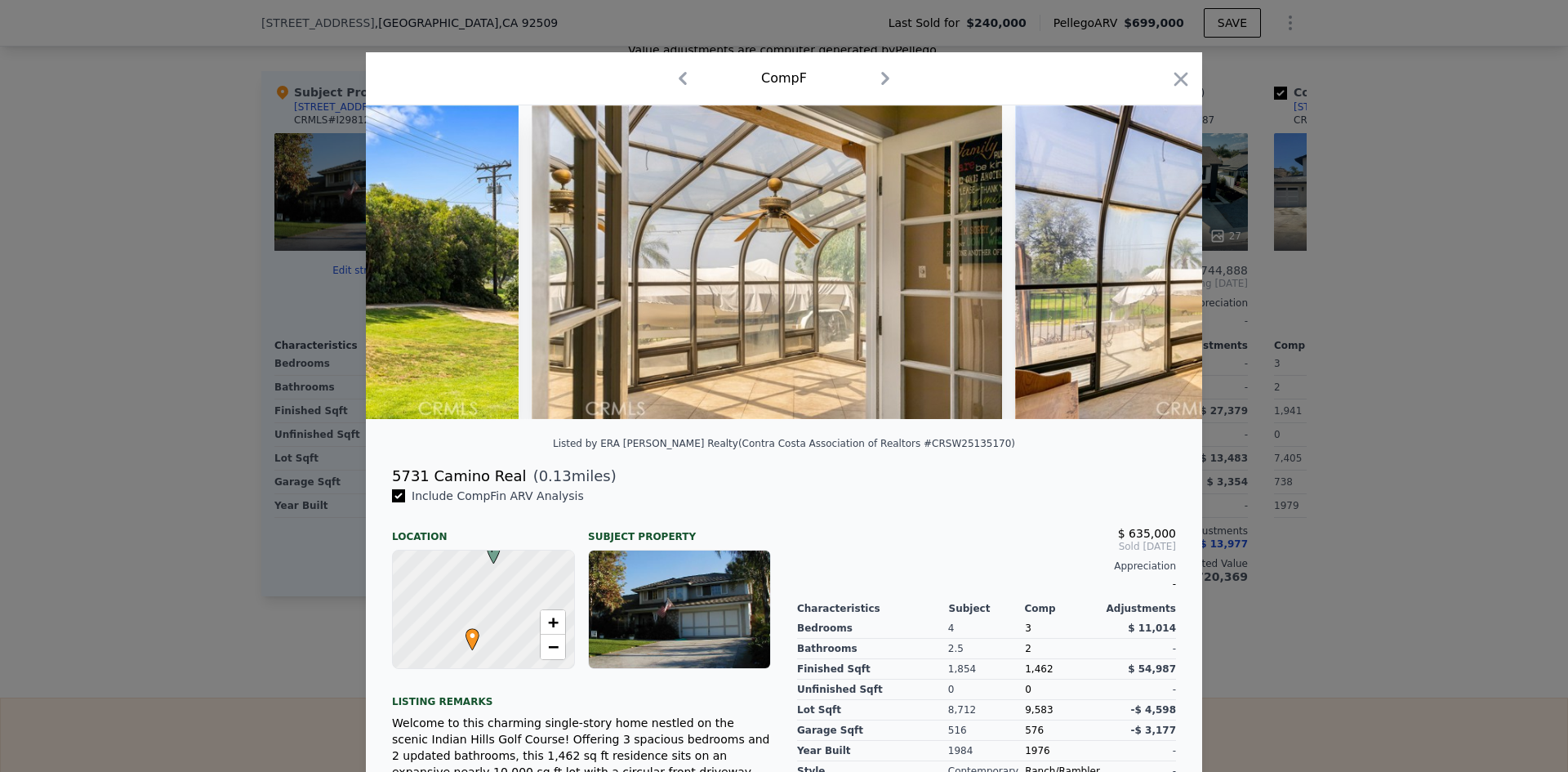
scroll to position [0, 15584]
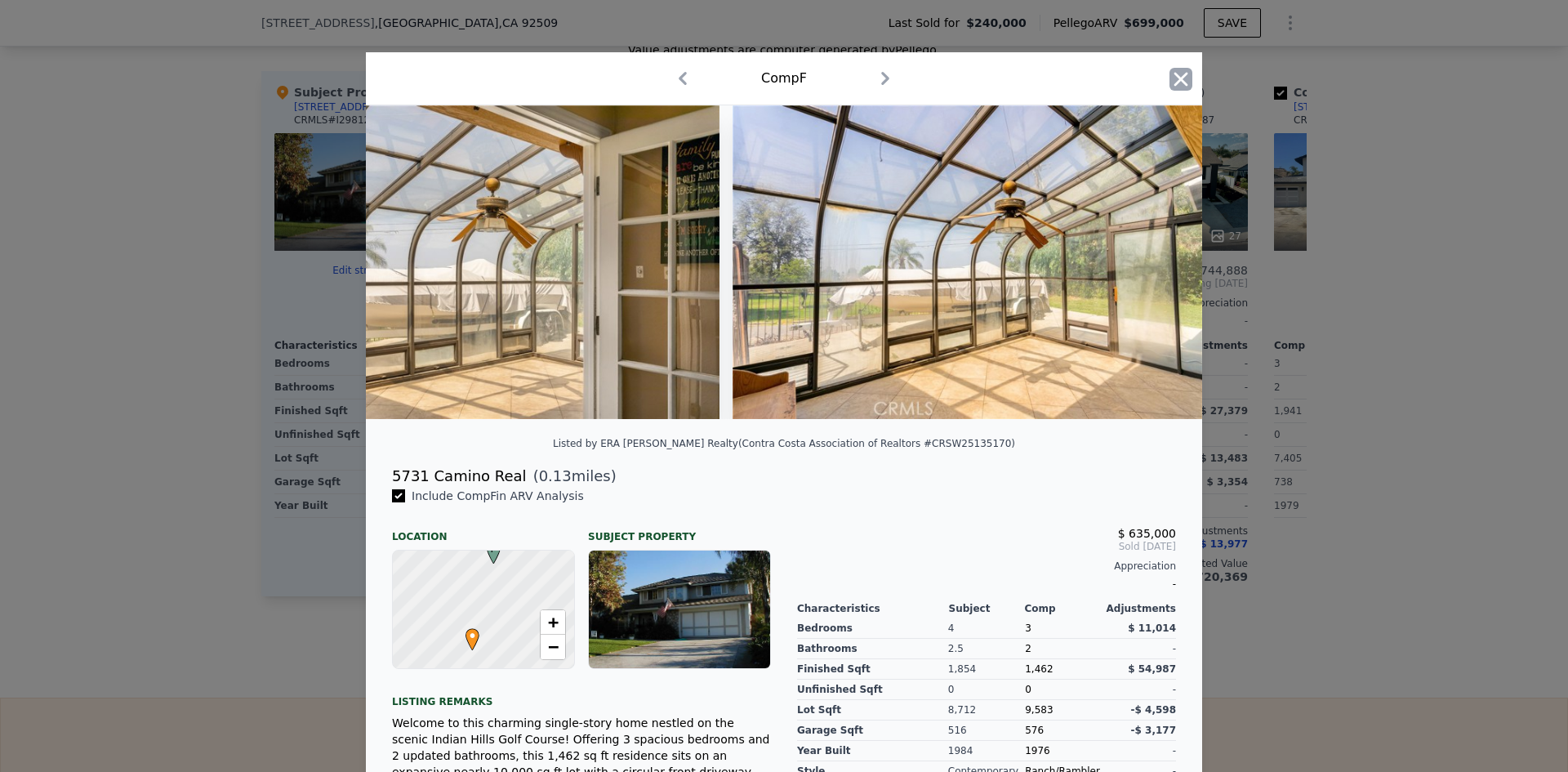
click at [1182, 88] on icon "button" at bounding box center [1181, 79] width 23 height 23
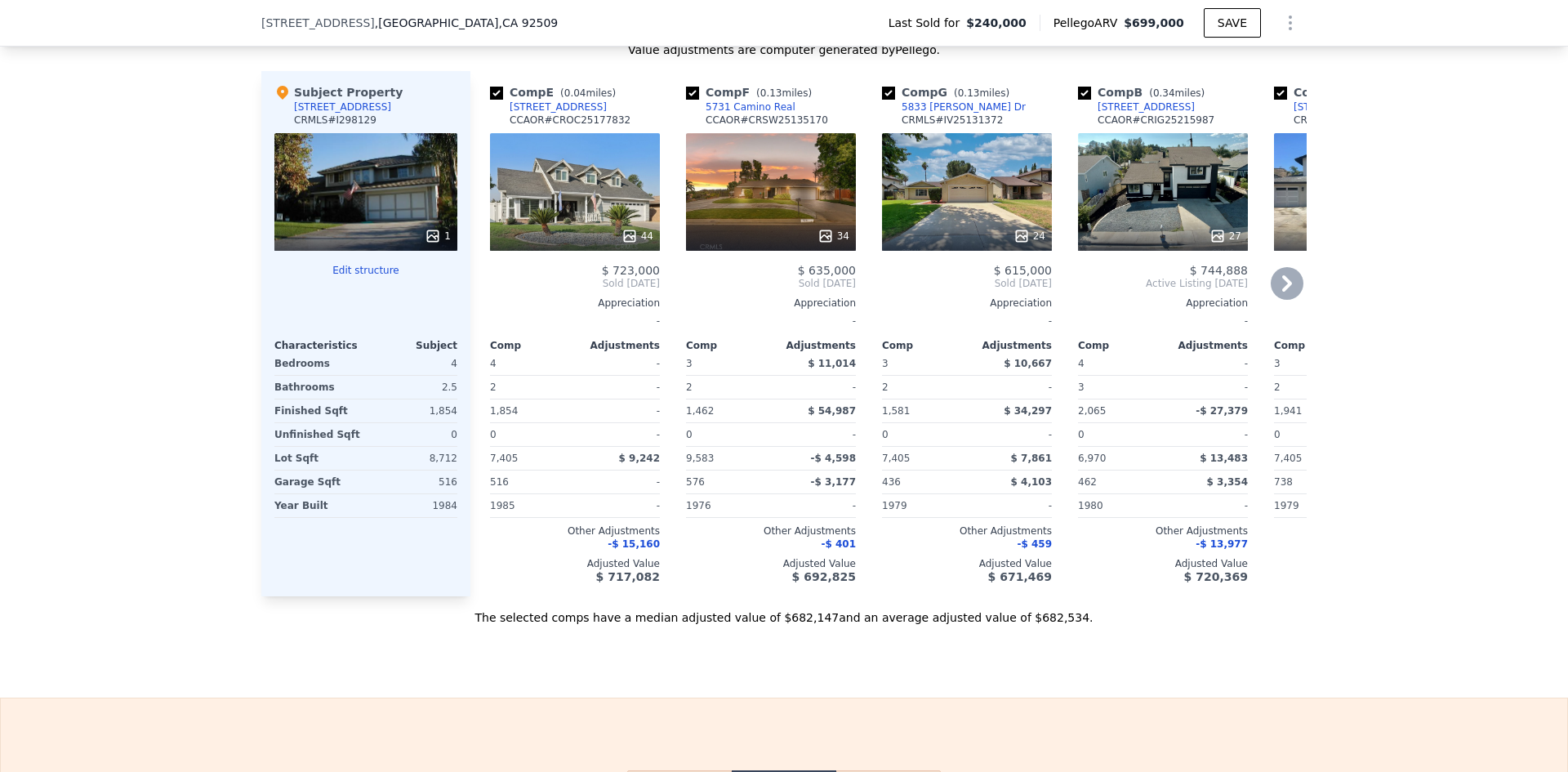
click at [955, 217] on div "24" at bounding box center [966, 192] width 170 height 118
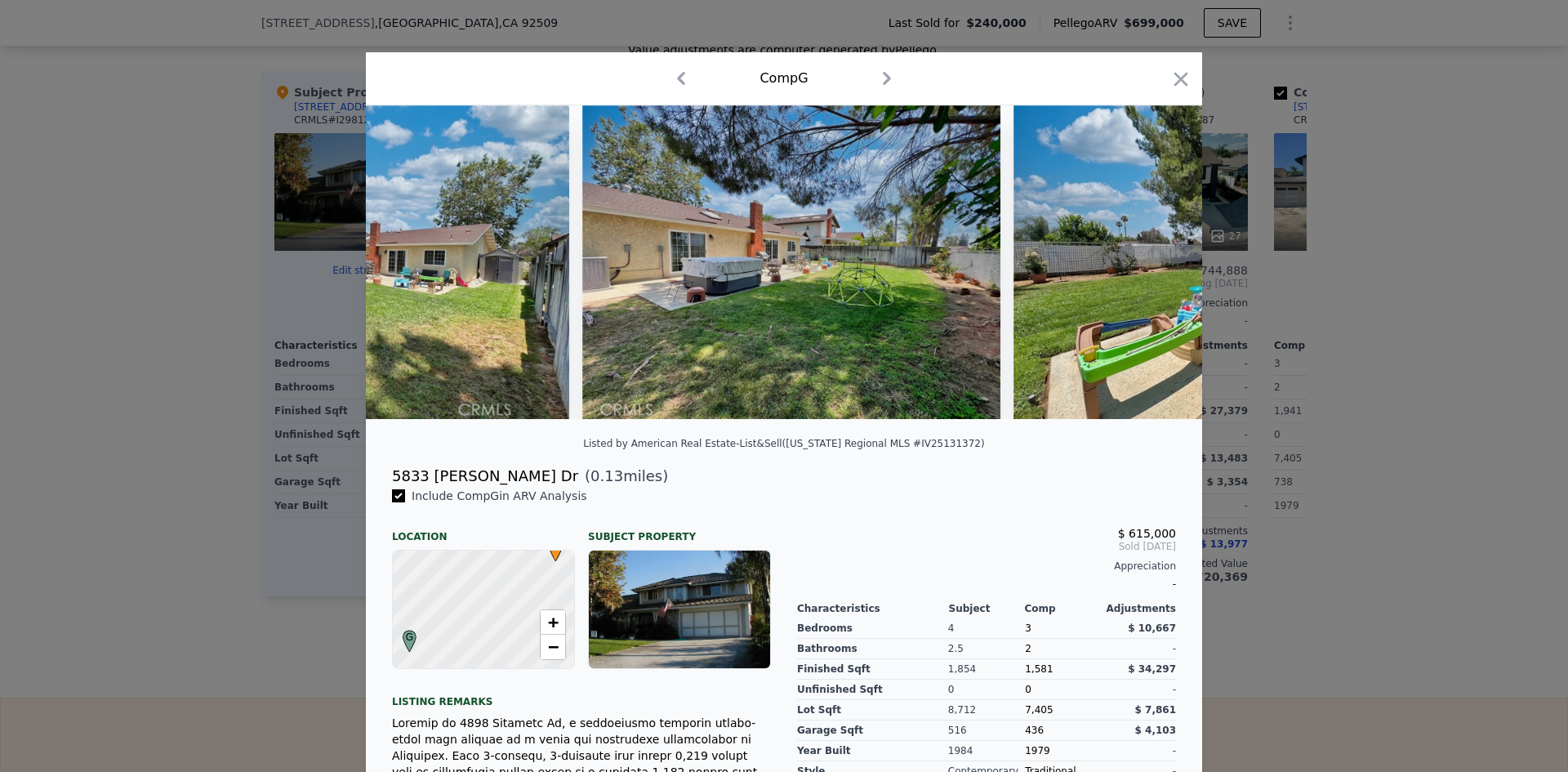
scroll to position [0, 9744]
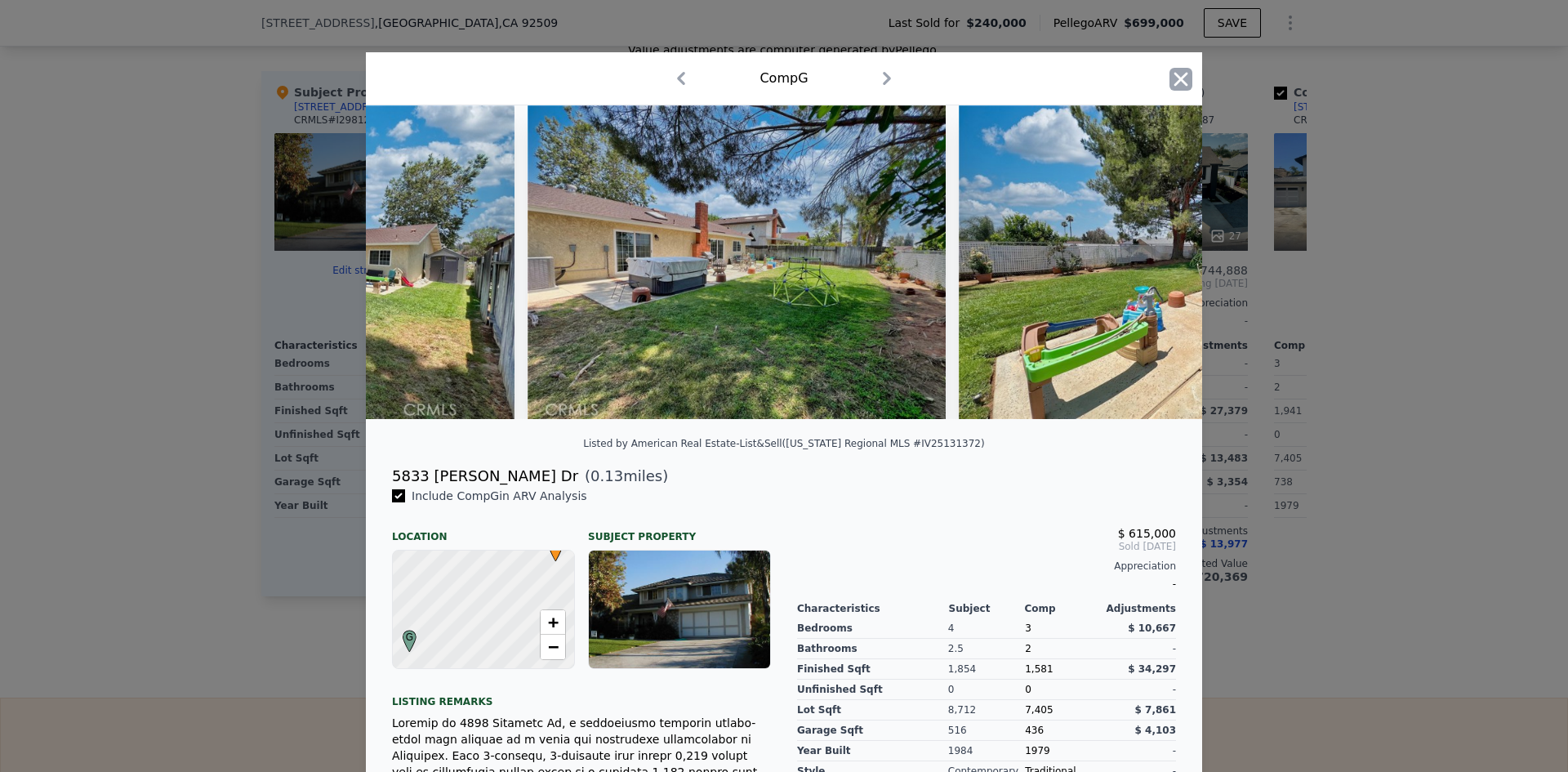
click at [1178, 85] on icon "button" at bounding box center [1181, 79] width 14 height 14
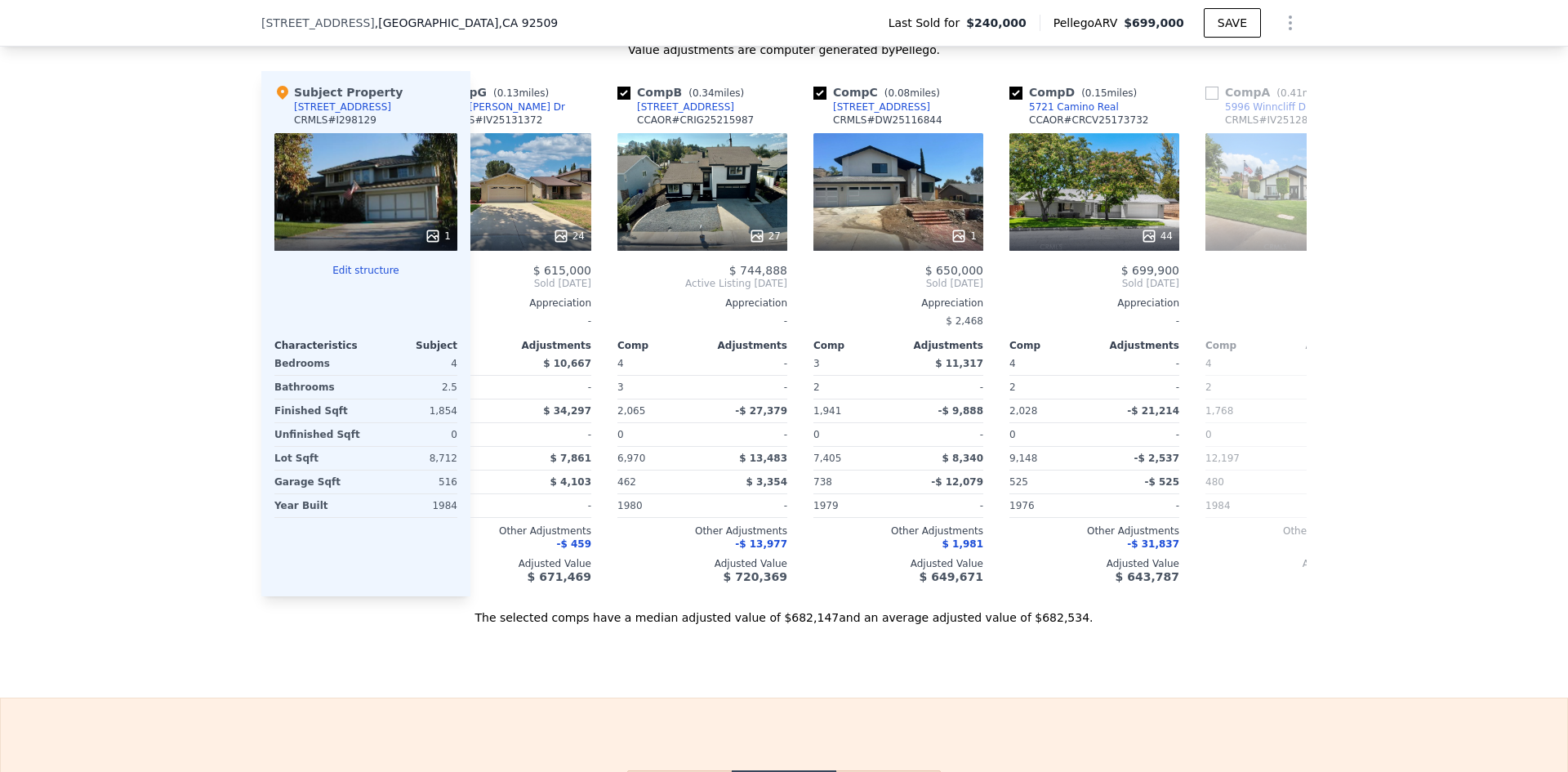
scroll to position [0, 466]
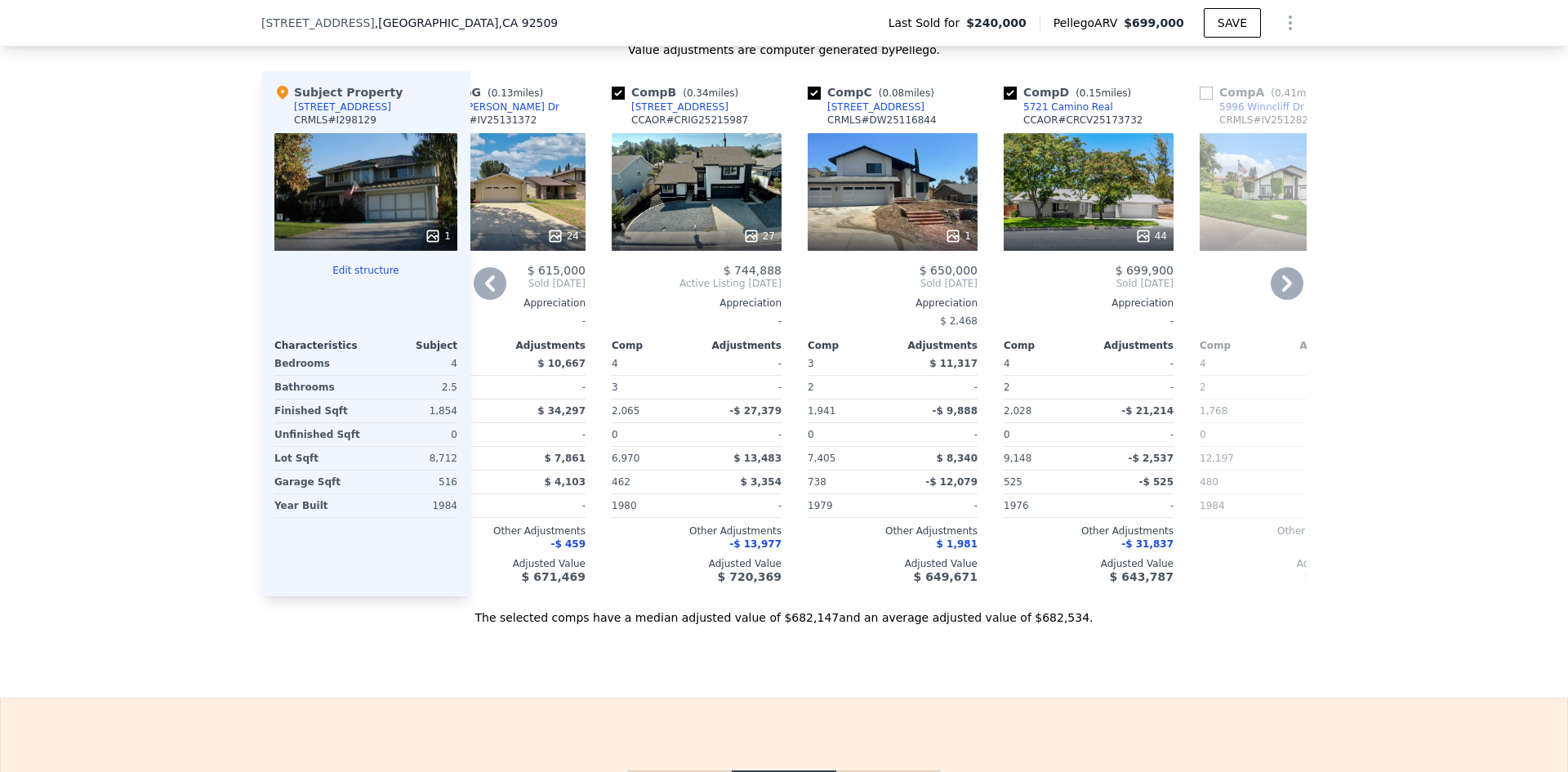
click at [675, 175] on div "27" at bounding box center [696, 192] width 170 height 118
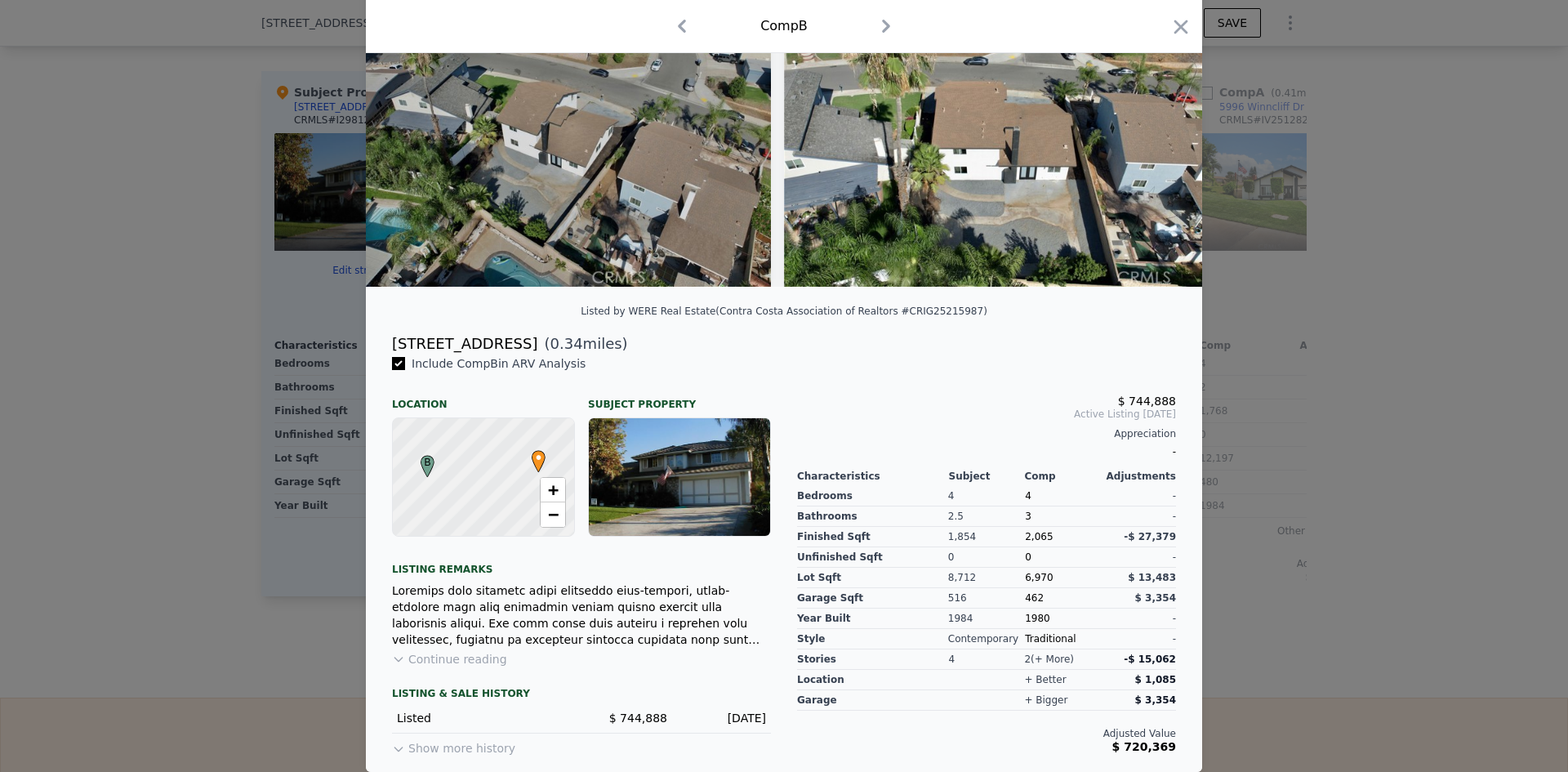
scroll to position [143, 0]
drag, startPoint x: 1174, startPoint y: 25, endPoint x: 1156, endPoint y: 35, distance: 20.6
click at [1174, 29] on icon "button" at bounding box center [1181, 27] width 14 height 14
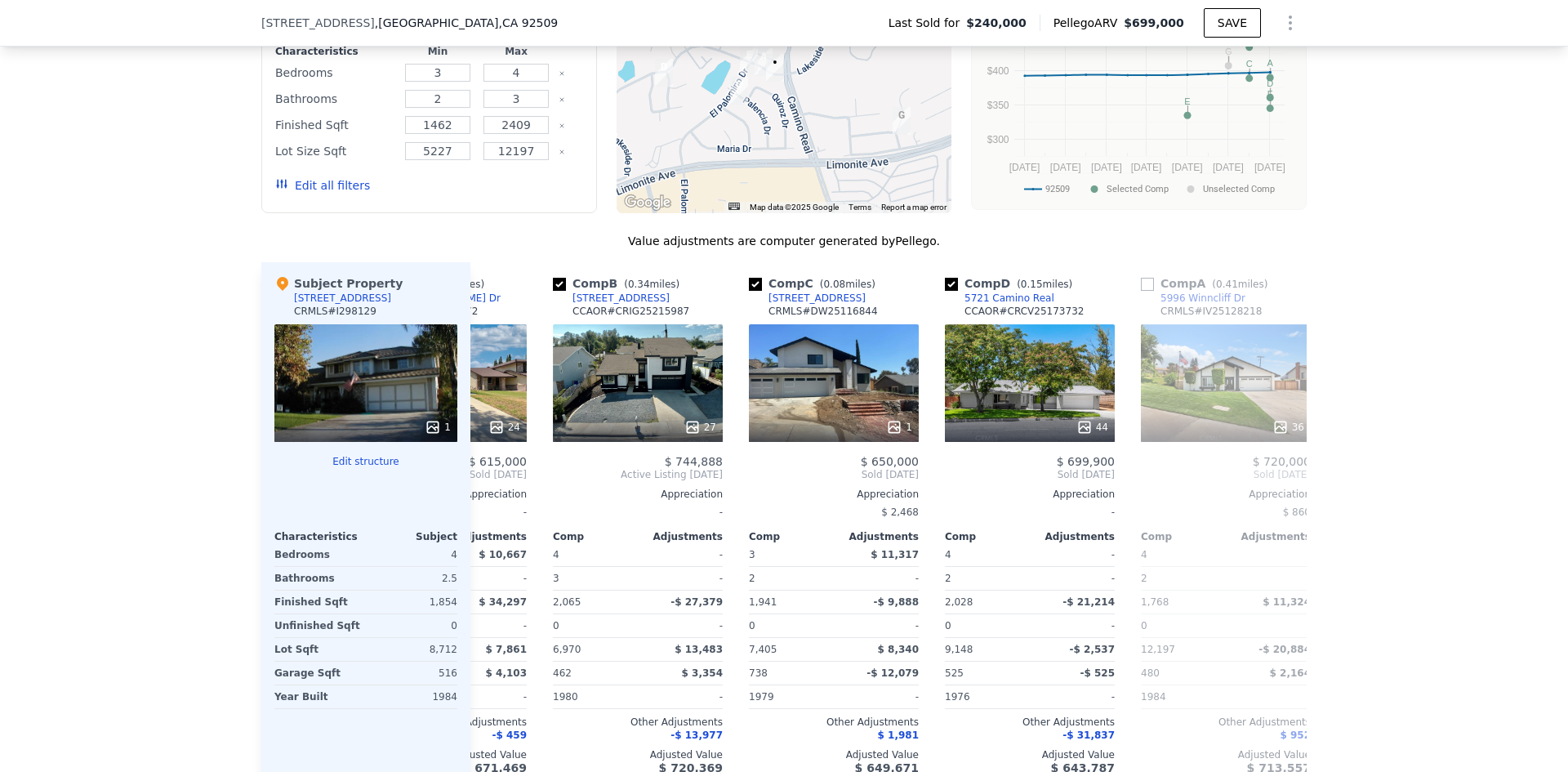
scroll to position [1312, 0]
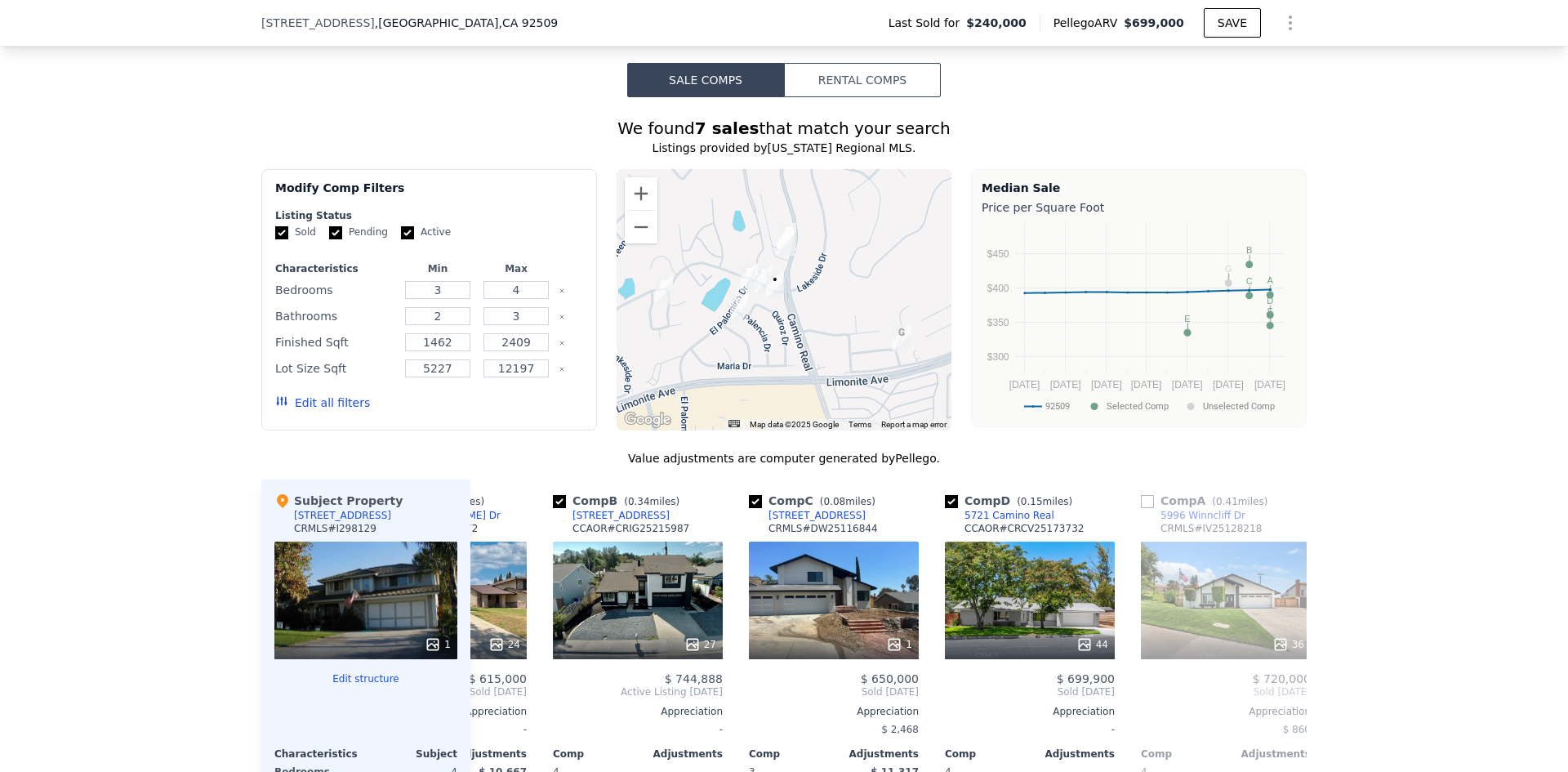
click at [825, 97] on button "Rental Comps" at bounding box center [862, 80] width 157 height 35
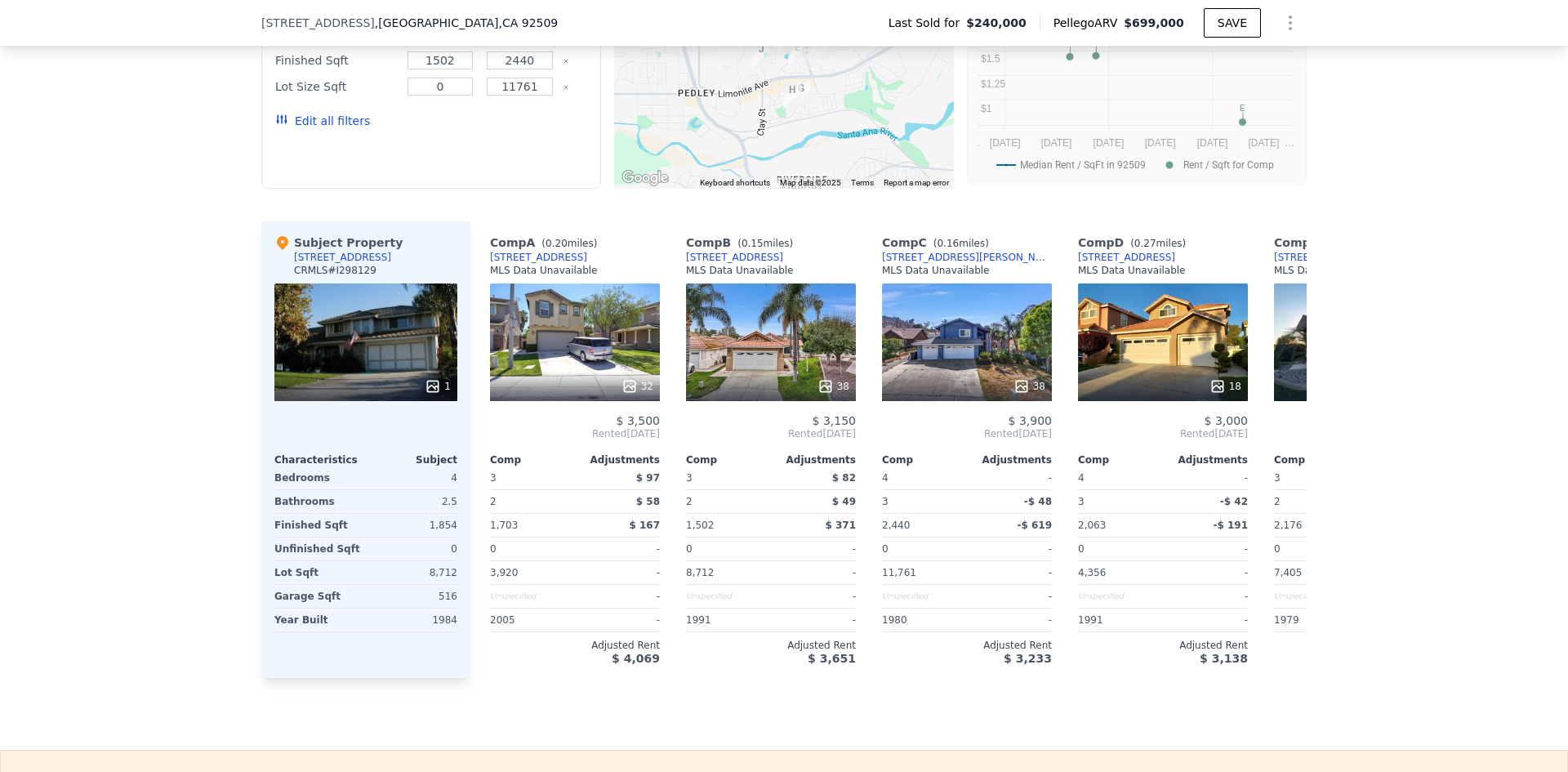
scroll to position [1557, 0]
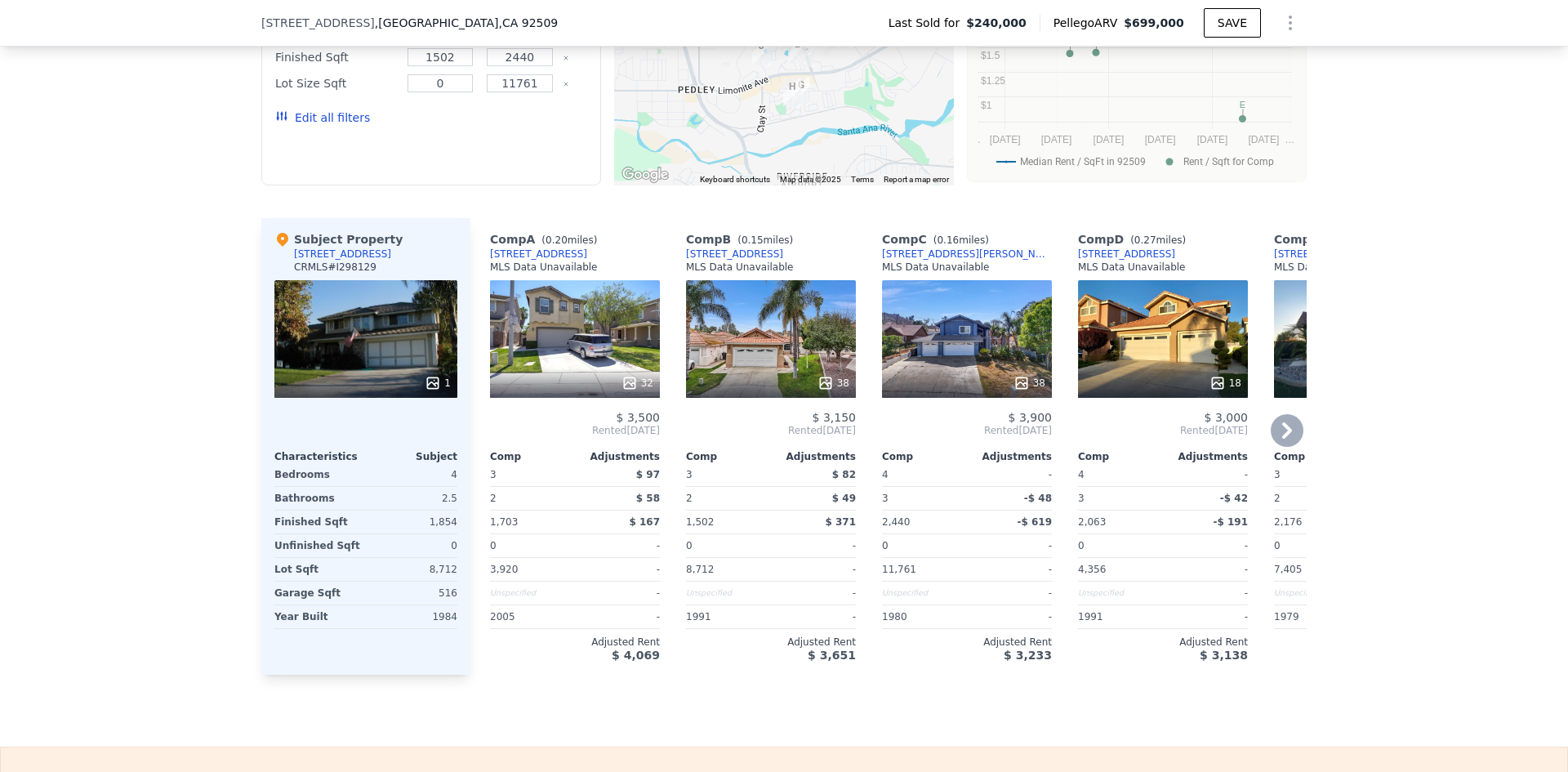
click at [1295, 440] on icon at bounding box center [1287, 430] width 33 height 33
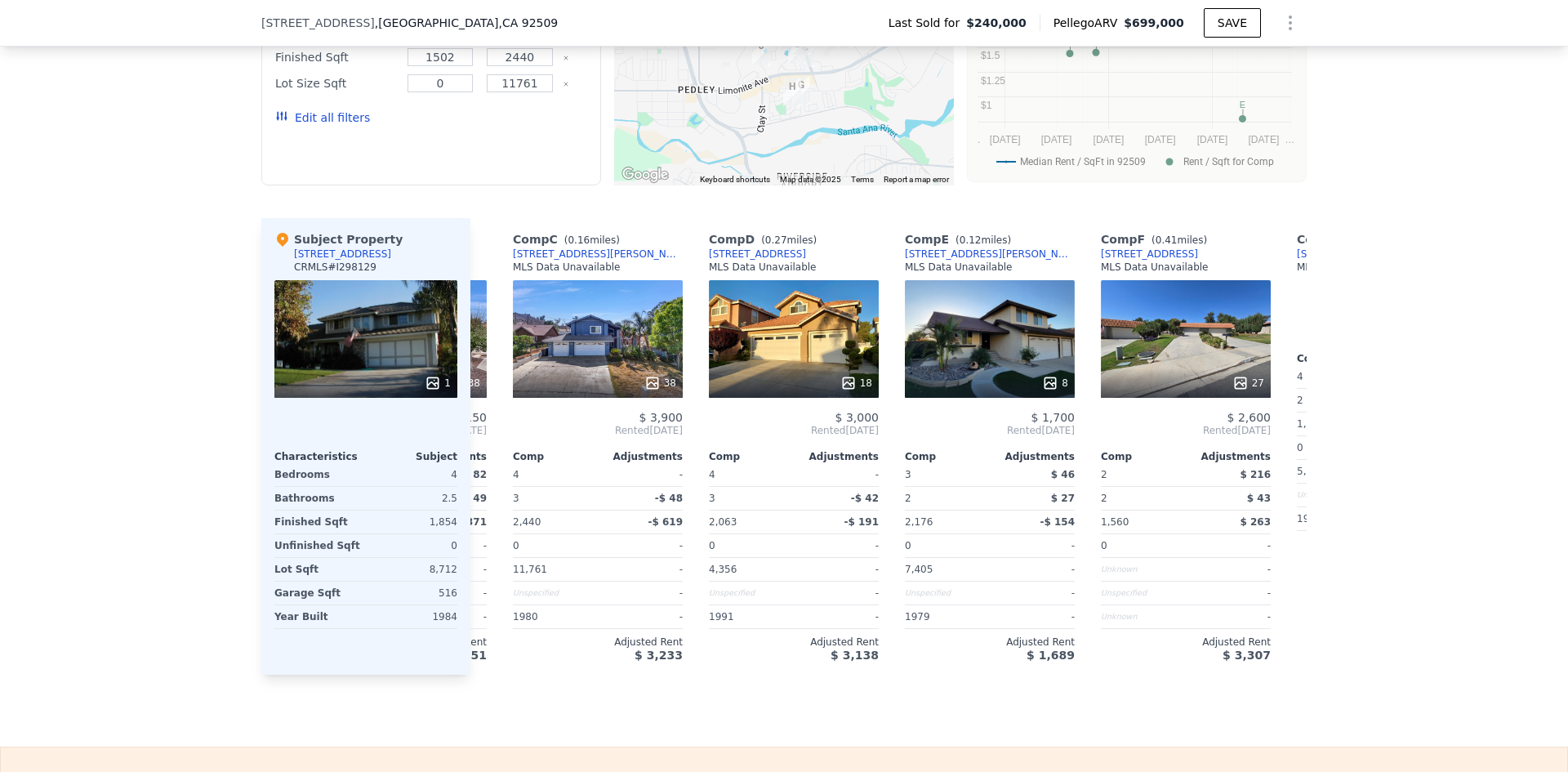
scroll to position [0, 392]
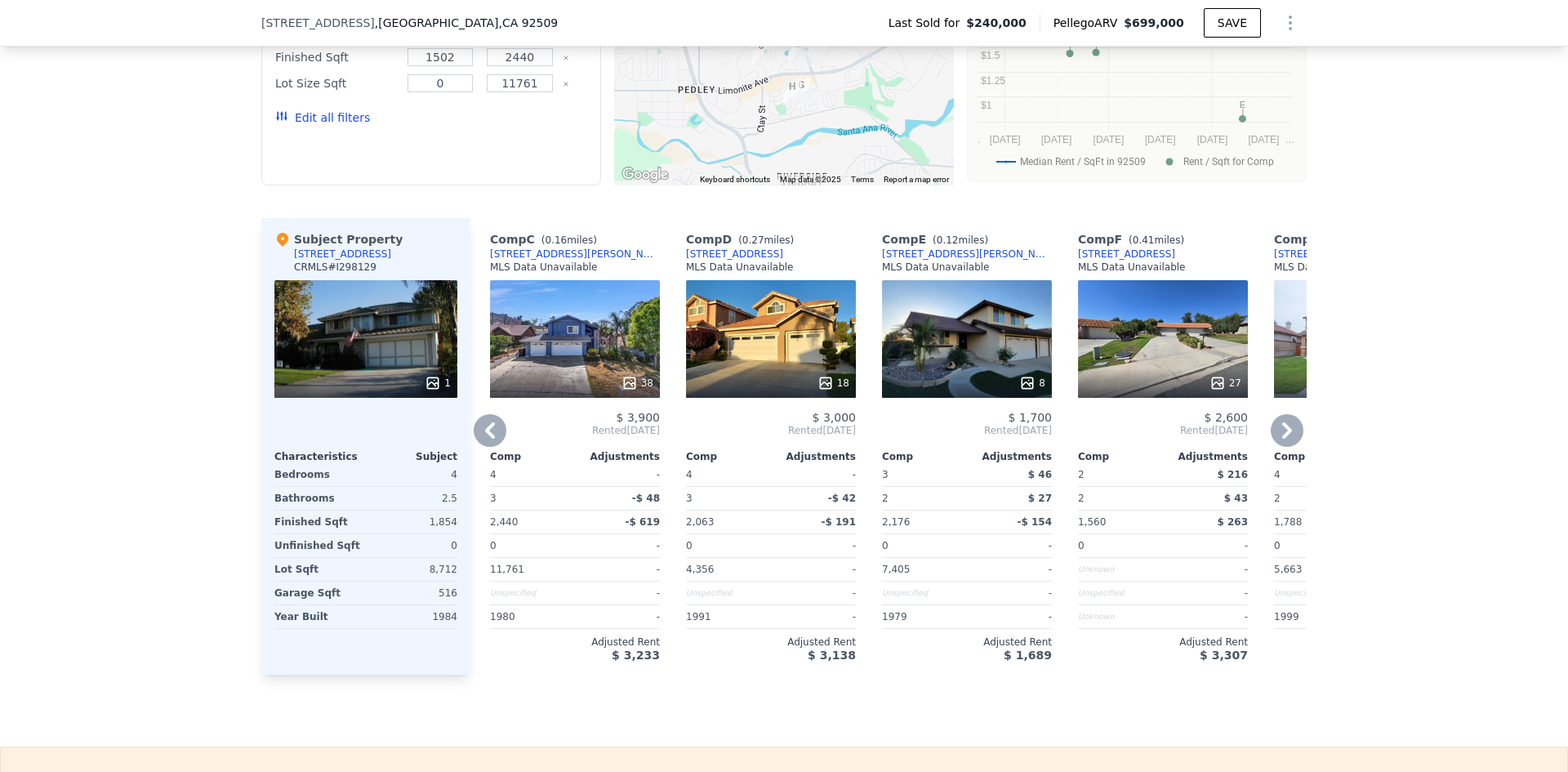
click at [1283, 434] on icon at bounding box center [1287, 430] width 33 height 33
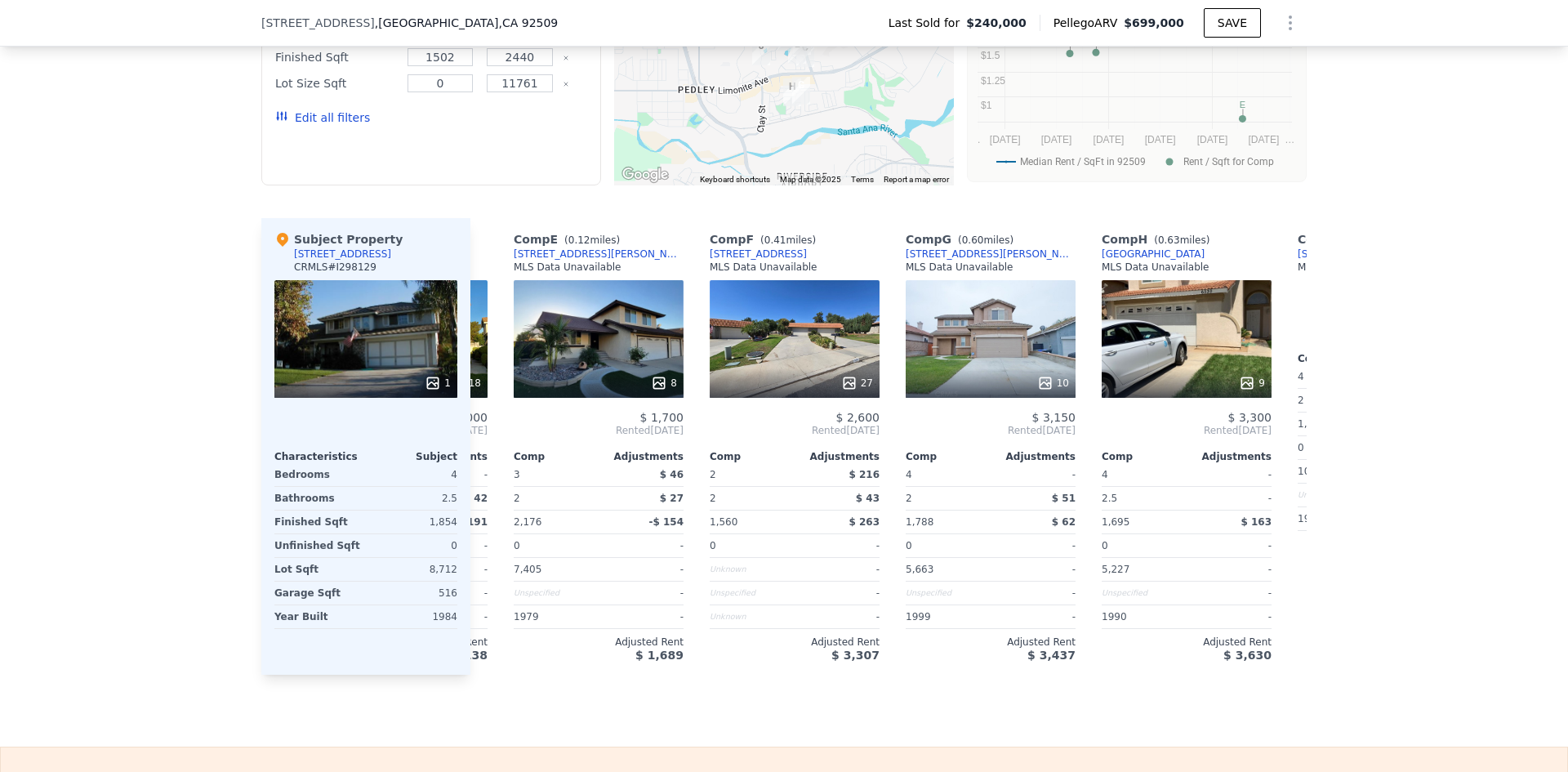
scroll to position [0, 784]
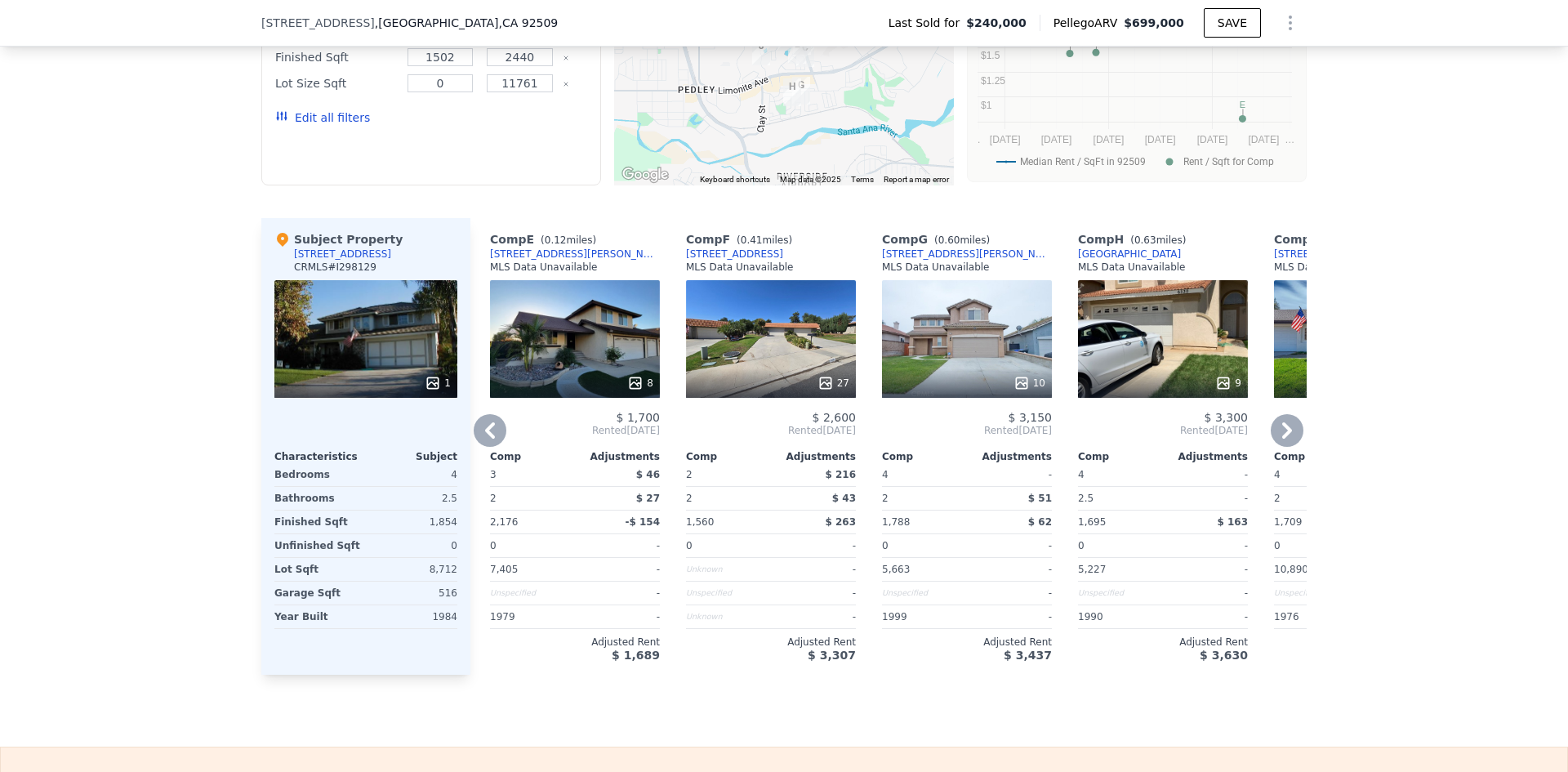
click at [1281, 435] on icon at bounding box center [1286, 430] width 10 height 16
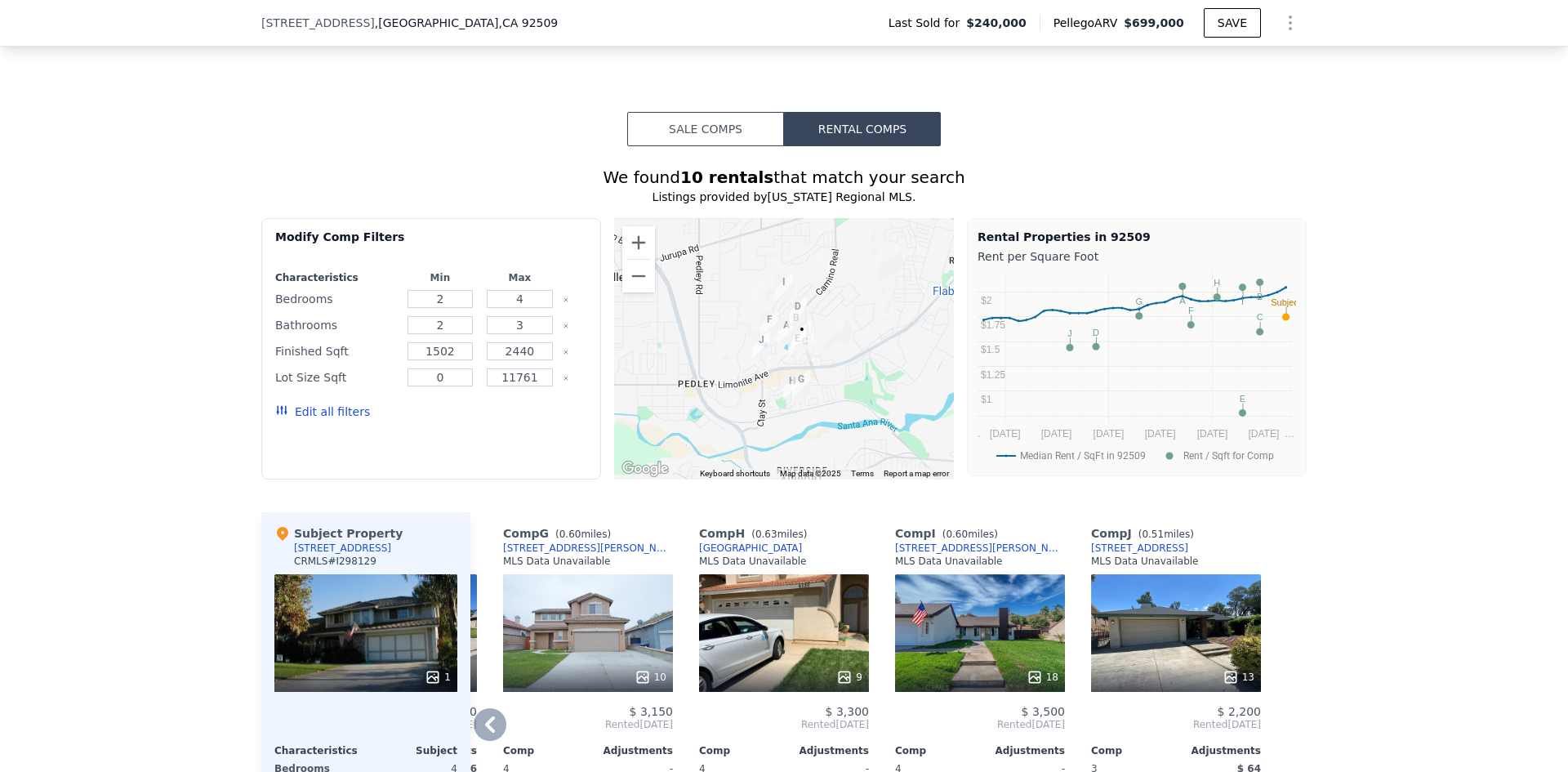
scroll to position [986, 0]
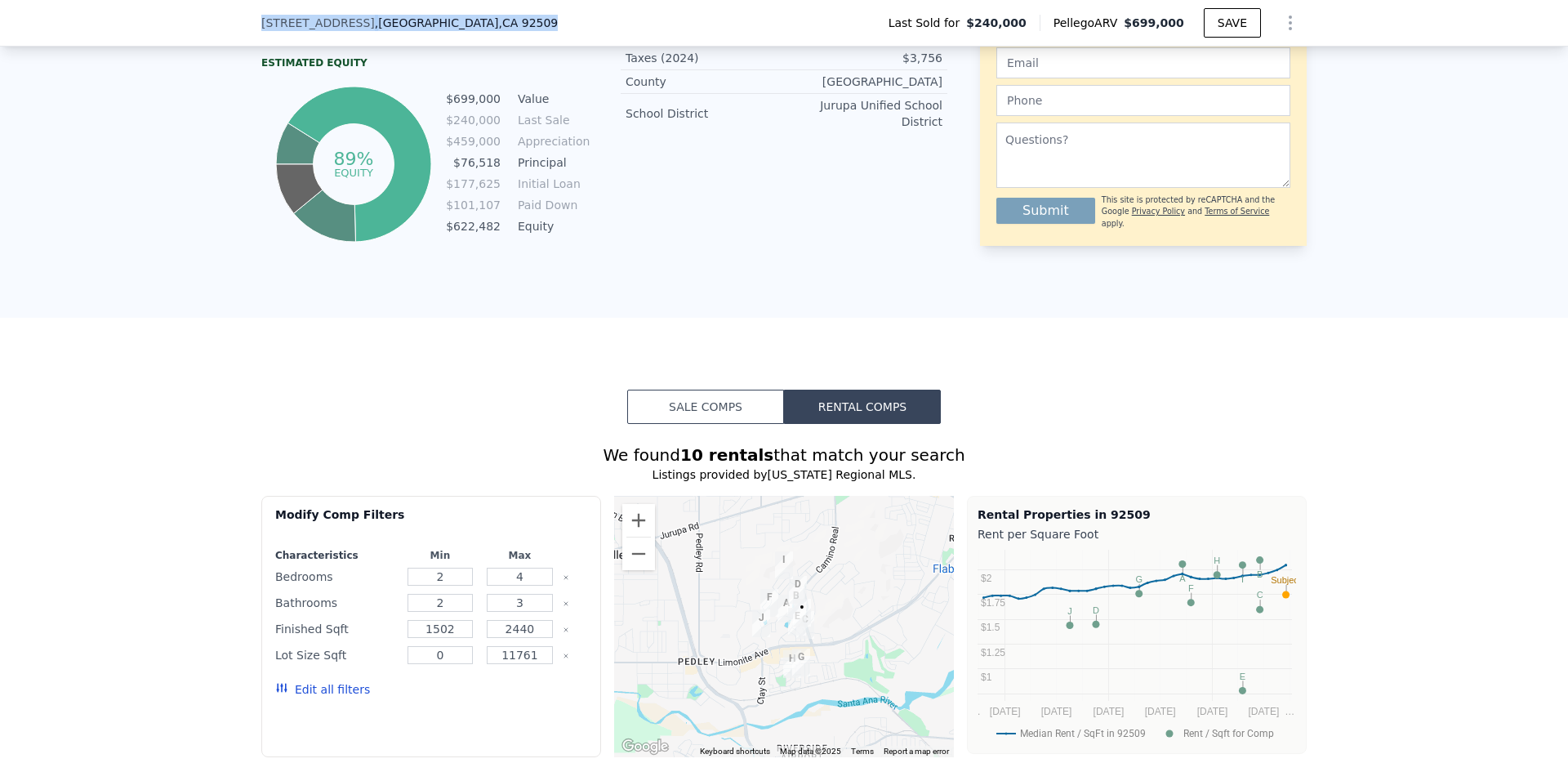
drag, startPoint x: 482, startPoint y: 22, endPoint x: 241, endPoint y: 39, distance: 241.6
click at [241, 39] on div "[STREET_ADDRESS] Last Sold for $240,000 Pellego ARV $699,000 SAVE" at bounding box center [784, 23] width 1568 height 46
copy div "[STREET_ADDRESS]"
